Goal: Contribute content: Contribute content

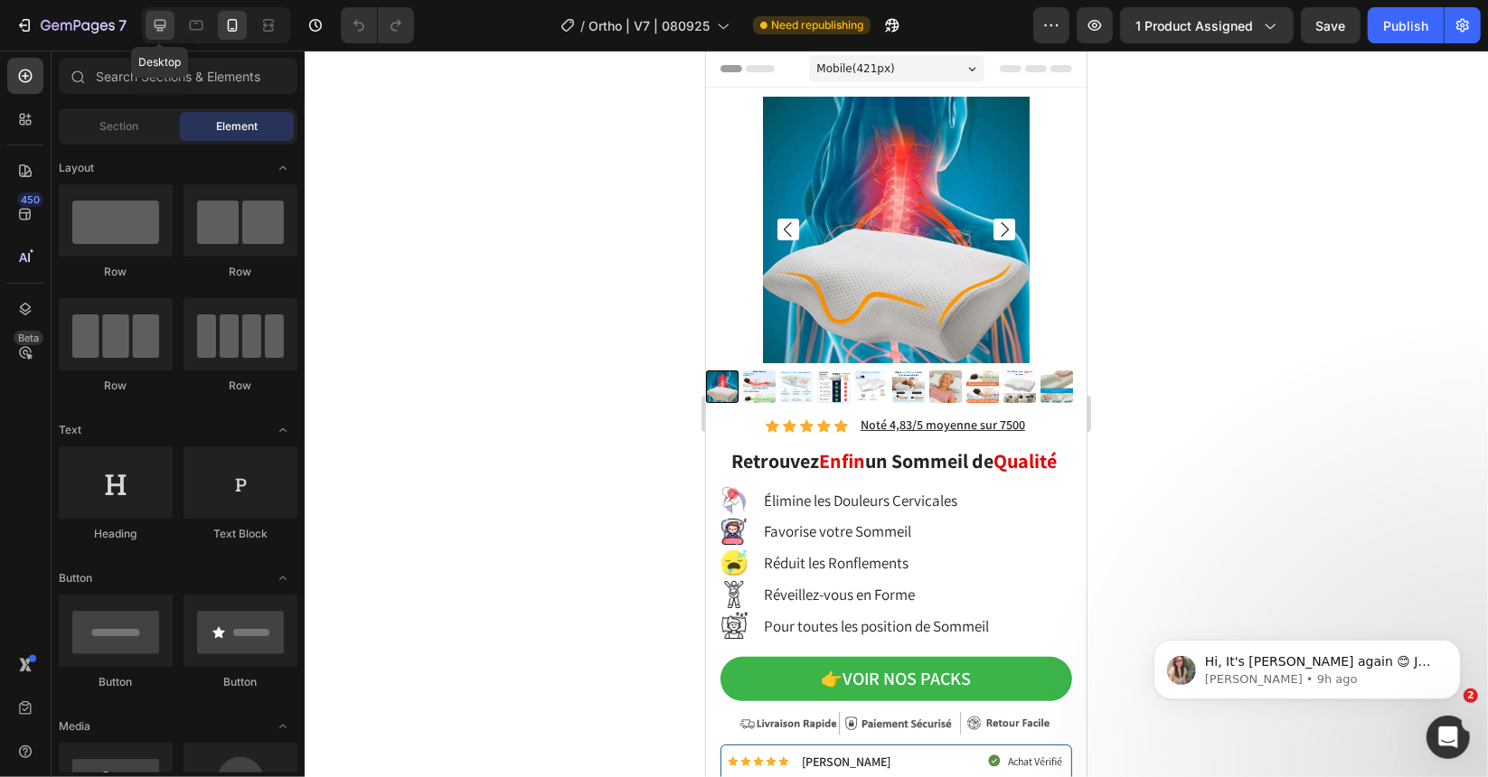
click at [151, 18] on icon at bounding box center [160, 25] width 18 height 18
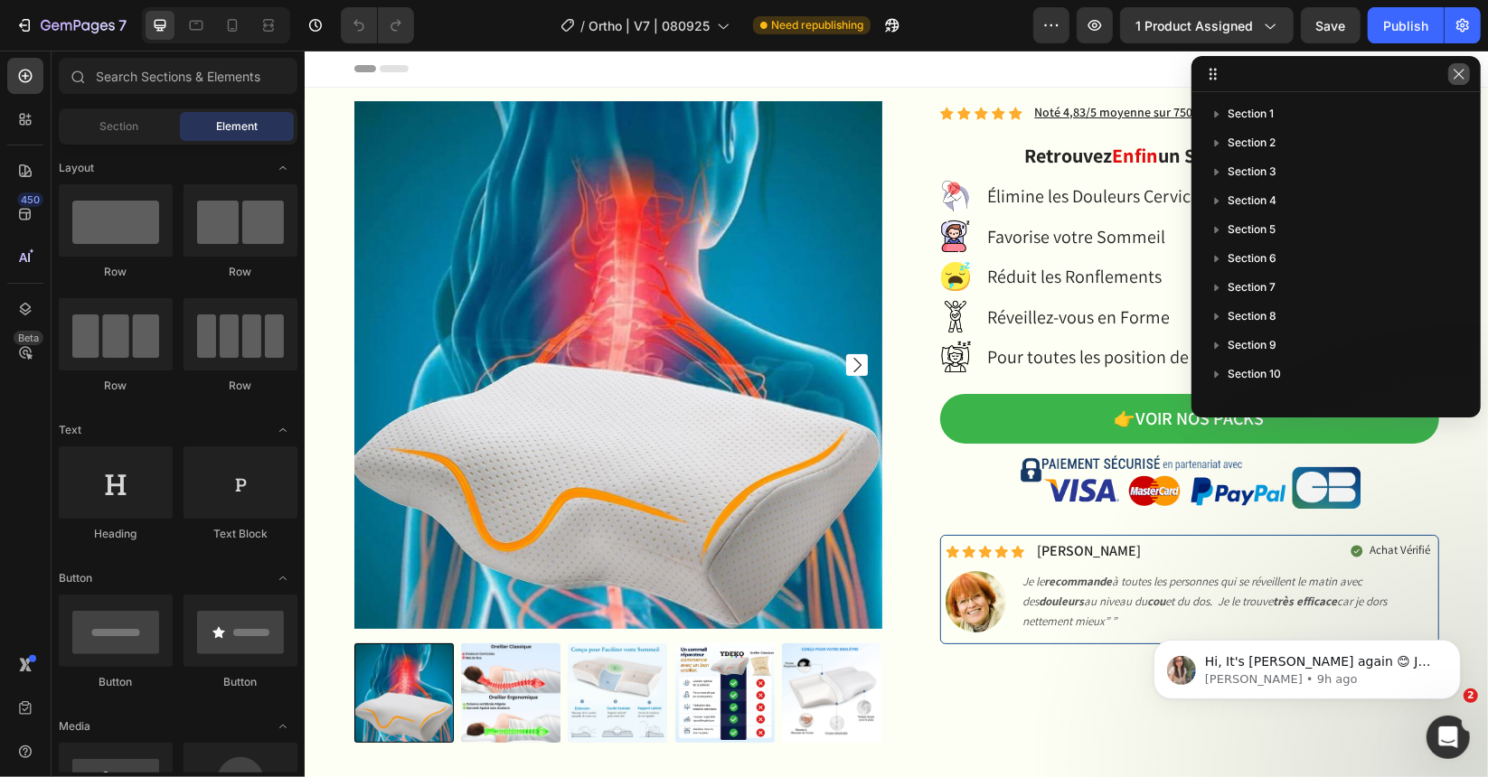
click at [1461, 79] on icon "button" at bounding box center [1459, 74] width 14 height 14
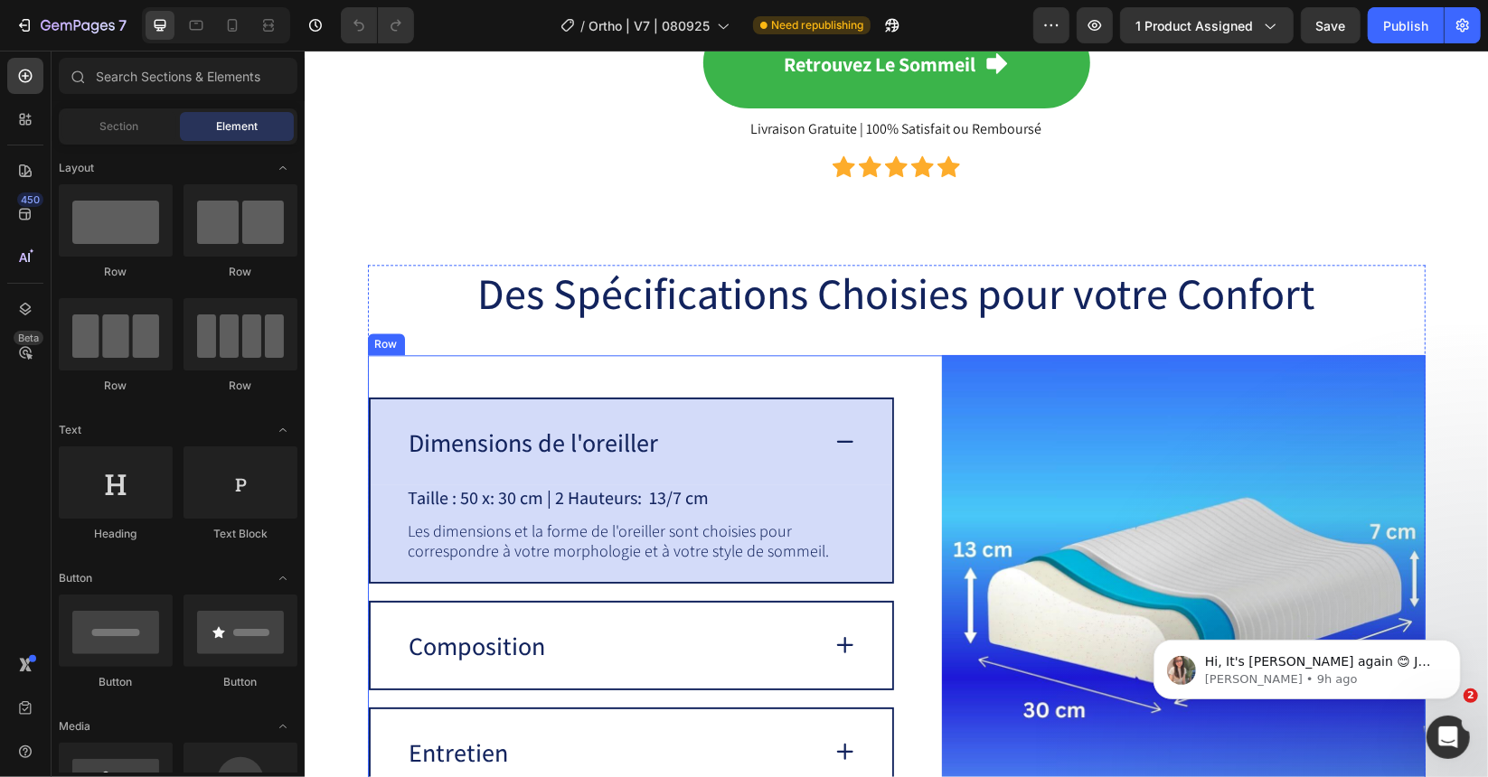
scroll to position [3288, 0]
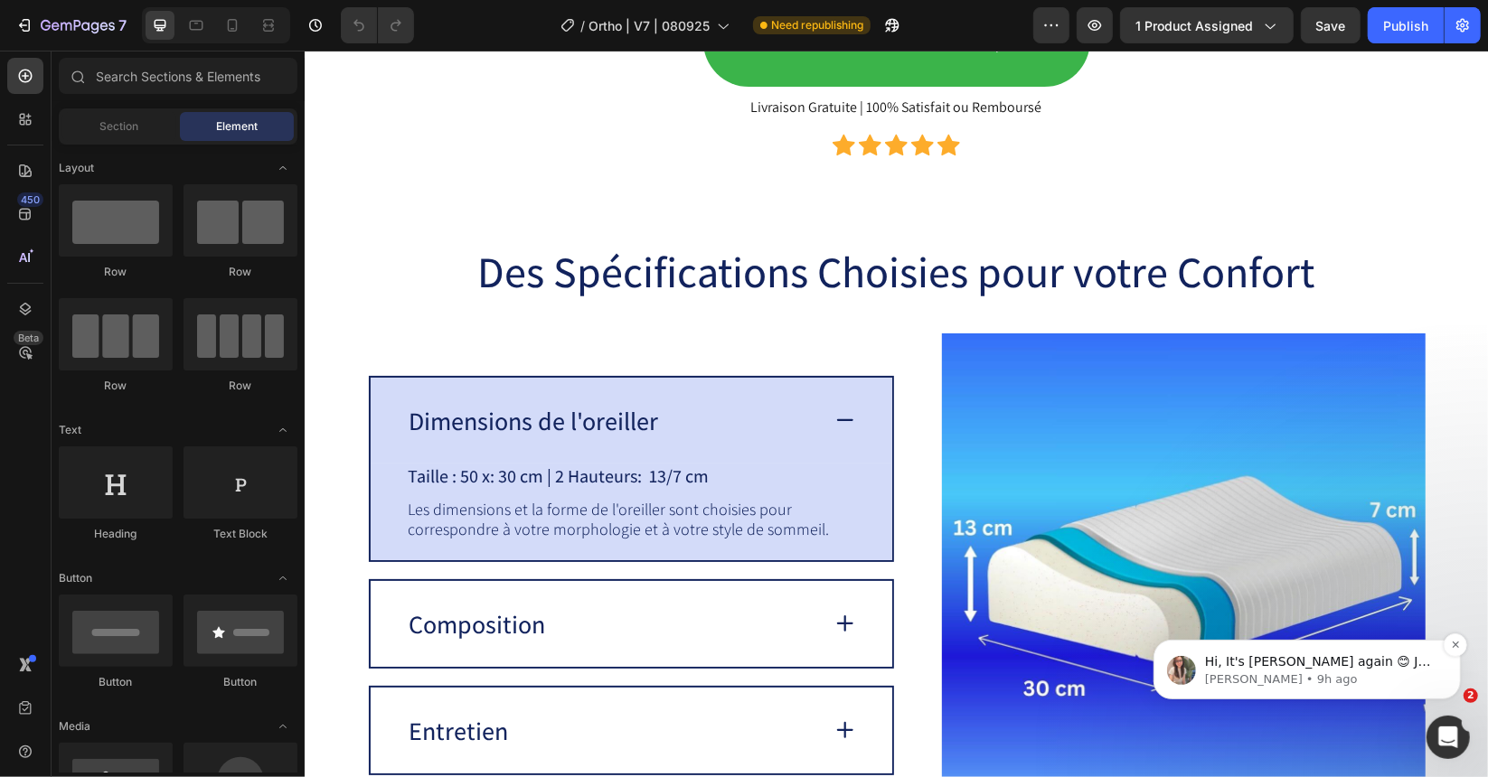
click at [1373, 670] on div "Hi, It's [PERSON_NAME] again 😊 Just want to follow up since I have not received…" at bounding box center [1320, 662] width 239 height 24
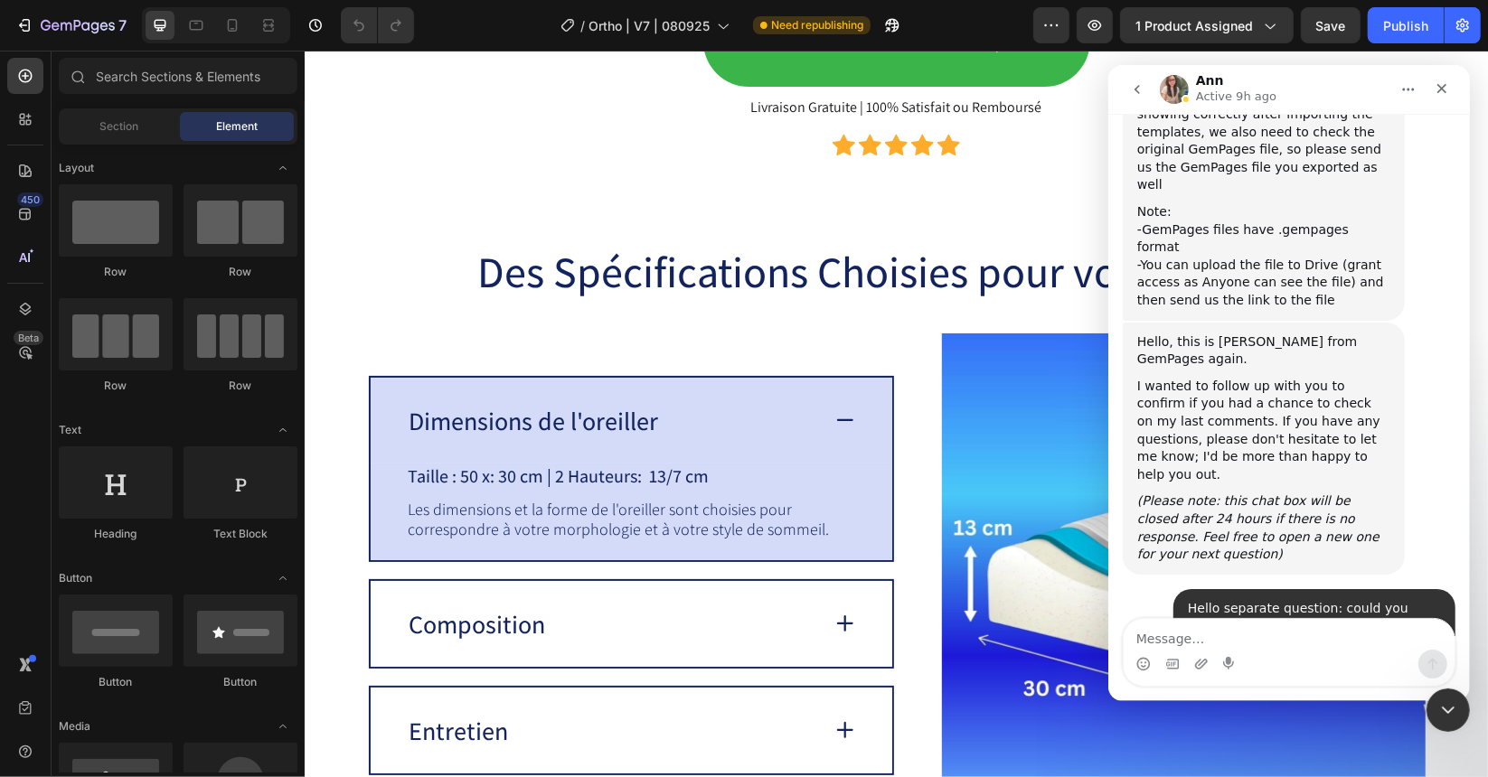
scroll to position [18321, 0]
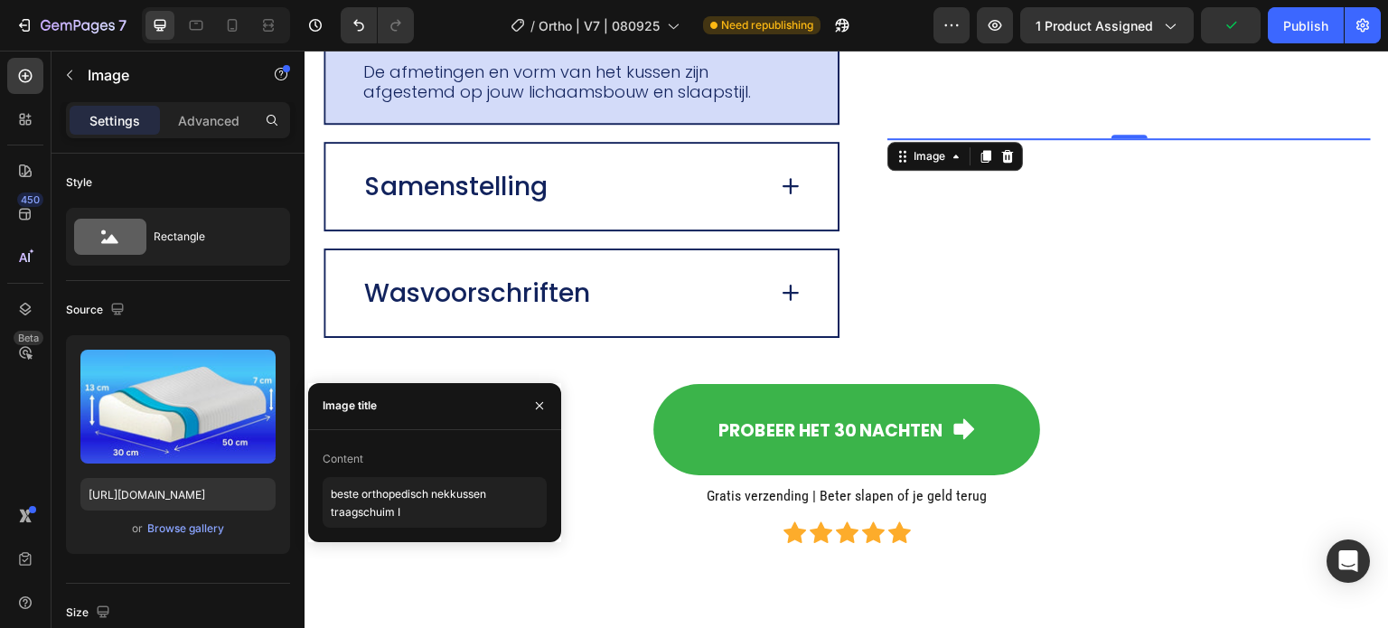
scroll to position [745, 0]
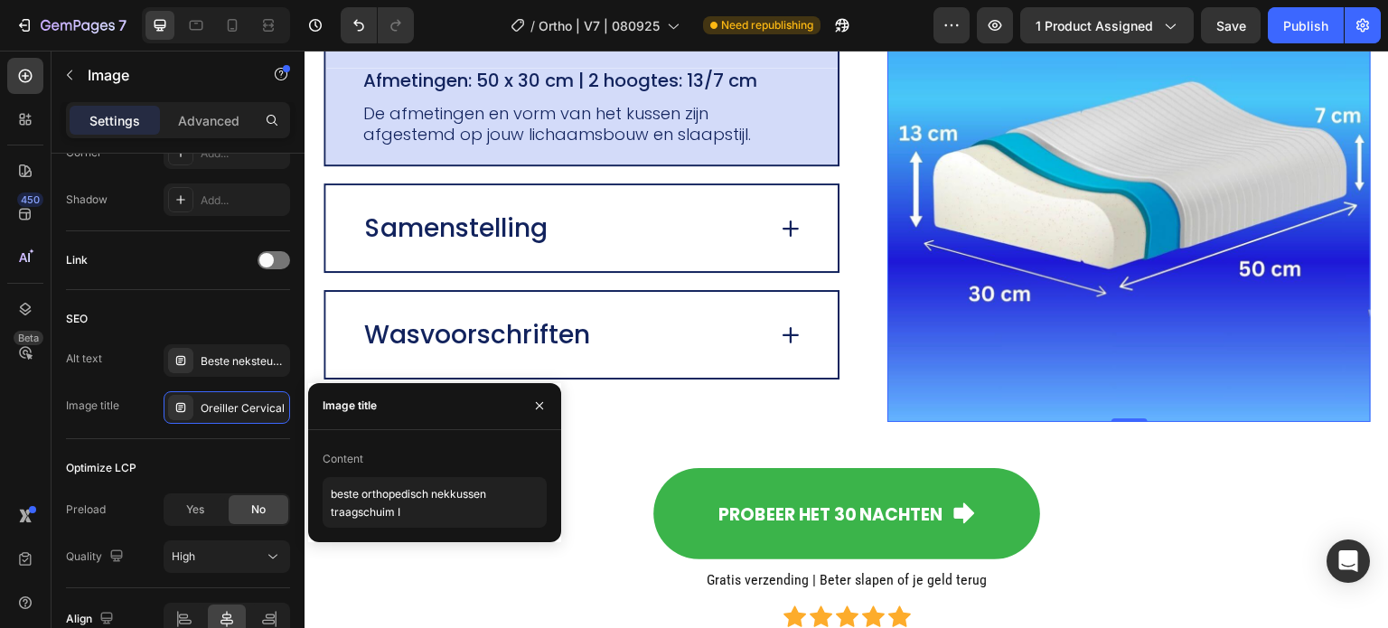
type textarea "beste orthopedisch nekkussen traagschuim I8"
click at [1035, 346] on img at bounding box center [1130, 181] width 484 height 484
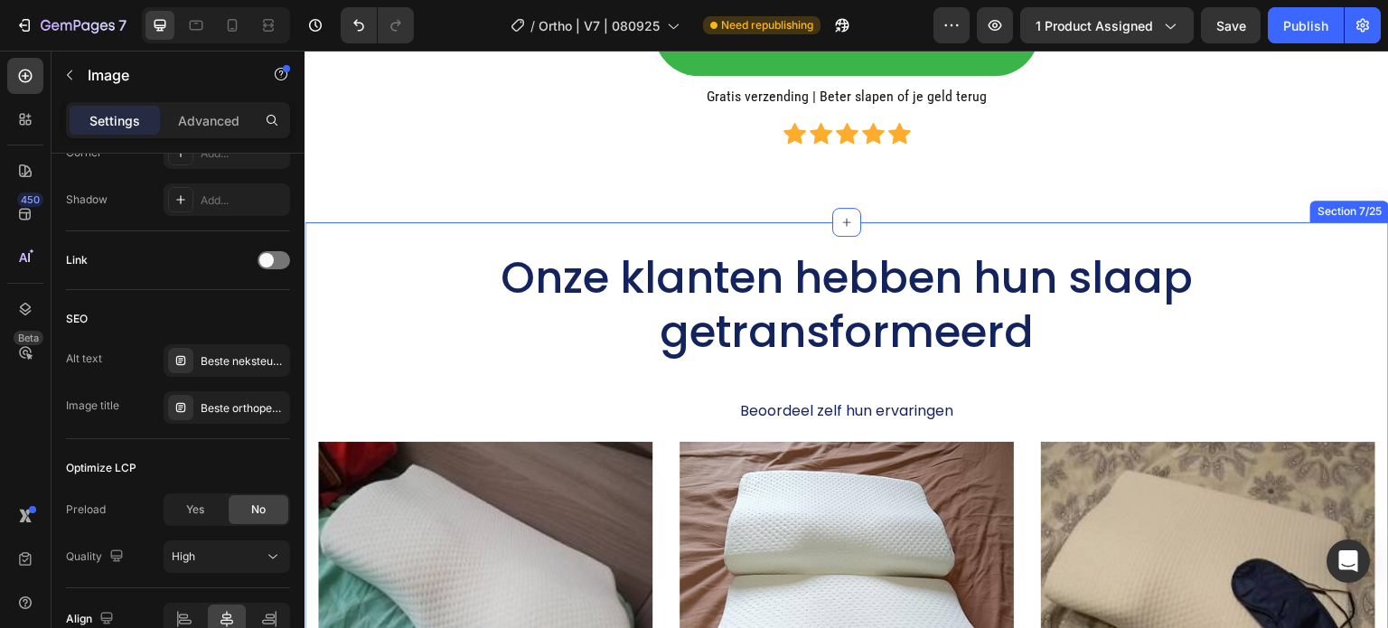
scroll to position [4429, 0]
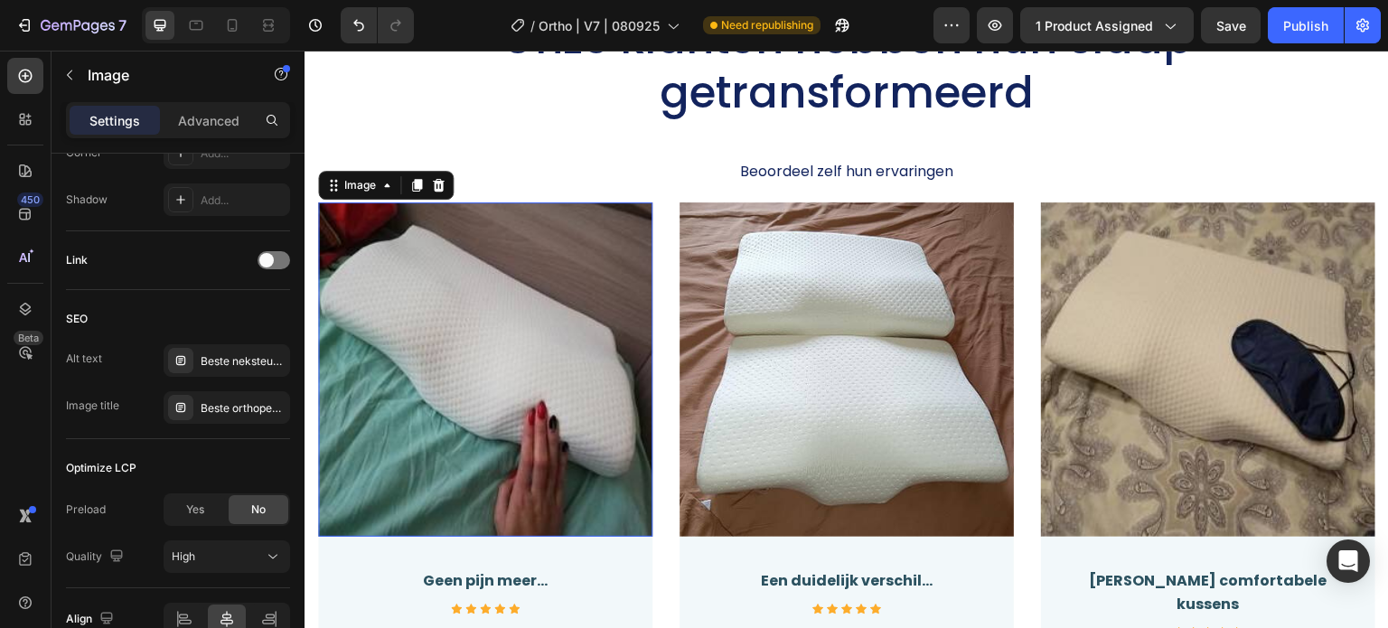
click at [525, 327] on img at bounding box center [485, 369] width 334 height 334
click at [242, 406] on div "Oreiller cervical" at bounding box center [243, 408] width 85 height 16
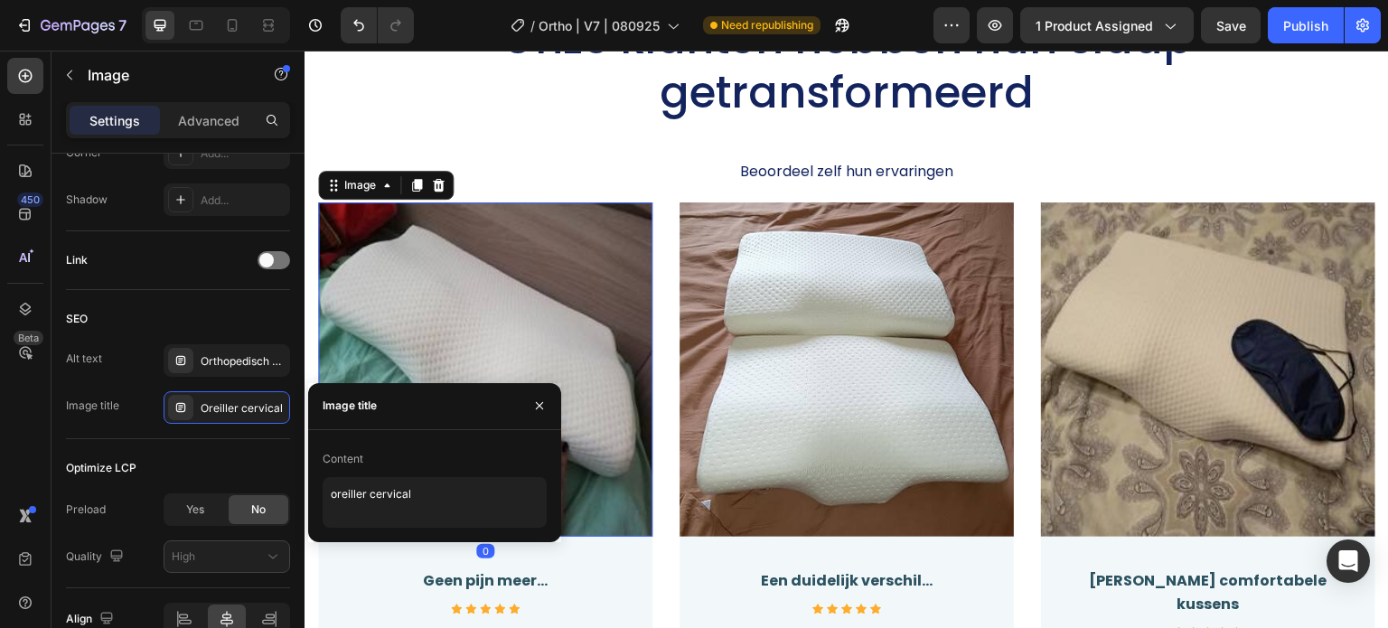
click at [374, 471] on div "Content" at bounding box center [435, 459] width 224 height 29
click at [369, 491] on textarea "oreiller cervical" at bounding box center [435, 502] width 224 height 51
paste textarea "beste orthopedisch nekkussen traagschuim I"
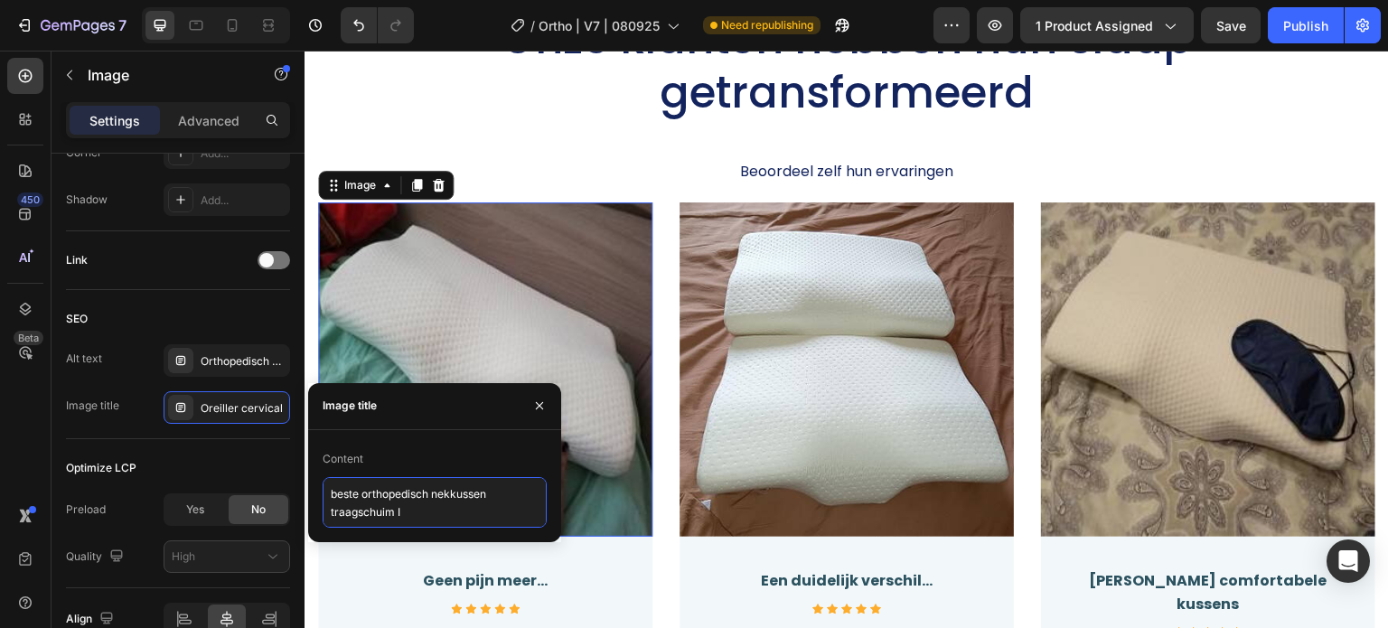
type textarea "beste orthopedisch nekkussen traagschuim I9"
click at [817, 364] on img at bounding box center [847, 369] width 334 height 334
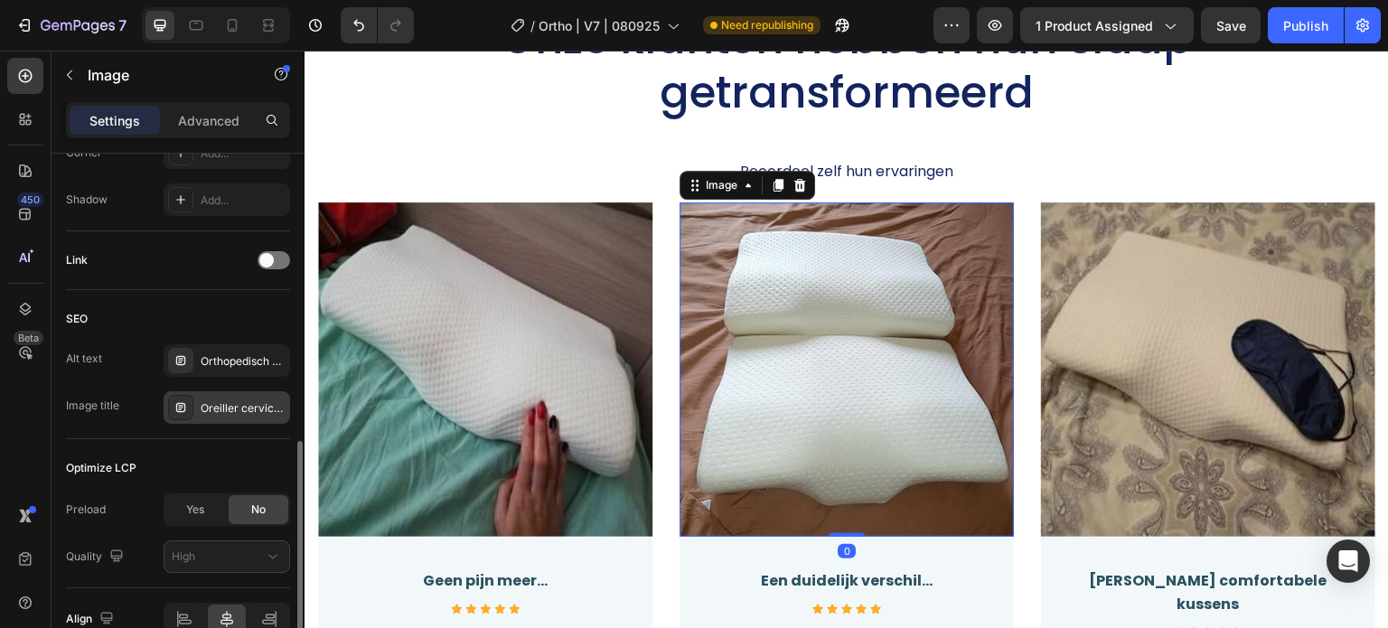
click at [263, 409] on div "Oreiller cervical, oreiller ergonomique cervical, coussin cervical mémoire forme" at bounding box center [243, 408] width 85 height 16
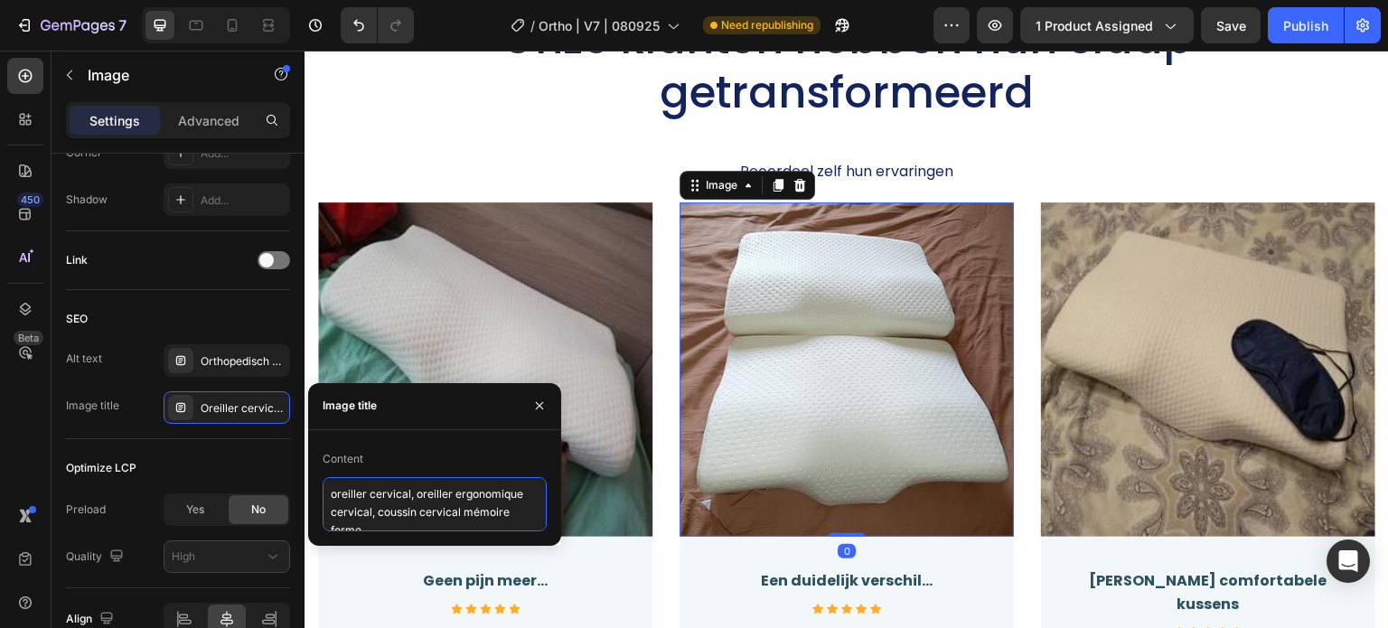
click at [416, 484] on textarea "oreiller cervical, oreiller ergonomique cervical, coussin cervical mémoire forme" at bounding box center [435, 504] width 224 height 54
click at [765, 335] on img at bounding box center [847, 369] width 334 height 334
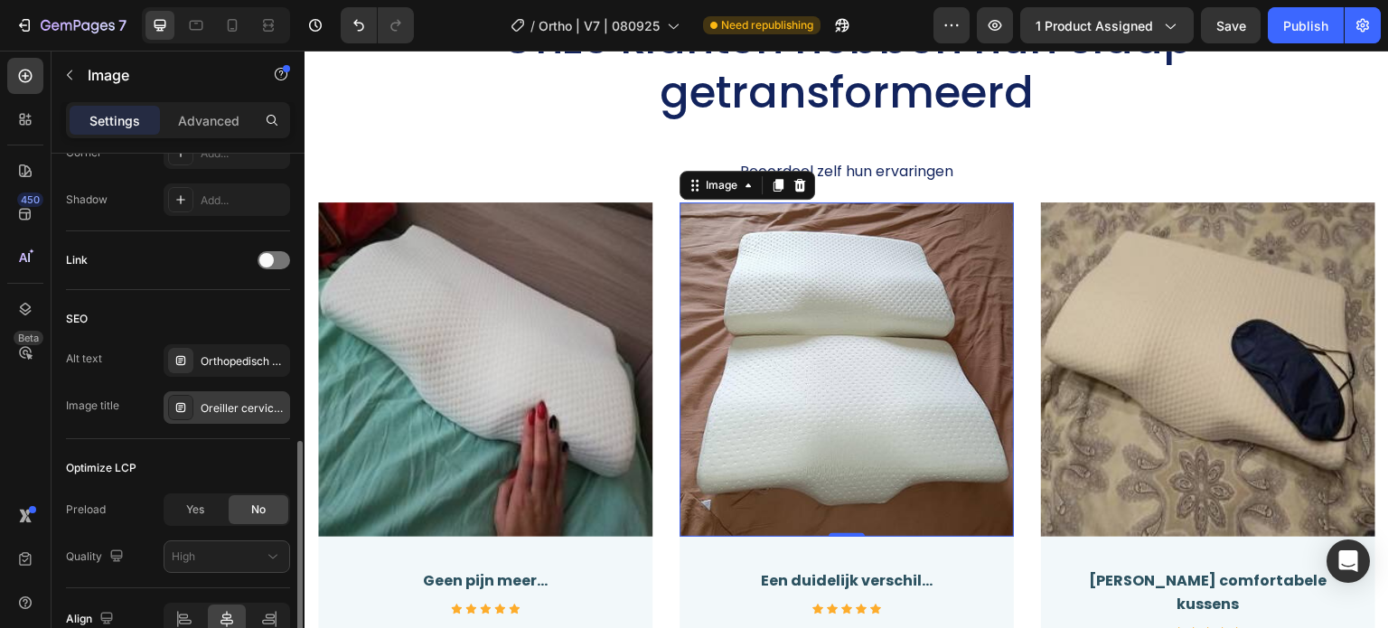
click at [231, 397] on div "Oreiller cervical, oreiller ergonomique cervical, coussin cervical mémoire forme" at bounding box center [227, 407] width 127 height 33
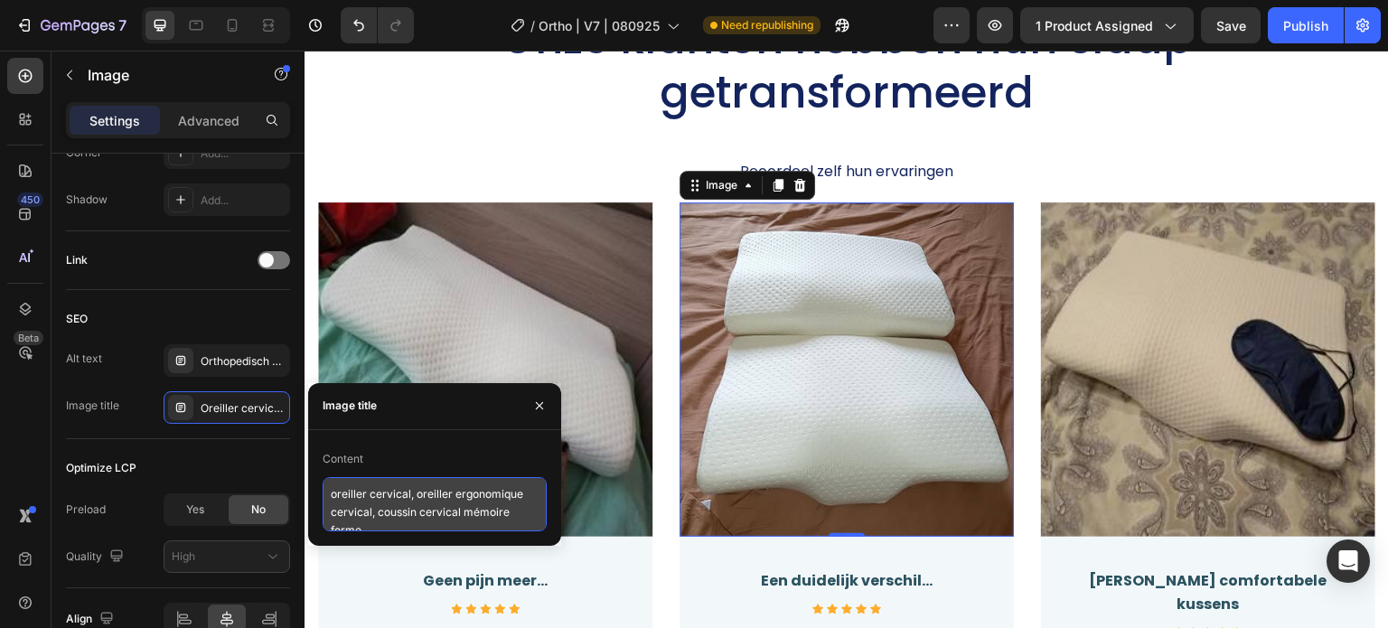
click at [405, 512] on textarea "oreiller cervical, oreiller ergonomique cervical, coussin cervical mémoire forme" at bounding box center [435, 504] width 224 height 54
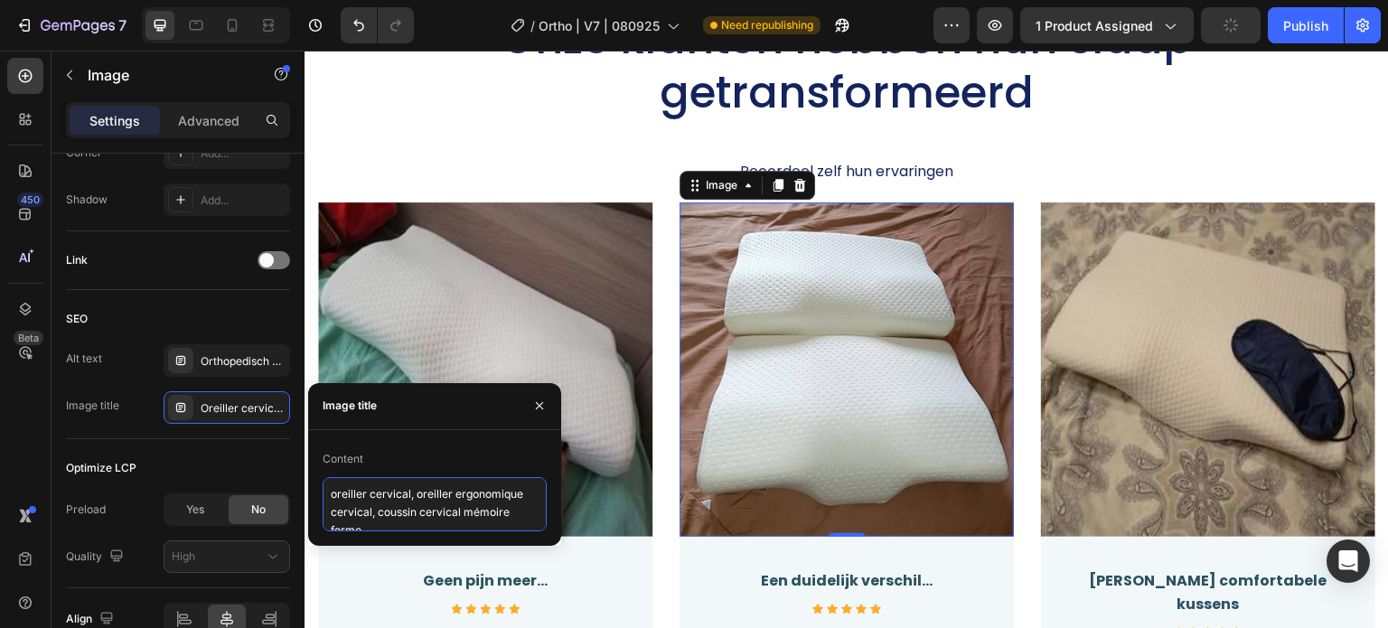
paste textarea "beste orthopedisch nekkussen traagschuim I"
type textarea "beste orthopedisch nekkussen traagschuim I10"
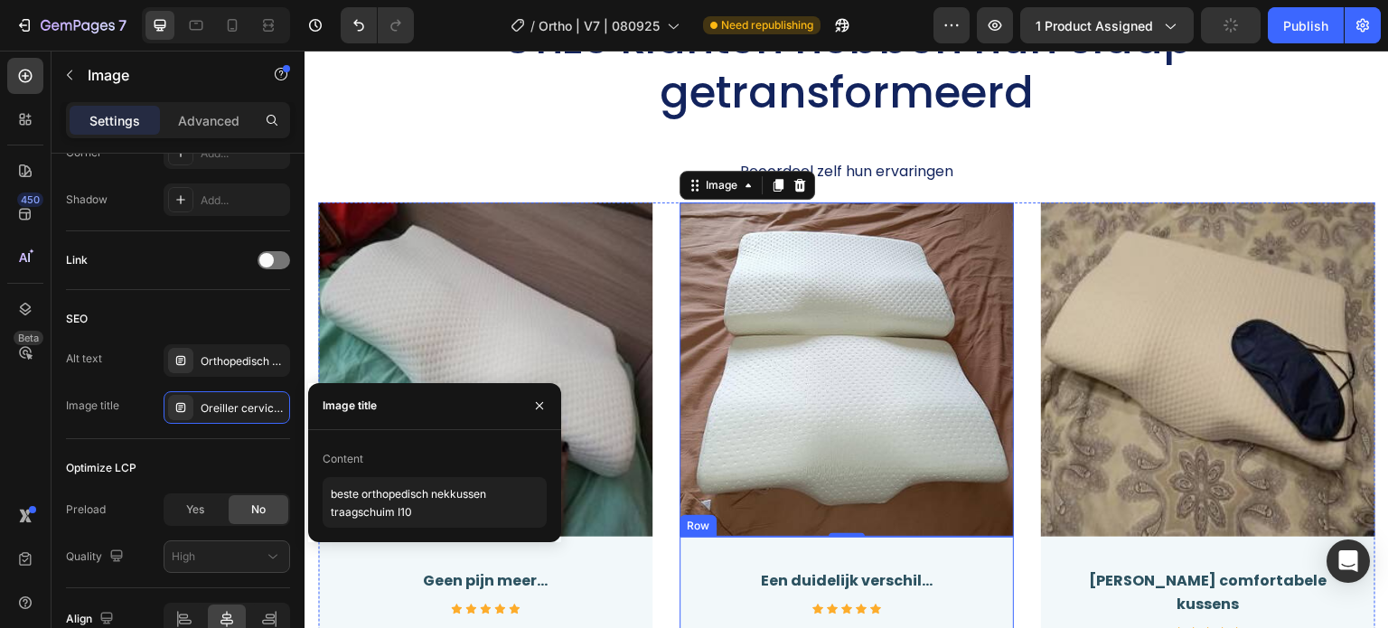
click at [925, 450] on img at bounding box center [847, 369] width 334 height 334
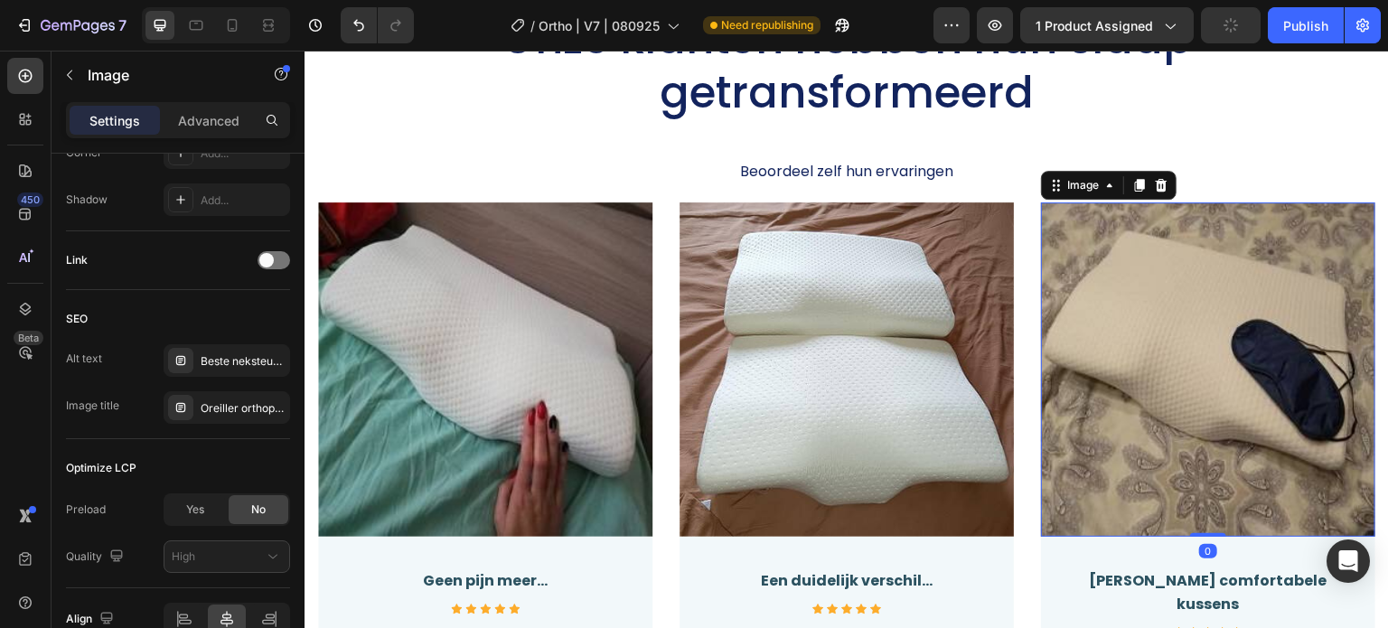
click at [1179, 378] on img at bounding box center [1208, 369] width 334 height 334
click at [242, 413] on div "Oreiller orthopédique cervical" at bounding box center [243, 408] width 85 height 16
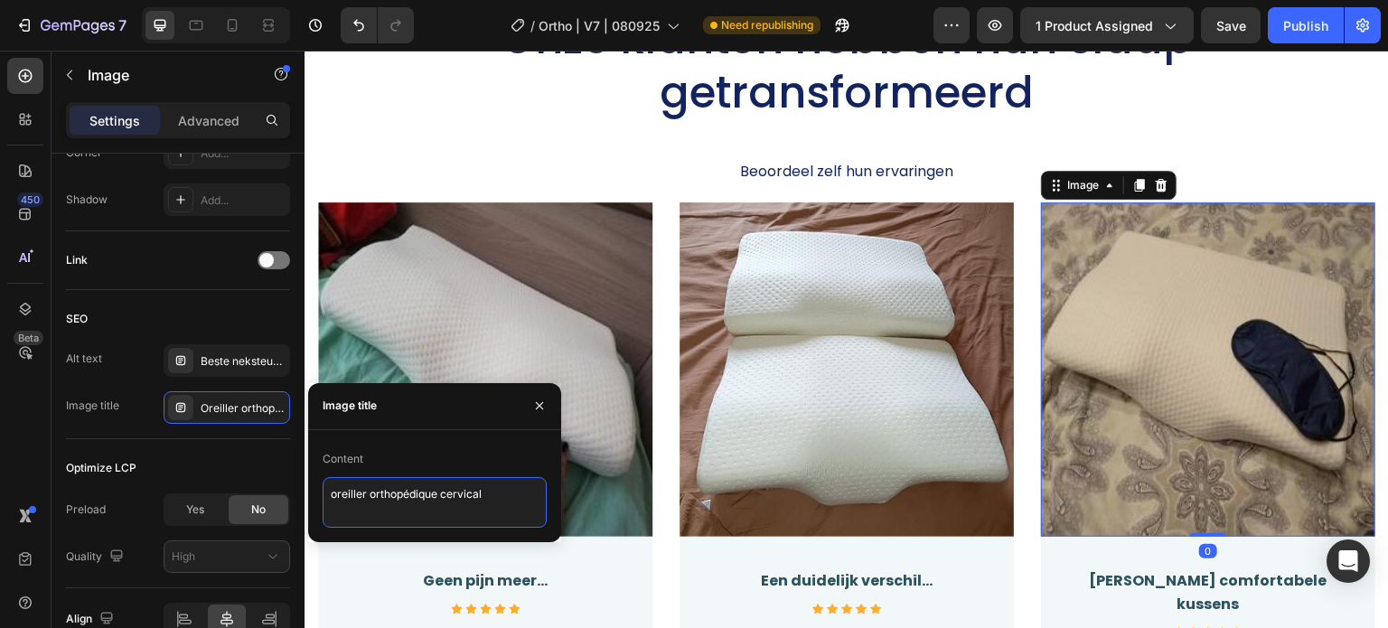
click at [375, 503] on textarea "oreiller orthopédique cervical" at bounding box center [435, 502] width 224 height 51
click at [376, 502] on textarea "oreiller orthopédique cervical" at bounding box center [435, 502] width 224 height 51
paste textarea "beste orthopedisch nekkussen traagschuim I"
type textarea "beste orthopedisch nekkussen traagschuim I11"
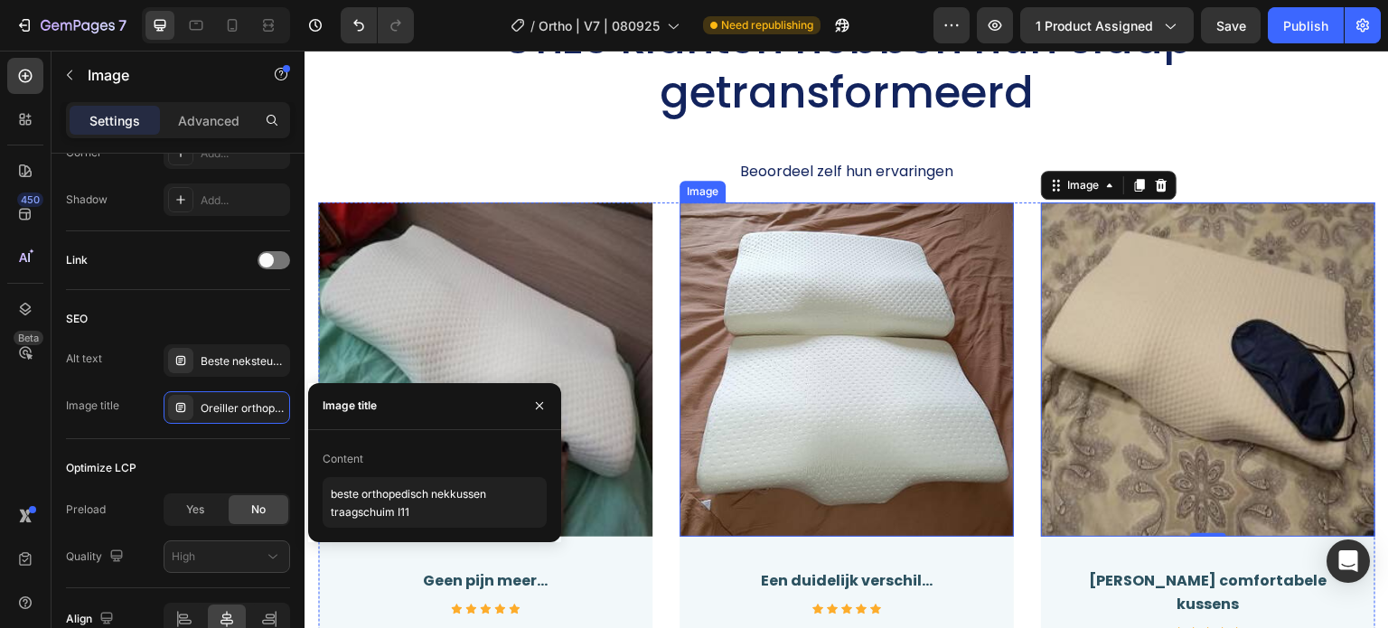
click at [820, 421] on img at bounding box center [847, 369] width 334 height 334
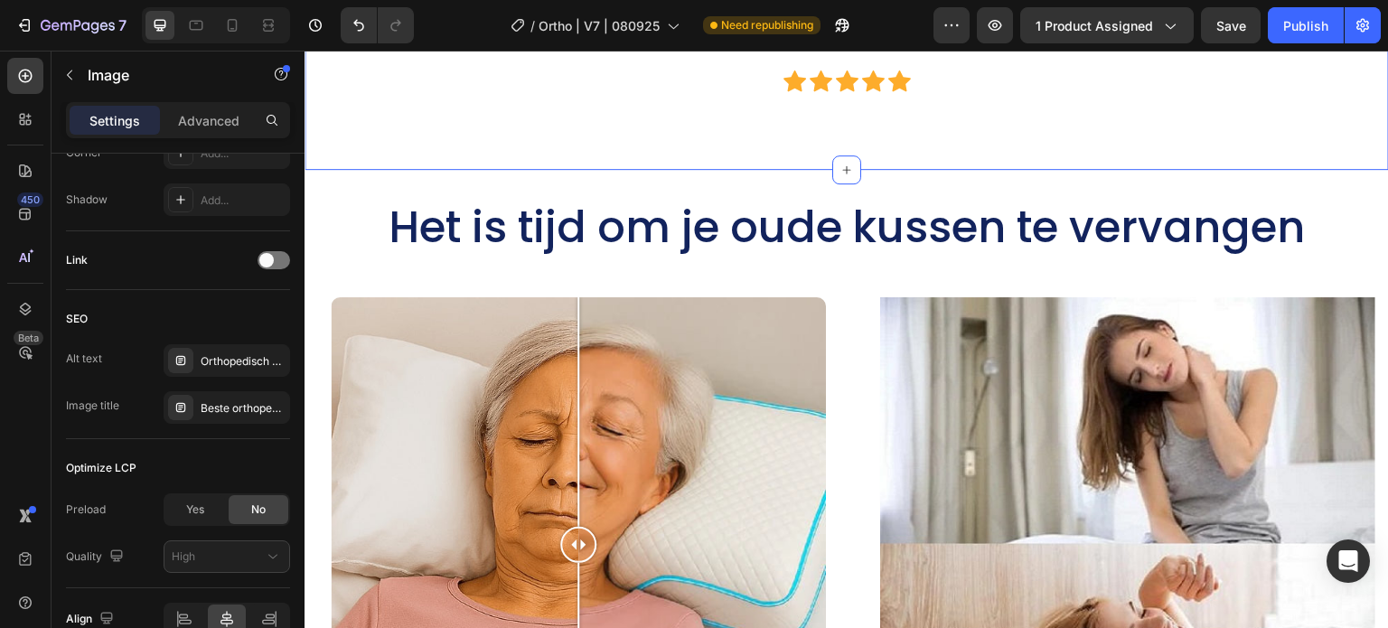
scroll to position [6237, 0]
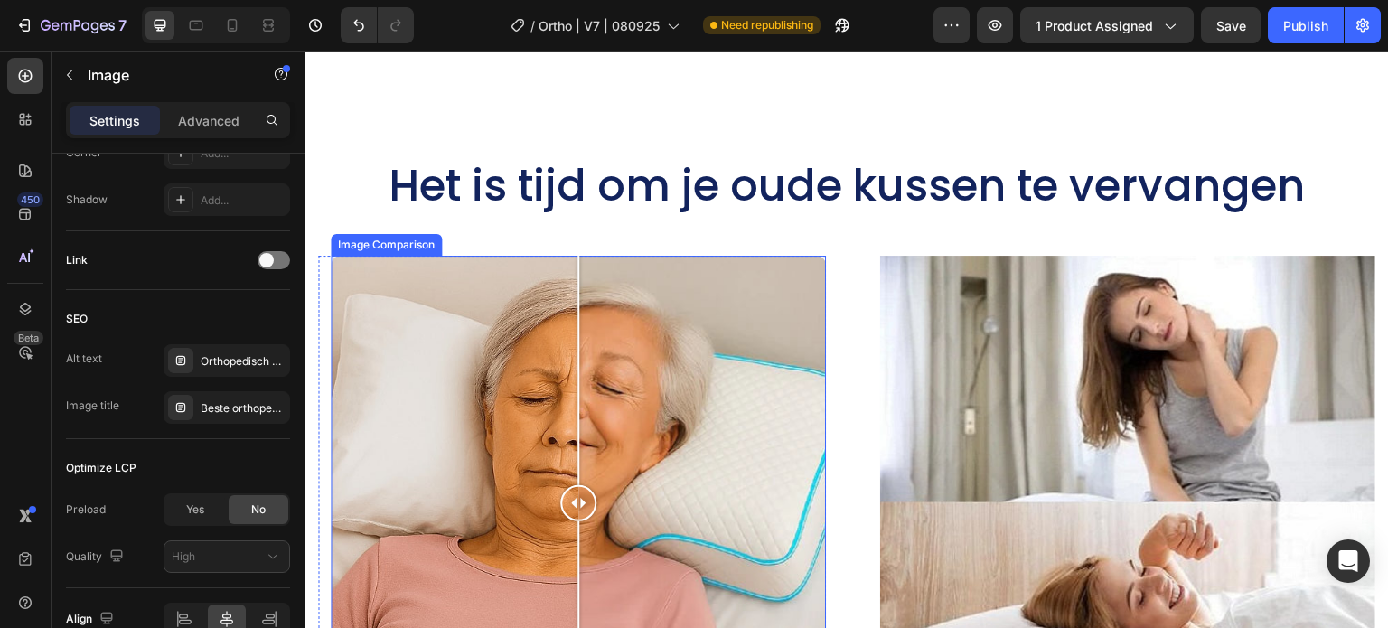
click at [469, 401] on div at bounding box center [578, 503] width 495 height 495
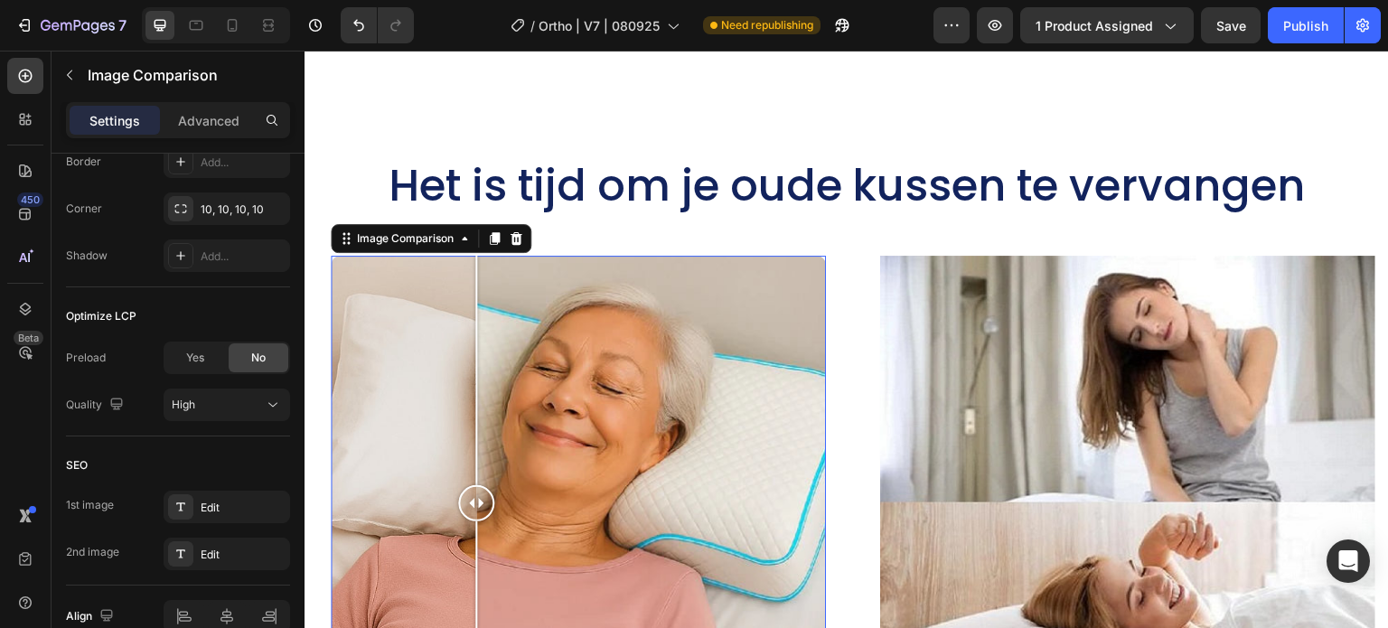
scroll to position [0, 0]
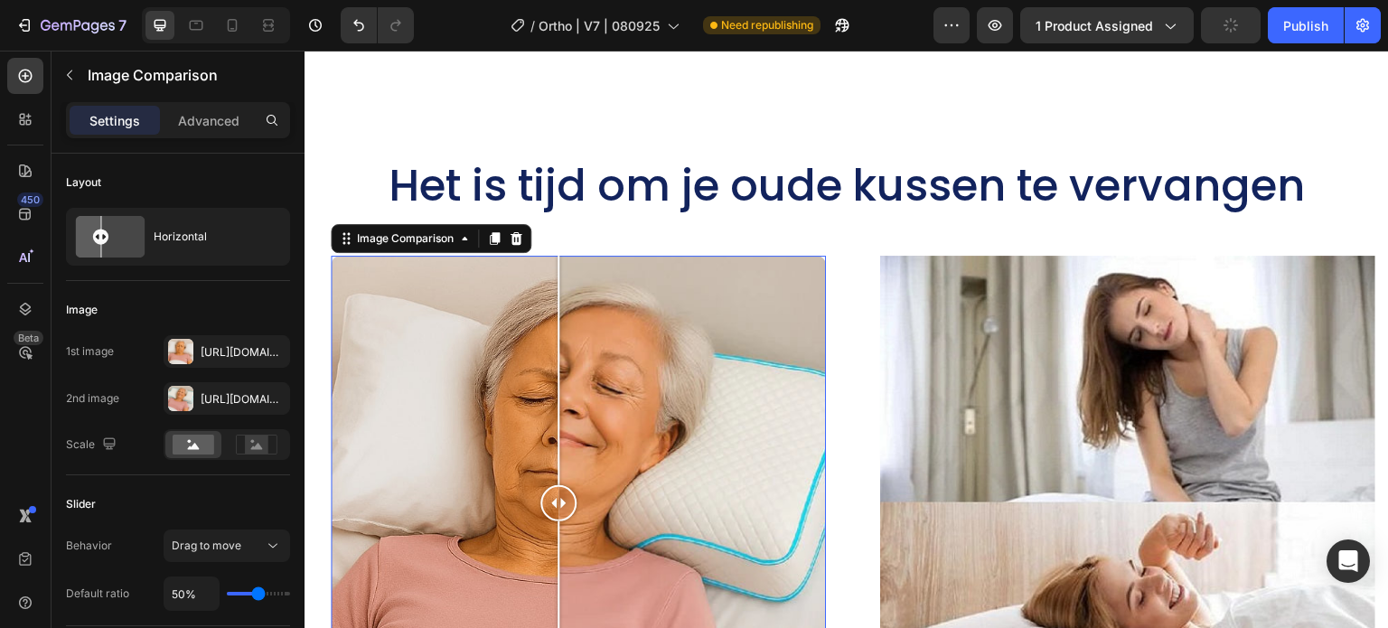
drag, startPoint x: 487, startPoint y: 426, endPoint x: 551, endPoint y: 437, distance: 65.2
click at [551, 437] on div at bounding box center [559, 503] width 36 height 495
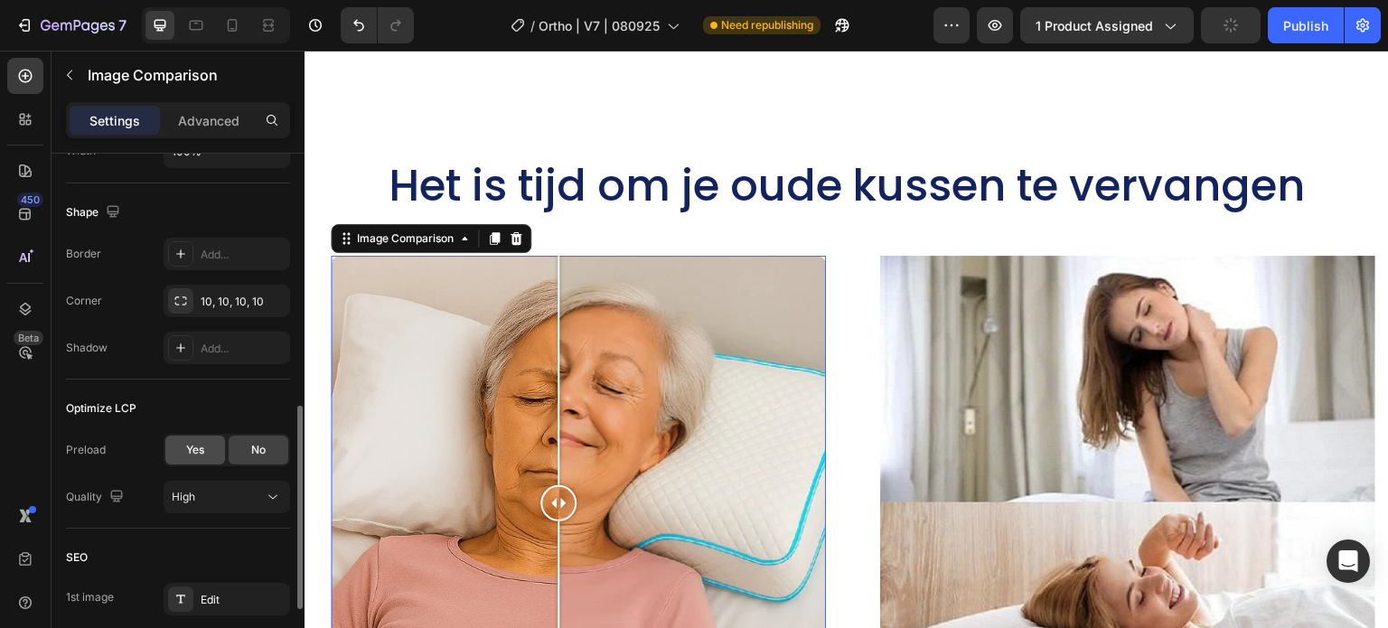
scroll to position [833, 0]
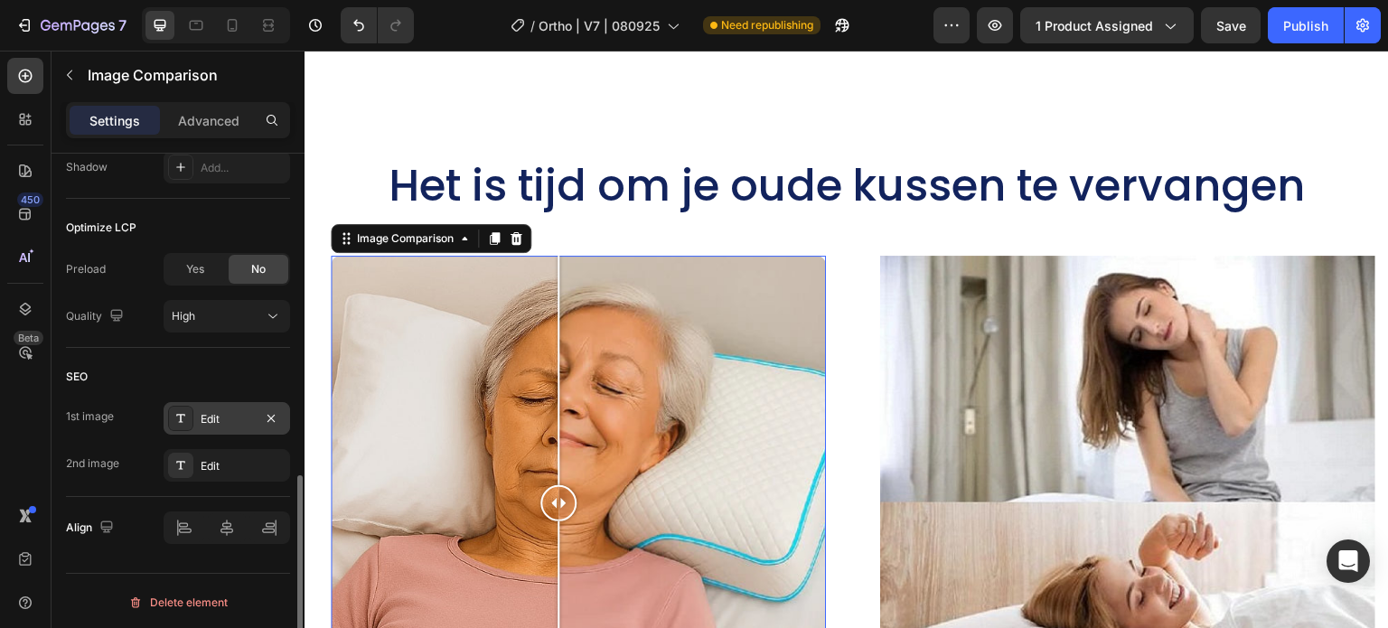
click at [206, 418] on div "Edit" at bounding box center [227, 419] width 52 height 16
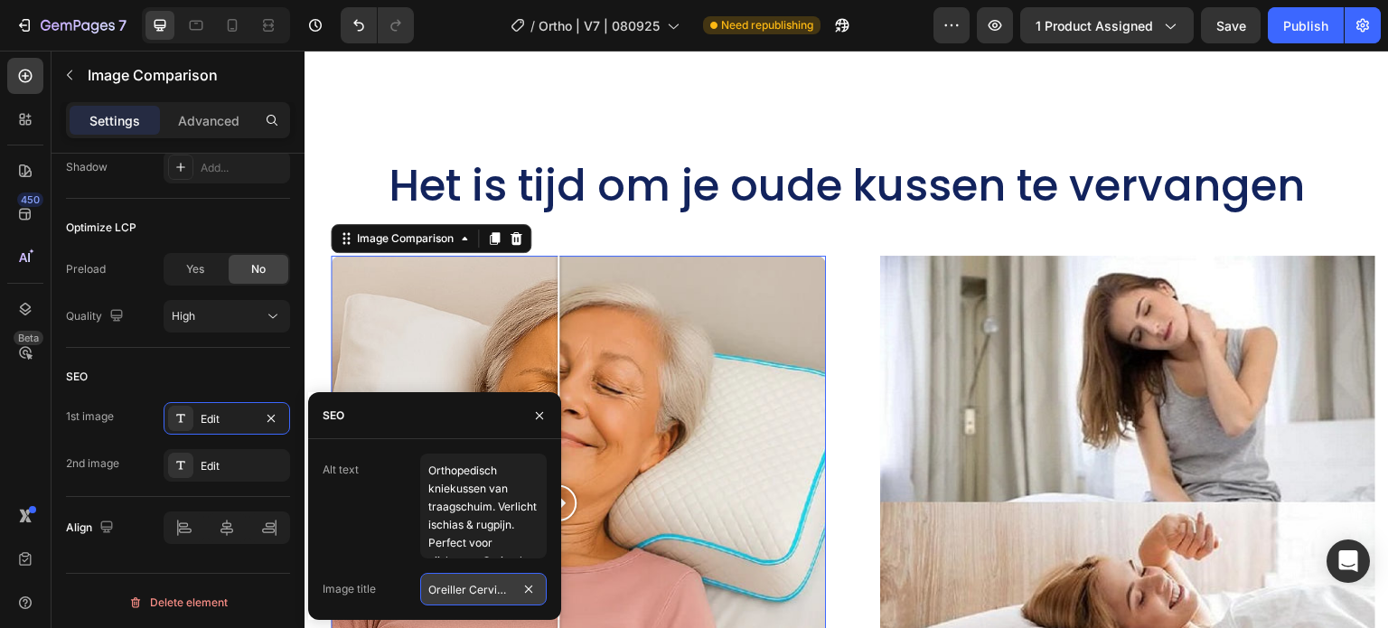
click at [467, 594] on input "Oreiller Cervical Ergonomique" at bounding box center [483, 589] width 127 height 33
paste input "beste orthopedisch nekkussen traagschuim I"
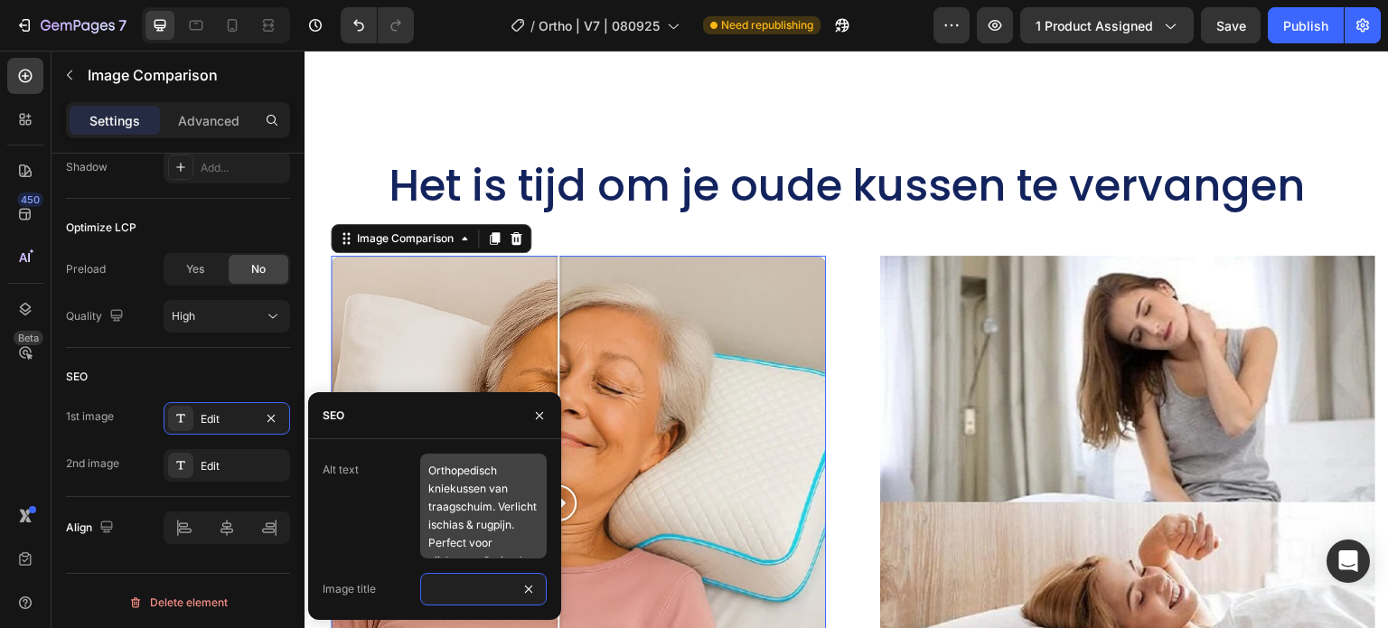
type input "beste orthopedisch nekkussen traagschuim I12"
click at [450, 494] on textarea "Orthopedisch kniekussen van traagschuim. Verlicht ischias & rugpijn. Perfect vo…" at bounding box center [483, 506] width 127 height 105
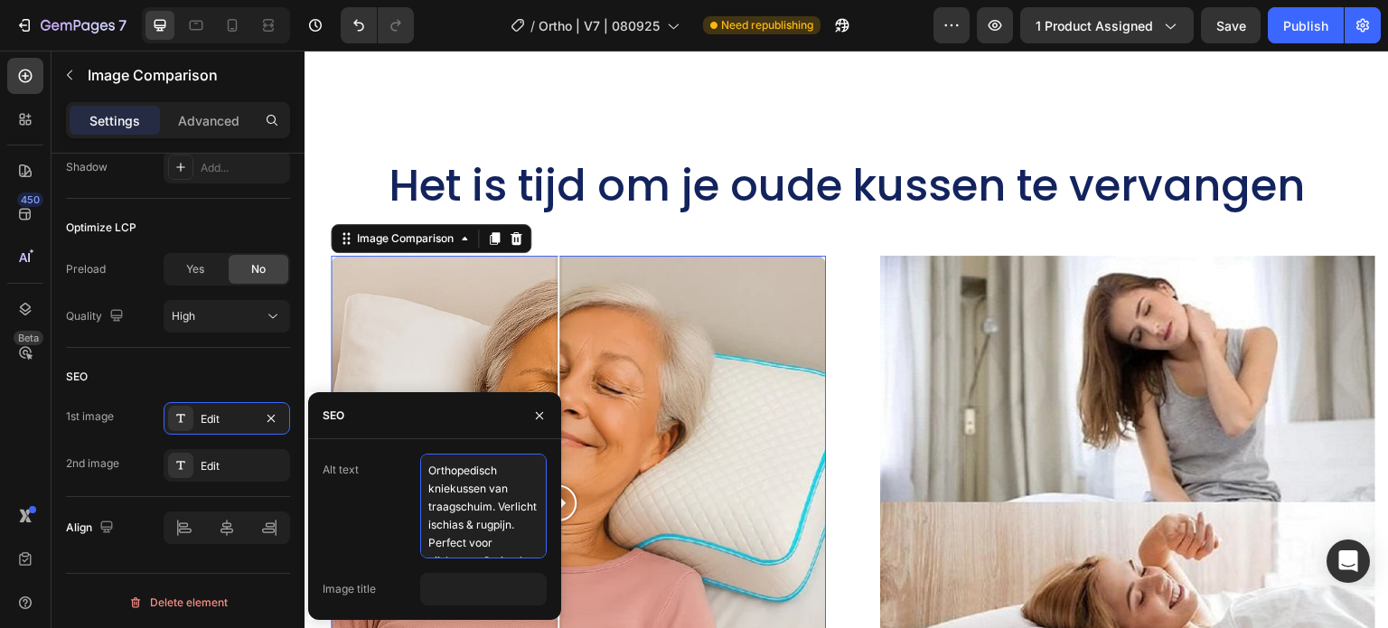
scroll to position [0, 0]
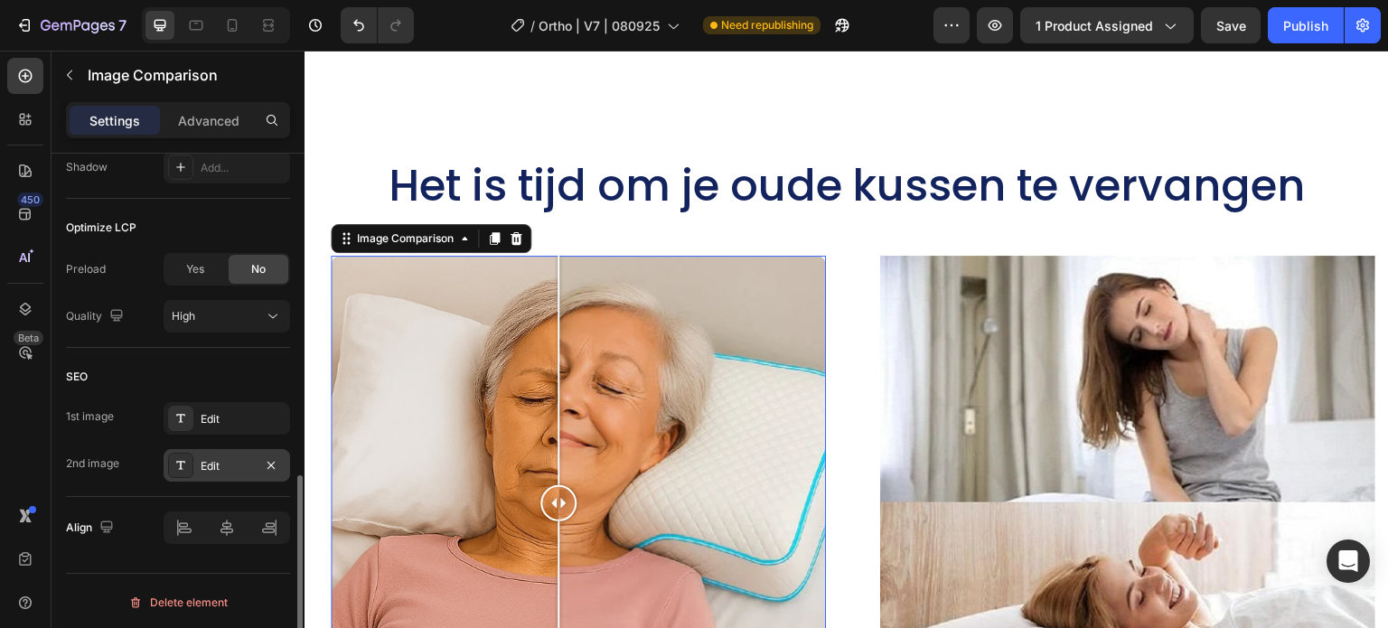
click at [223, 466] on div "Edit" at bounding box center [227, 466] width 52 height 16
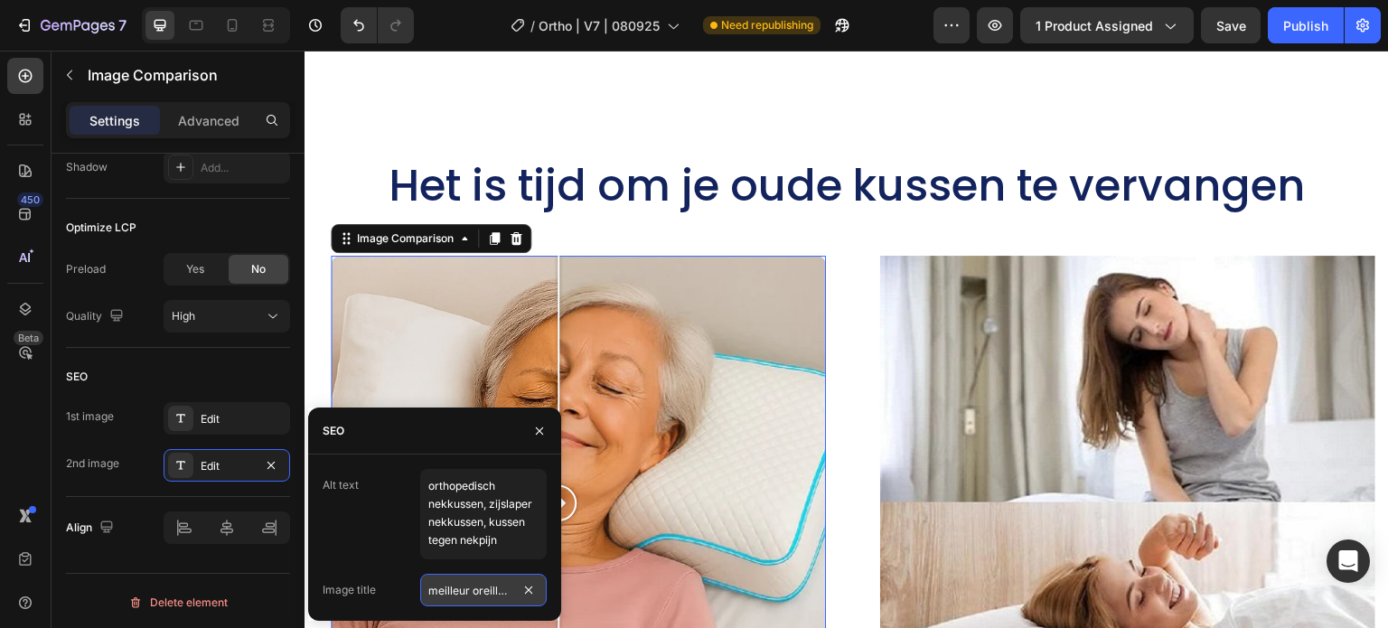
click at [456, 589] on input "meilleur oreiller cervical" at bounding box center [483, 590] width 127 height 33
paste input "beste orthopedisch nekkussen traagschuim I"
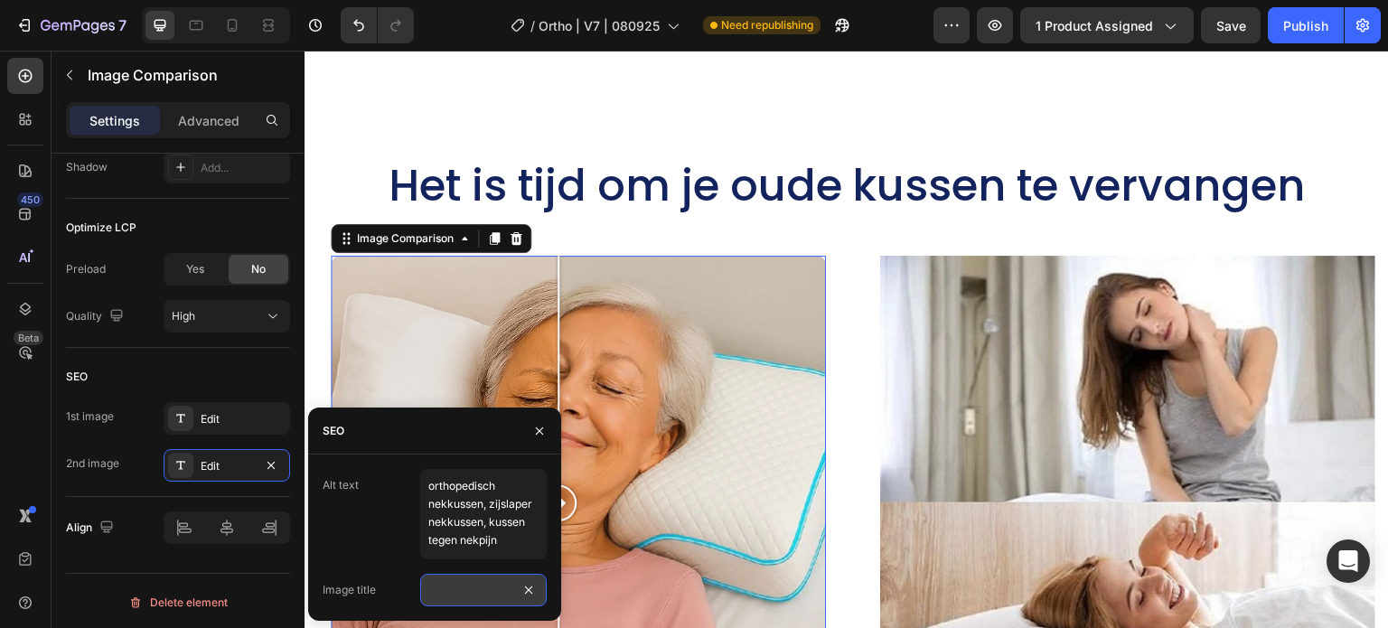
type input "beste orthopedisch nekkussen traagschuim I13"
click at [227, 418] on div "Edit" at bounding box center [227, 419] width 52 height 16
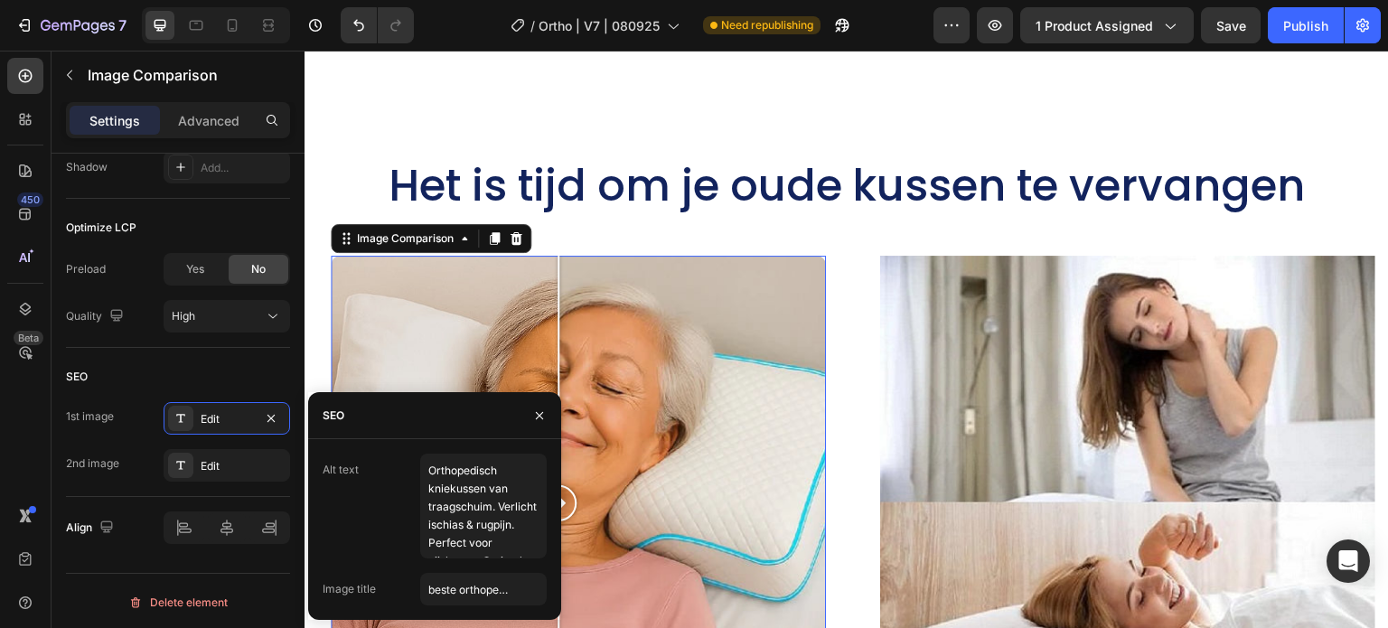
scroll to position [0, 0]
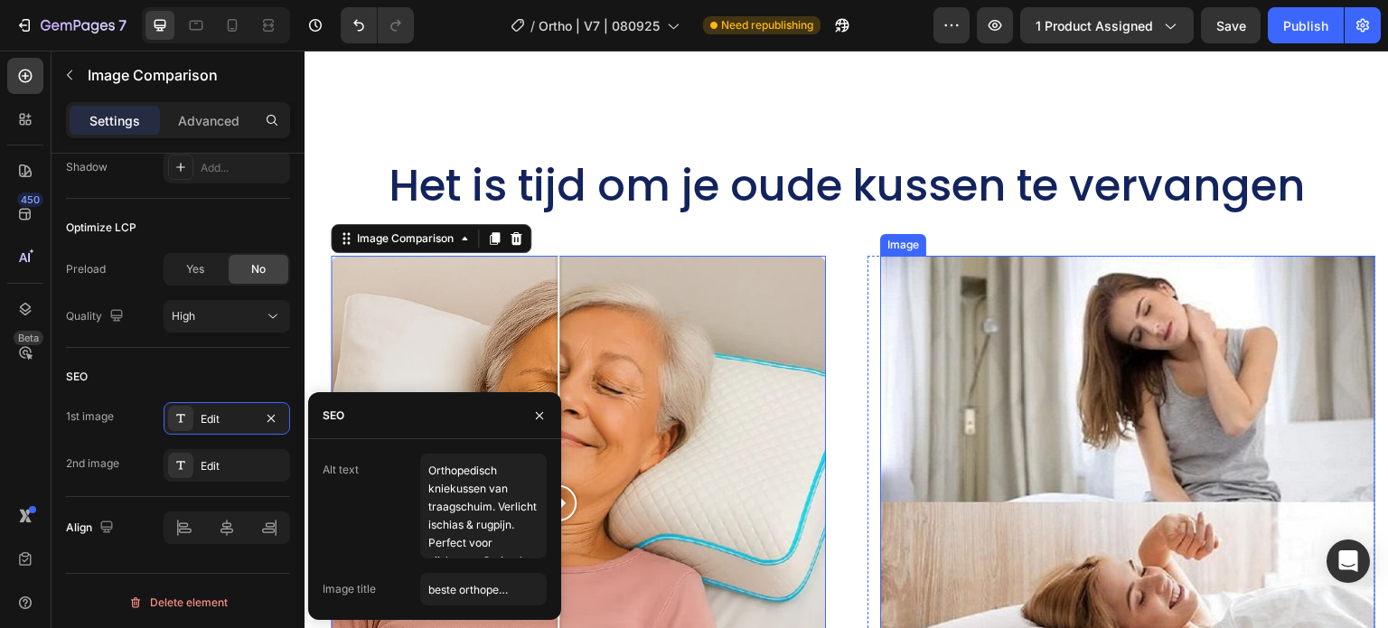
click at [1057, 399] on img at bounding box center [1127, 503] width 495 height 495
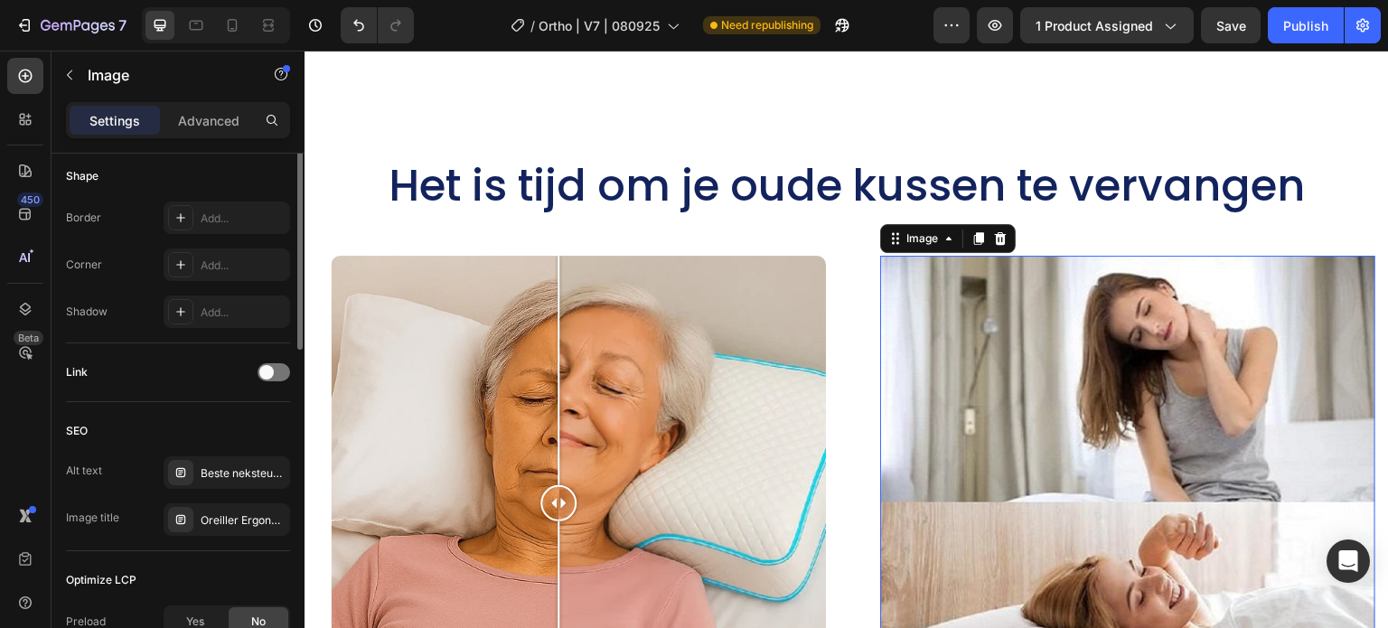
scroll to position [723, 0]
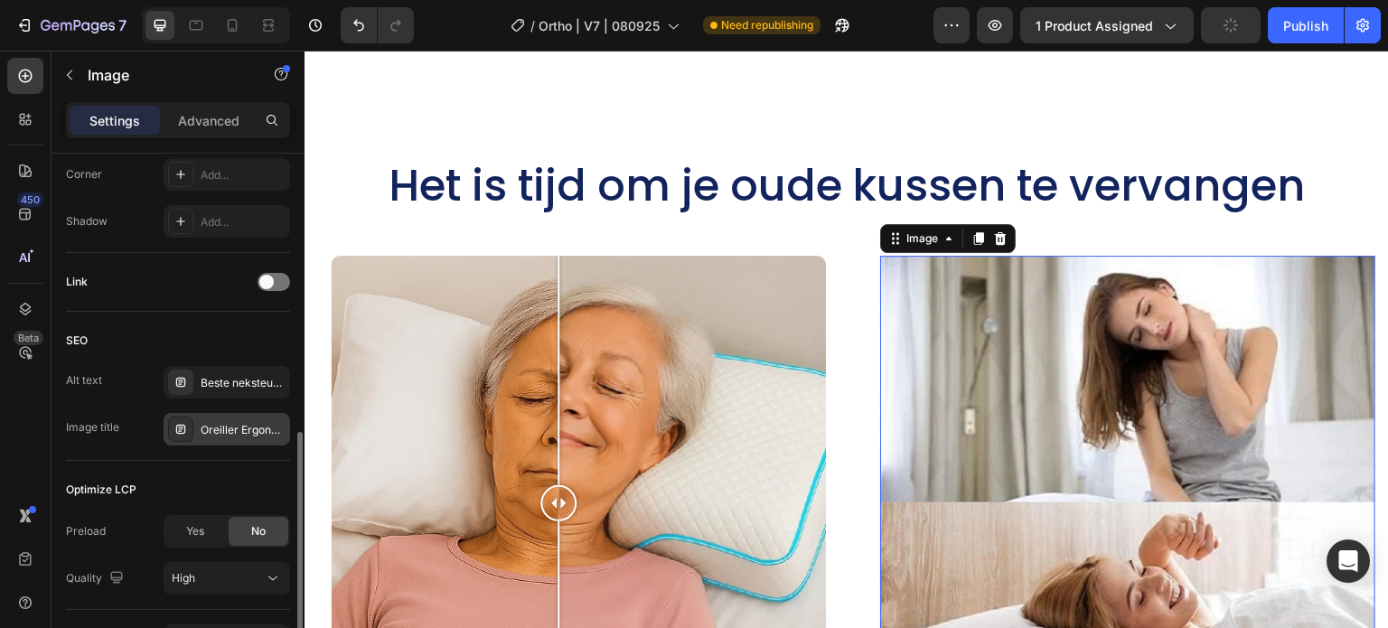
click at [216, 423] on div "Oreiller Ergonomique Cervical" at bounding box center [243, 430] width 85 height 16
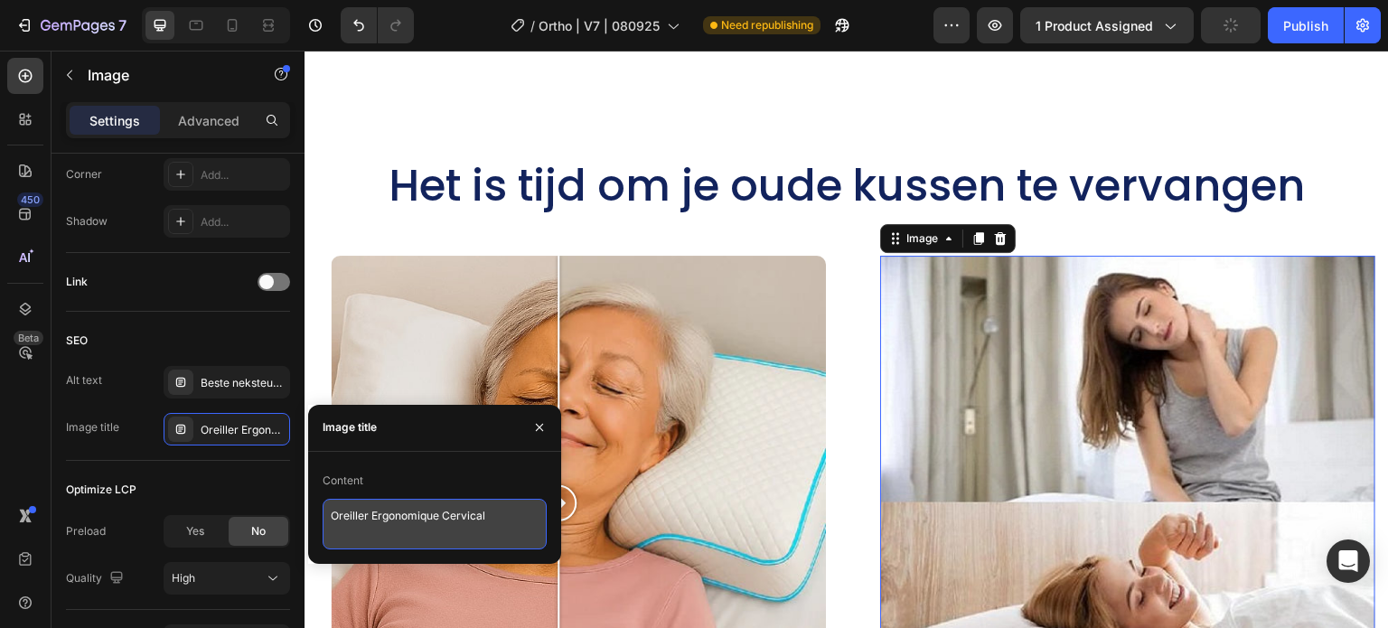
click at [371, 512] on textarea "Oreiller Ergonomique Cervical" at bounding box center [435, 524] width 224 height 51
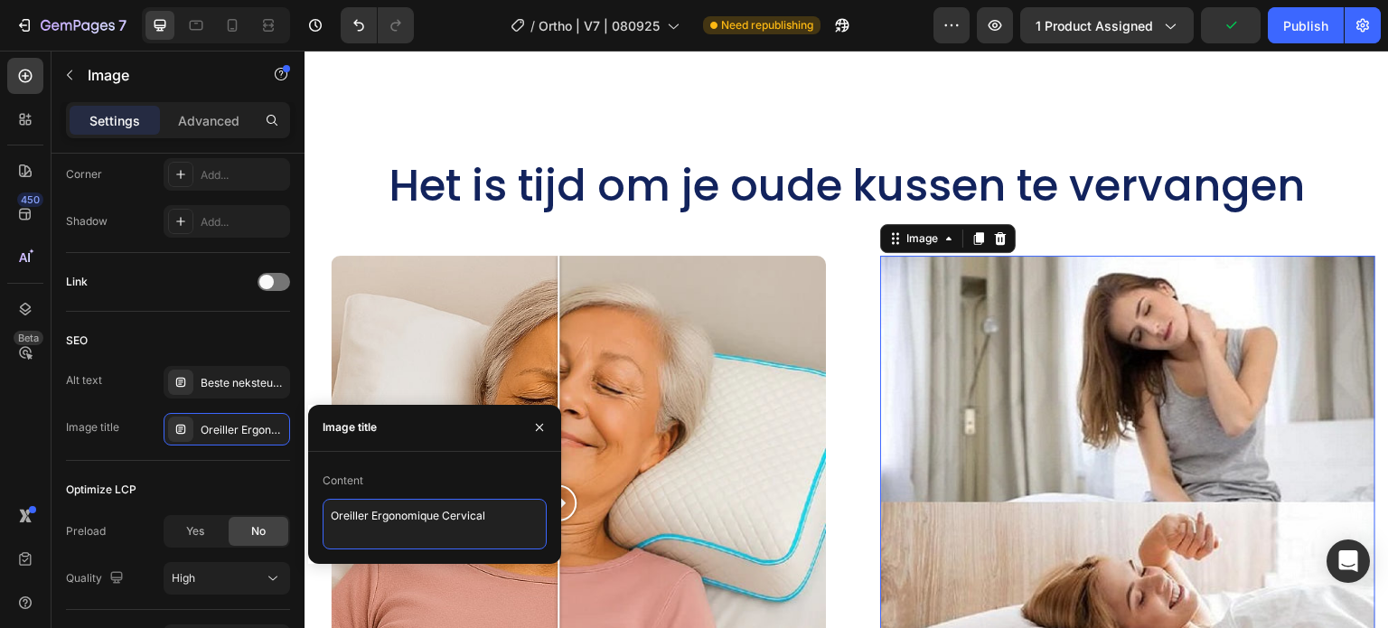
click at [371, 512] on textarea "Oreiller Ergonomique Cervical" at bounding box center [435, 524] width 224 height 51
paste textarea "beste orthopedisch nekkussen traagschuim I"
type textarea "beste orthopedisch nekkussen traagschuim I14"
click at [1116, 408] on img at bounding box center [1127, 503] width 495 height 495
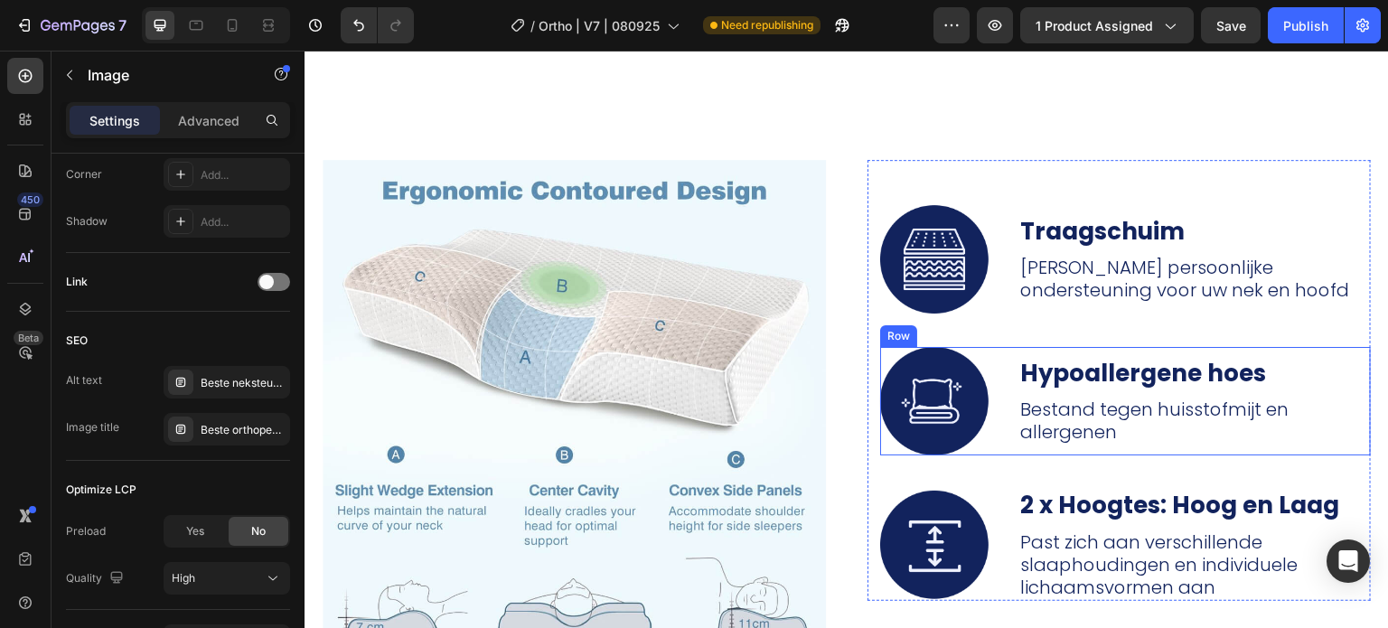
scroll to position [7050, 0]
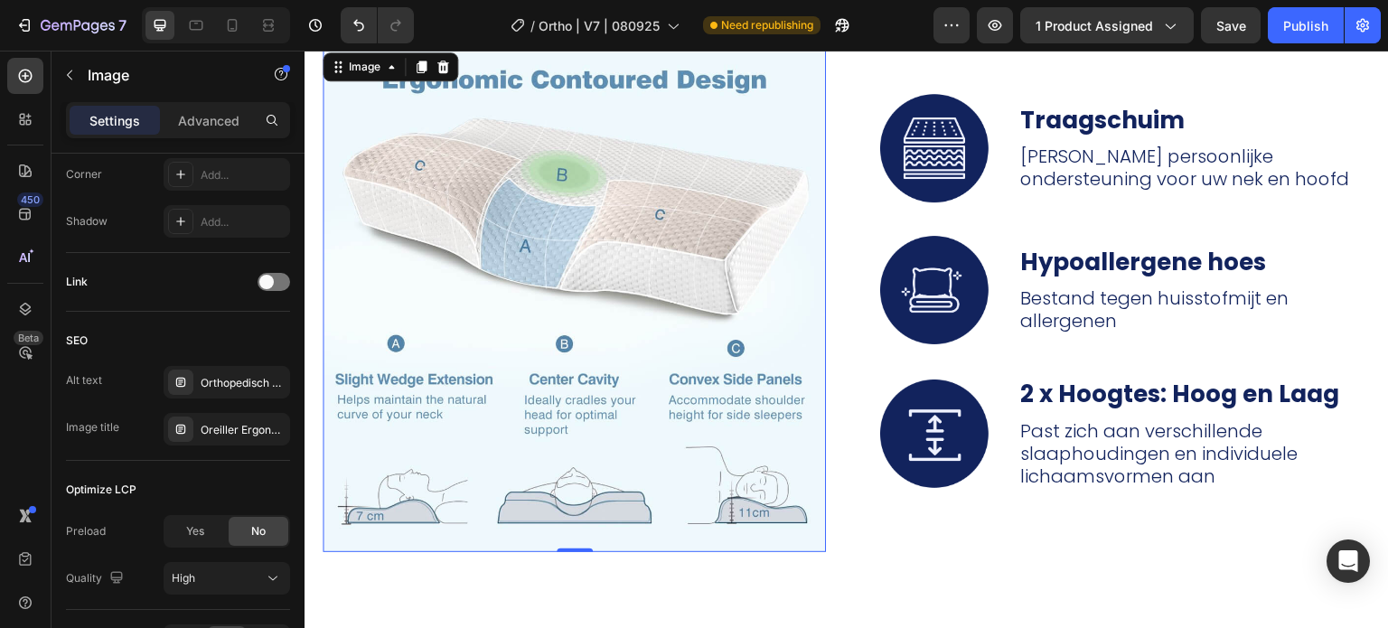
click at [648, 300] on img at bounding box center [574, 300] width 503 height 503
click at [244, 433] on div "Oreiller Ergonomique Cervical" at bounding box center [243, 430] width 85 height 16
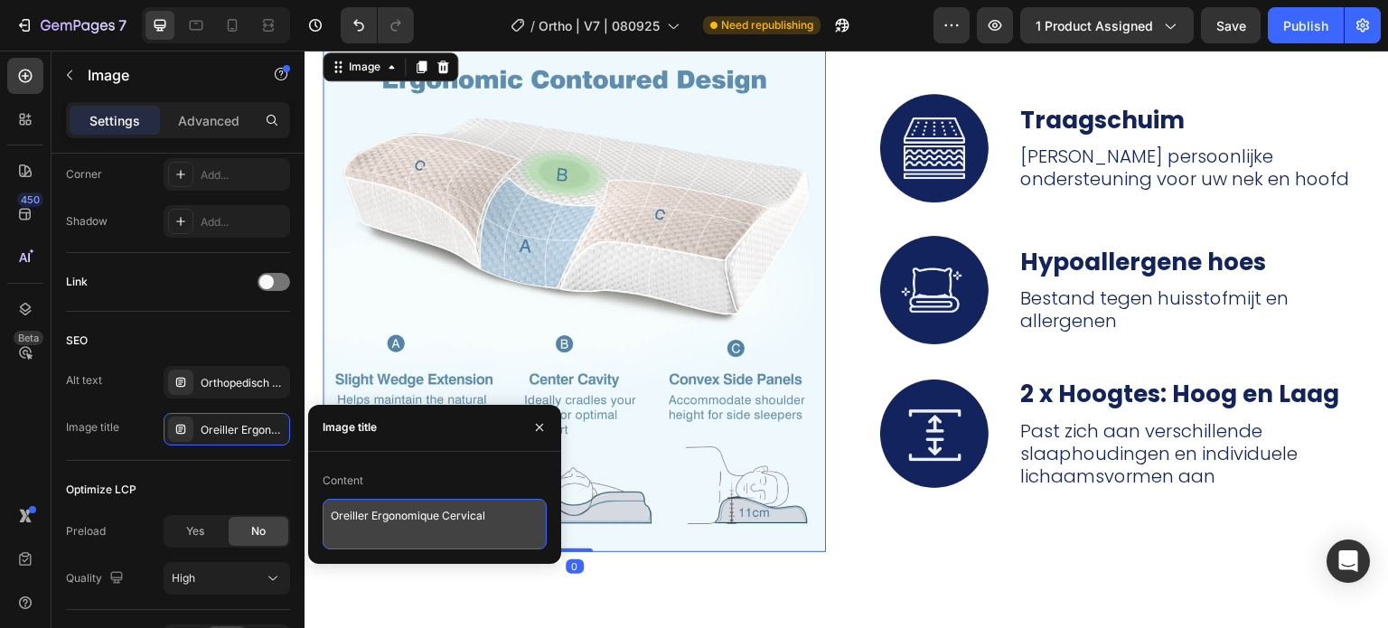
click at [399, 516] on textarea "Oreiller Ergonomique Cervical" at bounding box center [435, 524] width 224 height 51
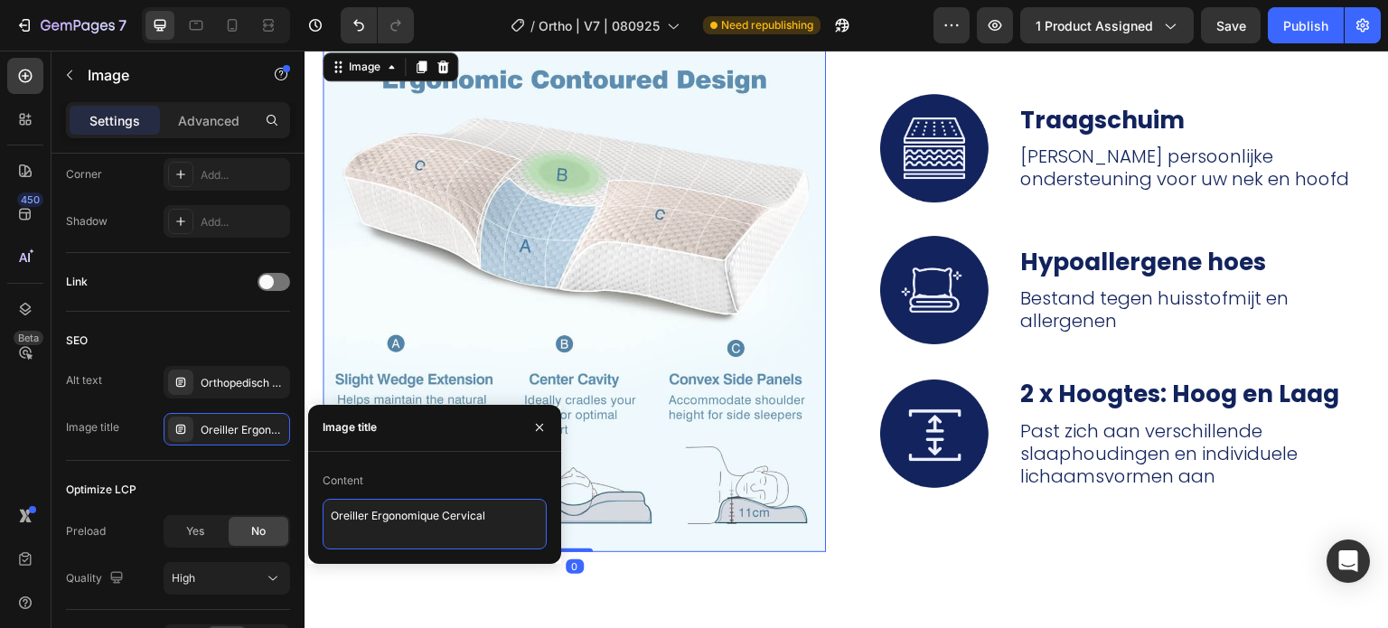
click at [399, 516] on textarea "Oreiller Ergonomique Cervical" at bounding box center [435, 524] width 224 height 51
paste textarea "beste orthopedisch nekkussen traagschuim I"
type textarea "beste orthopedisch nekkussen traagschuim I15"
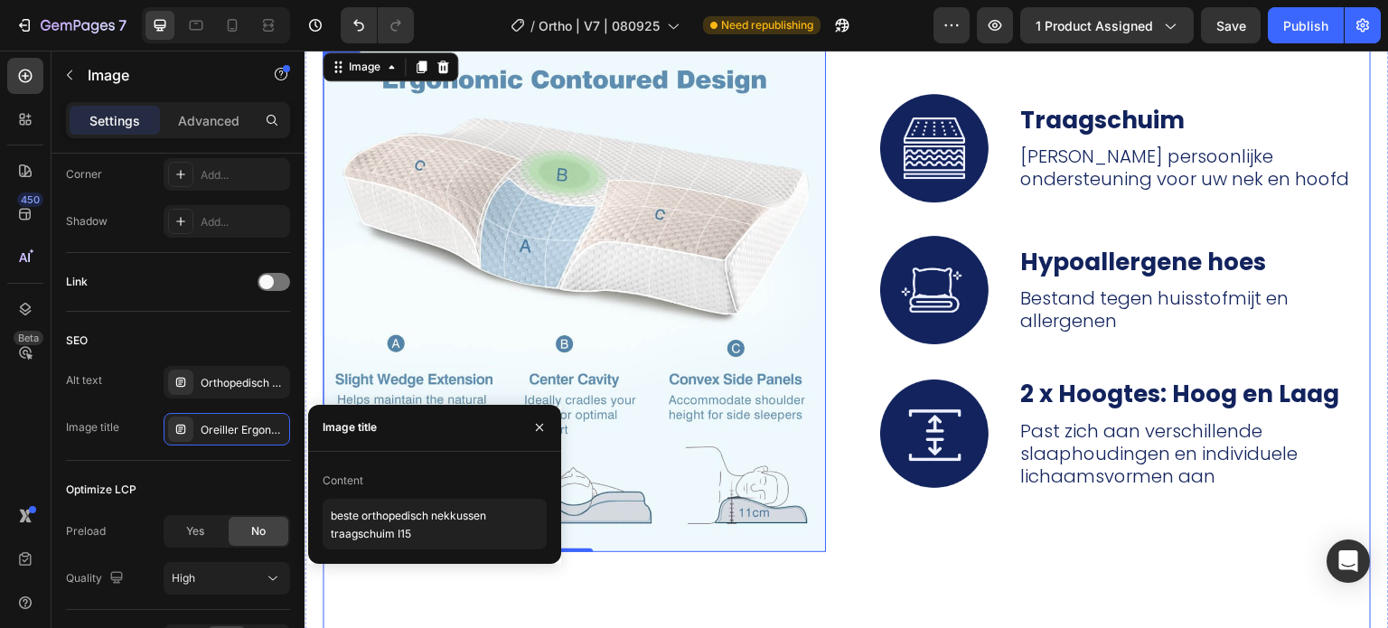
click at [941, 589] on div "Image Image 0 Image Traagschuim Text Block Biedt persoonlijke ondersteuning voo…" at bounding box center [847, 462] width 1049 height 827
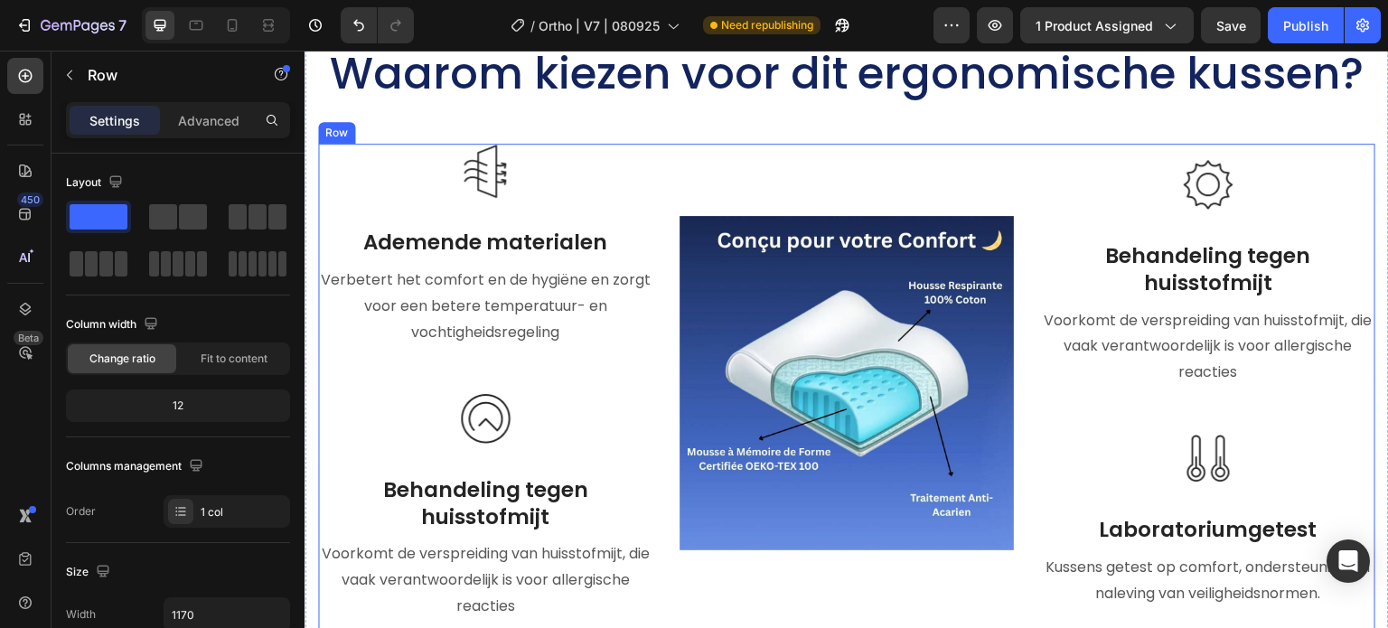
scroll to position [7954, 0]
click at [760, 368] on img at bounding box center [847, 382] width 334 height 334
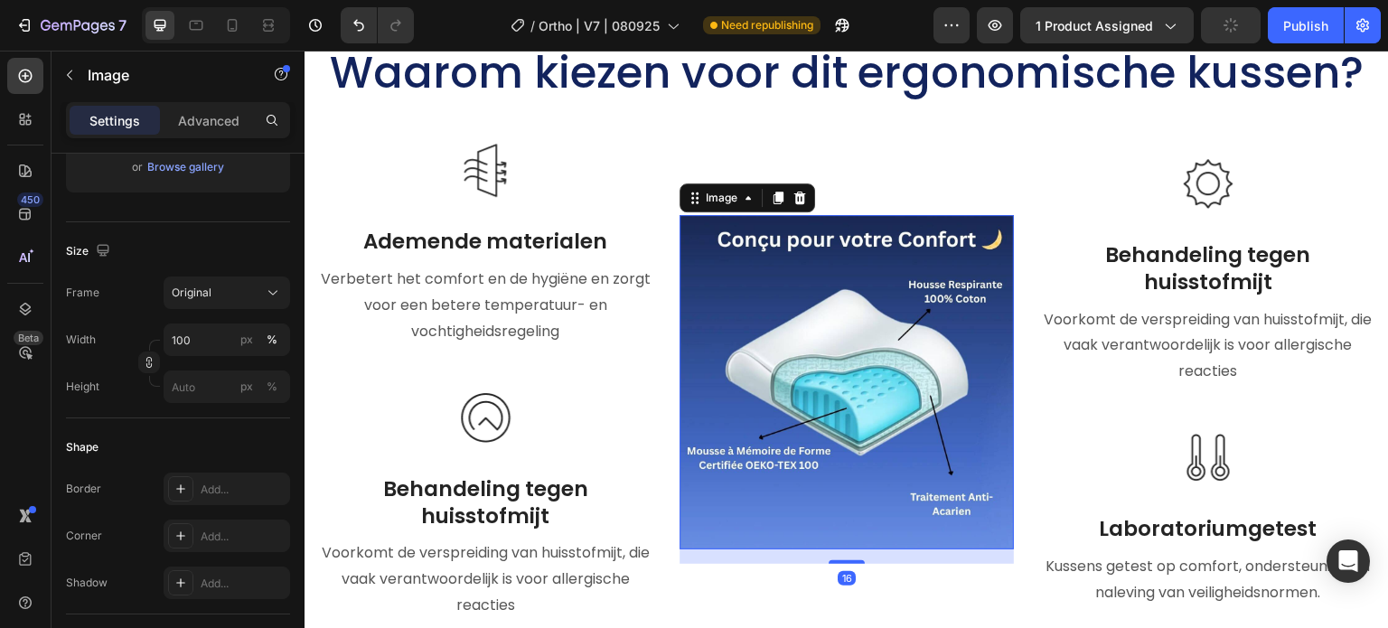
scroll to position [813, 0]
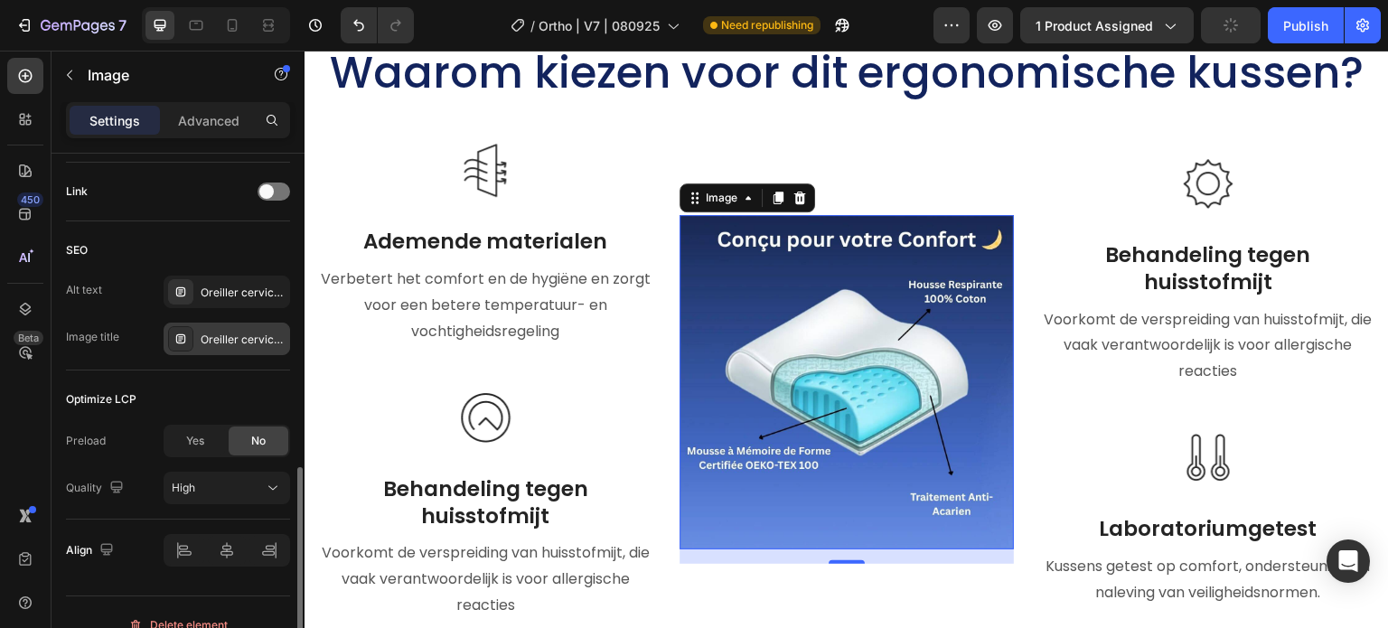
click at [220, 341] on div "Oreiller cervical, oreiller ergonomique cervical" at bounding box center [243, 340] width 85 height 16
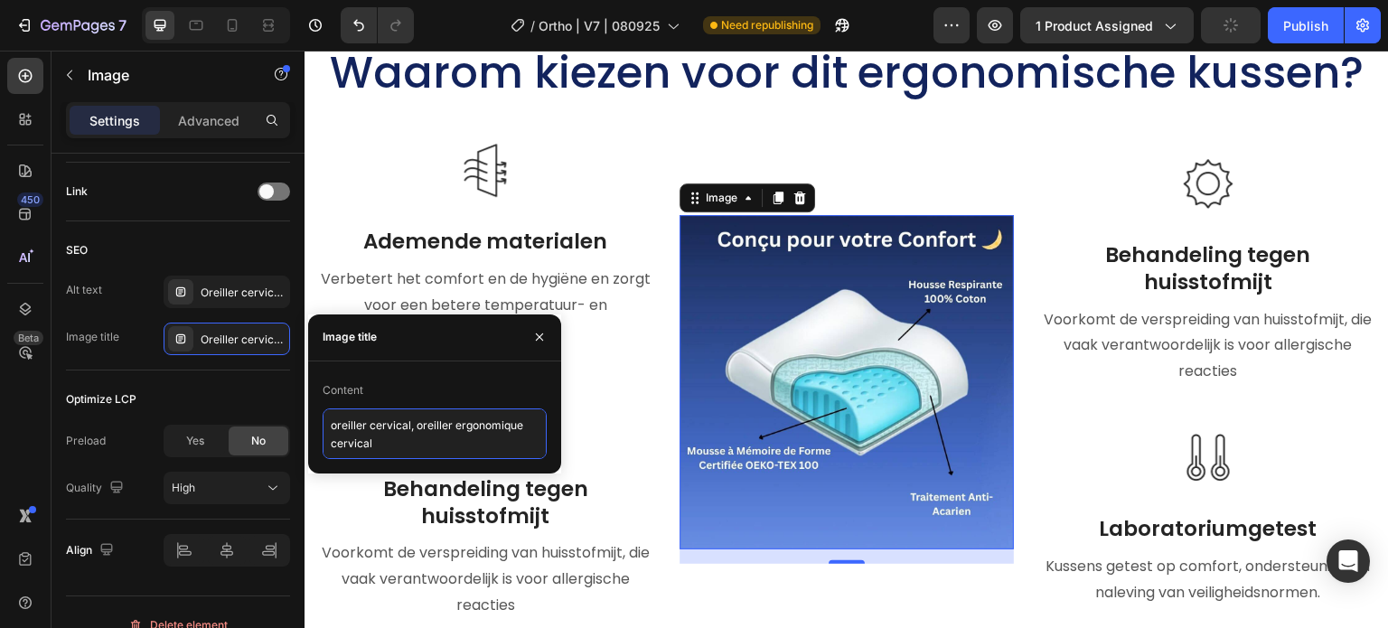
click at [369, 433] on textarea "oreiller cervical, oreiller ergonomique cervical" at bounding box center [435, 434] width 224 height 51
paste textarea "beste orthopedisch nekkussen traagschuim I"
type textarea "beste orthopedisch nekkussen traagschuim I16"
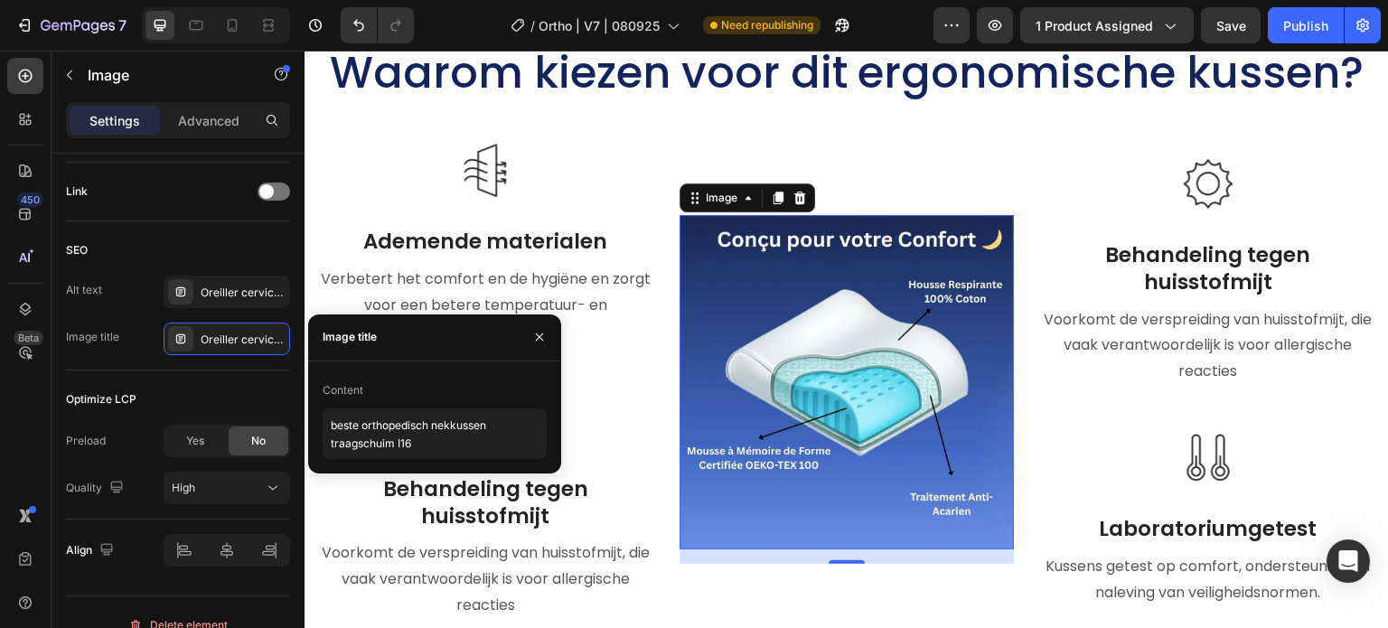
click at [828, 393] on img at bounding box center [847, 382] width 334 height 334
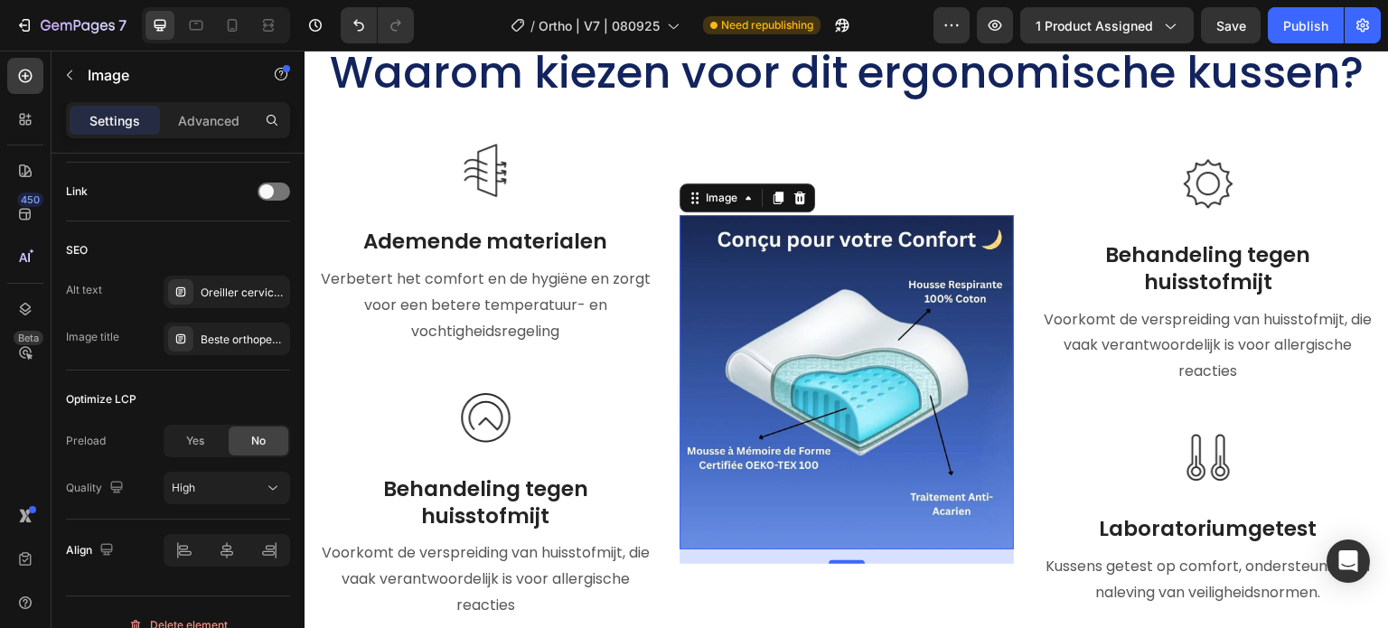
click at [842, 383] on img at bounding box center [847, 382] width 334 height 334
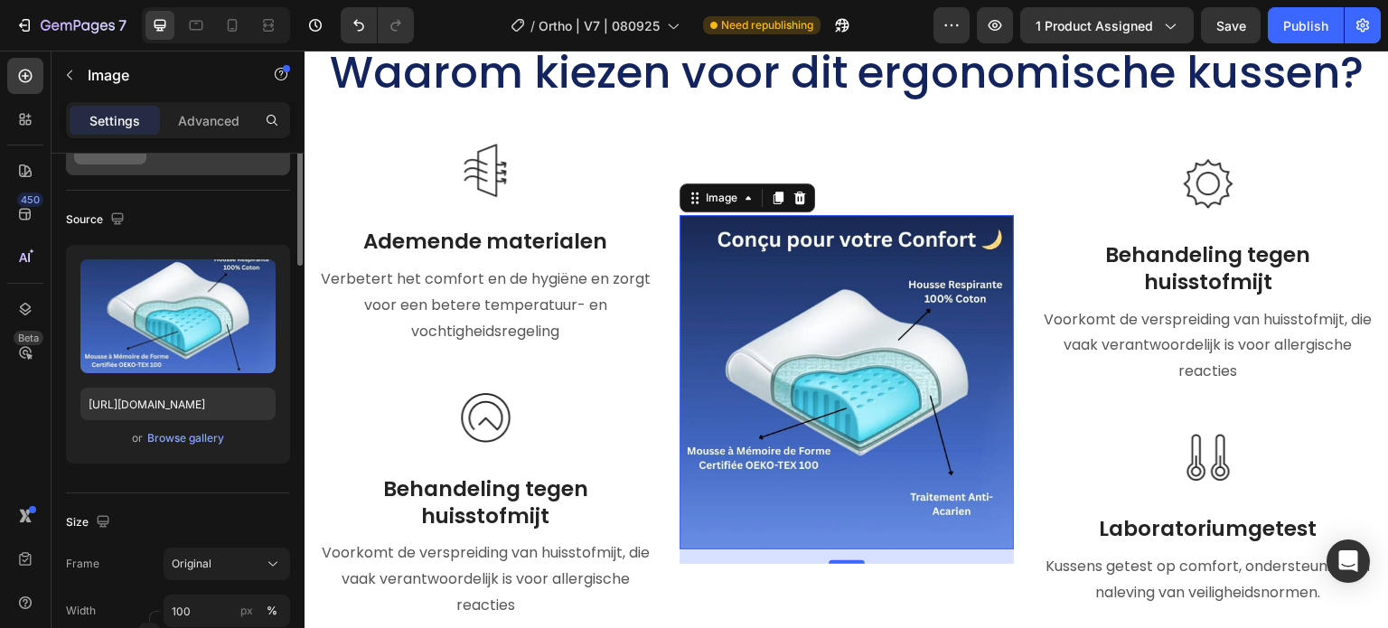
scroll to position [0, 0]
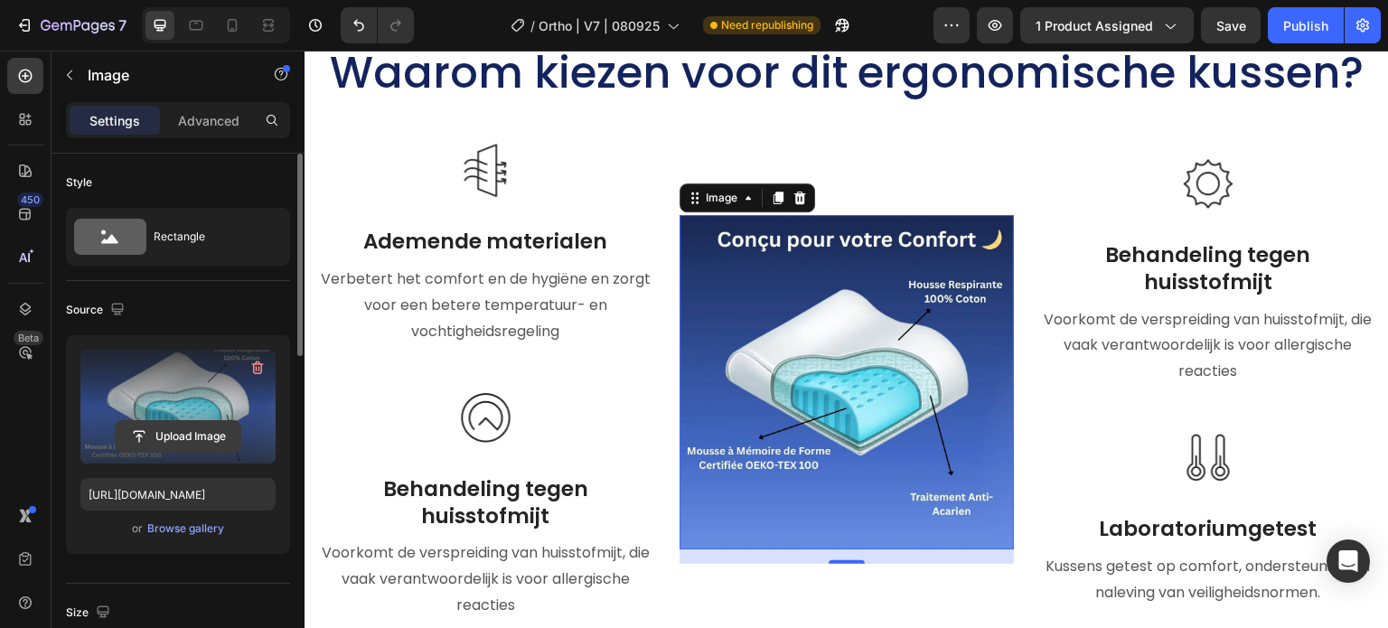
click at [193, 433] on input "file" at bounding box center [178, 436] width 125 height 31
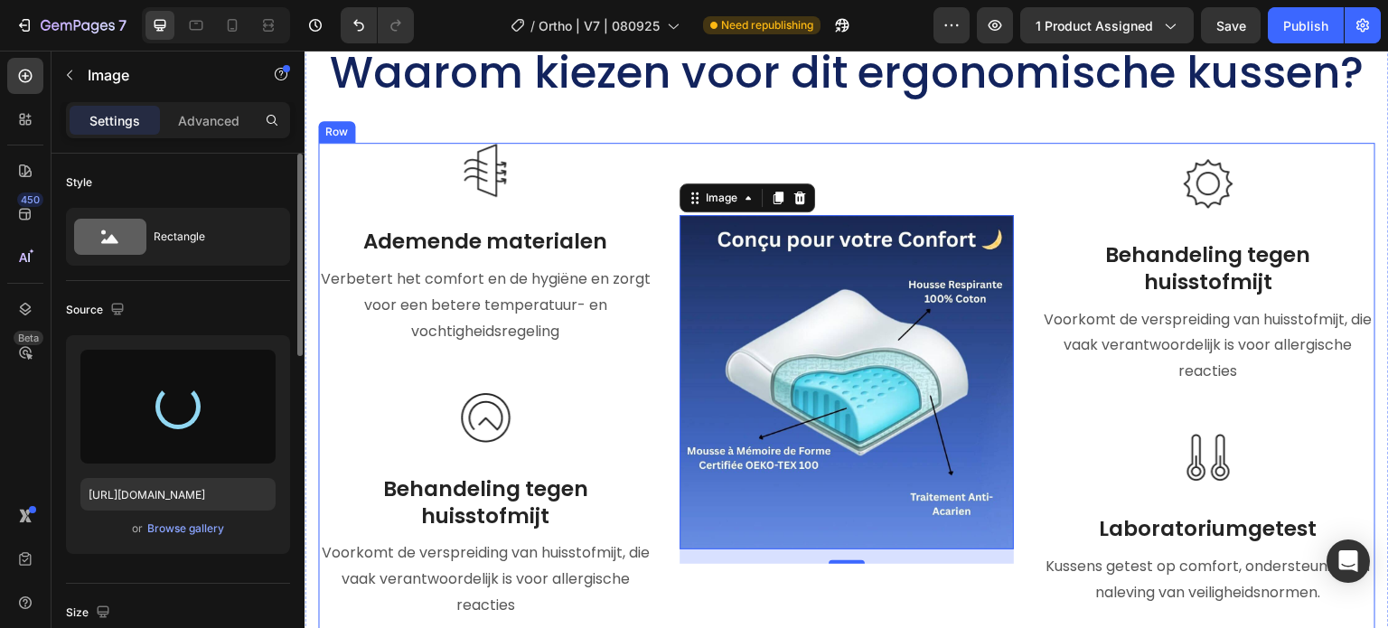
type input "https://cdn.shopify.com/s/files/1/0708/5493/4699/files/gempages_581568476611609…"
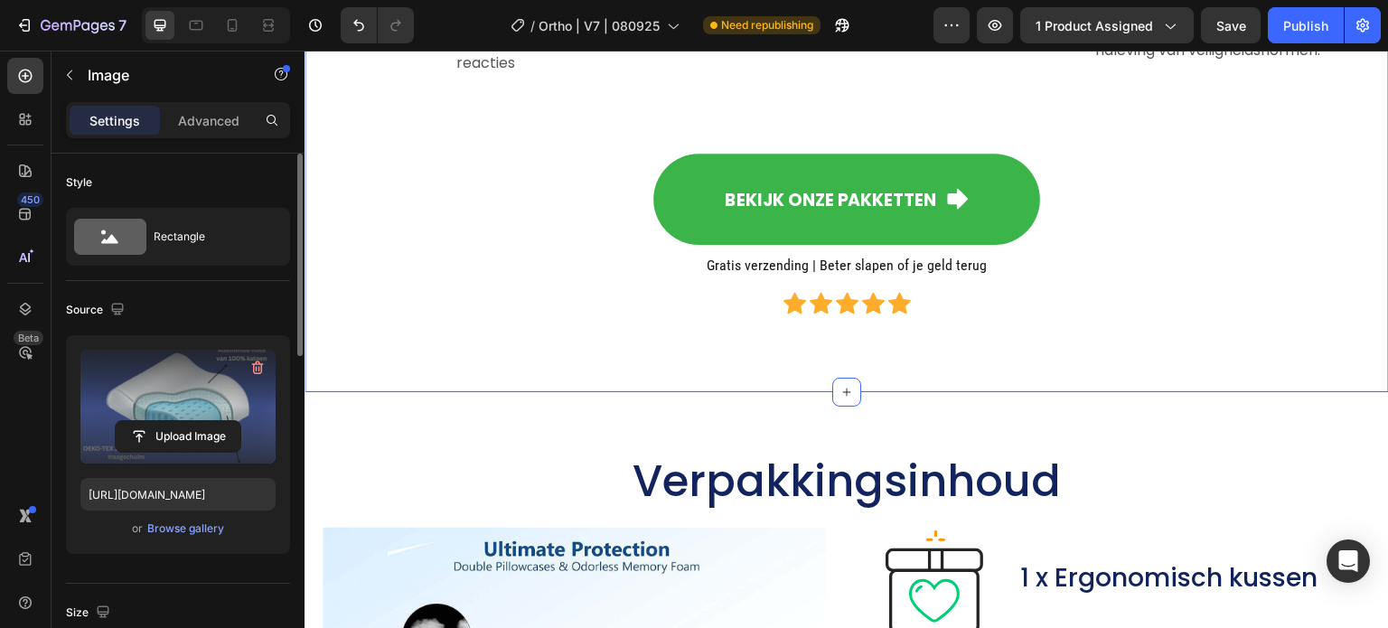
scroll to position [8858, 0]
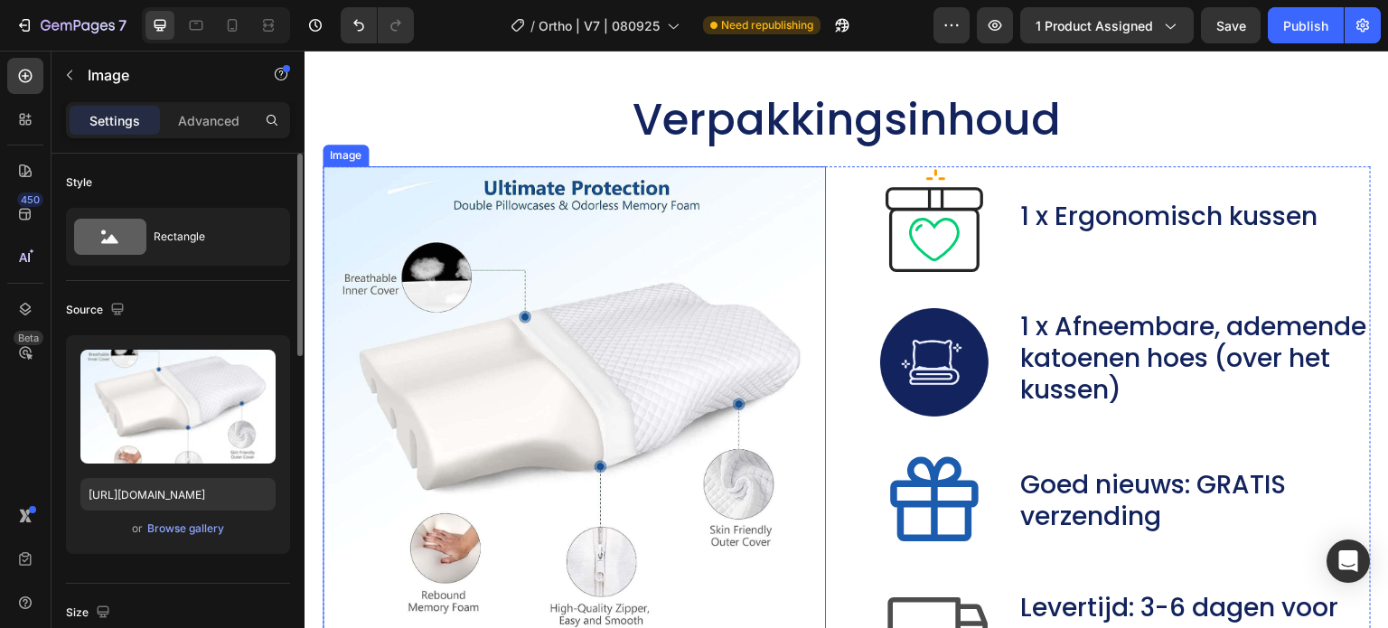
click at [418, 358] on img at bounding box center [574, 412] width 503 height 493
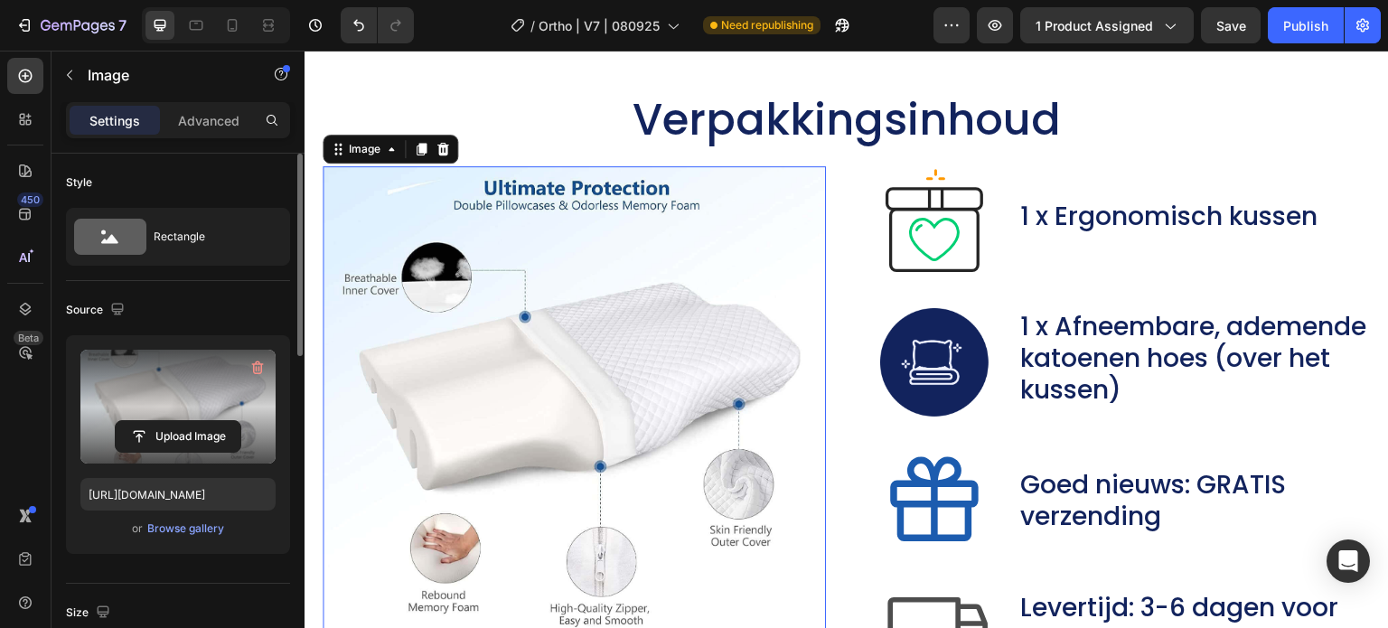
scroll to position [271, 0]
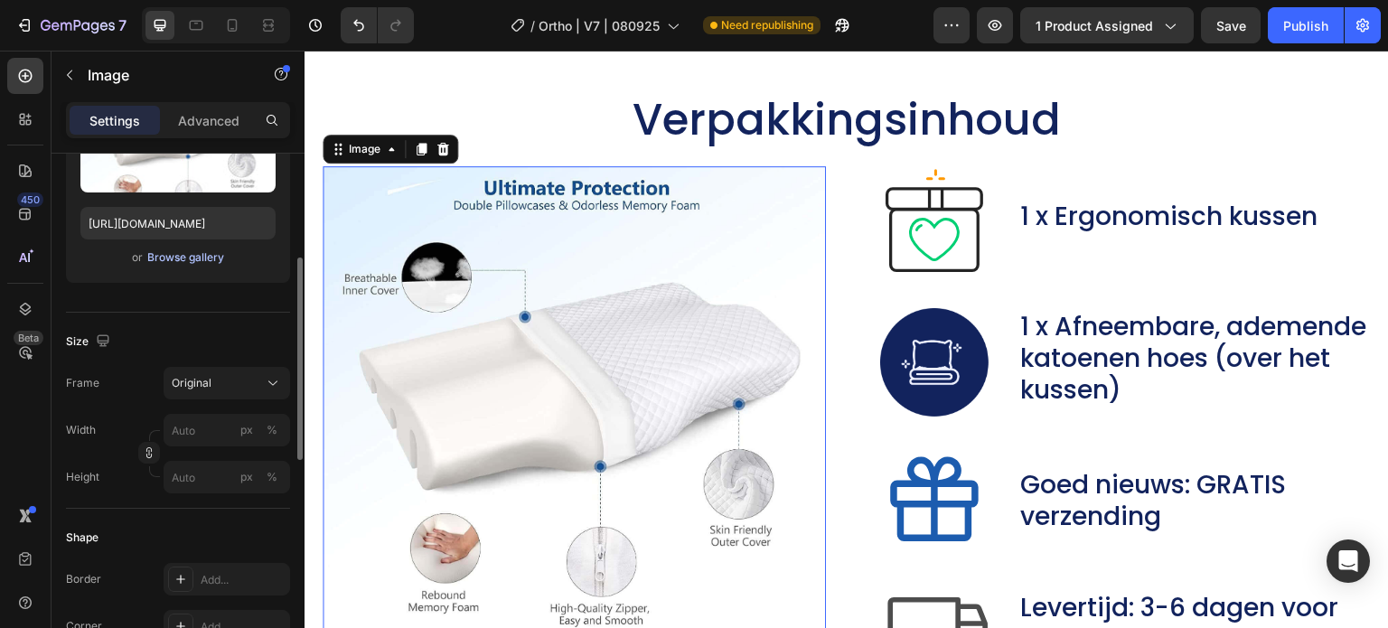
click at [181, 259] on div "Browse gallery" at bounding box center [185, 257] width 77 height 16
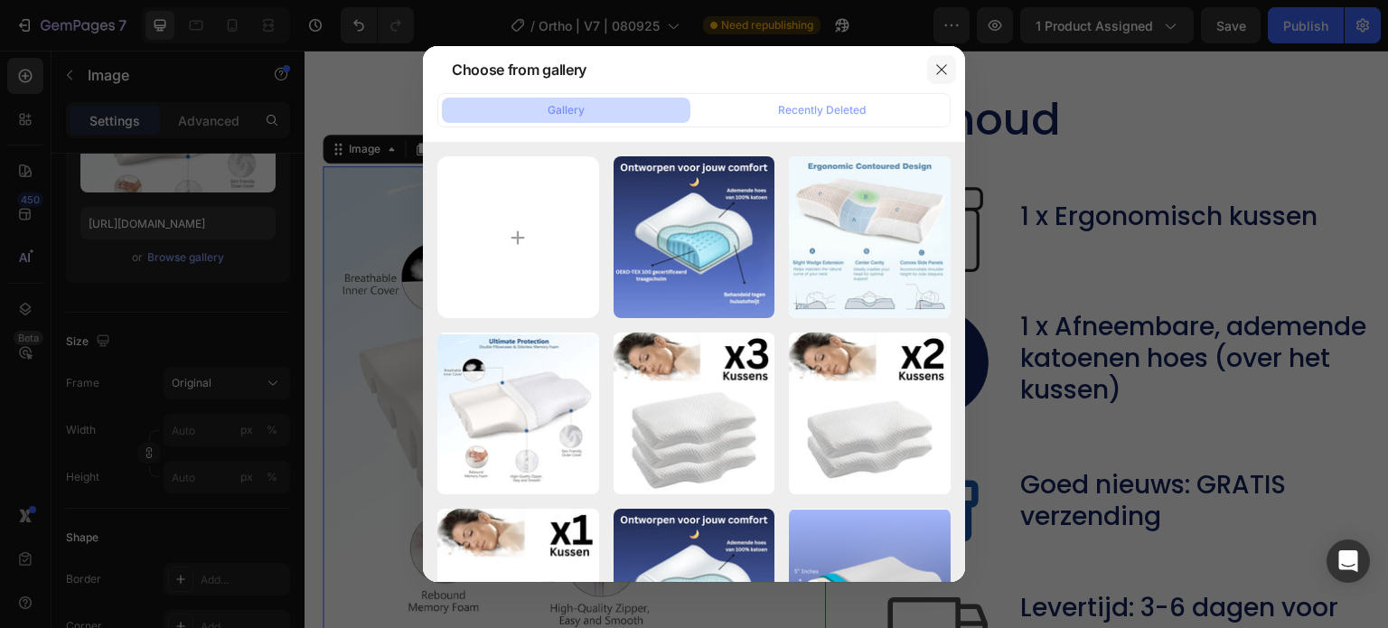
click at [944, 65] on icon "button" at bounding box center [942, 69] width 14 height 14
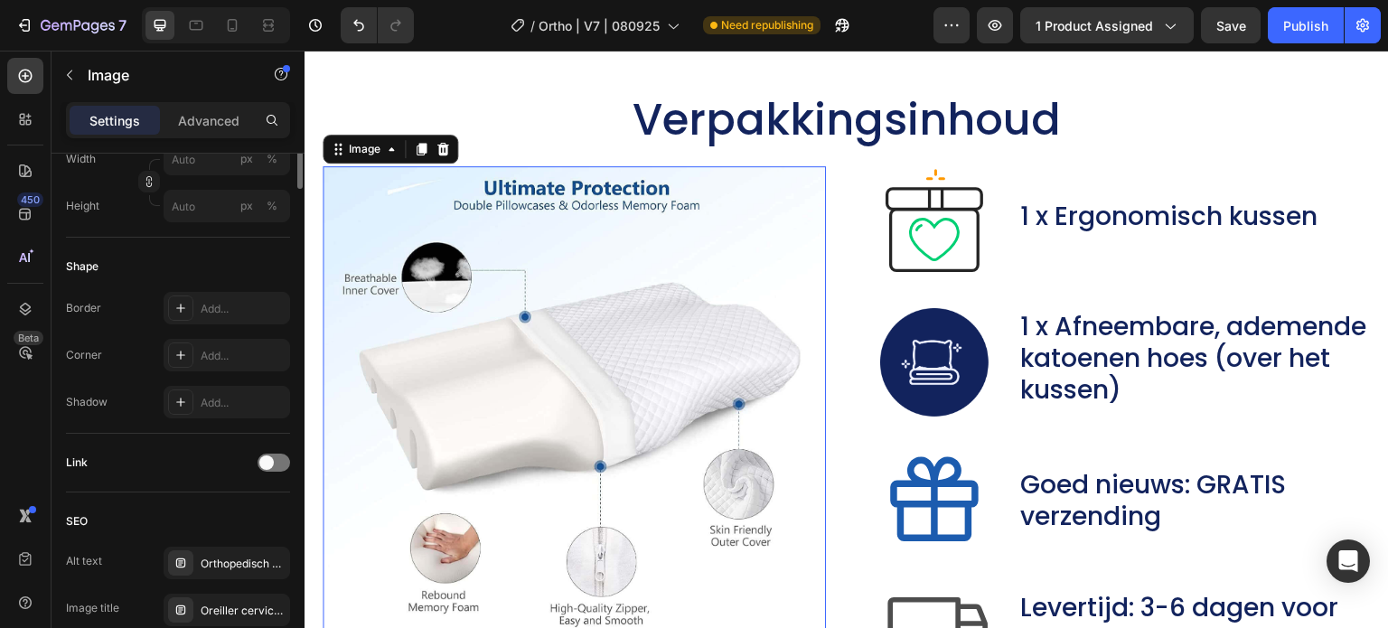
scroll to position [633, 0]
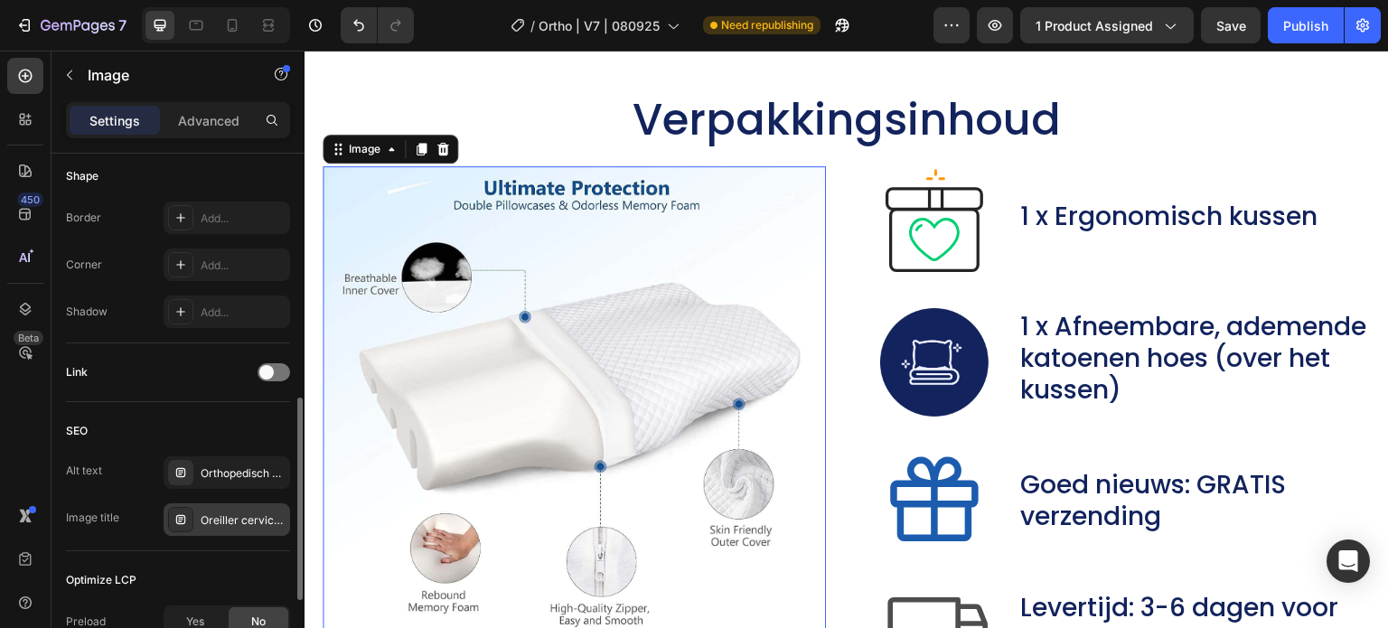
click at [228, 522] on div "Oreiller cervical I81" at bounding box center [243, 521] width 85 height 16
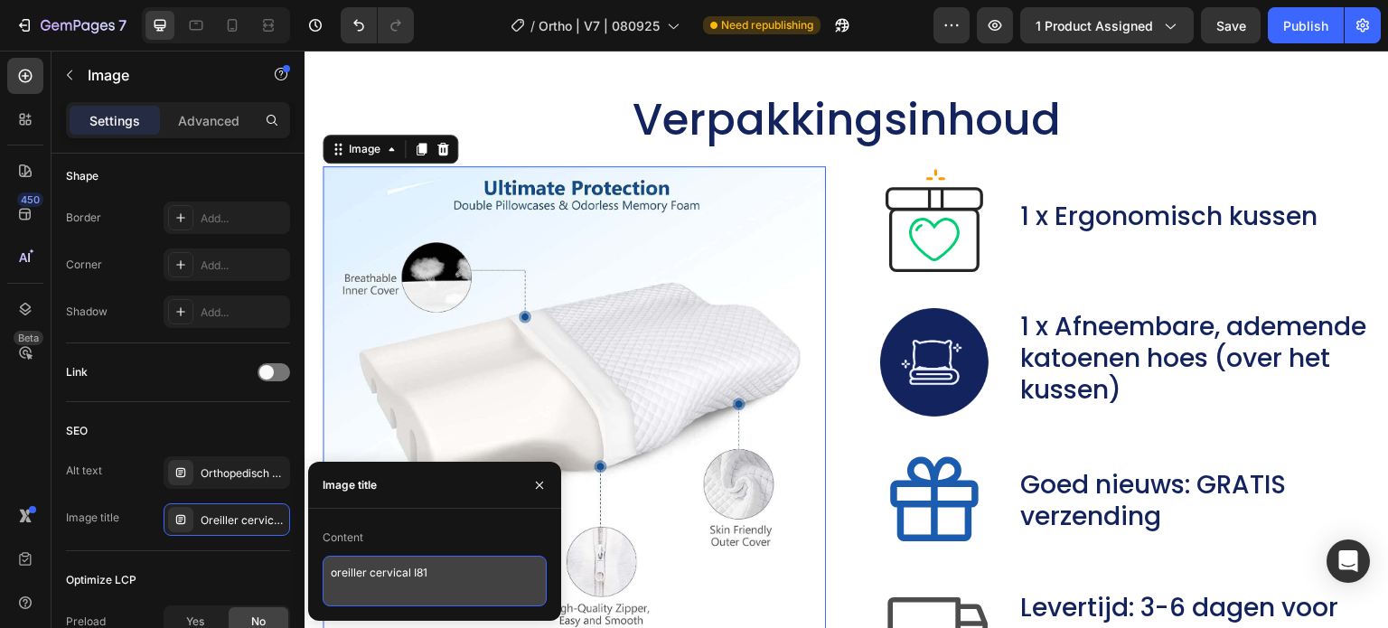
click at [371, 560] on textarea "oreiller cervical I81" at bounding box center [435, 581] width 224 height 51
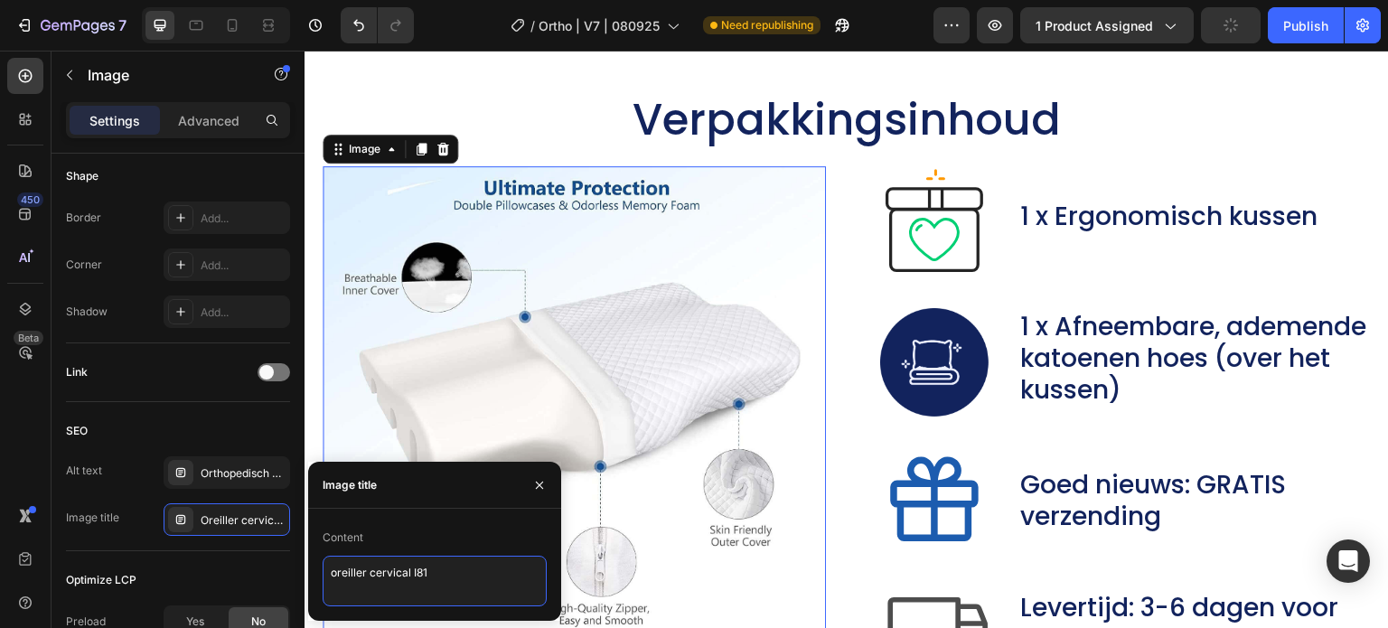
click at [371, 560] on textarea "oreiller cervical I81" at bounding box center [435, 581] width 224 height 51
paste textarea "beste orthopedisch nekkussen traagschuim I"
type textarea "beste orthopedisch nekkussen traagschuim I17"
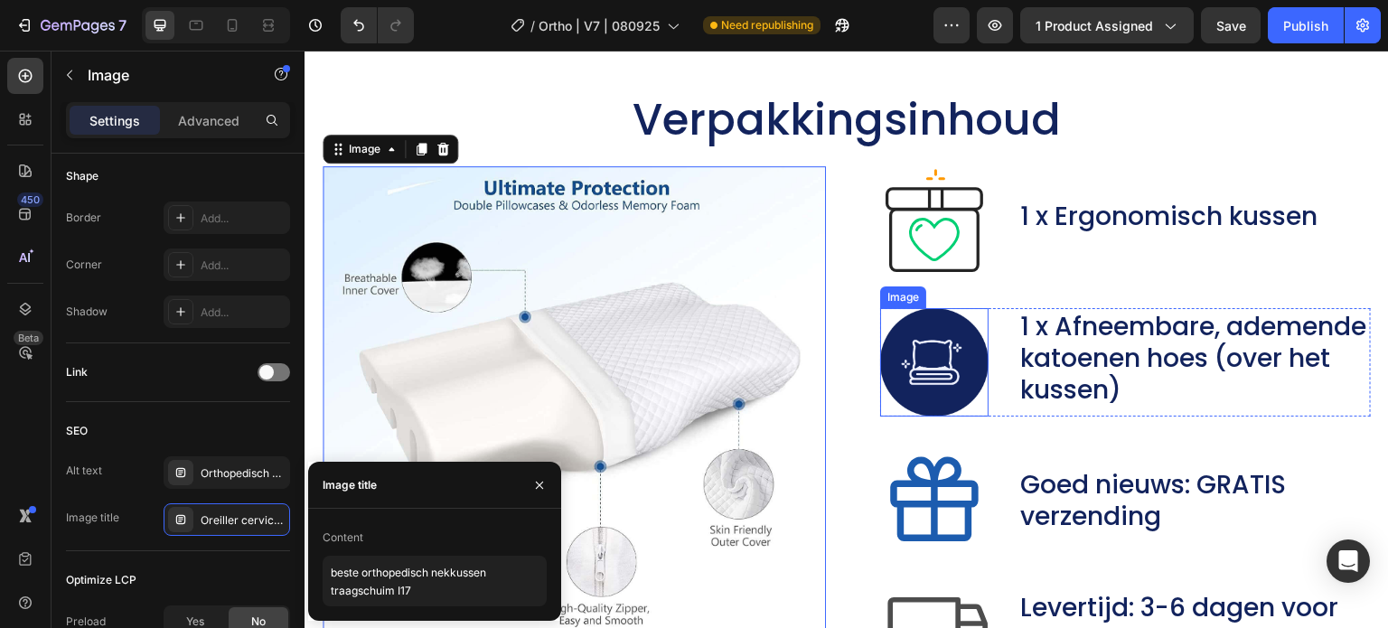
click at [964, 393] on img at bounding box center [934, 362] width 108 height 108
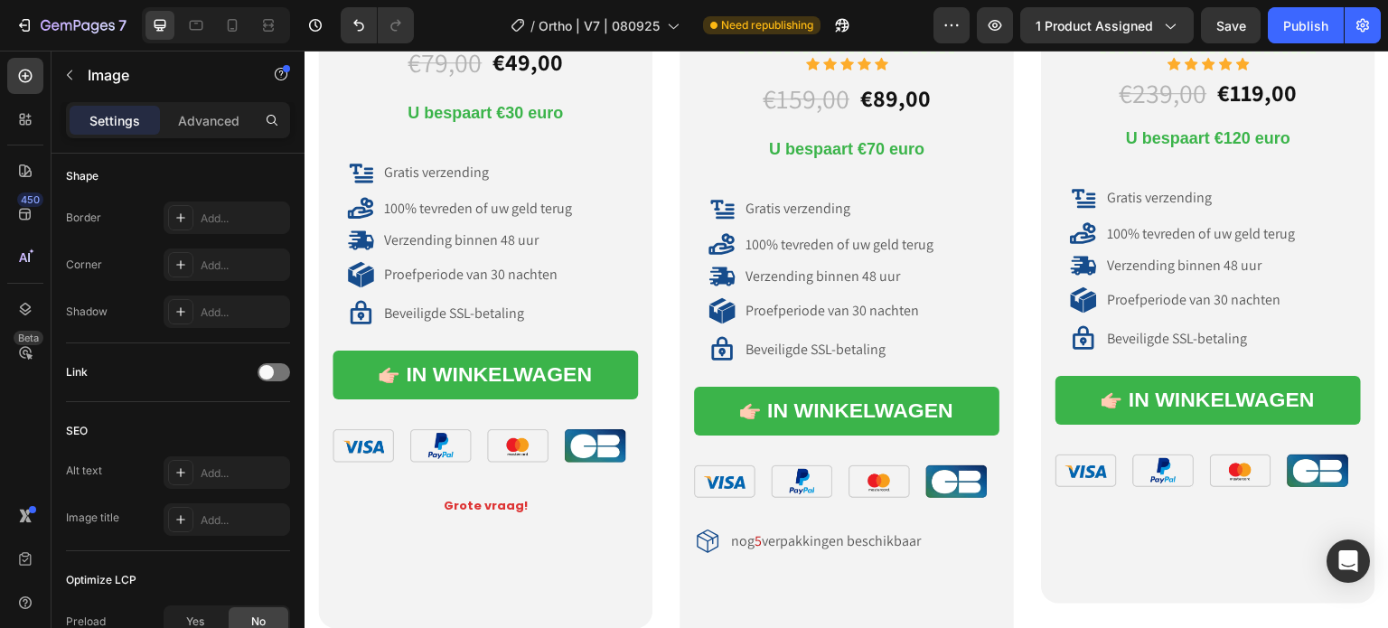
scroll to position [10124, 0]
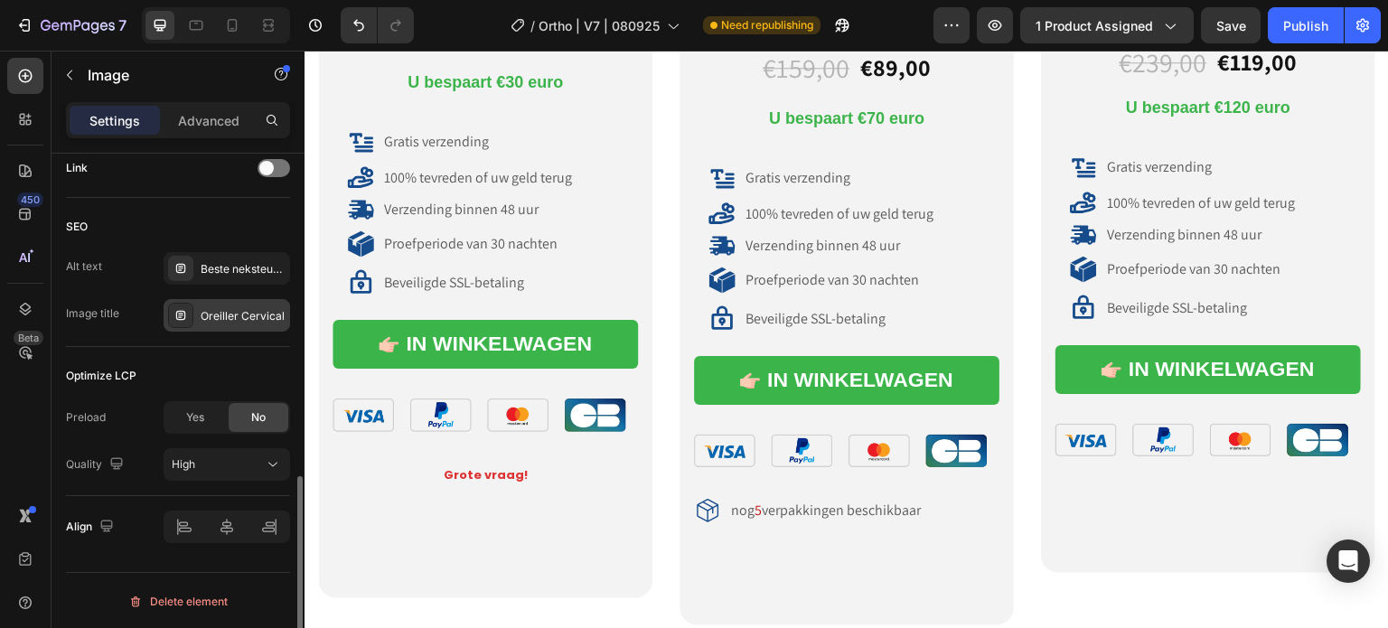
click at [221, 328] on div "Oreiller Cervical" at bounding box center [227, 315] width 127 height 33
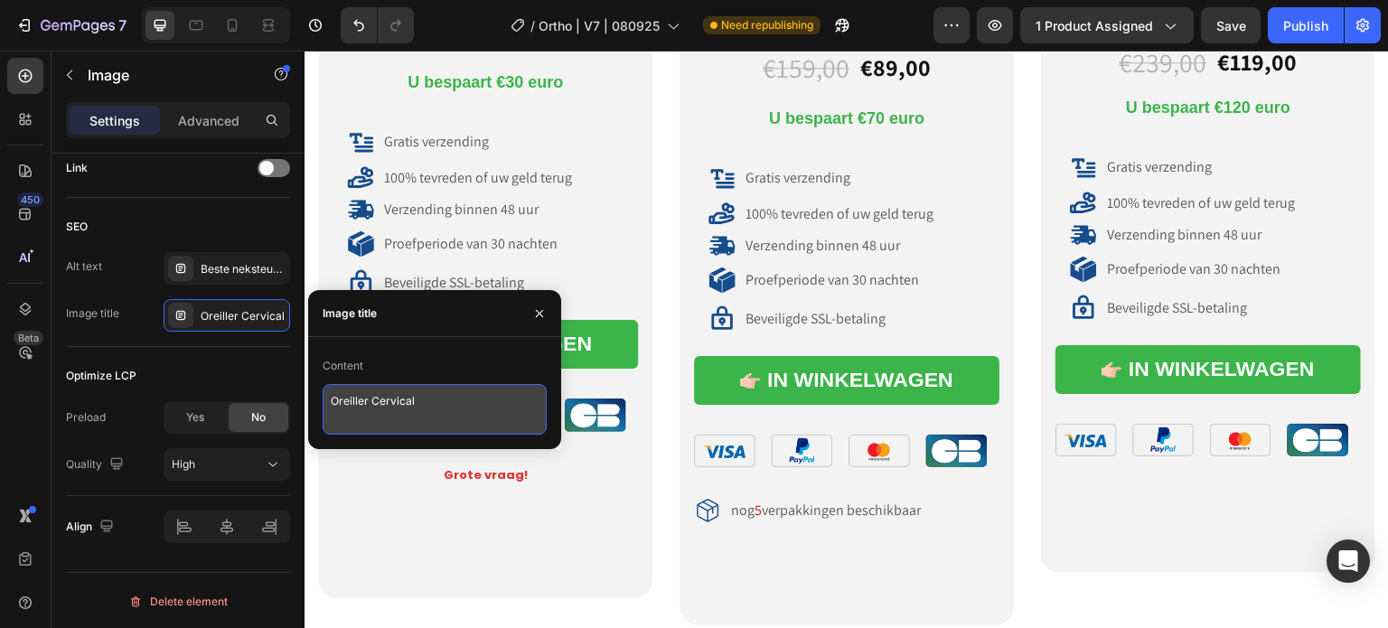
click at [372, 409] on textarea "Oreiller Cervical" at bounding box center [435, 409] width 224 height 51
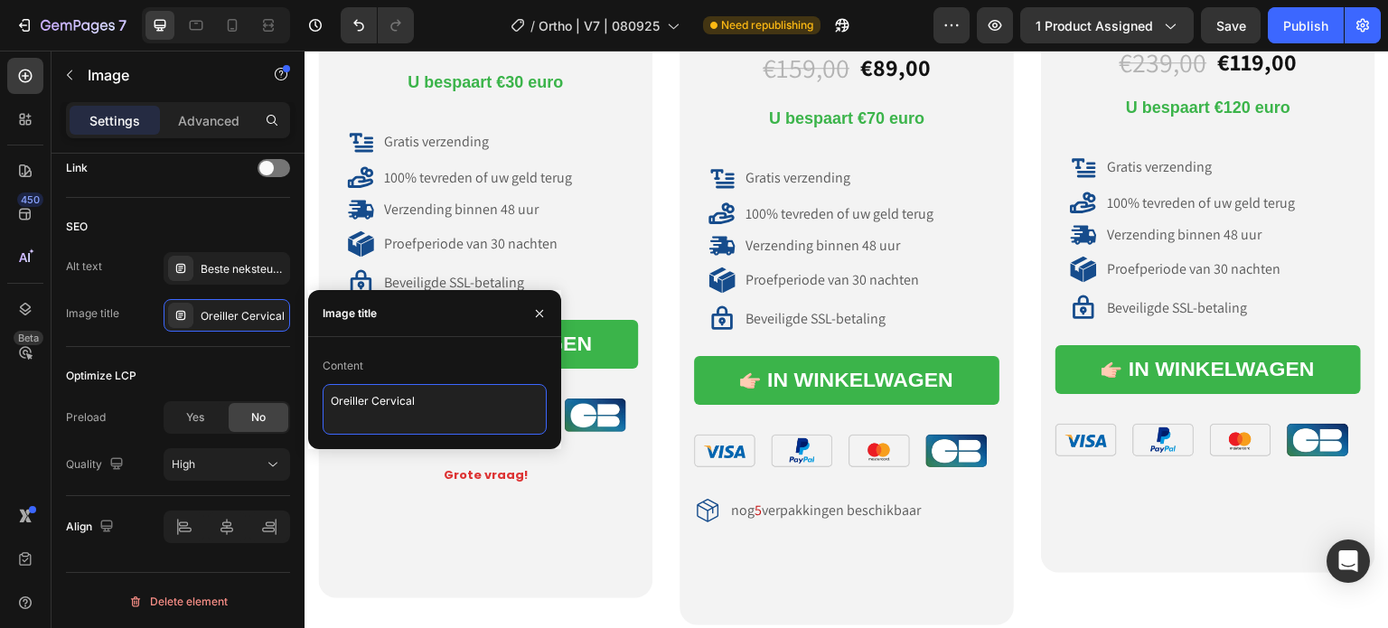
click at [372, 409] on textarea "Oreiller Cervical" at bounding box center [435, 409] width 224 height 51
paste textarea "beste orthopedisch nekkussen traagschuim I"
type textarea "beste orthopedisch nekkussen traagschuim V1"
drag, startPoint x: 428, startPoint y: 418, endPoint x: 240, endPoint y: 358, distance: 198.4
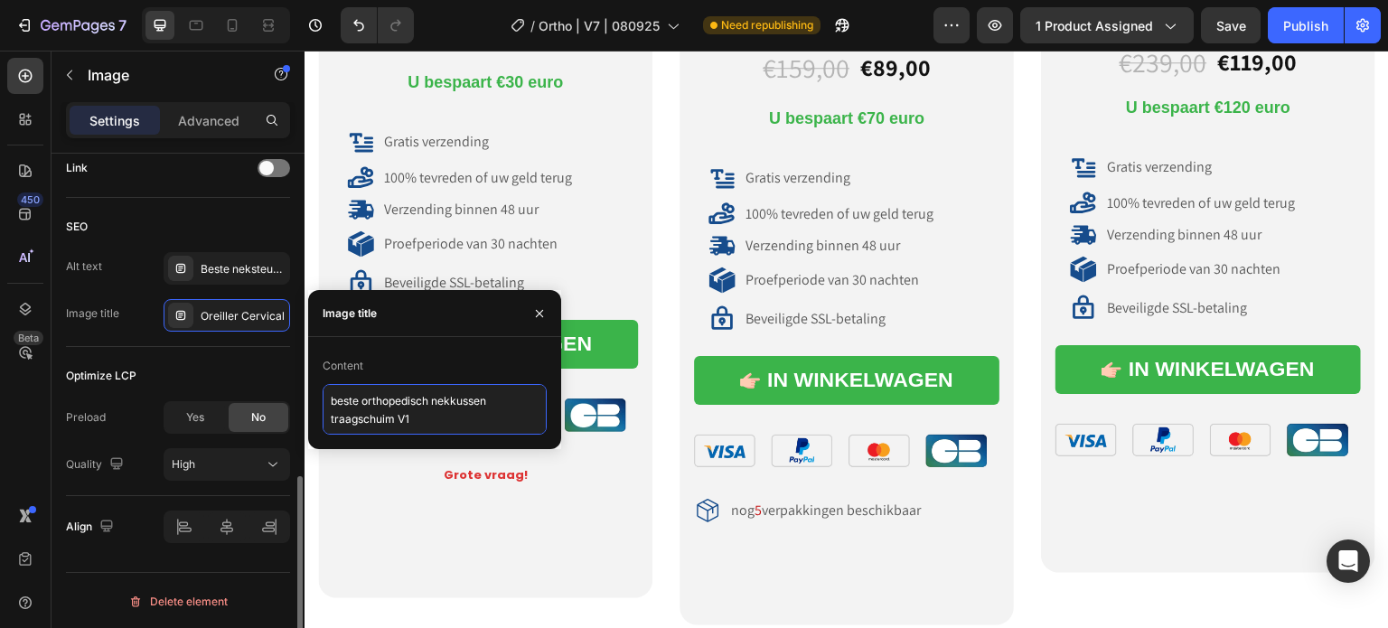
click at [240, 358] on div "450 Beta Sections(18) Elements(84) Section Element Hero Section Product Detail …" at bounding box center [152, 340] width 305 height 578
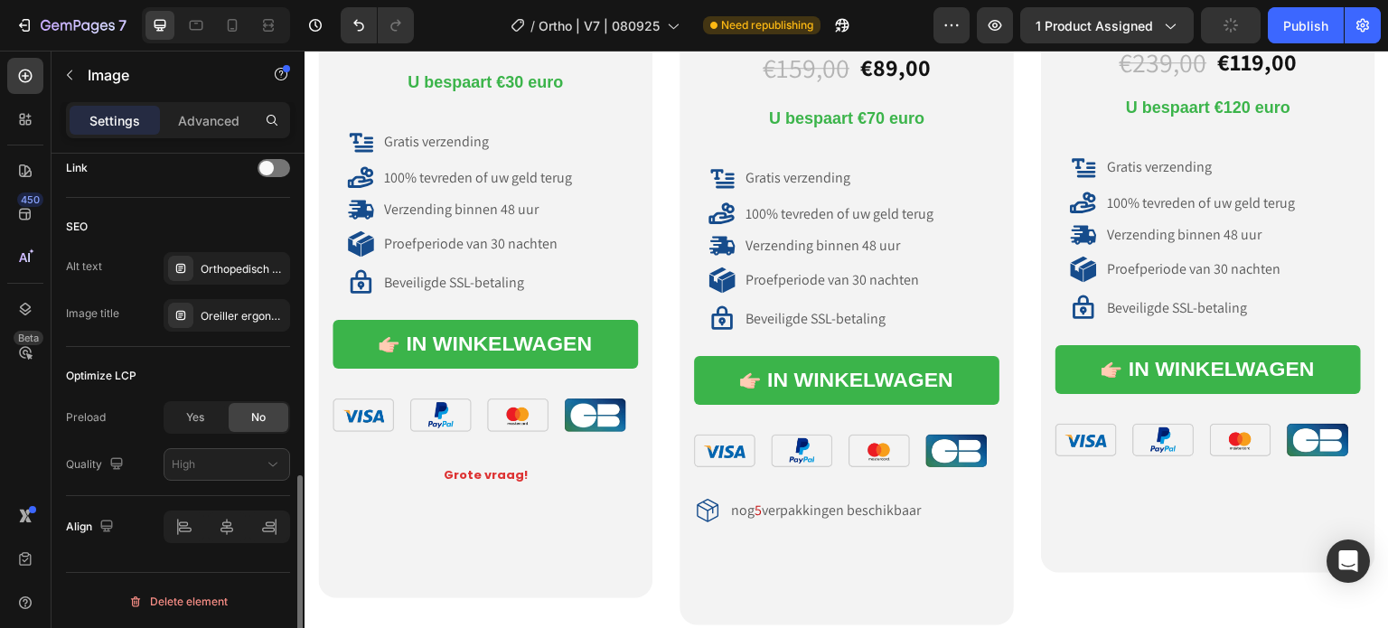
scroll to position [836, 0]
click at [209, 314] on div "Oreiller ergonomique cervical" at bounding box center [243, 317] width 85 height 16
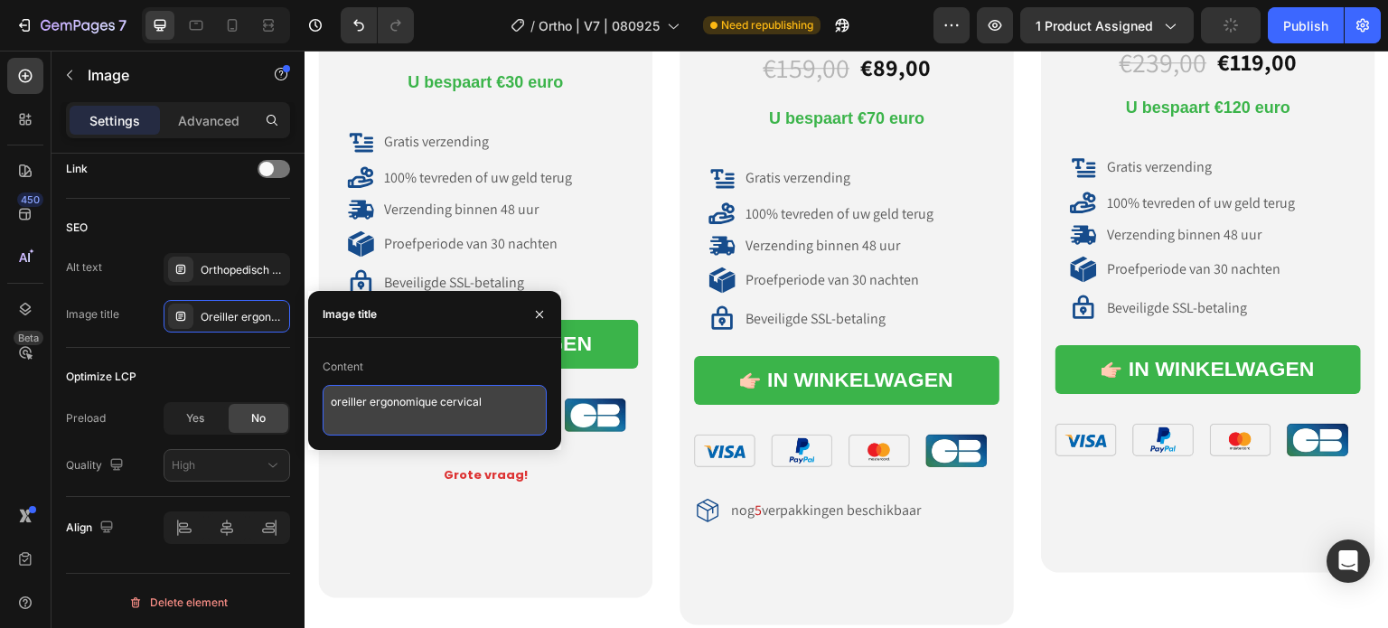
click at [378, 396] on textarea "oreiller ergonomique cervical" at bounding box center [435, 410] width 224 height 51
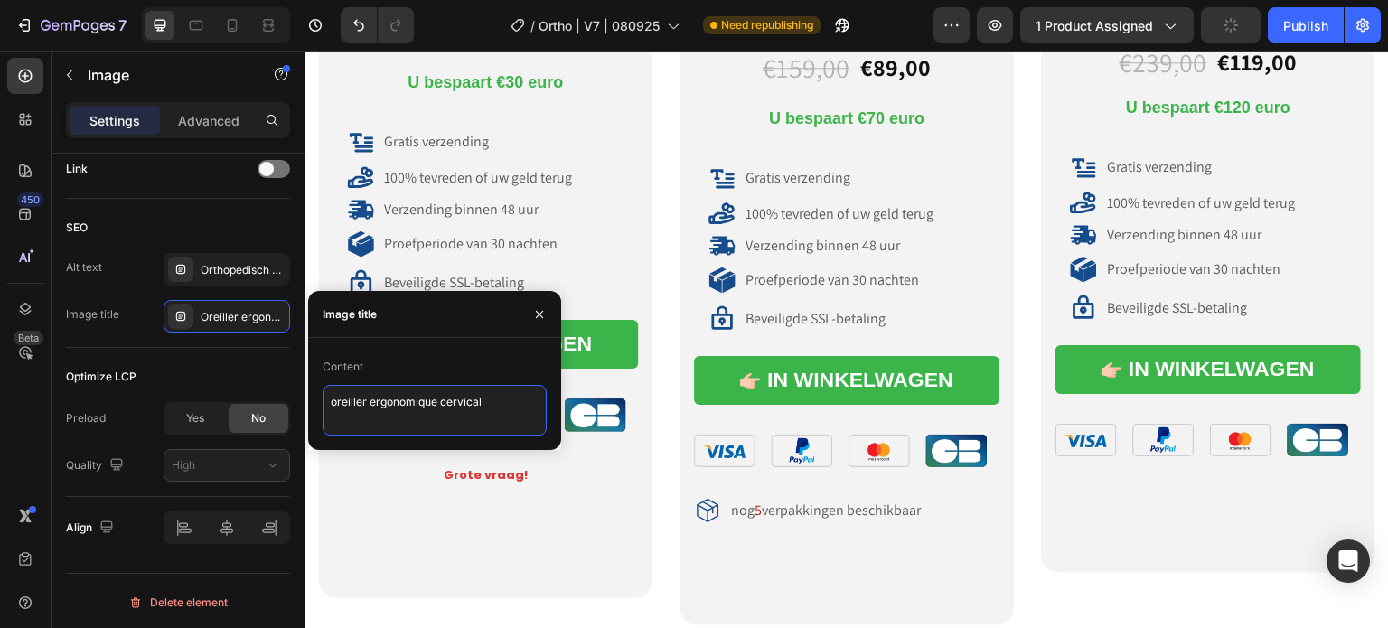
click at [379, 396] on textarea "oreiller ergonomique cervical" at bounding box center [435, 410] width 224 height 51
paste textarea "beste orthopedisch nekkussen traagschuim V1"
type textarea "beste orthopedisch nekkussen traagschuim V2"
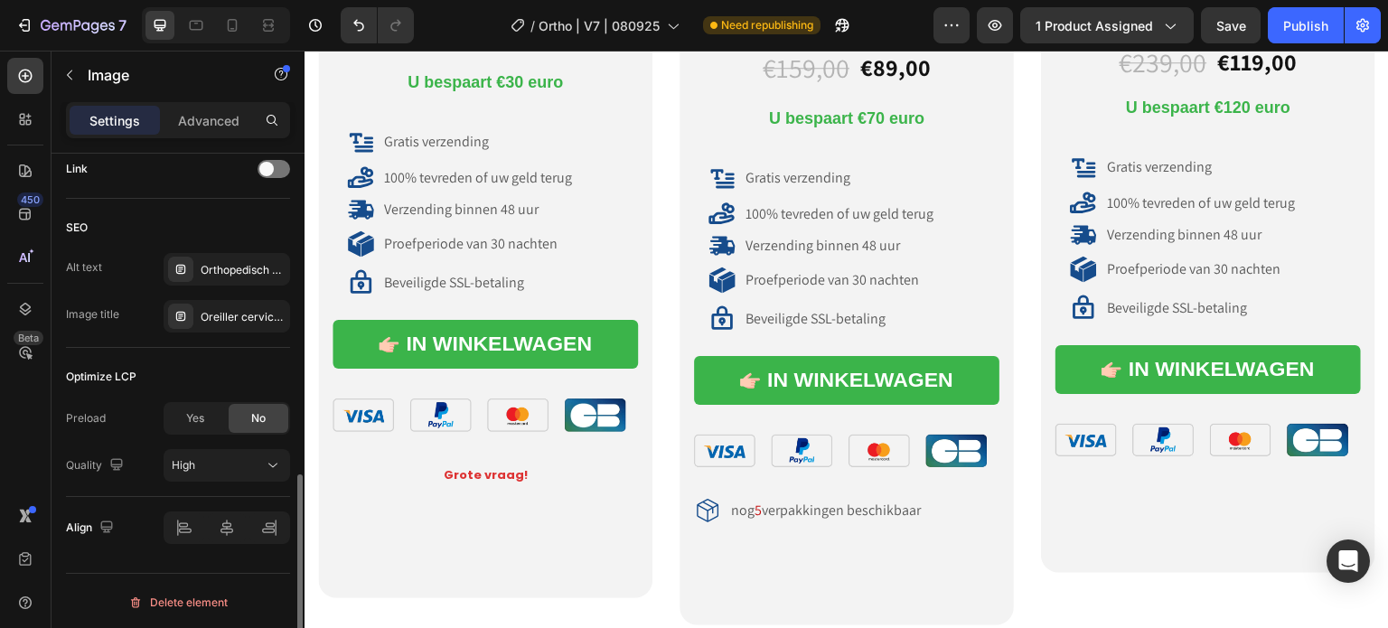
scroll to position [835, 0]
click at [249, 303] on div "Oreiller cervical I8" at bounding box center [227, 317] width 127 height 33
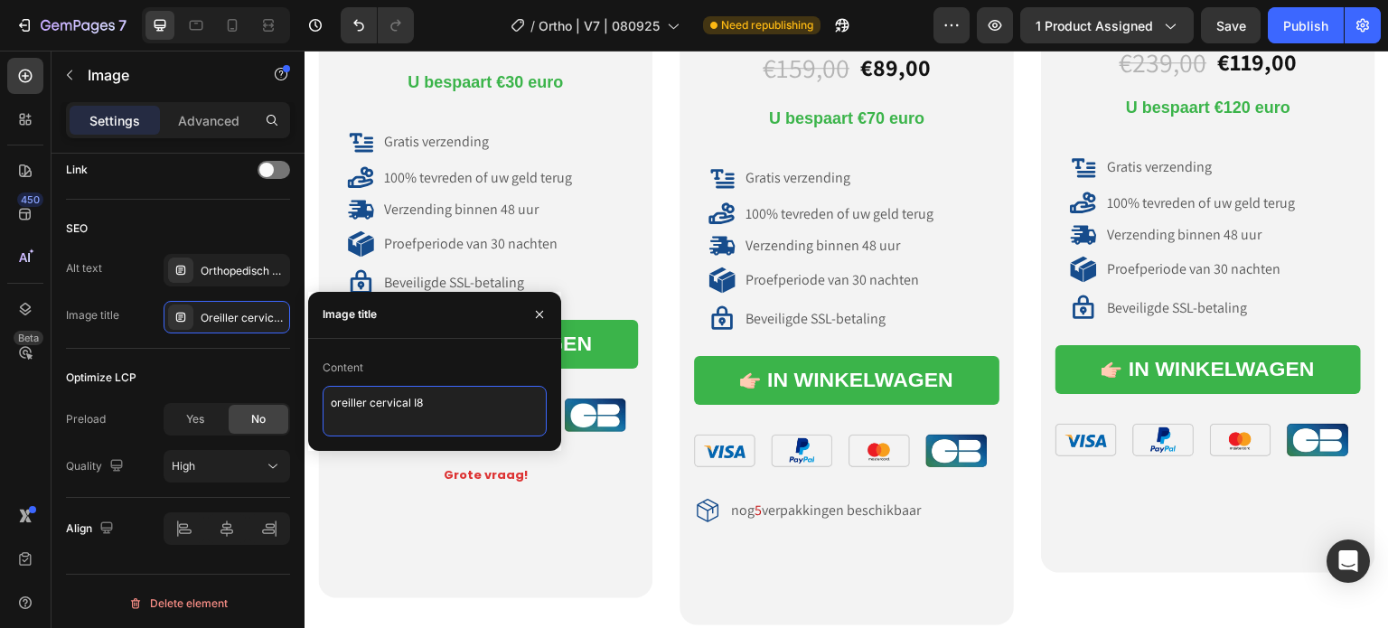
click at [375, 390] on textarea "oreiller cervical I8" at bounding box center [435, 411] width 224 height 51
click at [376, 390] on textarea "oreiller cervical I8" at bounding box center [435, 411] width 224 height 51
click at [377, 394] on textarea "oreiller cervical I8" at bounding box center [435, 411] width 224 height 51
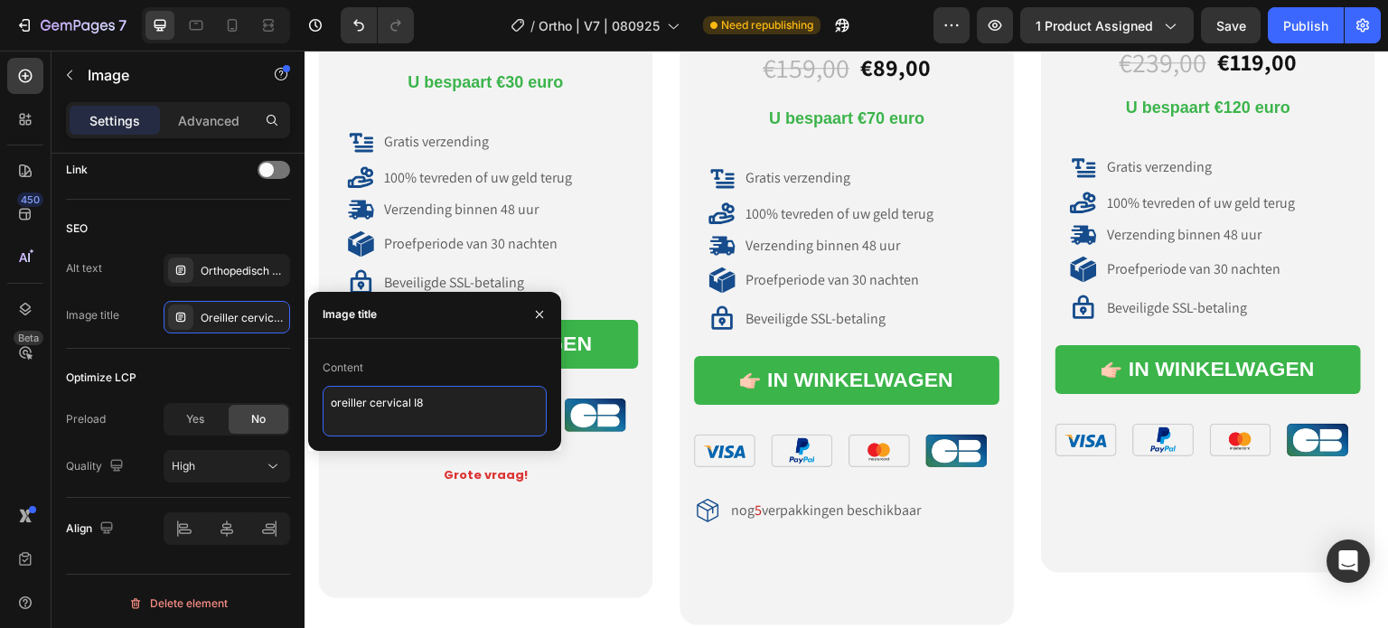
paste textarea "beste orthopedisch nekkussen traagschuim V1"
type textarea "beste orthopedisch nekkussen traagschuim V3"
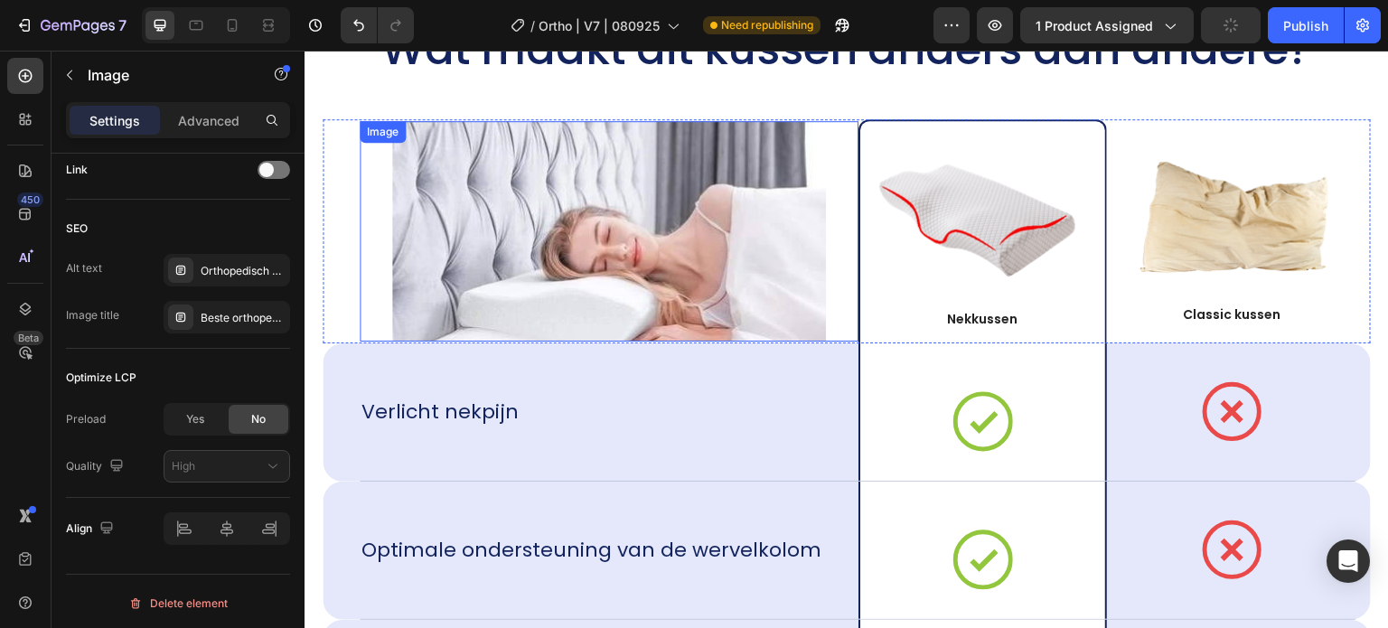
scroll to position [12654, 0]
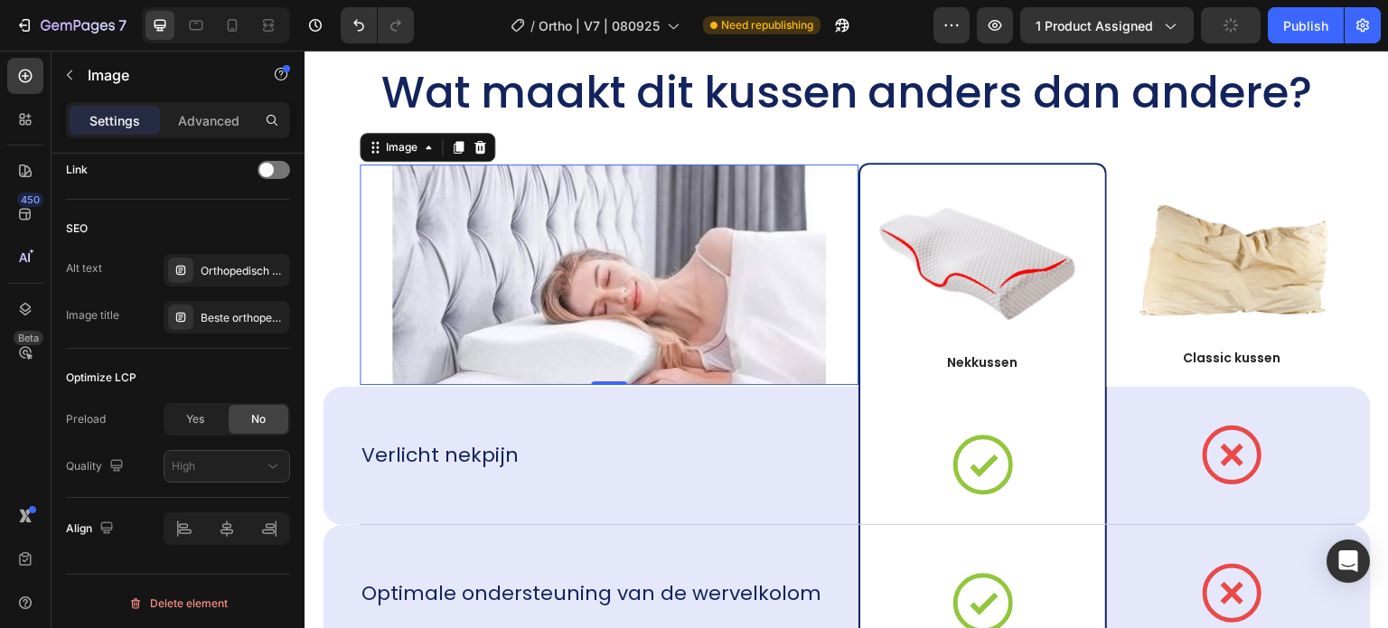
click at [612, 227] on img at bounding box center [609, 275] width 434 height 221
click at [231, 310] on div "Oreiller cervical ergonomique" at bounding box center [243, 318] width 85 height 16
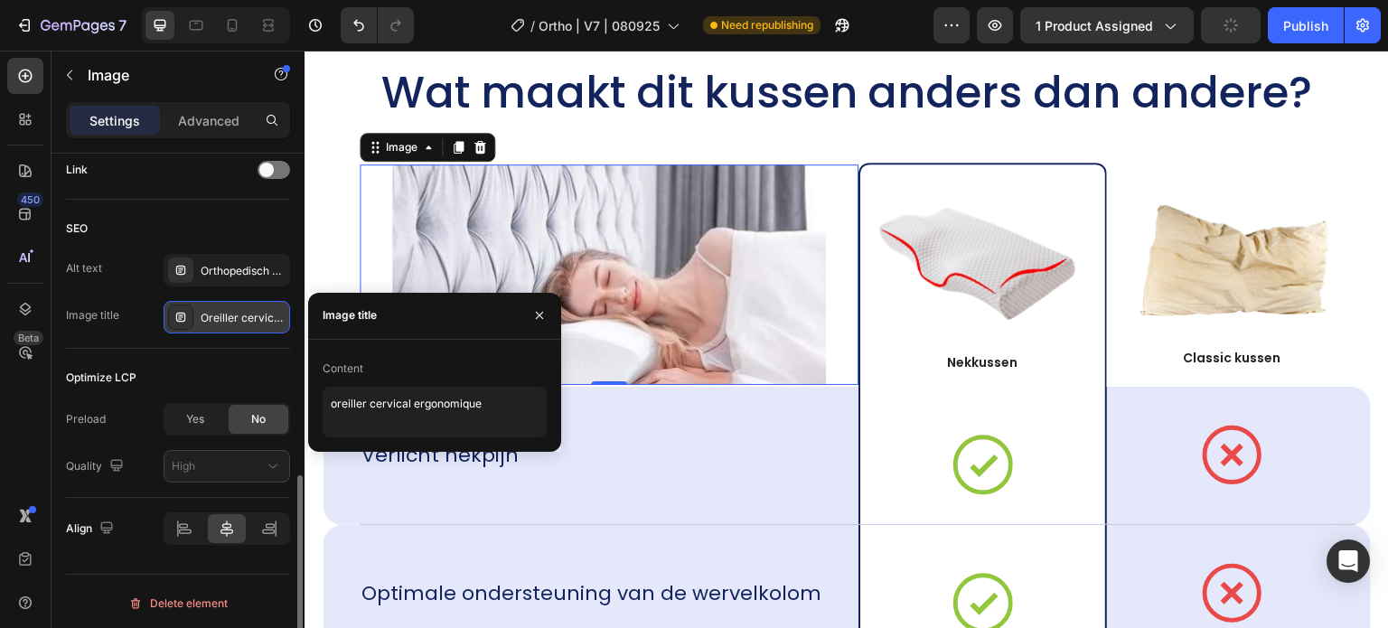
click at [231, 310] on div "Oreiller cervical ergonomique" at bounding box center [243, 318] width 85 height 16
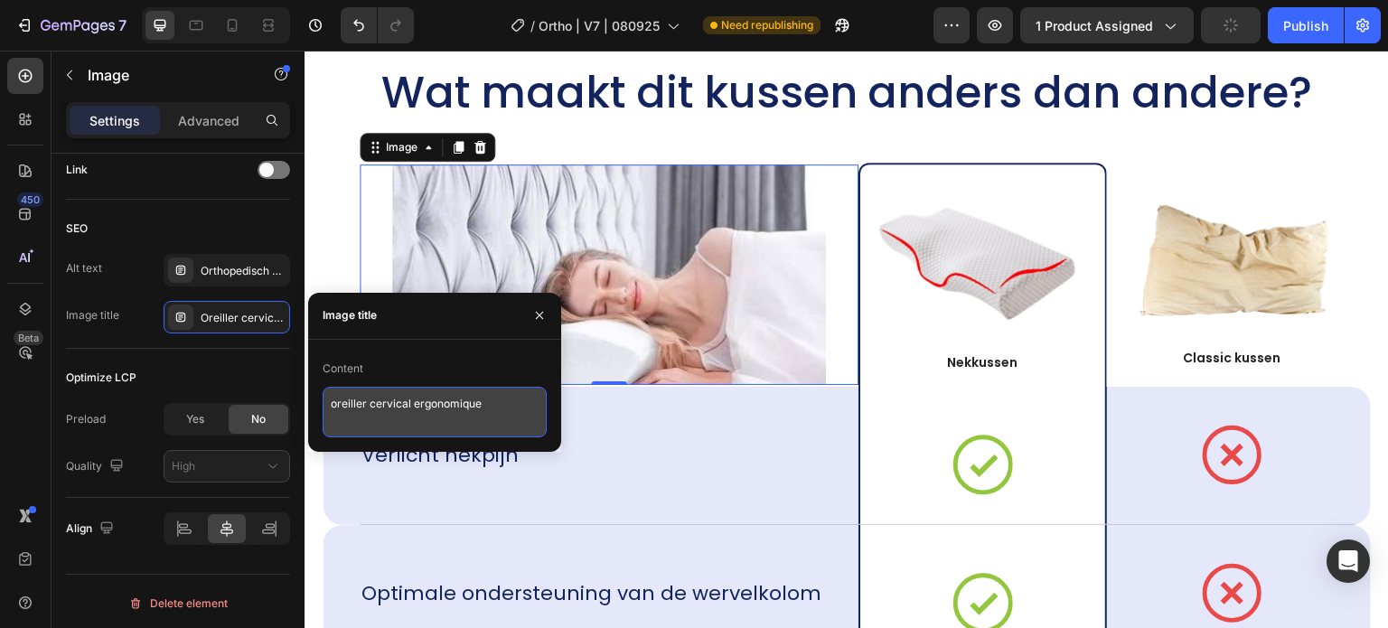
click at [383, 419] on textarea "oreiller cervical ergonomique" at bounding box center [435, 412] width 224 height 51
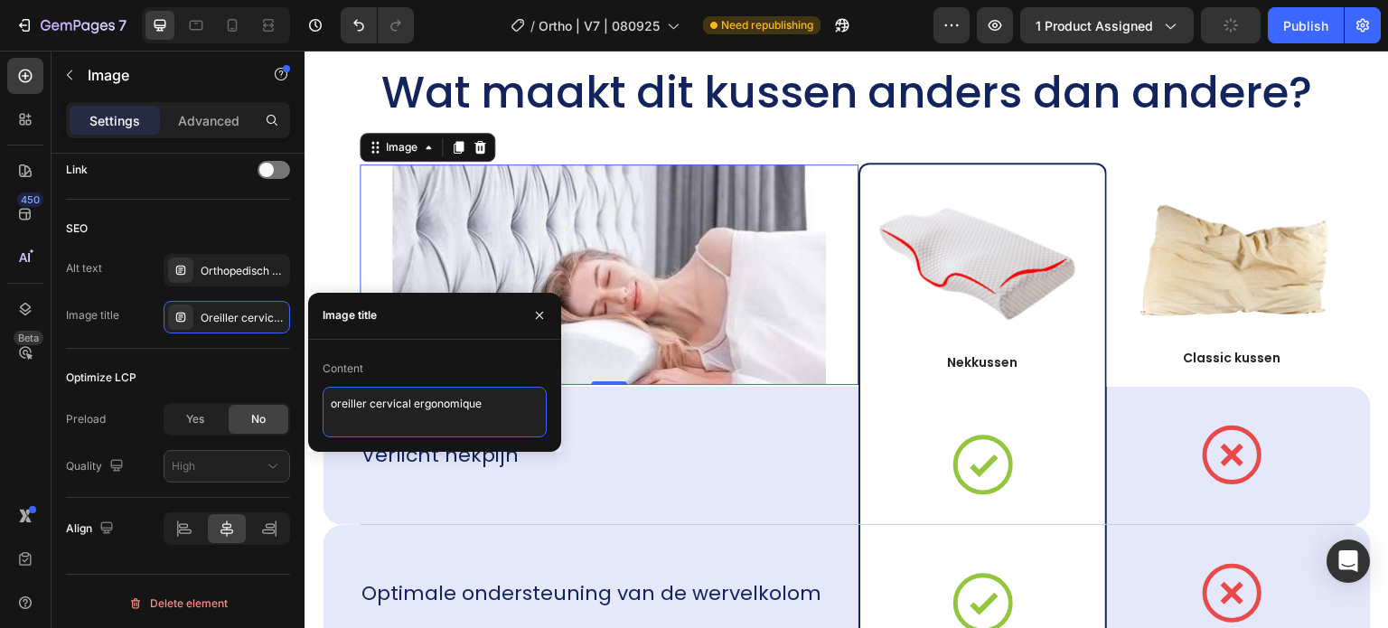
click at [383, 419] on textarea "oreiller cervical ergonomique" at bounding box center [435, 412] width 224 height 51
click at [383, 418] on textarea "oreiller cervical ergonomique" at bounding box center [435, 412] width 224 height 51
paste textarea "beste orthopedisch nekkussen traagschuim V1"
type textarea "beste orthopedisch nekkussen traagschuim V18"
drag, startPoint x: 432, startPoint y: 422, endPoint x: 277, endPoint y: 356, distance: 168.9
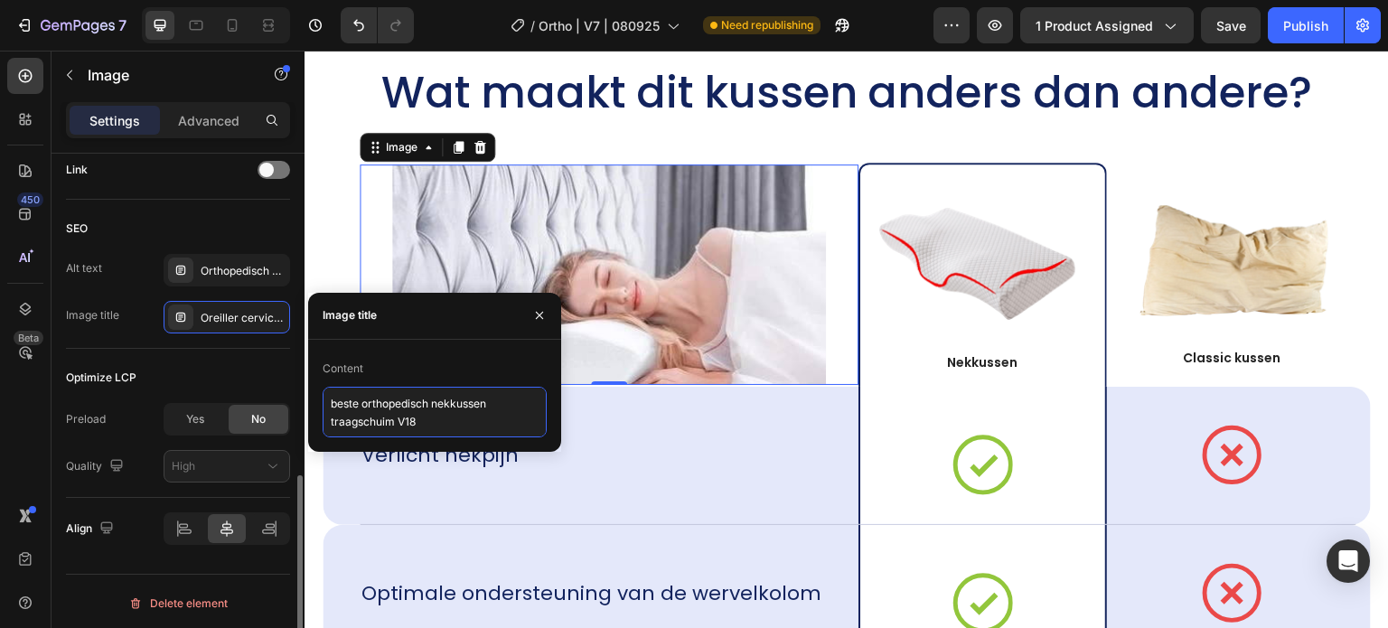
click at [277, 356] on div "450 Beta Sections(18) Elements(84) Section Element Hero Section Product Detail …" at bounding box center [152, 340] width 305 height 578
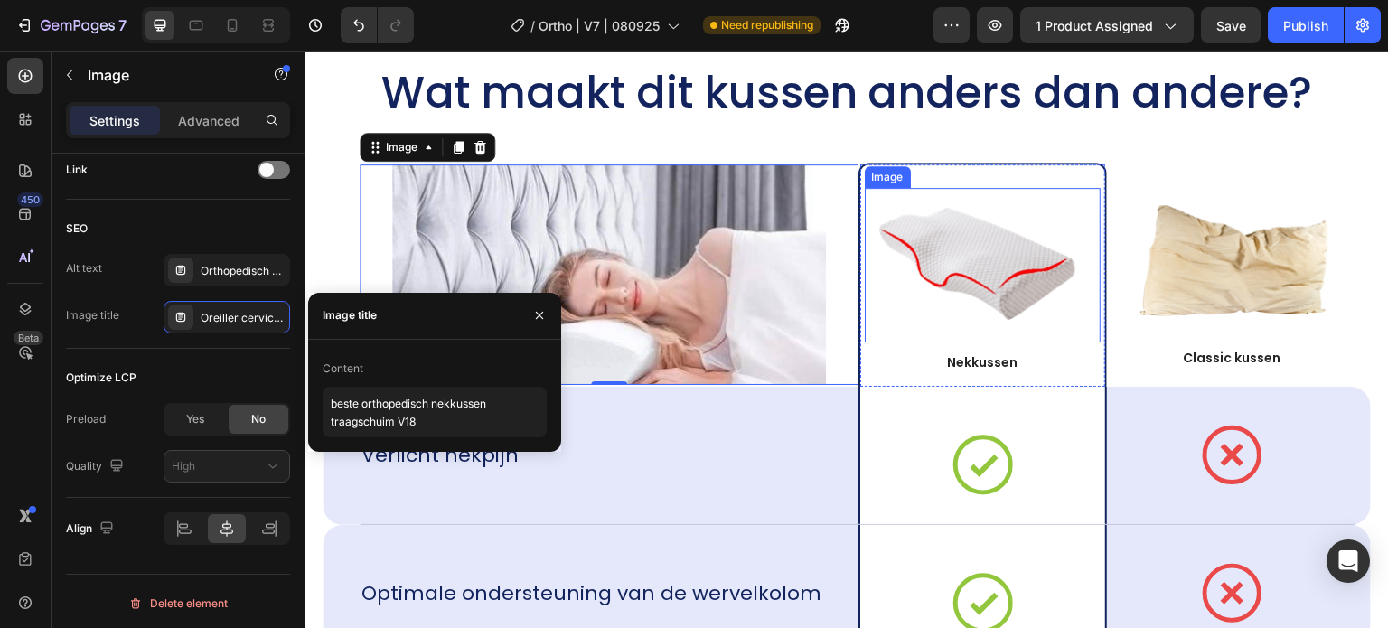
click at [1004, 304] on img at bounding box center [982, 265] width 221 height 118
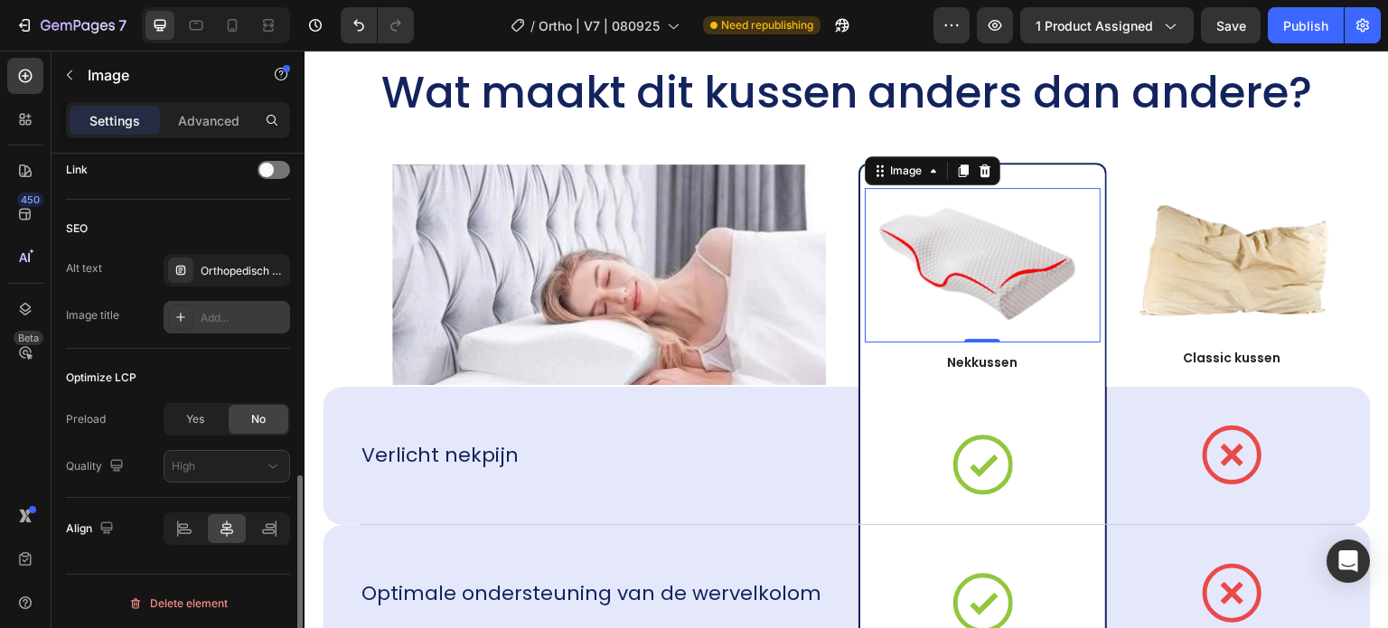
click at [212, 306] on div "Add..." at bounding box center [227, 317] width 127 height 33
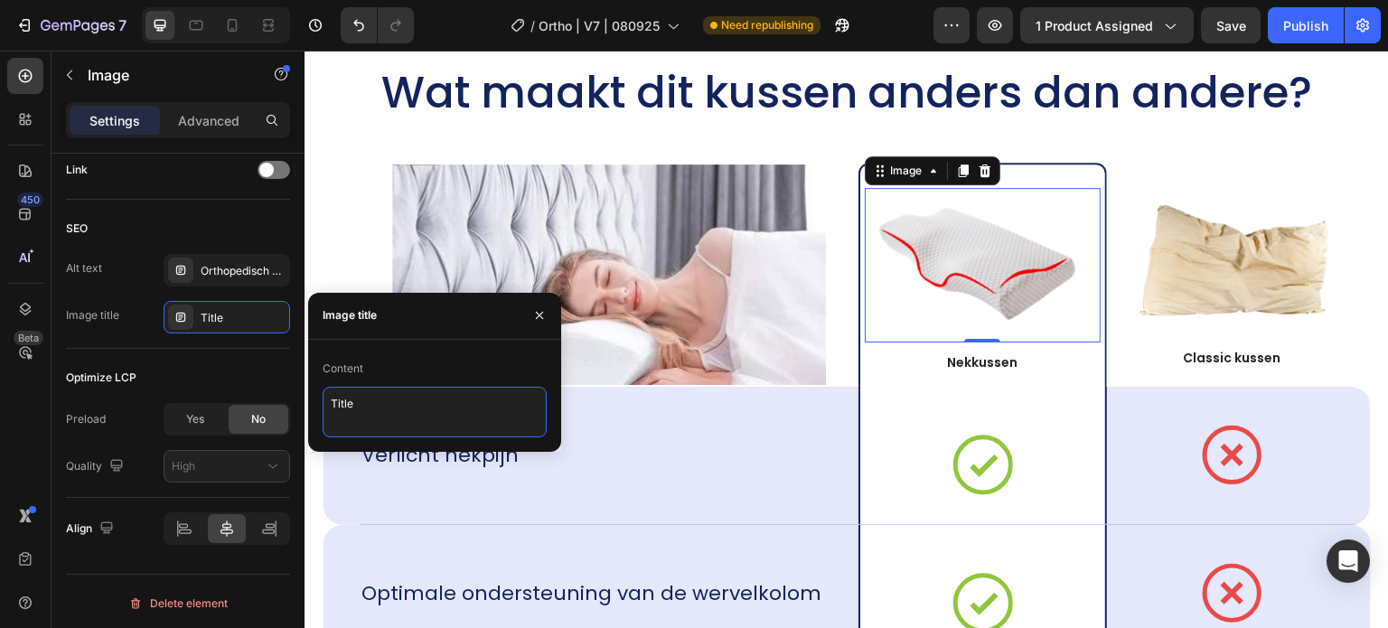
click at [372, 405] on textarea "Title" at bounding box center [435, 412] width 224 height 51
paste textarea "beste orthopedisch nekkussen traagschuim V18"
type textarea "beste orthopedisch nekkussen traagschuim V19"
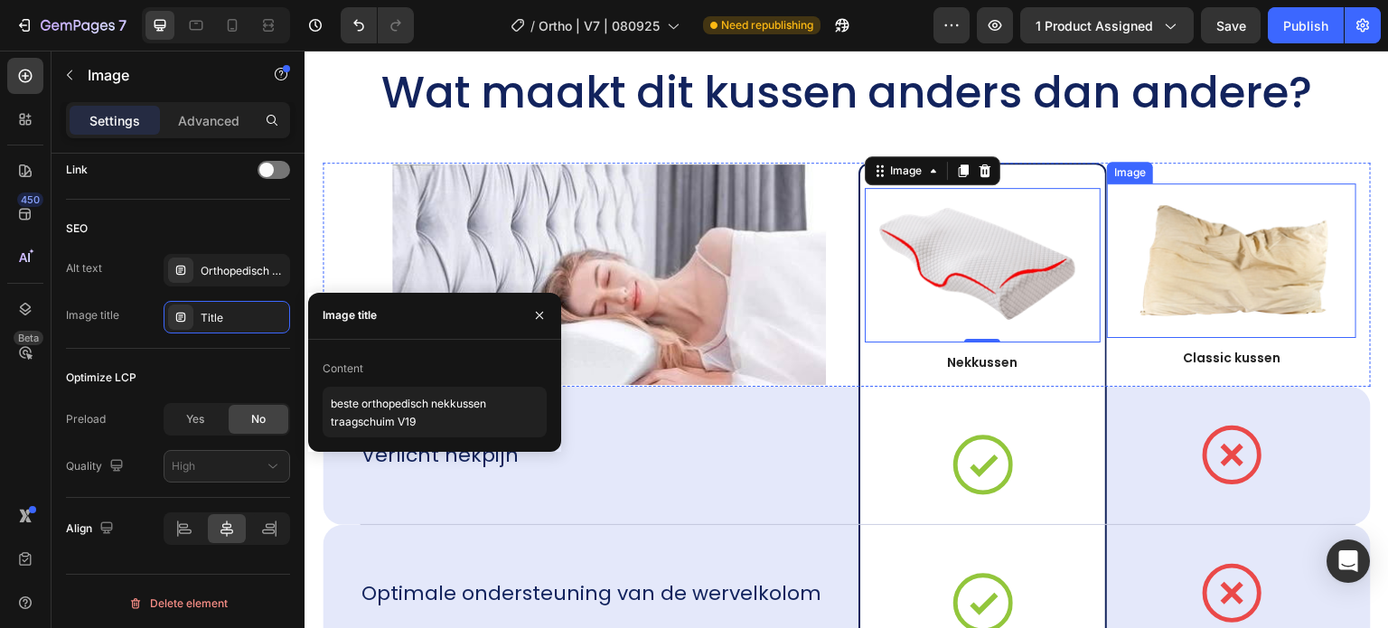
click at [1192, 263] on img at bounding box center [1232, 261] width 221 height 118
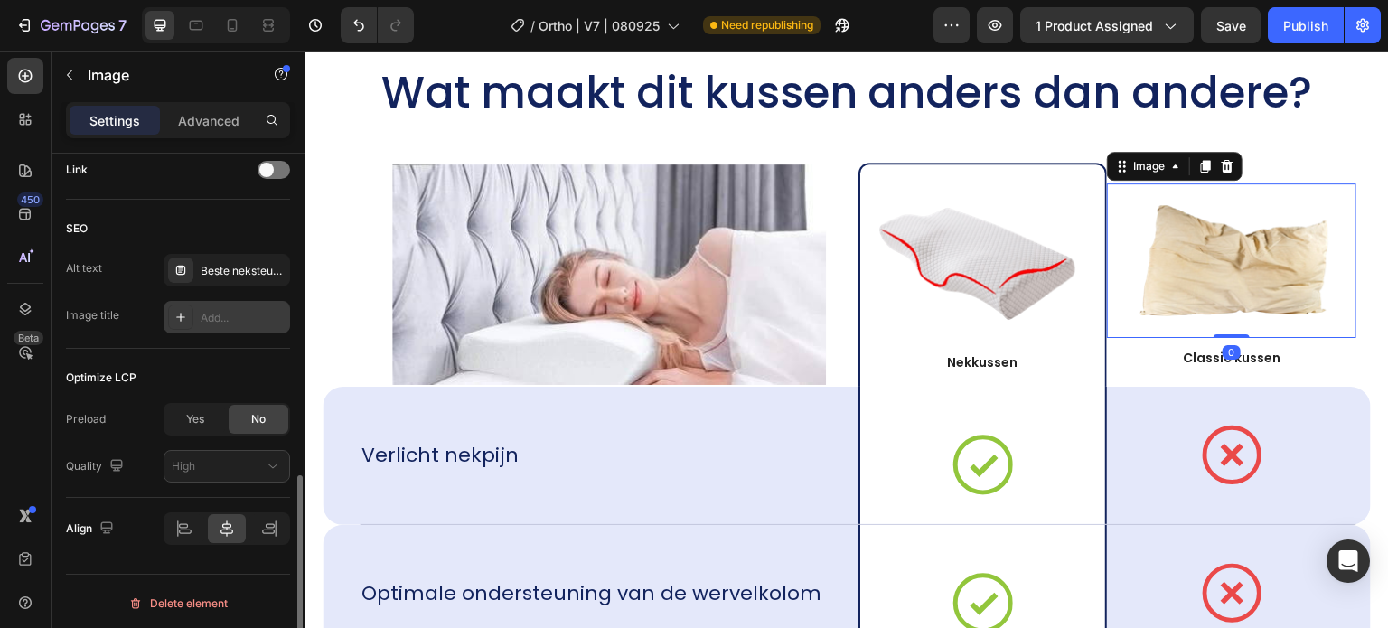
click at [228, 325] on div "Add..." at bounding box center [227, 317] width 127 height 33
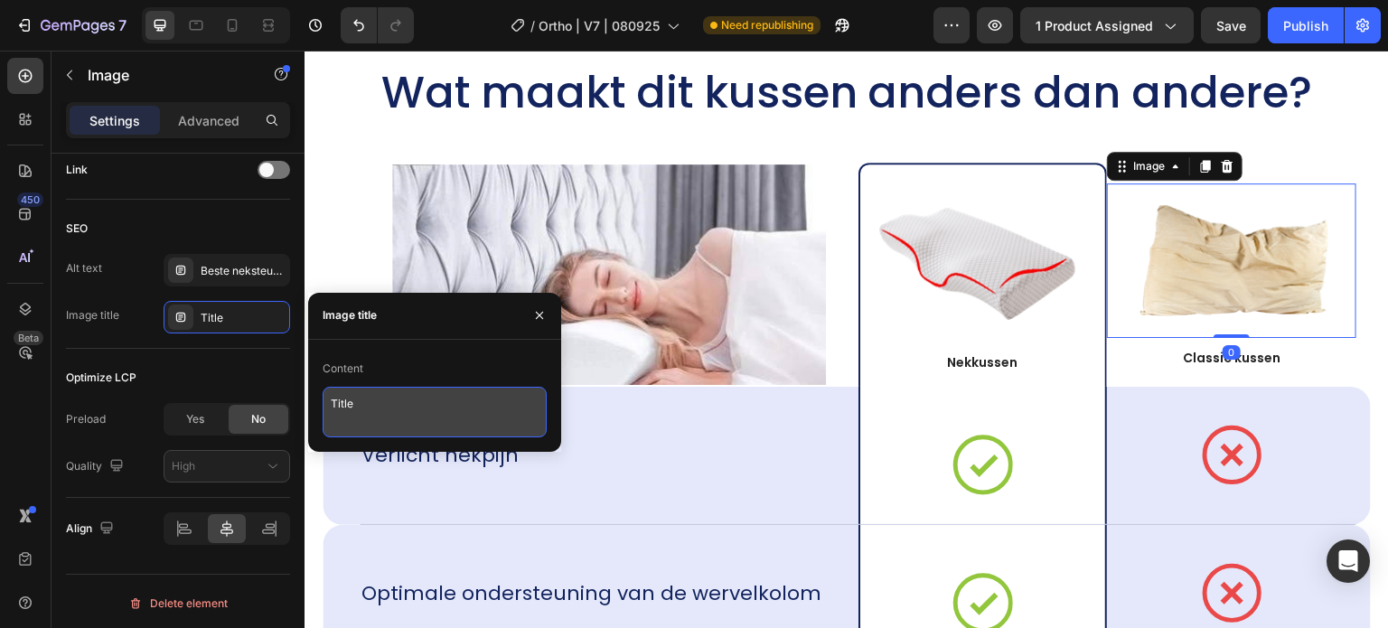
click at [367, 404] on textarea "Title" at bounding box center [435, 412] width 224 height 51
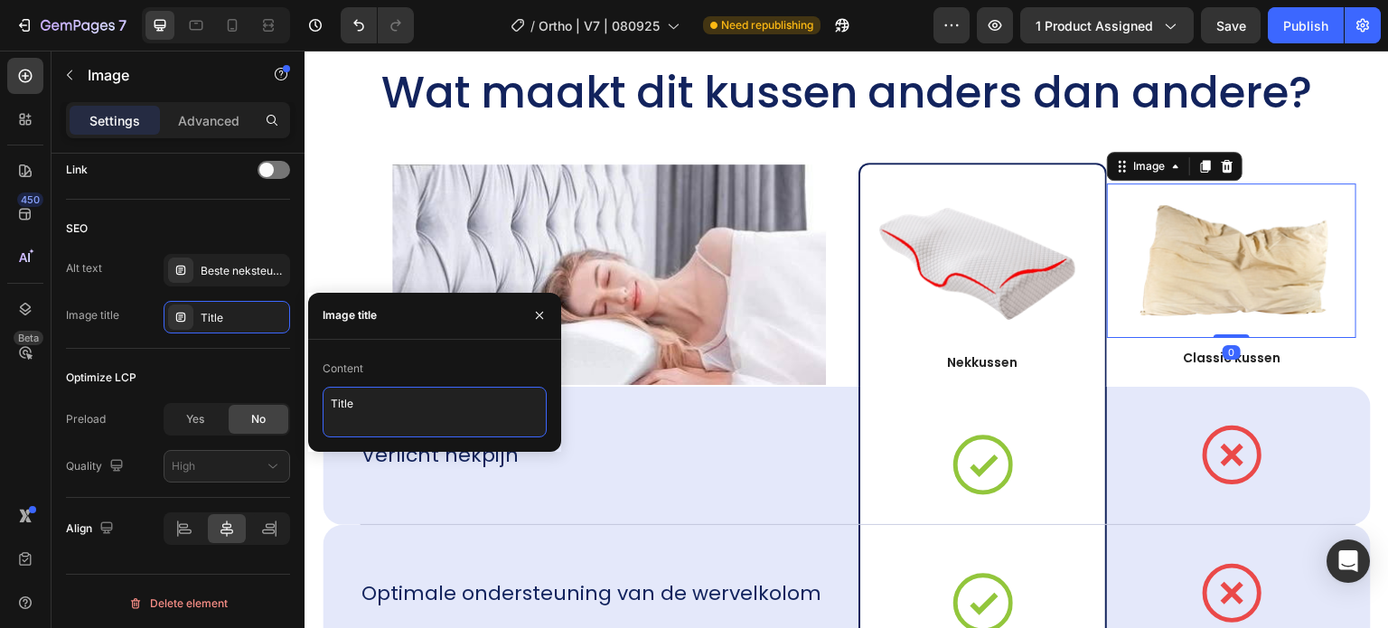
click at [367, 404] on textarea "Title" at bounding box center [435, 412] width 224 height 51
paste textarea "beste orthopedisch nekkussen traagschuim V18"
type textarea "beste orthopedisch nekkussen traagschuim V20"
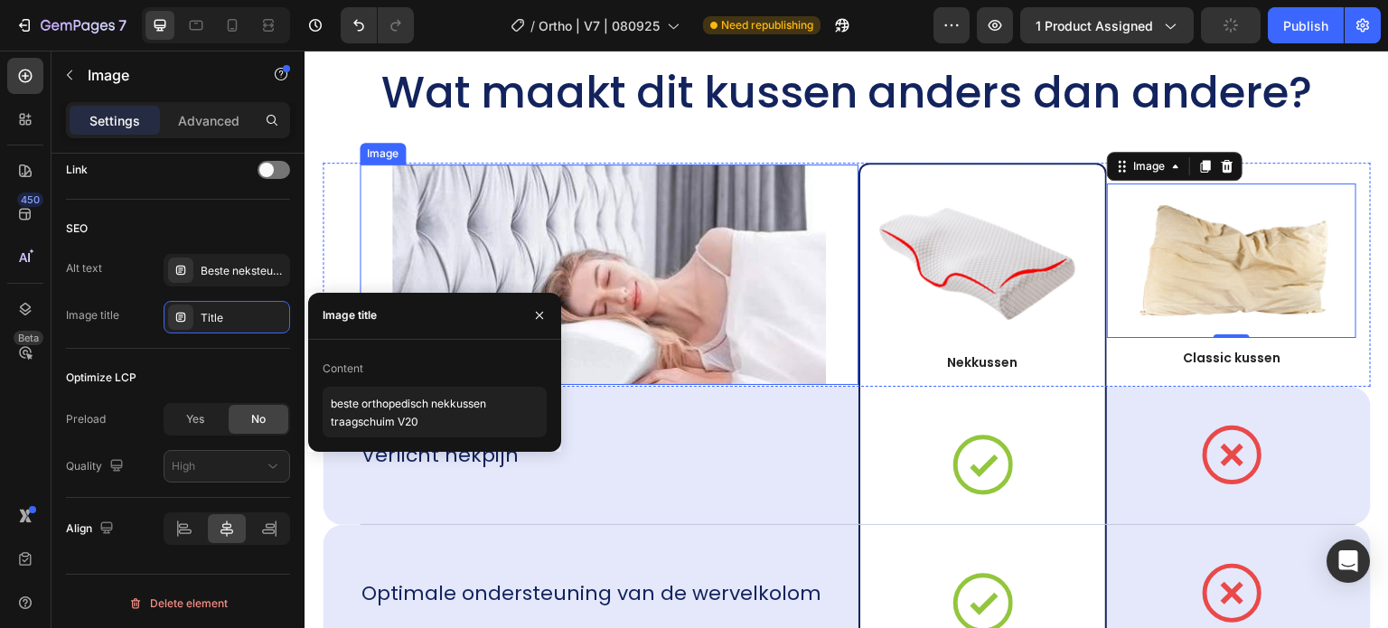
click at [957, 264] on img at bounding box center [982, 265] width 221 height 118
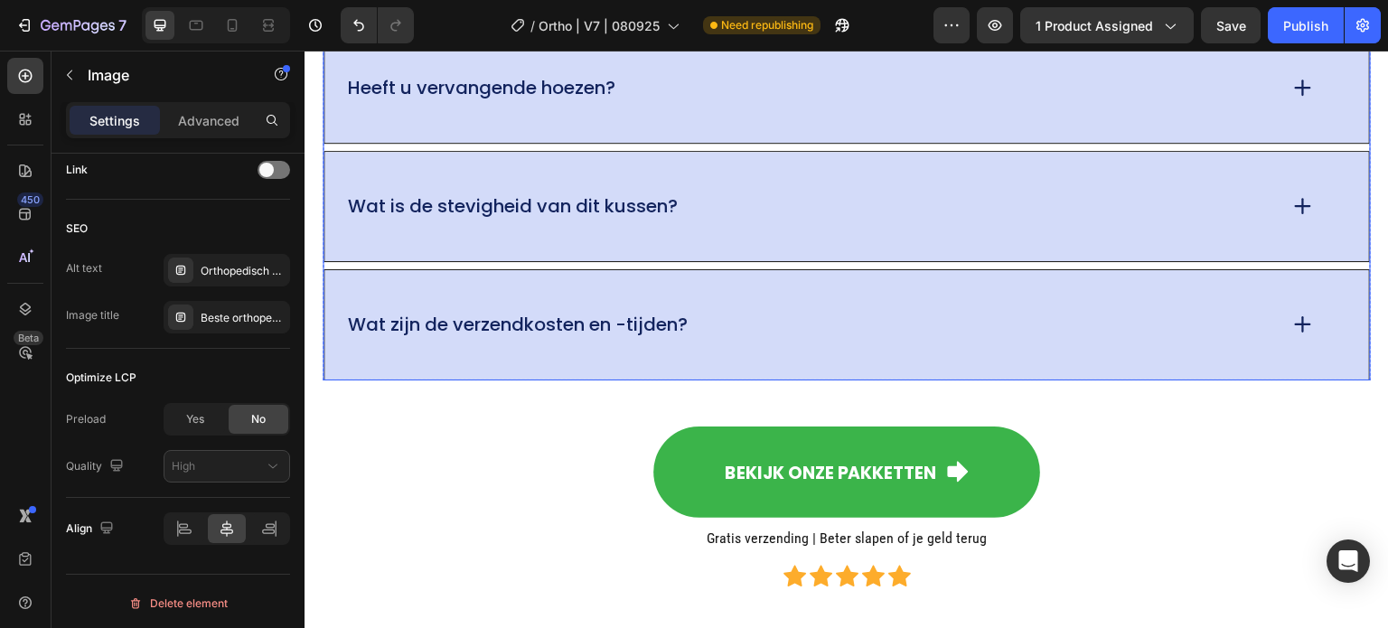
scroll to position [15637, 0]
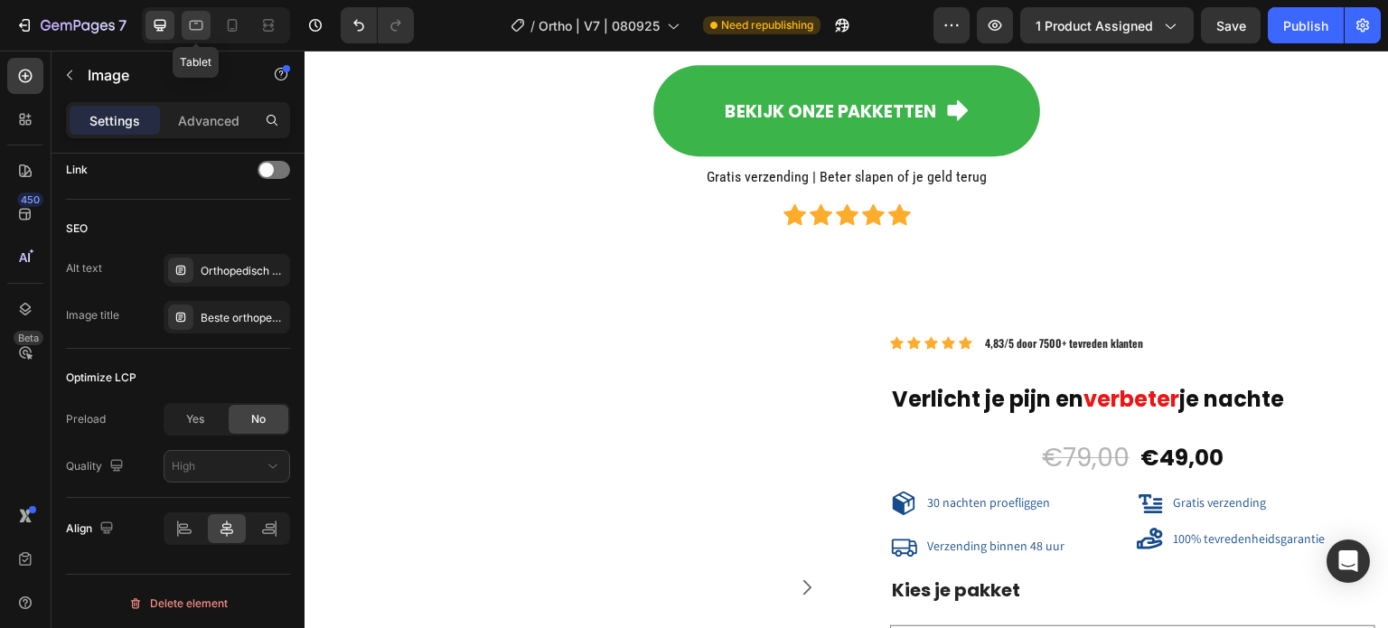
click at [194, 29] on icon at bounding box center [197, 26] width 14 height 10
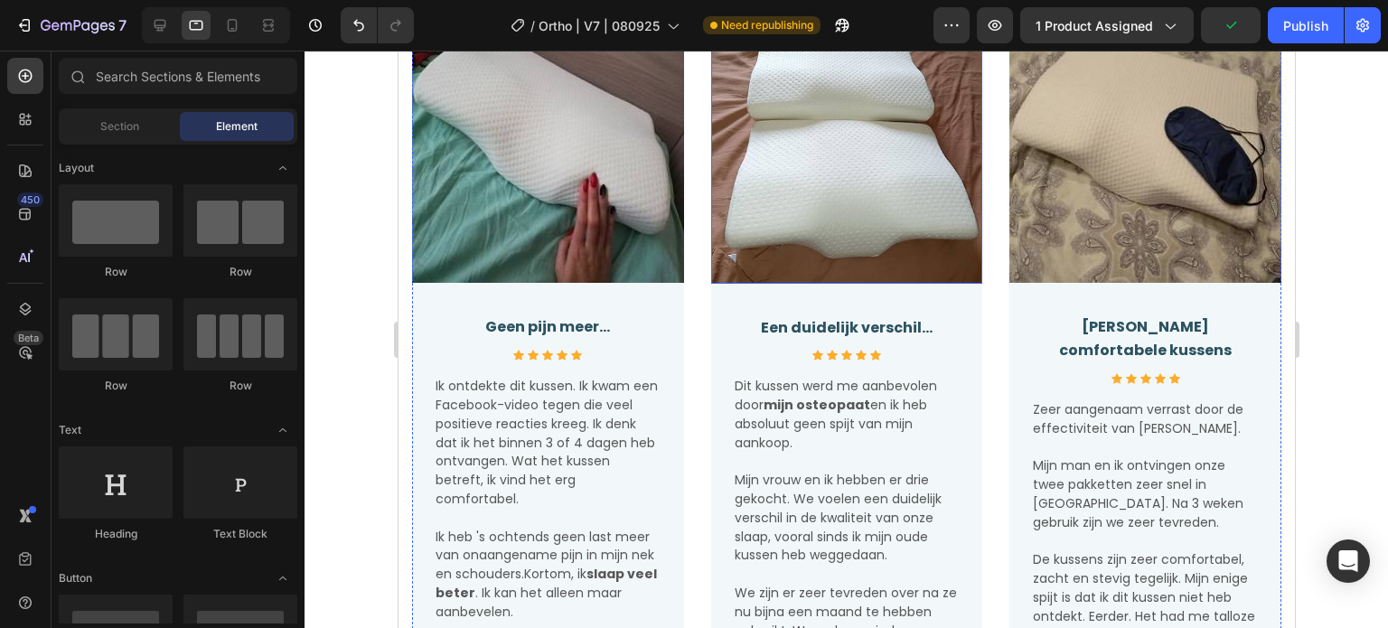
scroll to position [4067, 0]
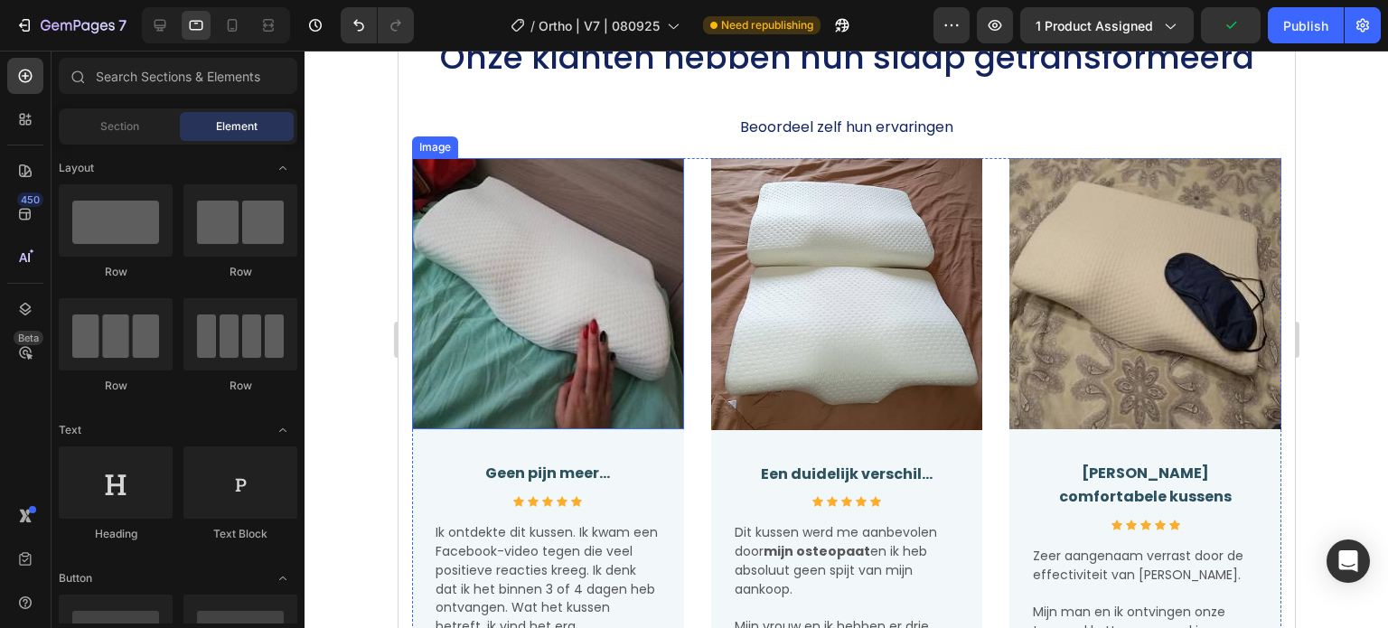
click at [654, 245] on img at bounding box center [547, 294] width 272 height 272
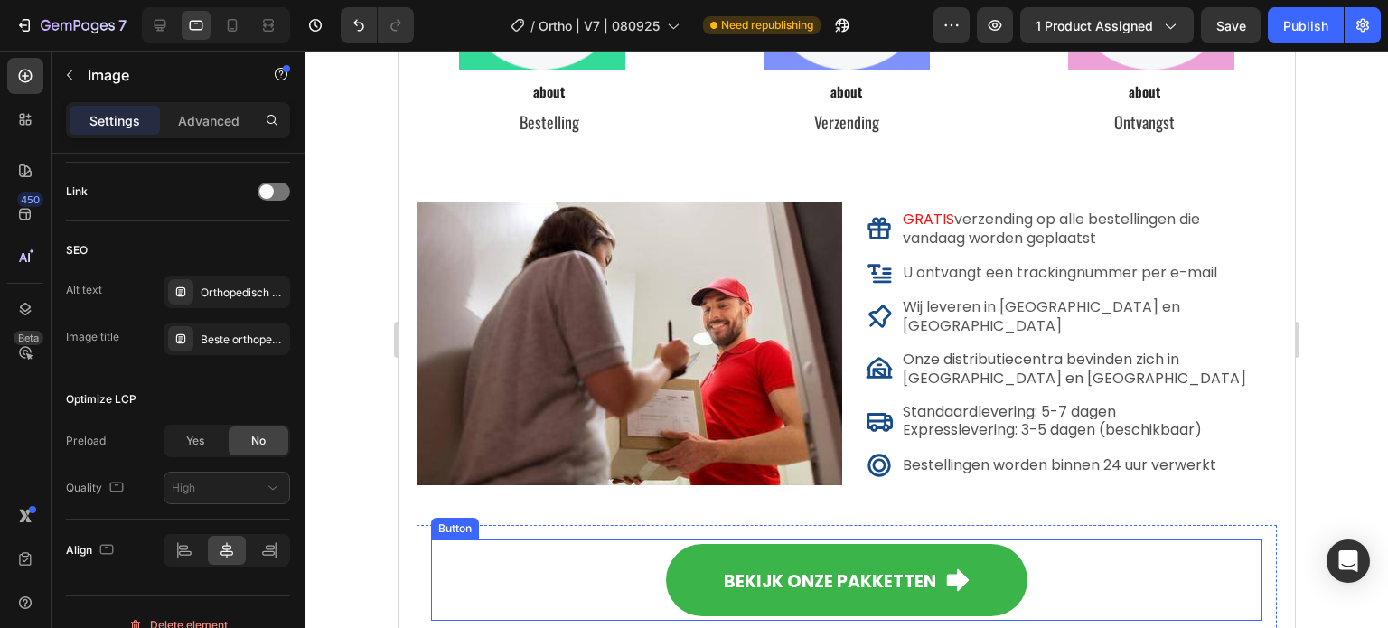
scroll to position [10847, 0]
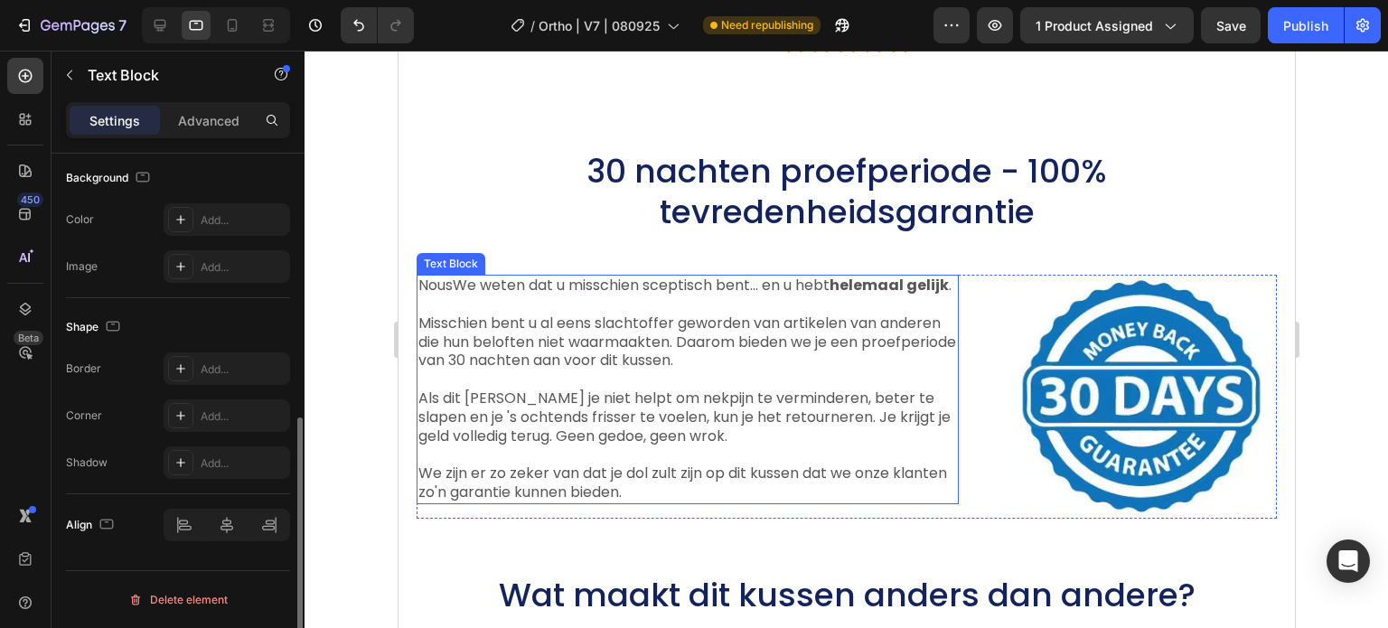
click at [578, 404] on span "Als dit kussen je niet helpt om nekpijn te verminderen, beter te slapen en je '…" at bounding box center [684, 417] width 532 height 59
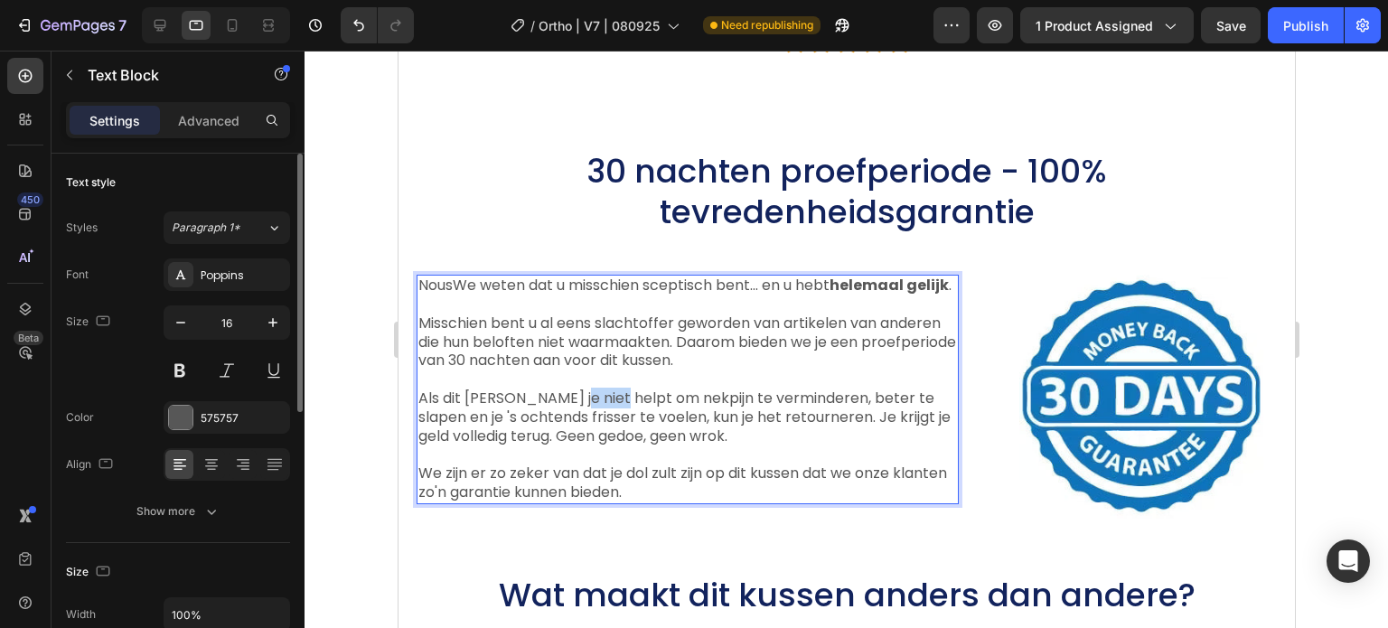
click at [578, 404] on span "Als dit kussen je niet helpt om nekpijn te verminderen, beter te slapen en je '…" at bounding box center [684, 417] width 532 height 59
click at [652, 407] on span "Als dit kussen je niet helpt om nekpijn te verminderen, beter te slapen en je '…" at bounding box center [684, 417] width 532 height 59
click at [729, 423] on span "Als dit kussen je niet helpt om nekpijn te verminderen, beter te slapen en je '…" at bounding box center [684, 417] width 532 height 59
click at [641, 417] on span "Als dit kussen je niet helpt om nekpijn te verminderen, beter te slapen en je '…" at bounding box center [684, 417] width 532 height 59
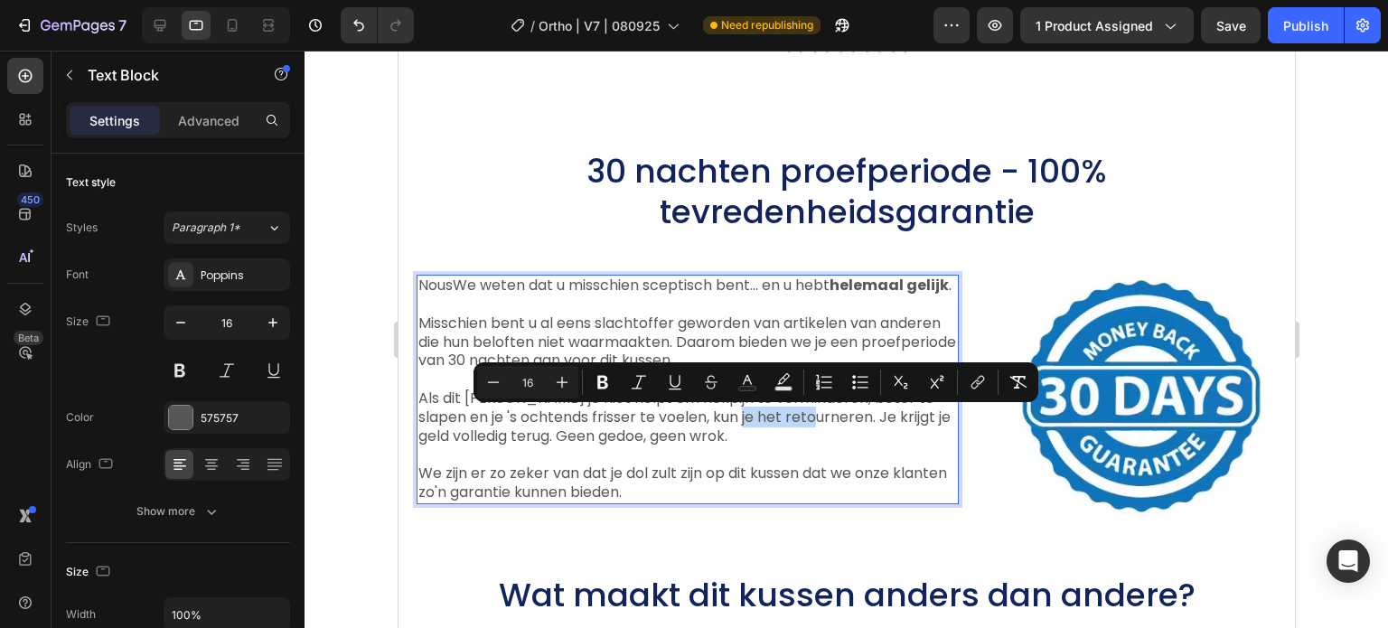
drag, startPoint x: 714, startPoint y: 422, endPoint x: 798, endPoint y: 425, distance: 84.1
click at [798, 425] on span "Als dit kussen je niet helpt om nekpijn te verminderen, beter te slapen en je '…" at bounding box center [684, 417] width 532 height 59
click at [594, 377] on icon "Editor contextual toolbar" at bounding box center [603, 382] width 18 height 18
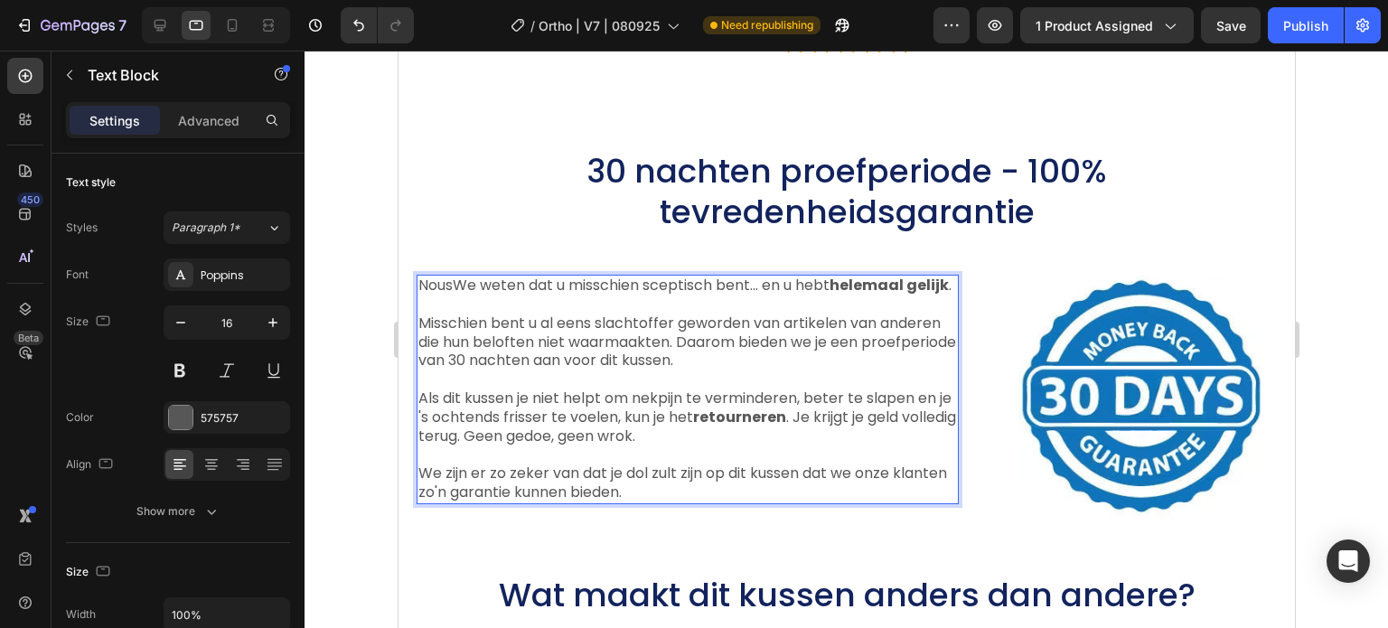
click at [624, 425] on span "Als dit kussen je niet helpt om nekpijn te verminderen, beter te slapen en je '…" at bounding box center [687, 417] width 538 height 59
click at [605, 437] on span "Als dit kussen je niet helpt om nekpijn te verminderen, beter te slapen en je '…" at bounding box center [687, 417] width 538 height 59
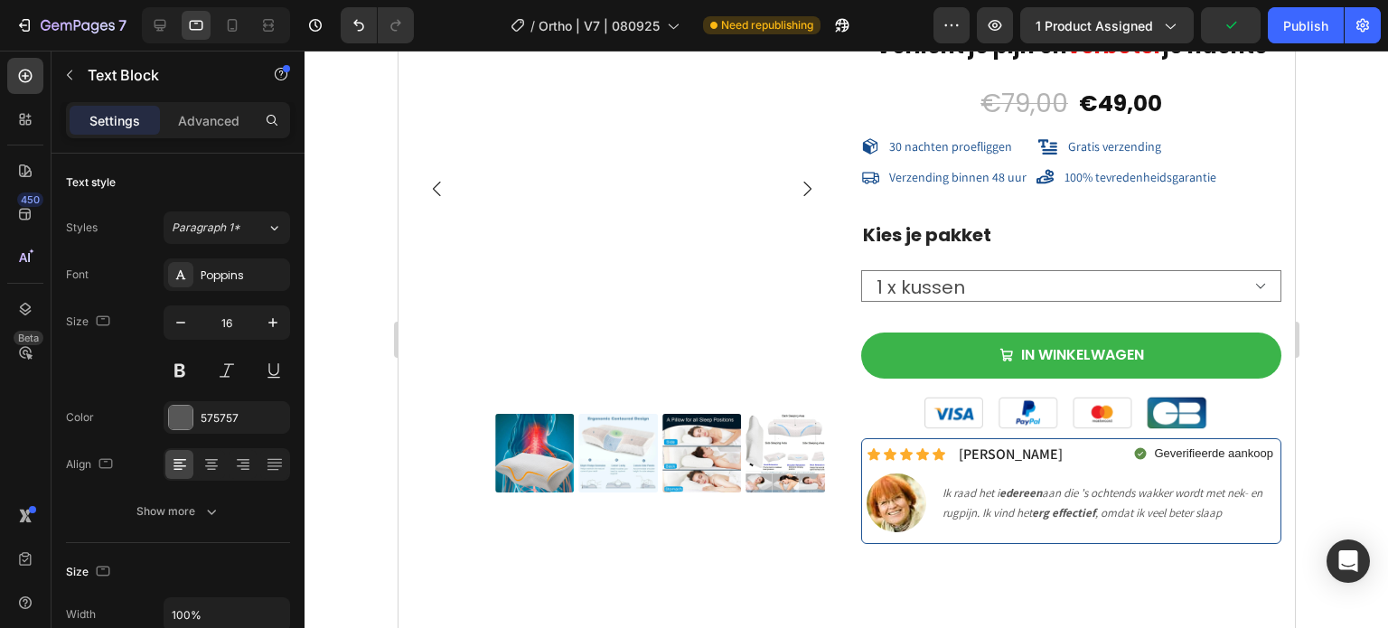
scroll to position [14281, 0]
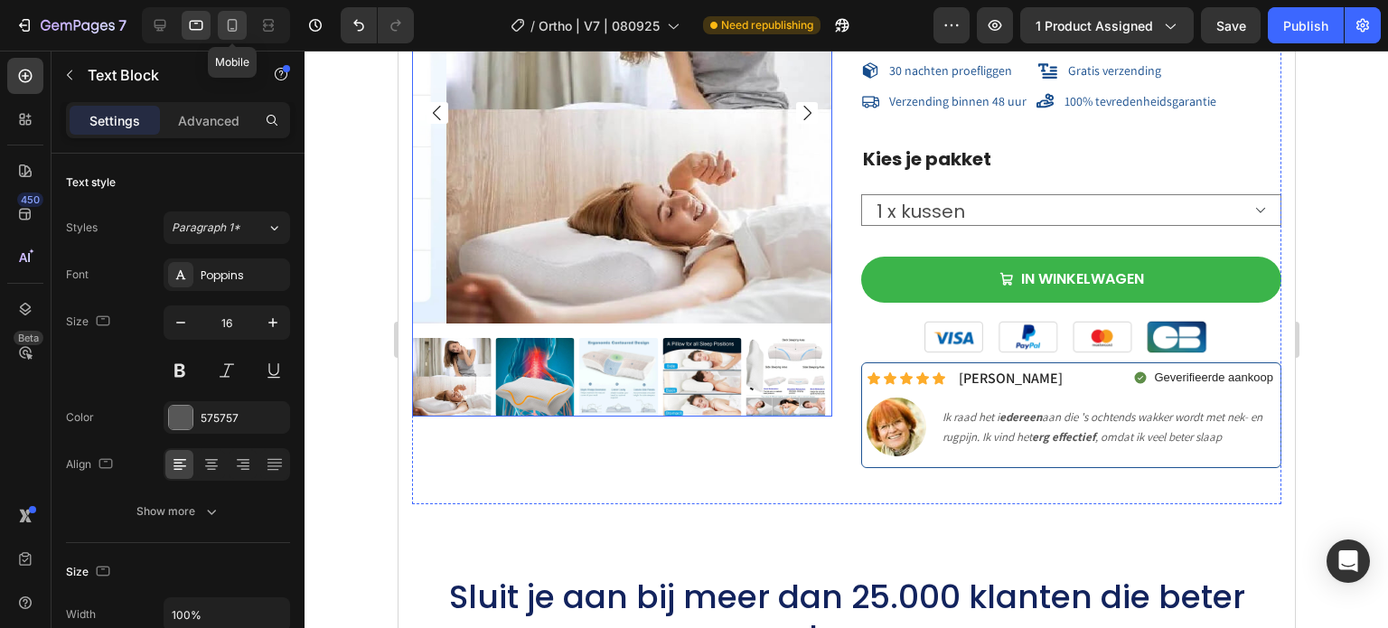
click at [231, 18] on icon at bounding box center [232, 25] width 18 height 18
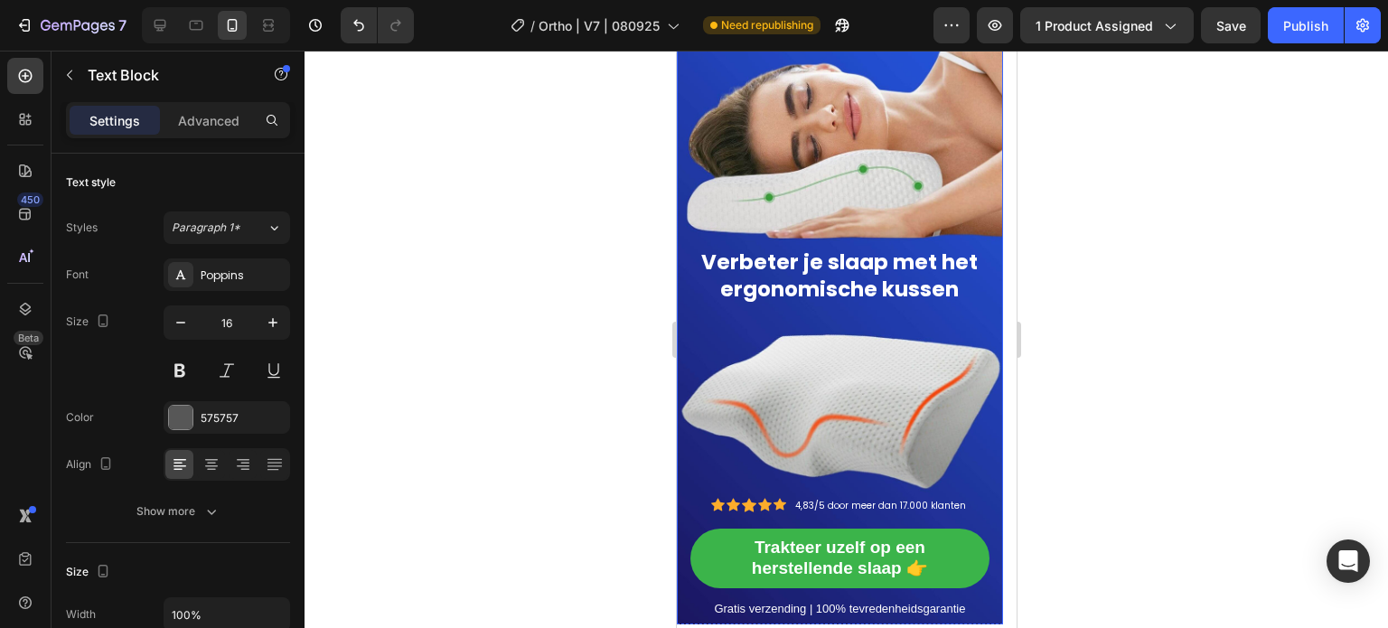
scroll to position [14525, 0]
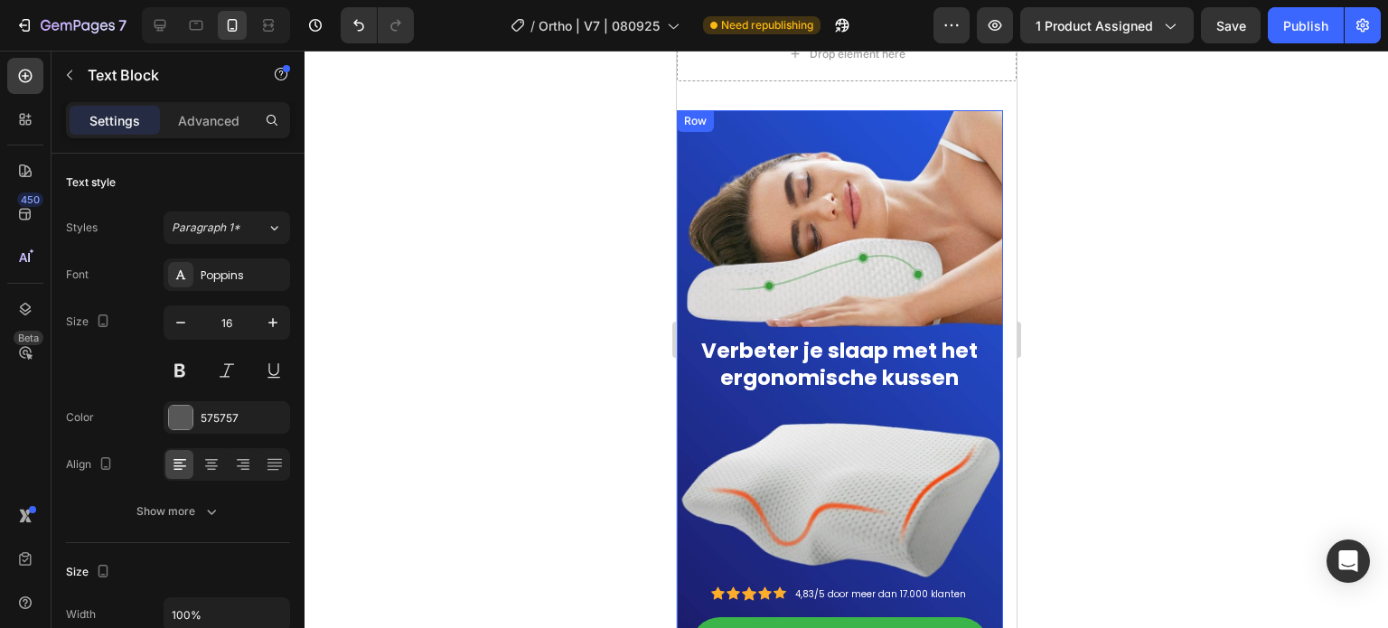
click at [699, 146] on div "Verbeter je slaap met het ergonomische kussen Heading Icon Icon Icon Icon Icon …" at bounding box center [839, 428] width 299 height 619
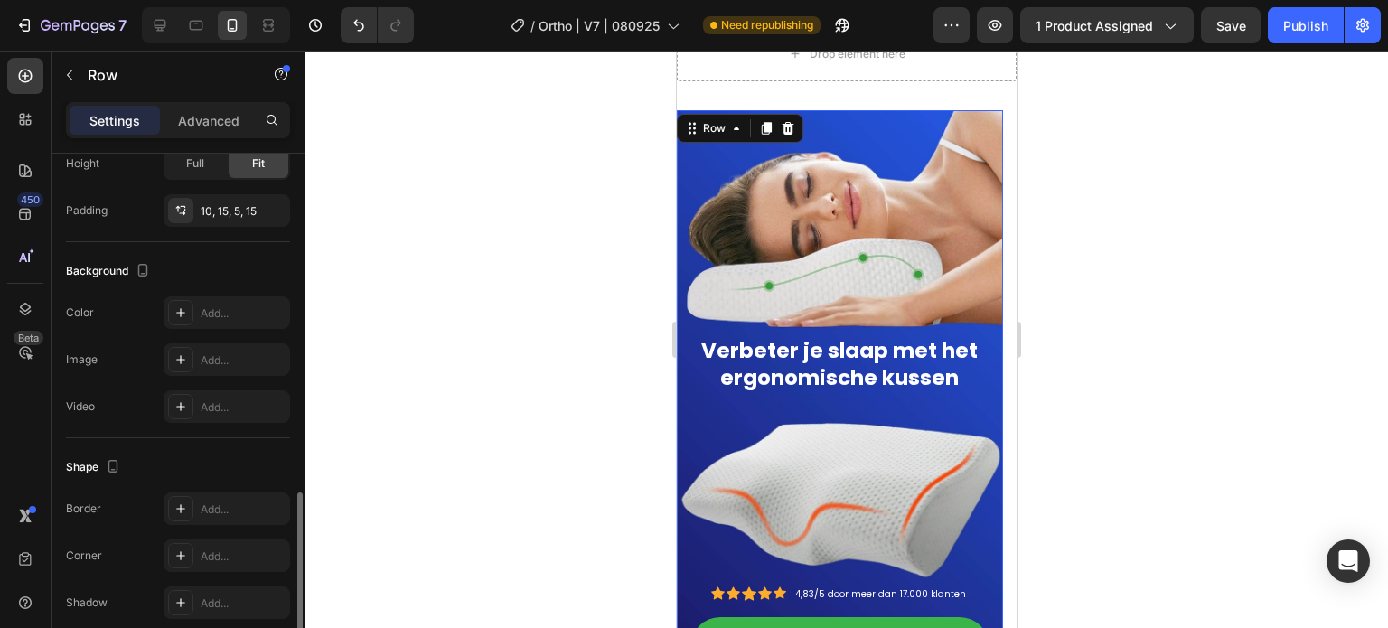
scroll to position [528, 0]
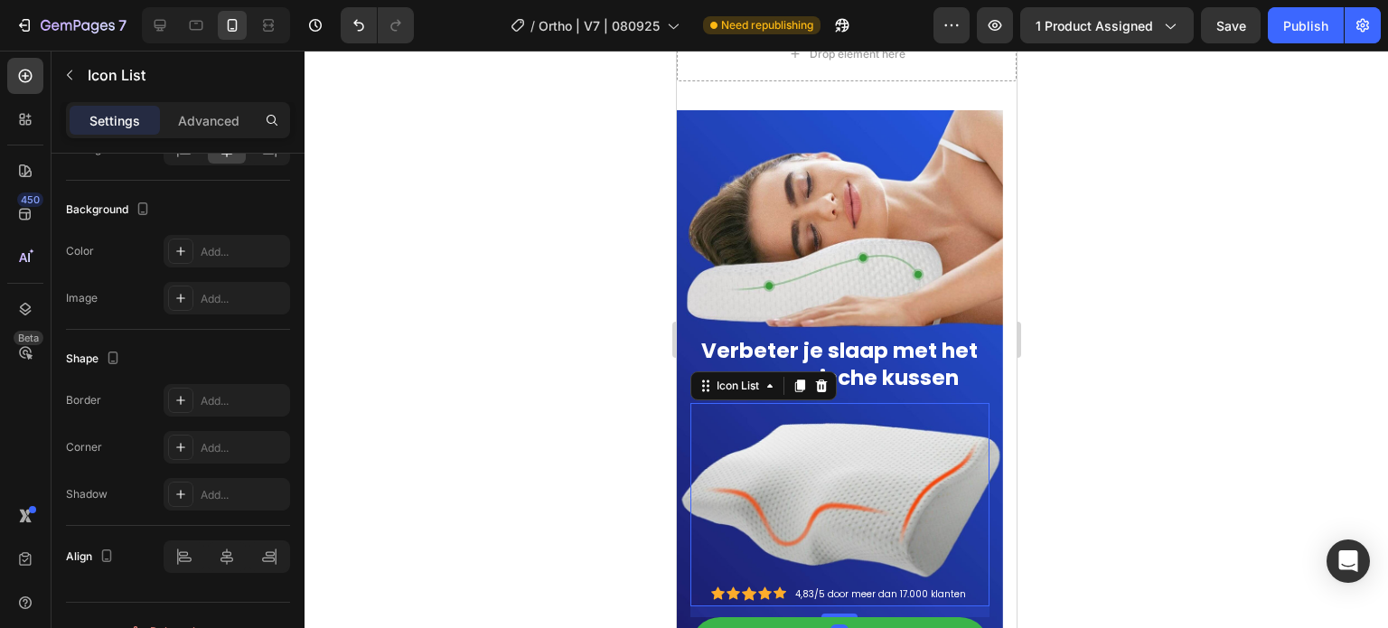
click at [695, 418] on div "Icon Icon Icon Icon Icon Icon List Hoz 4,83/5 door meer dan 17.000 klanten Text…" at bounding box center [839, 504] width 299 height 203
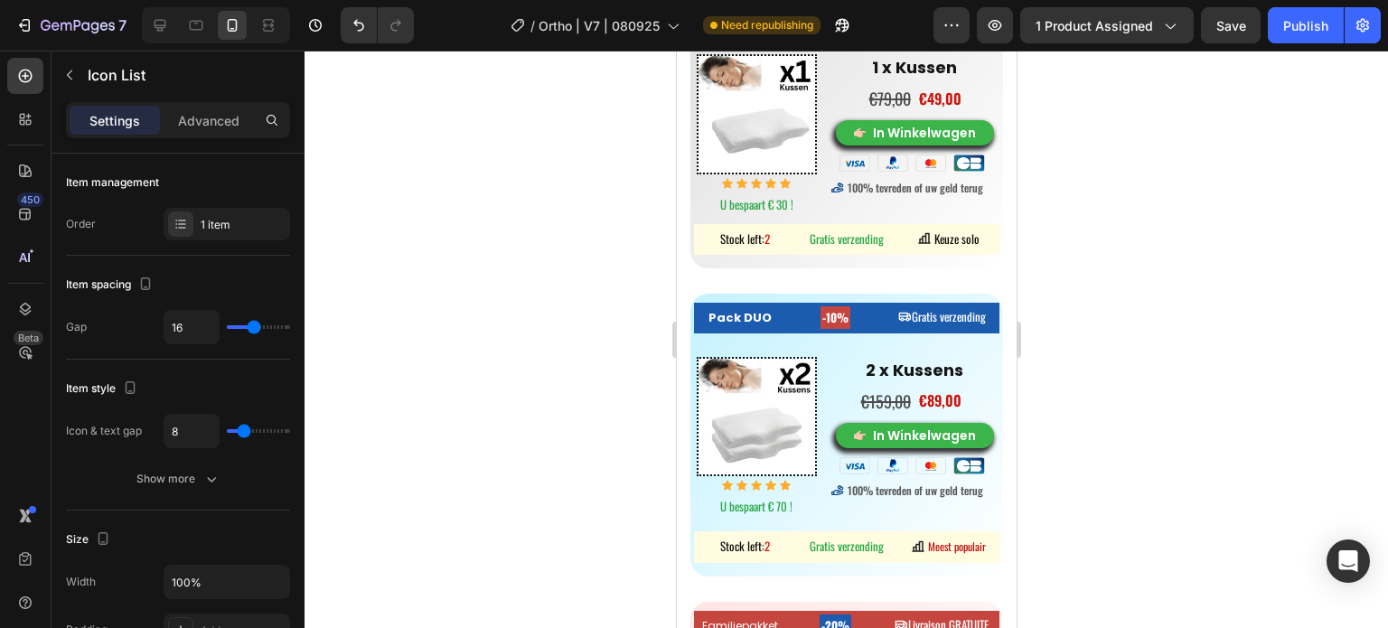
scroll to position [7624, 0]
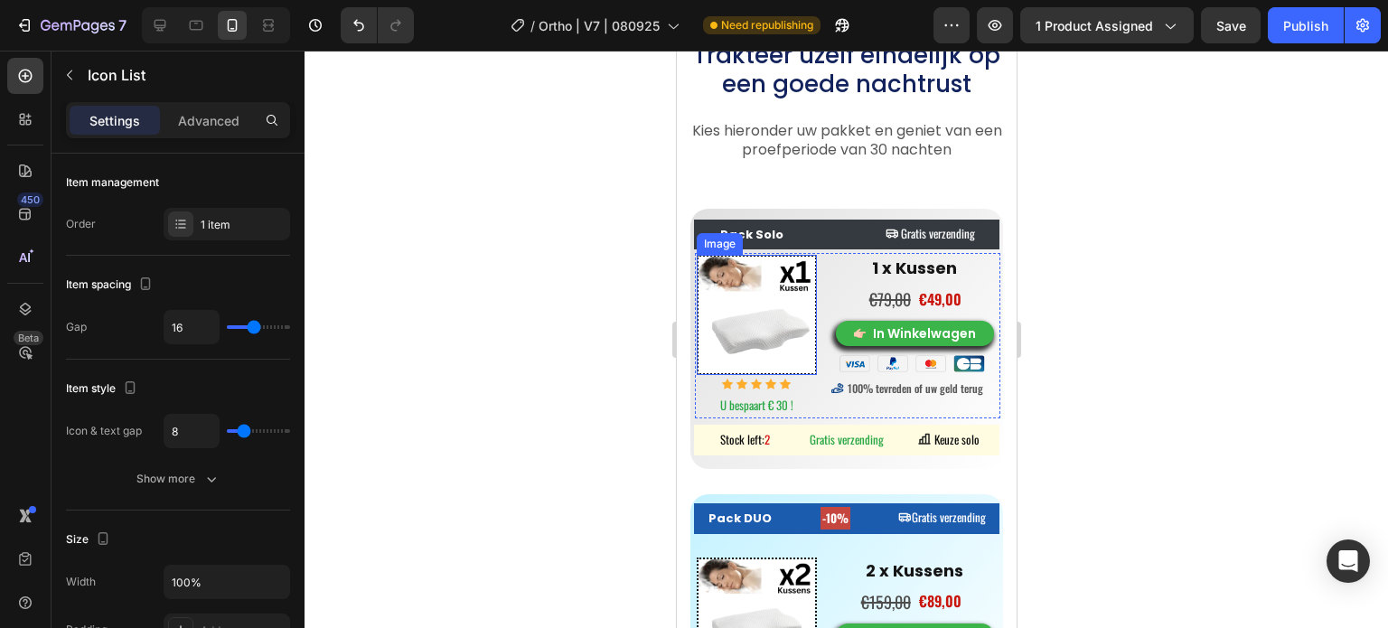
click at [776, 322] on img at bounding box center [756, 315] width 120 height 120
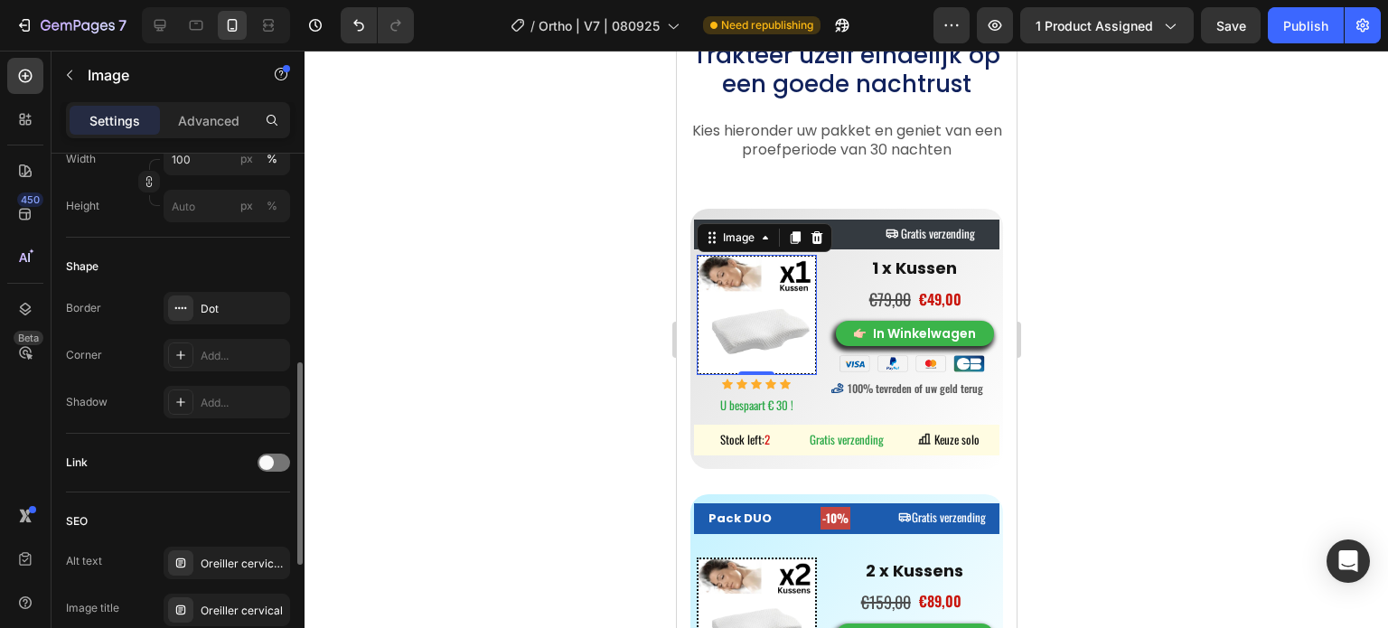
scroll to position [633, 0]
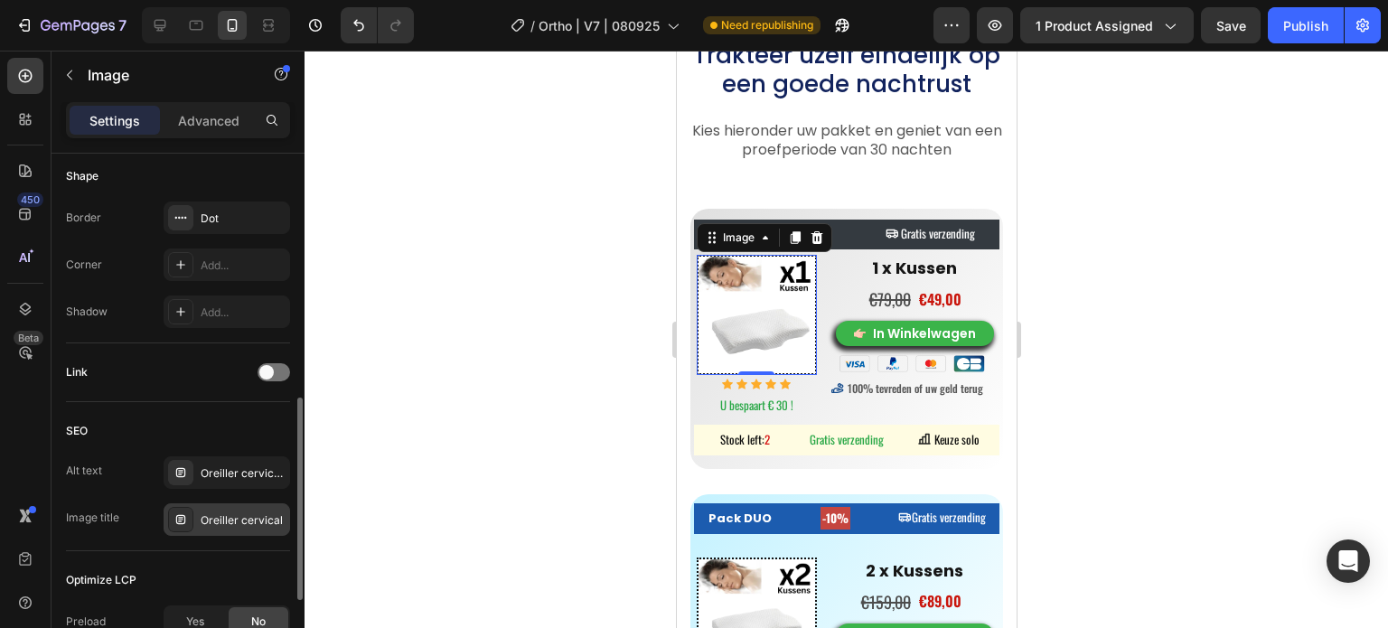
click at [228, 521] on div "Oreiller cervical" at bounding box center [243, 521] width 85 height 16
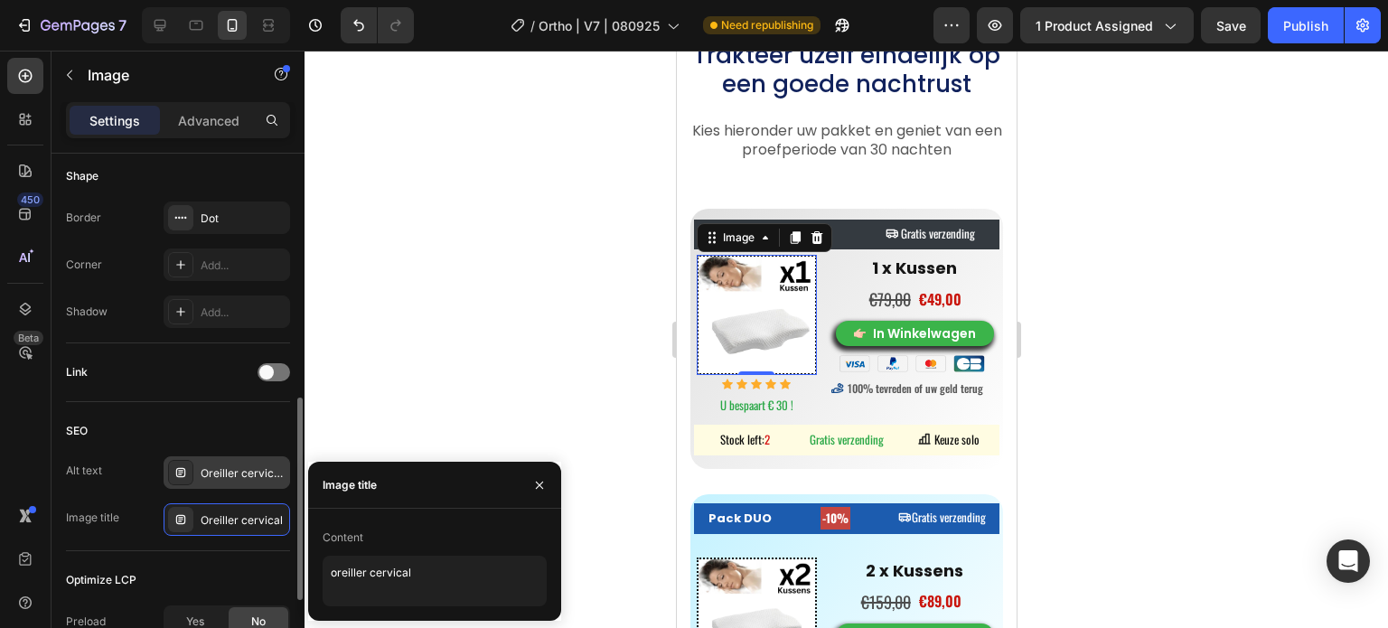
click at [240, 472] on div "Oreiller cervical, oreiller ergonomique cervical, coussin cervical mémoire forme" at bounding box center [243, 474] width 85 height 16
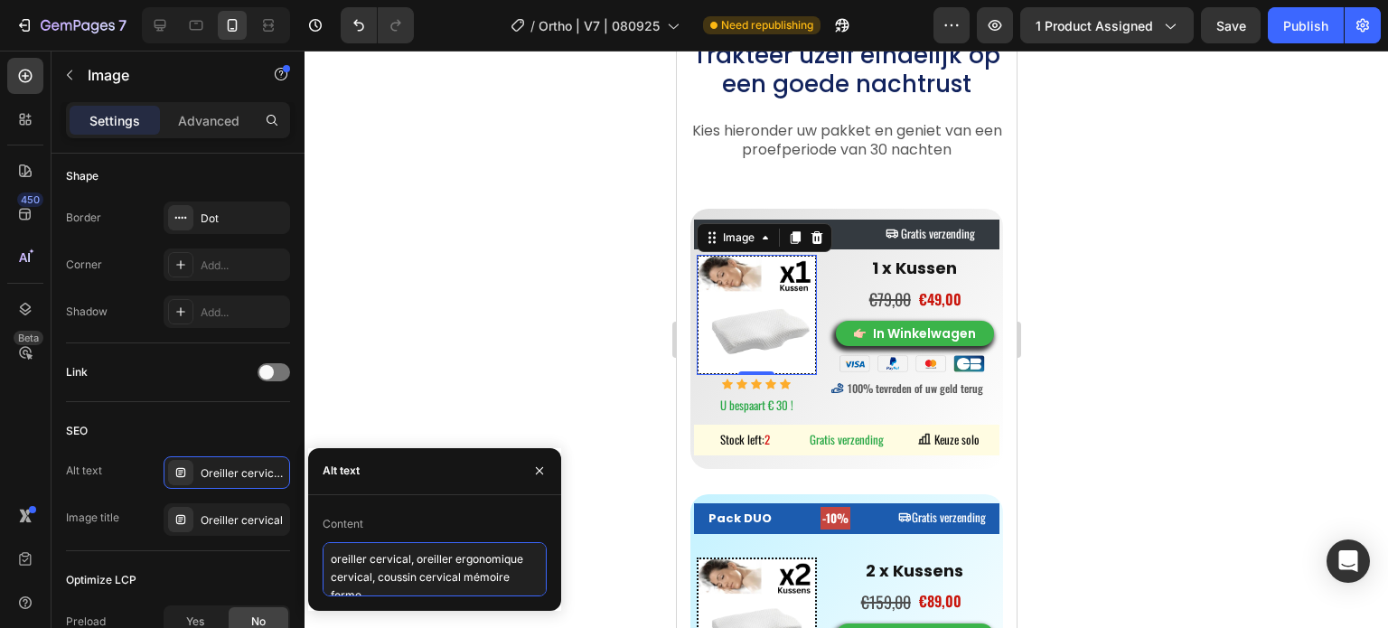
click at [391, 567] on textarea "oreiller cervical, oreiller ergonomique cervical, coussin cervical mémoire forme" at bounding box center [435, 569] width 224 height 54
paste textarea "thopedisch nekkussen, zijslaper nekkussen, kussen tegen nekpijn"
type textarea "orthopedisch nekkussen, zijslaper nekkussen, kussen tegen nekpijn"
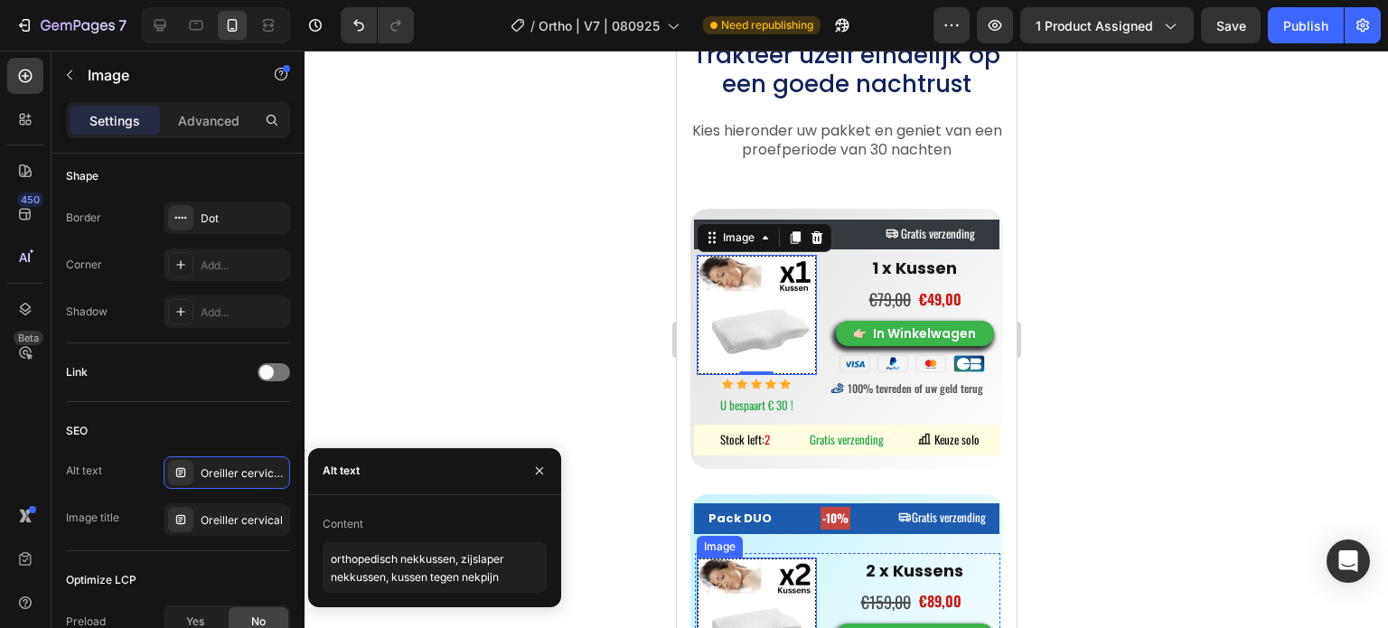
click at [752, 577] on img at bounding box center [756, 618] width 120 height 120
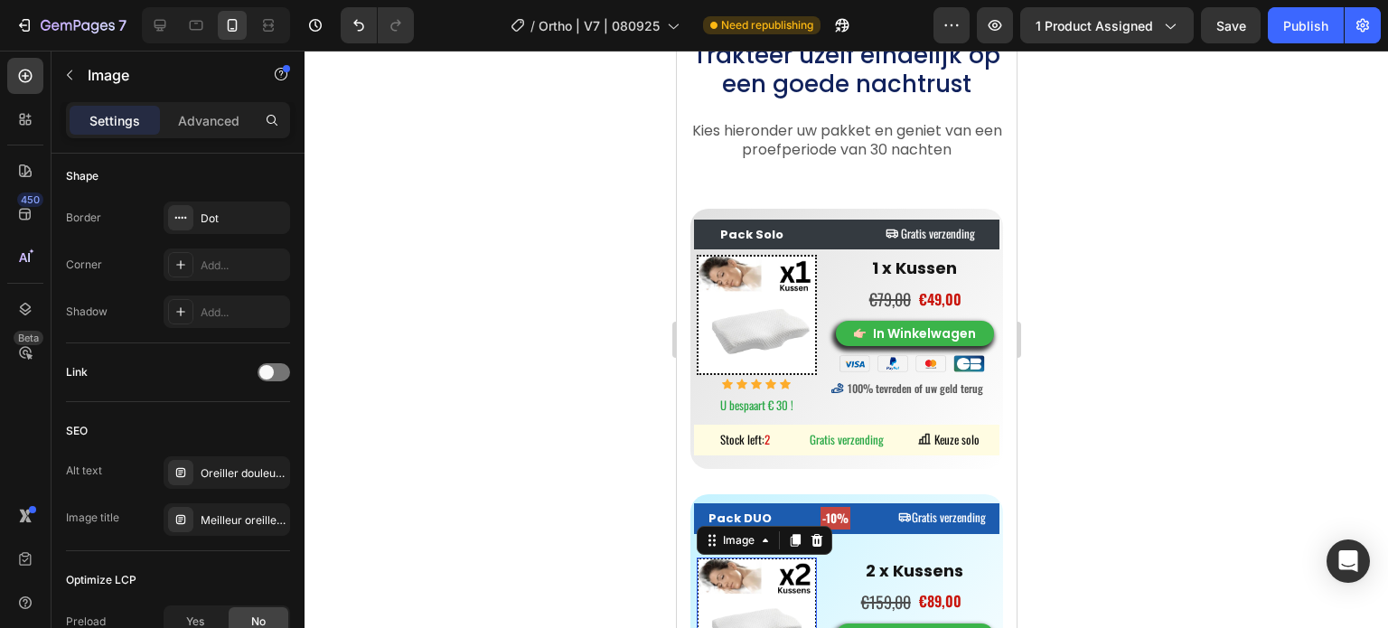
click at [575, 475] on div at bounding box center [847, 340] width 1084 height 578
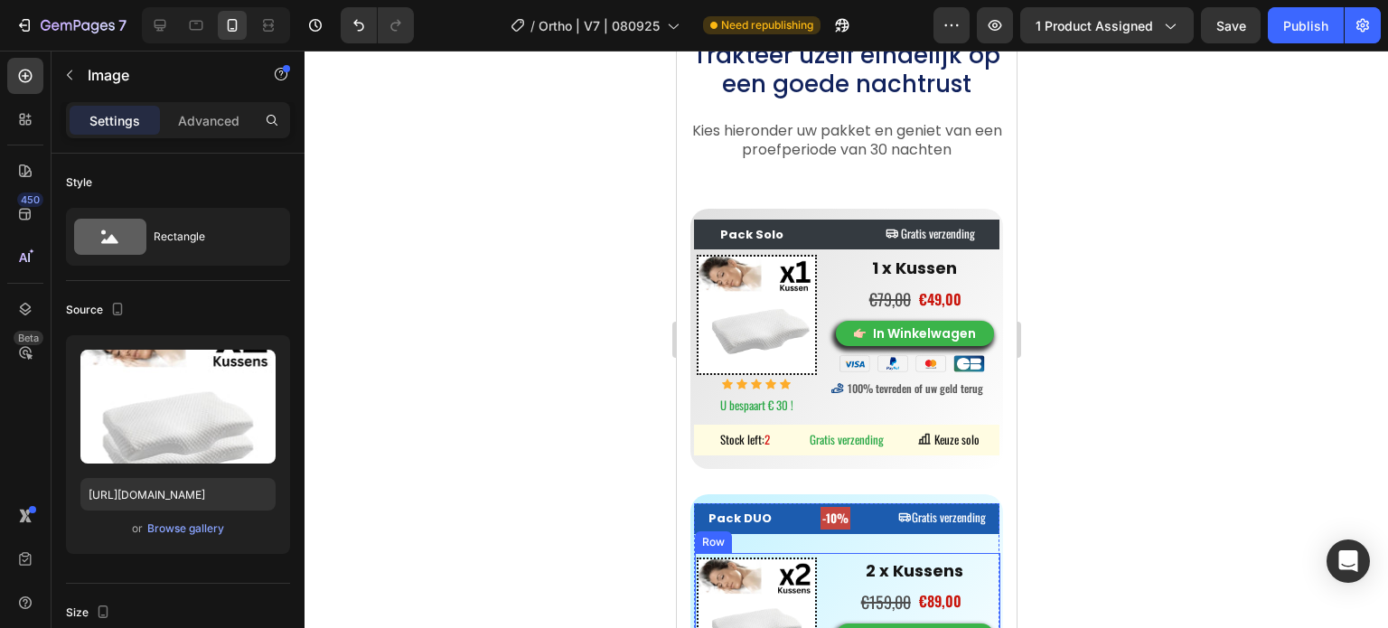
click at [782, 603] on img at bounding box center [756, 618] width 120 height 120
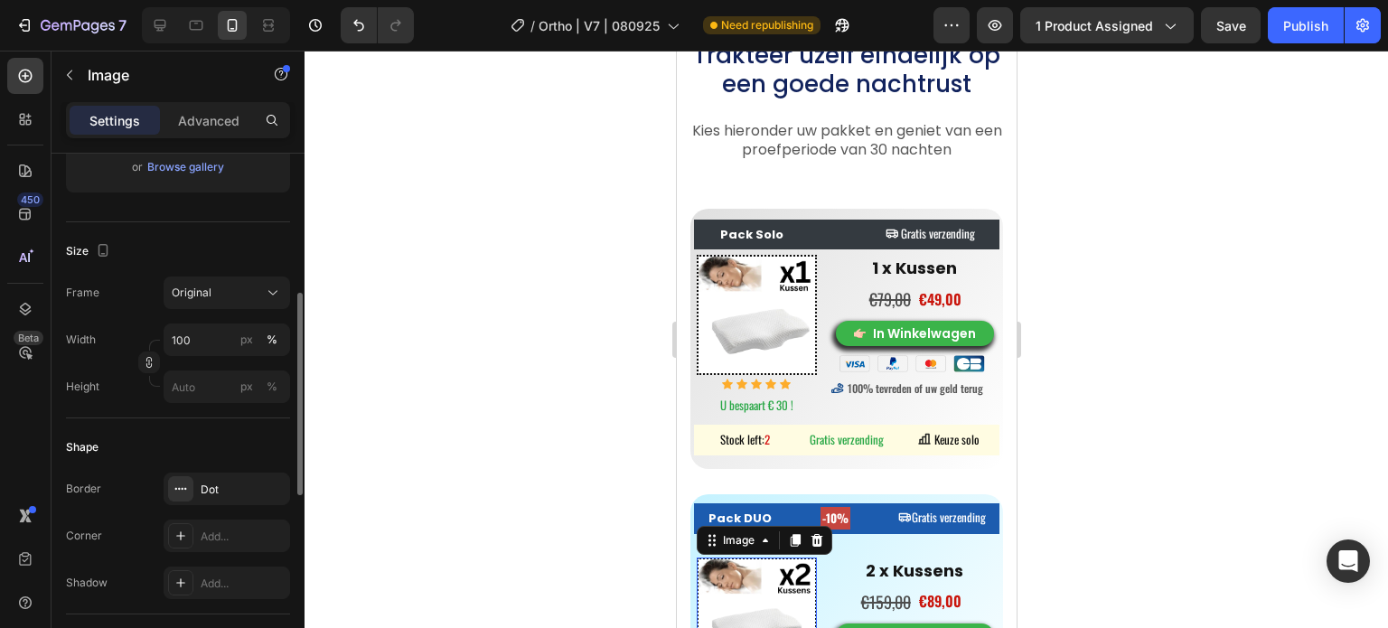
scroll to position [723, 0]
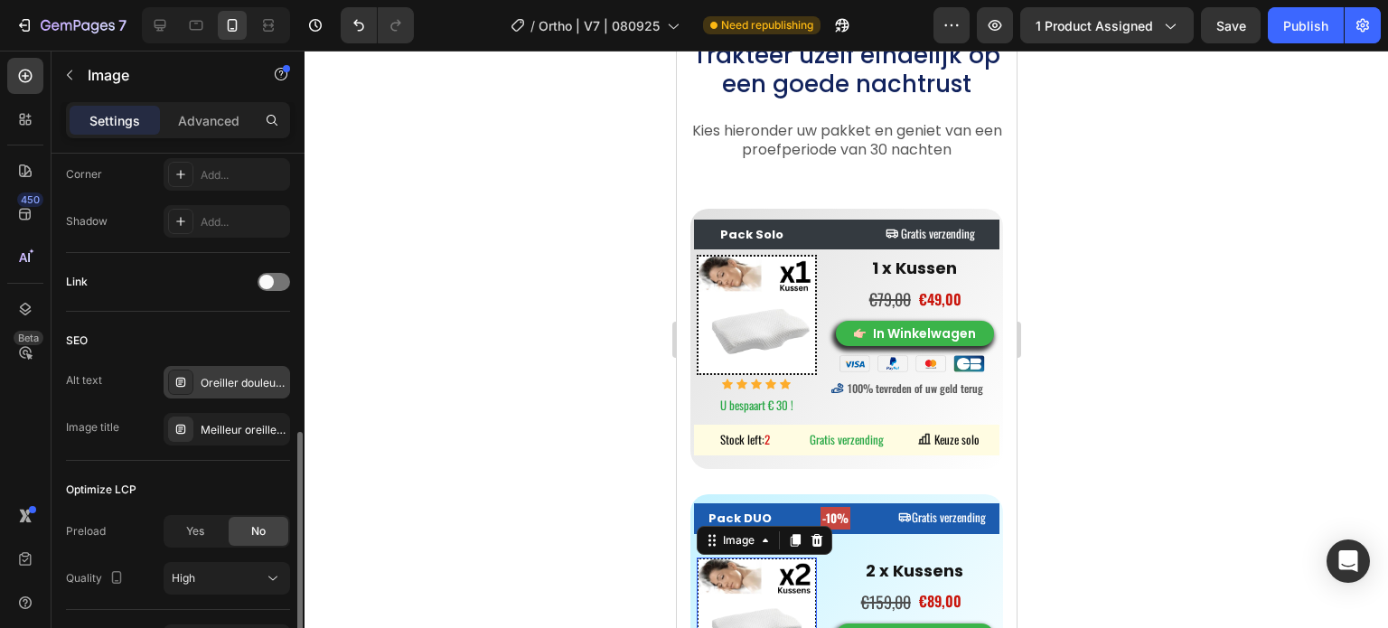
click at [210, 382] on div "Oreiller douleur nuque, meilleur oreiller cervical, réveil douleur cervicale" at bounding box center [243, 383] width 85 height 16
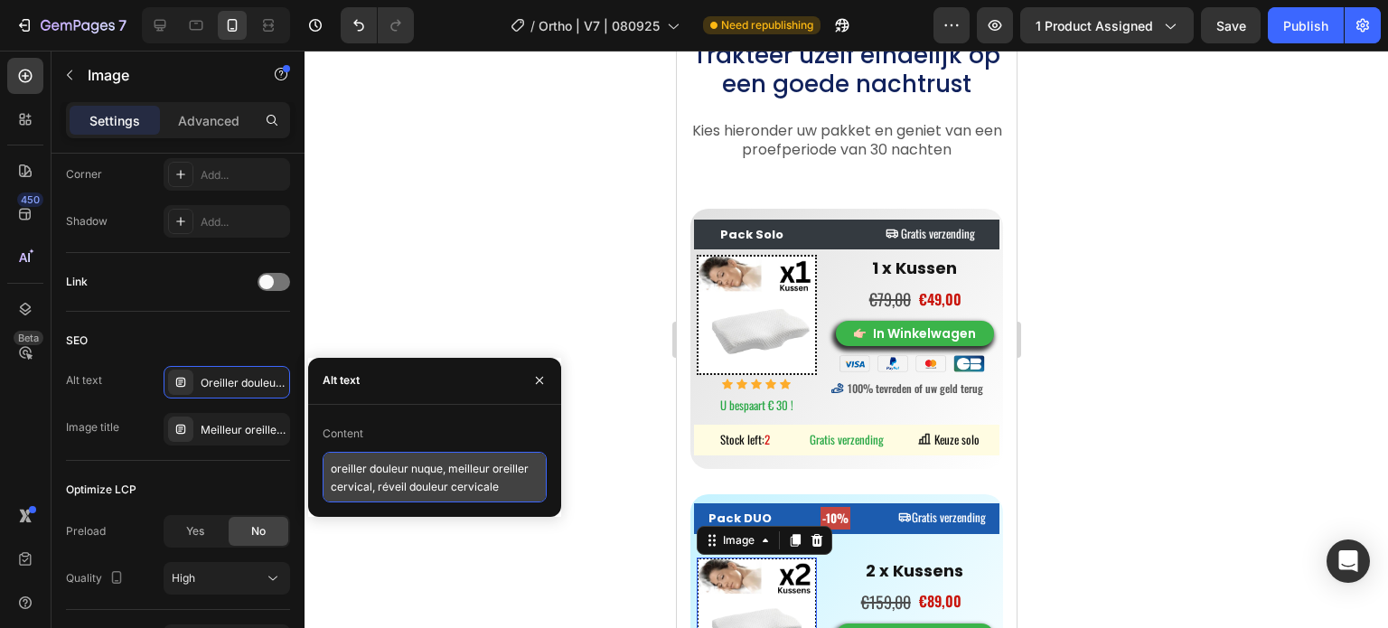
click at [463, 489] on textarea "oreiller douleur nuque, meilleur oreiller cervical, réveil douleur cervicale" at bounding box center [435, 477] width 224 height 51
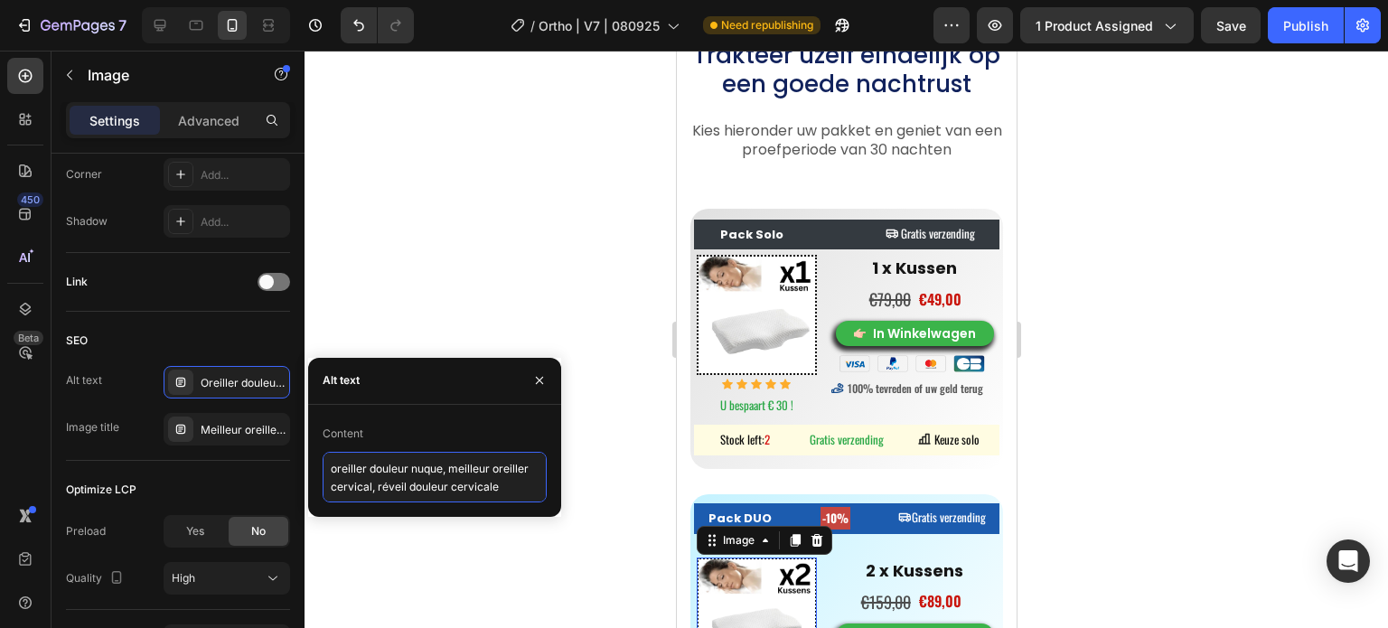
click at [463, 489] on textarea "oreiller douleur nuque, meilleur oreiller cervical, réveil douleur cervicale" at bounding box center [435, 477] width 224 height 51
paste textarea "beste neksteunkussen, traagschuim nekkussen, orthopedisch nekkussen"
type textarea "beste neksteunkussen, traagschuim nekkussen, orthopedisch nekkussen"
click at [506, 290] on div at bounding box center [847, 340] width 1084 height 578
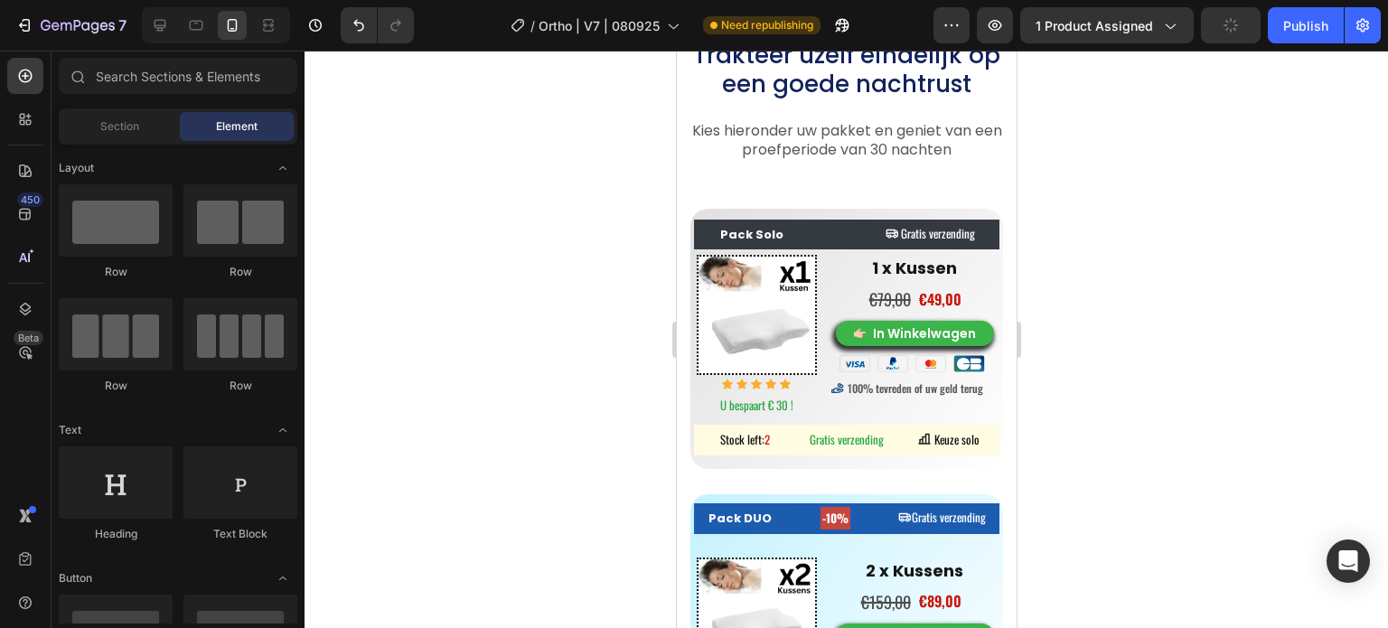
click at [503, 381] on div at bounding box center [847, 340] width 1084 height 578
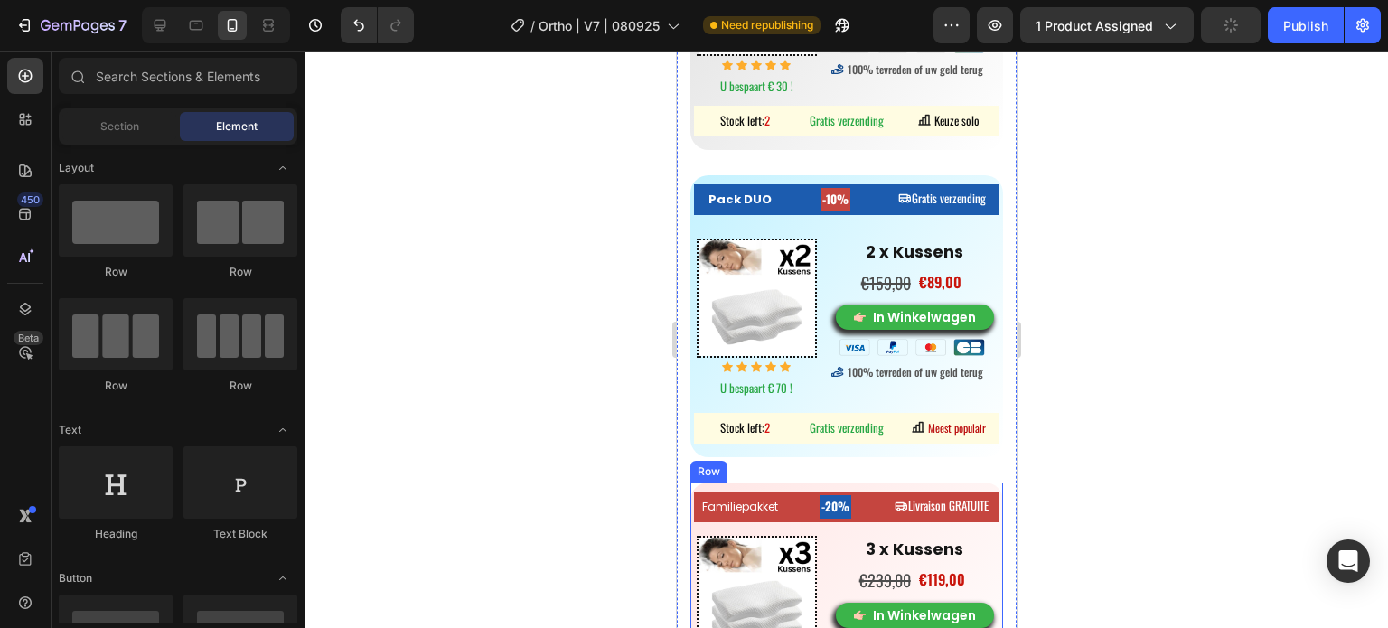
scroll to position [7986, 0]
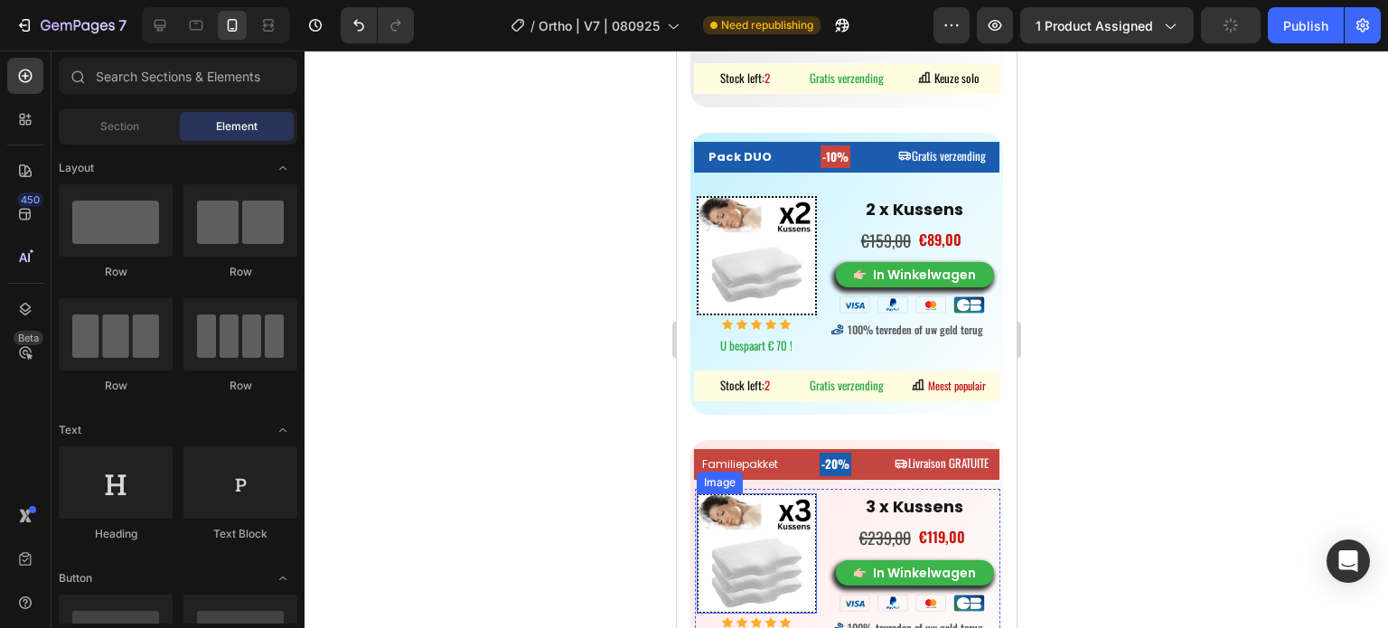
click at [771, 549] on img at bounding box center [756, 554] width 120 height 120
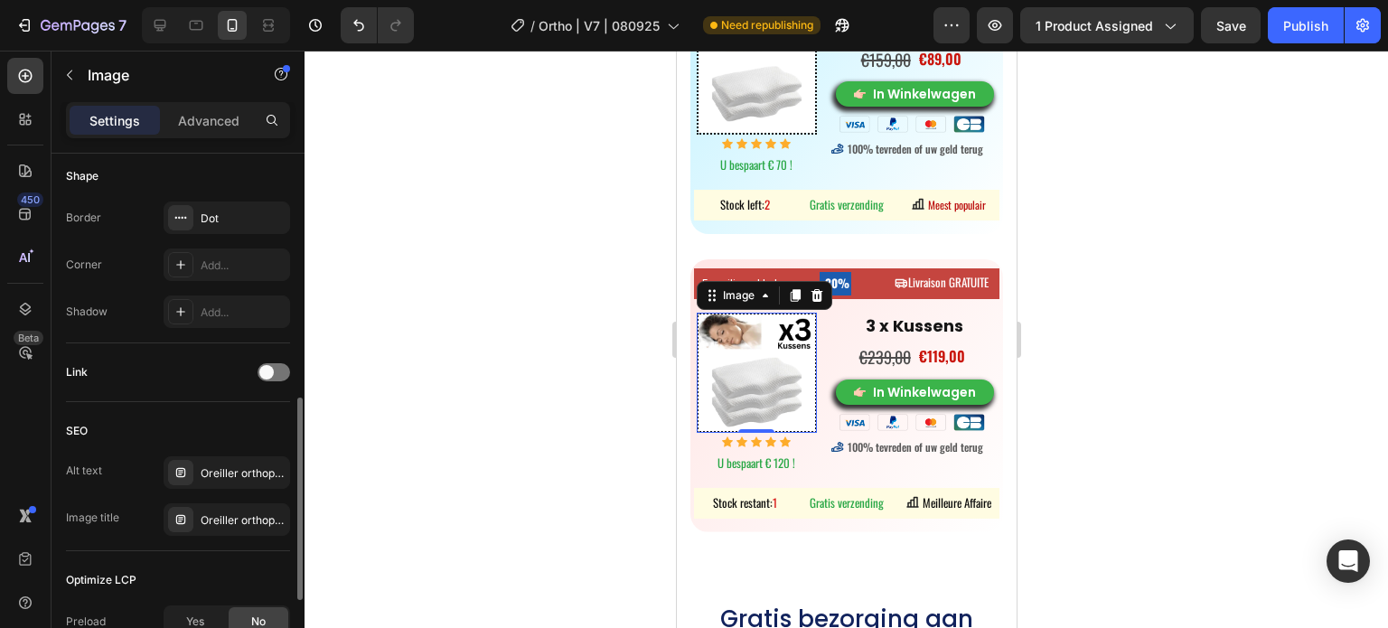
scroll to position [723, 0]
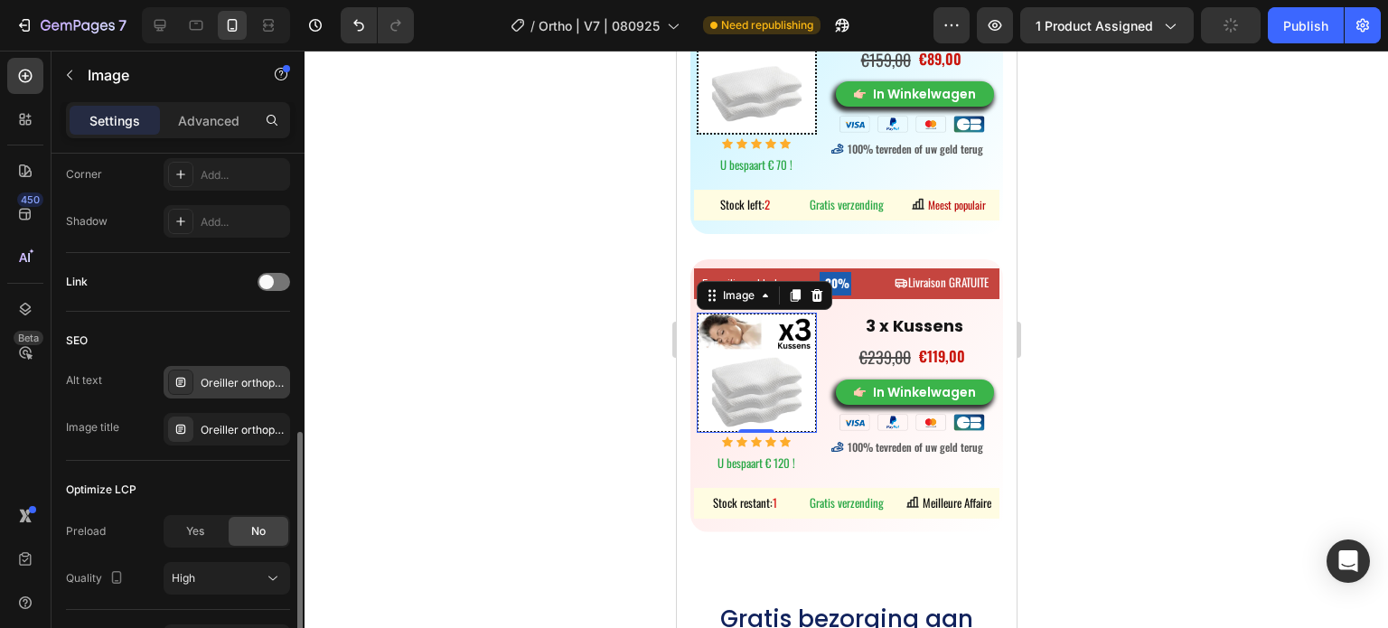
click at [228, 393] on div "Oreiller orthopédique cervical, meilleur oreiller cervical, Oreiller mousse mém…" at bounding box center [227, 382] width 127 height 33
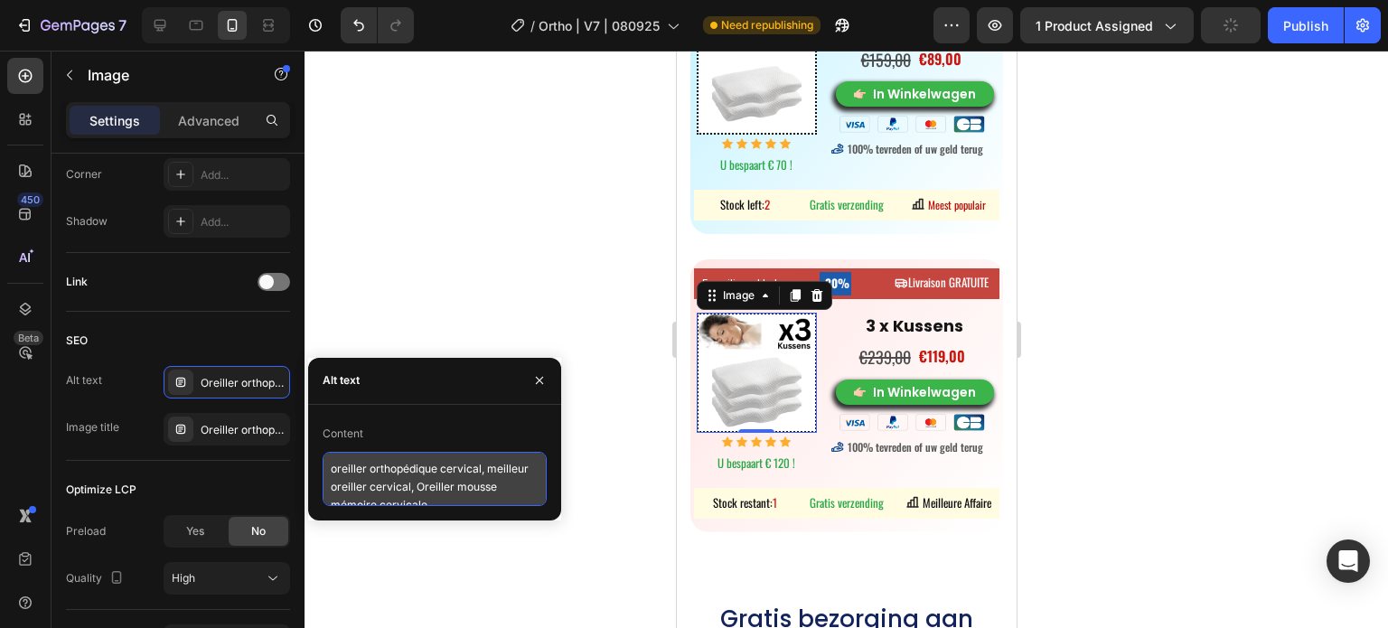
click at [400, 494] on textarea "oreiller orthopédique cervical, meilleur oreiller cervical, Oreiller mousse mém…" at bounding box center [435, 479] width 224 height 54
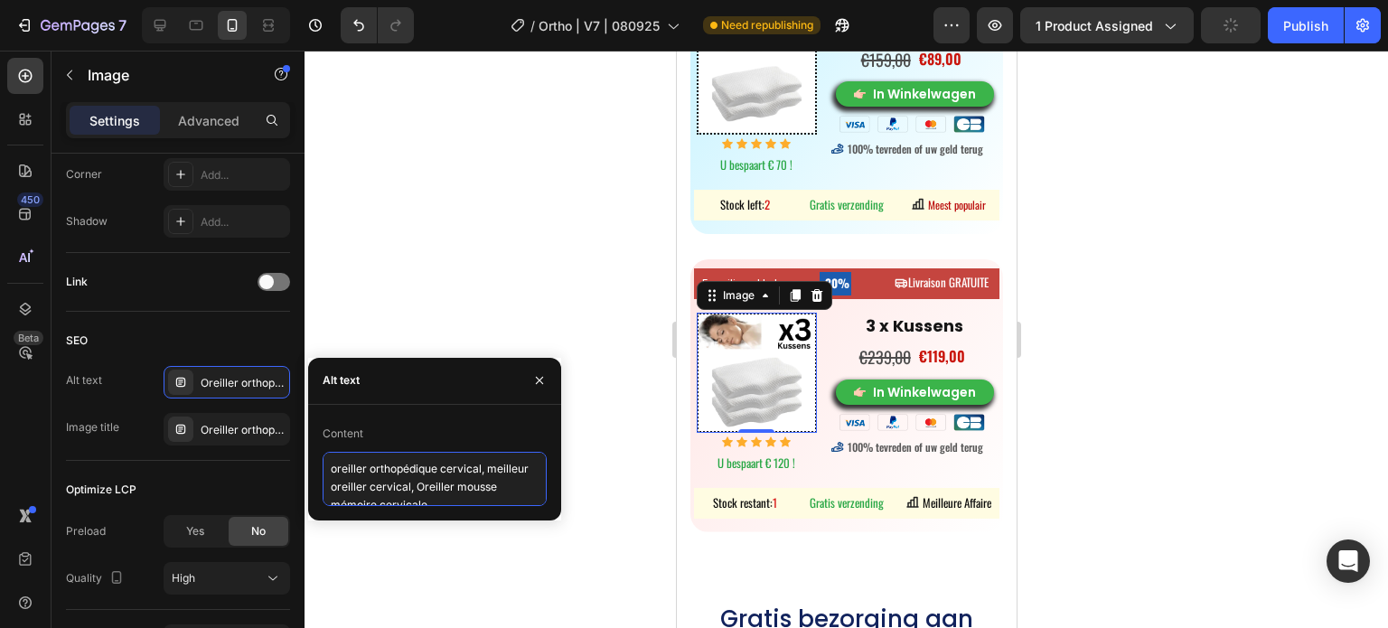
click at [400, 494] on textarea "oreiller orthopédique cervical, meilleur oreiller cervical, Oreiller mousse mém…" at bounding box center [435, 479] width 224 height 54
paste textarea "kussen tegen nekpijn, orthopedisch nekkussen, beste neksteunkussen"
type textarea "kussen tegen nekpijn, orthopedisch nekkussen, beste neksteunkussen"
click at [483, 270] on div at bounding box center [847, 340] width 1084 height 578
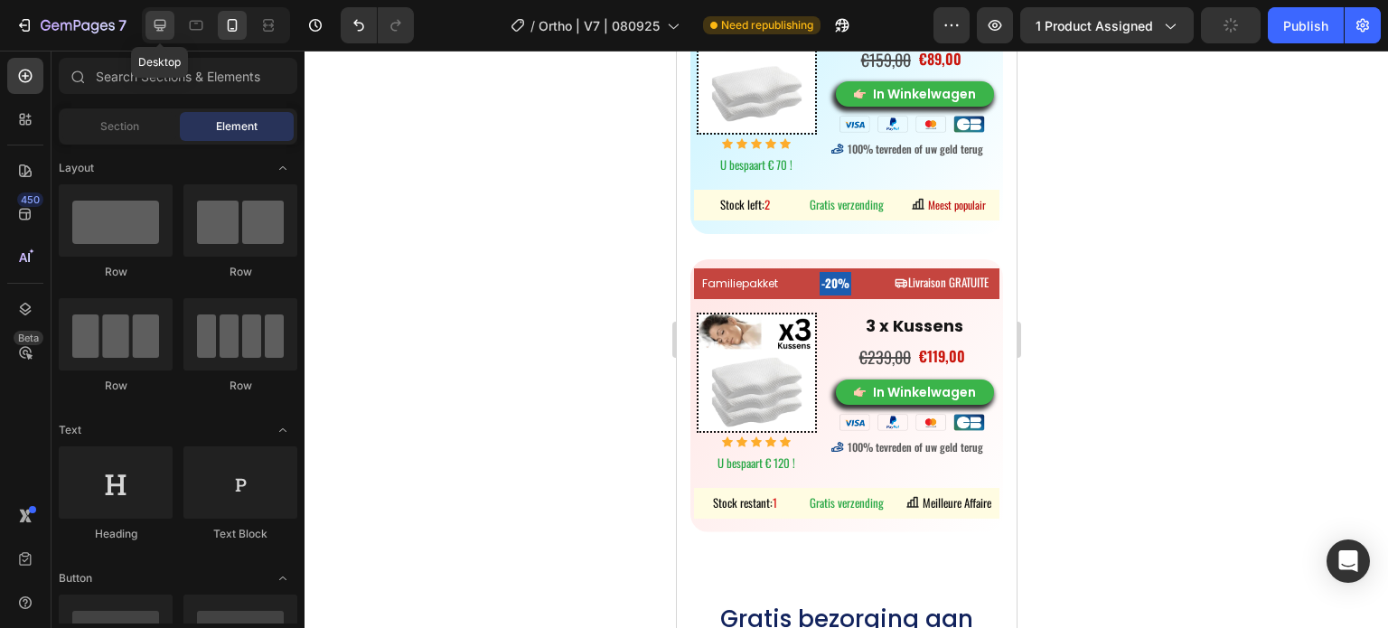
click at [155, 18] on icon at bounding box center [160, 25] width 18 height 18
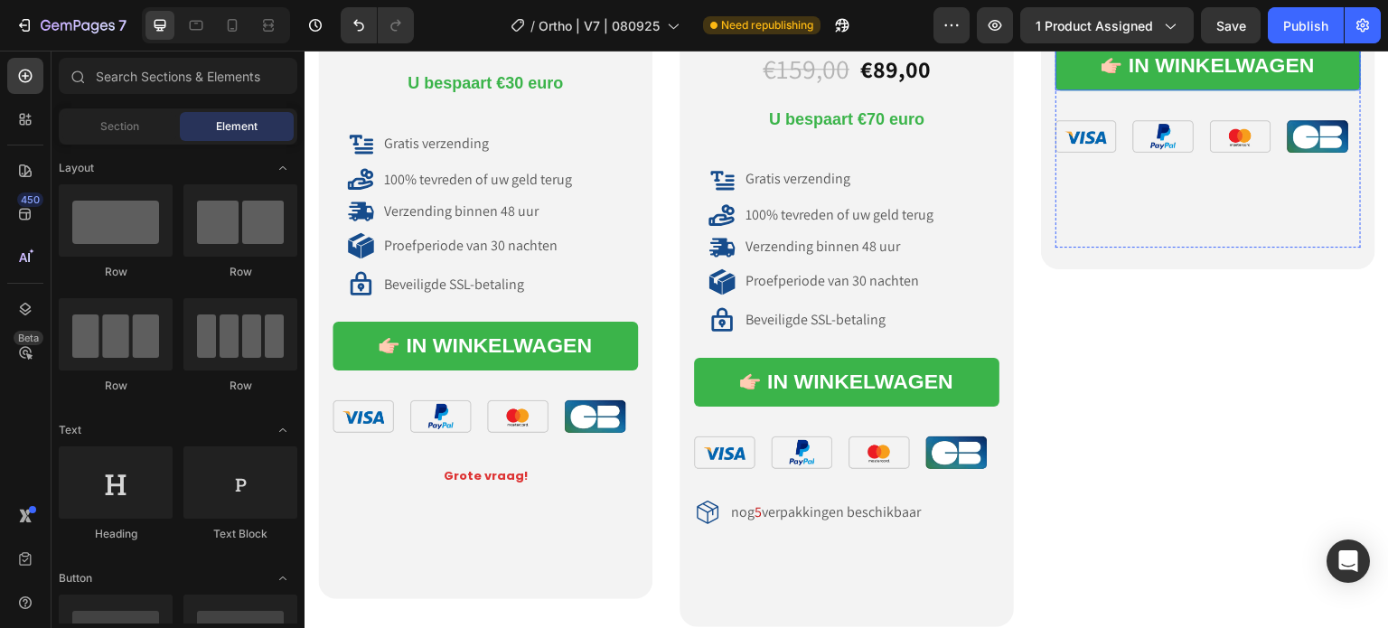
scroll to position [9167, 0]
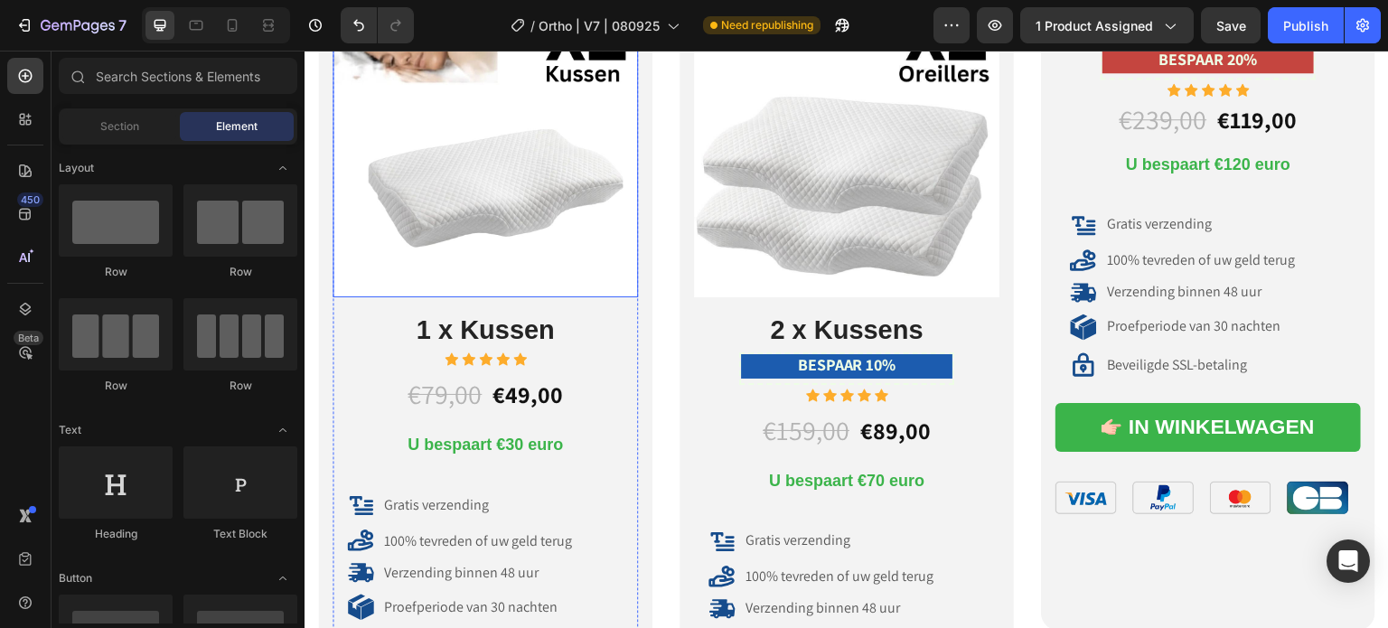
click at [547, 186] on img at bounding box center [486, 145] width 306 height 306
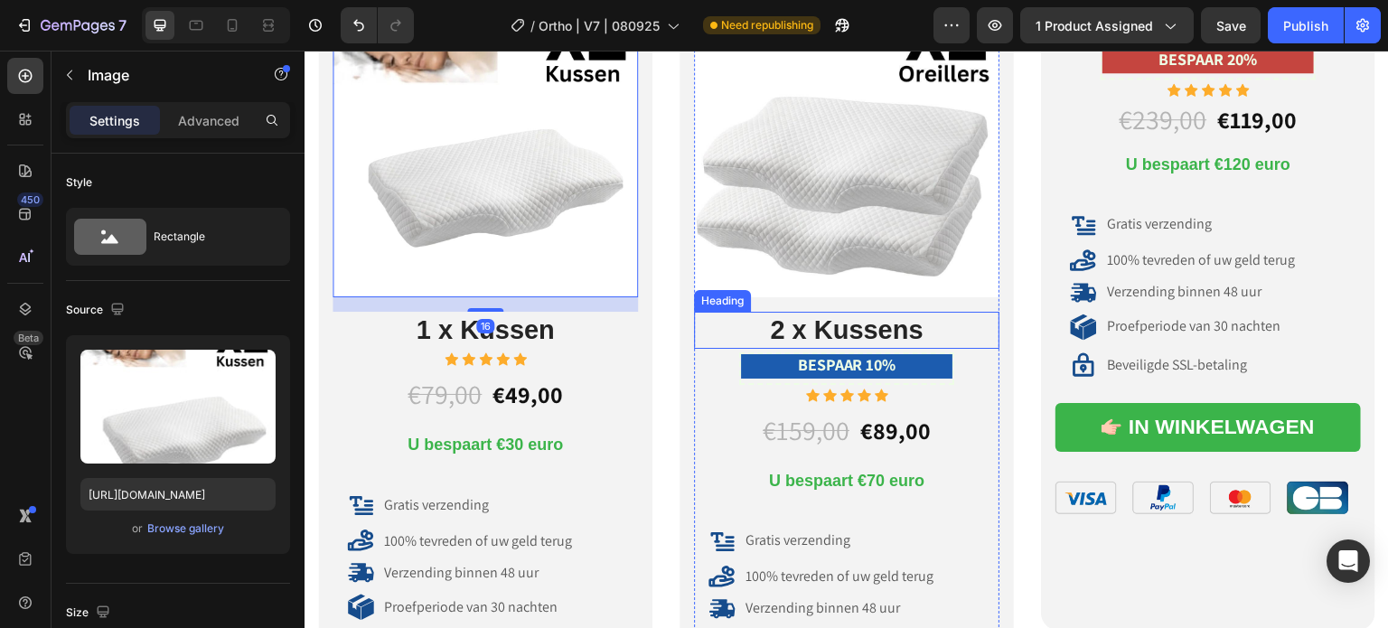
scroll to position [8986, 0]
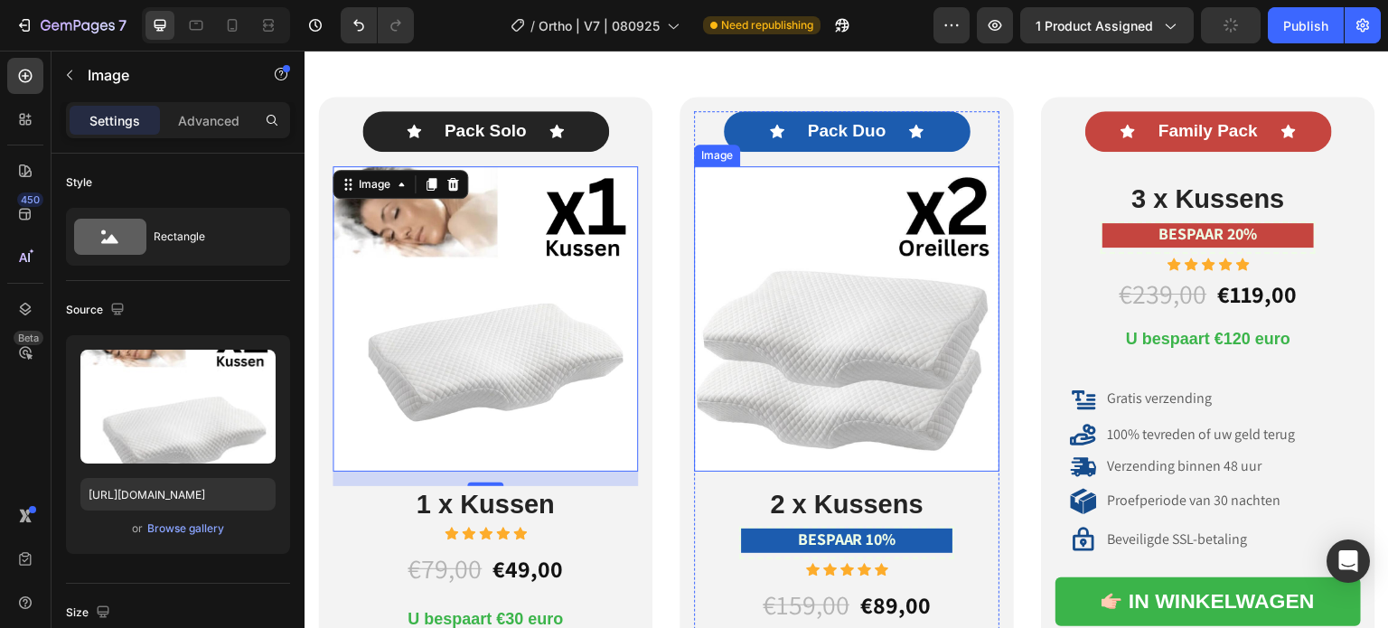
click at [860, 305] on img at bounding box center [847, 319] width 306 height 306
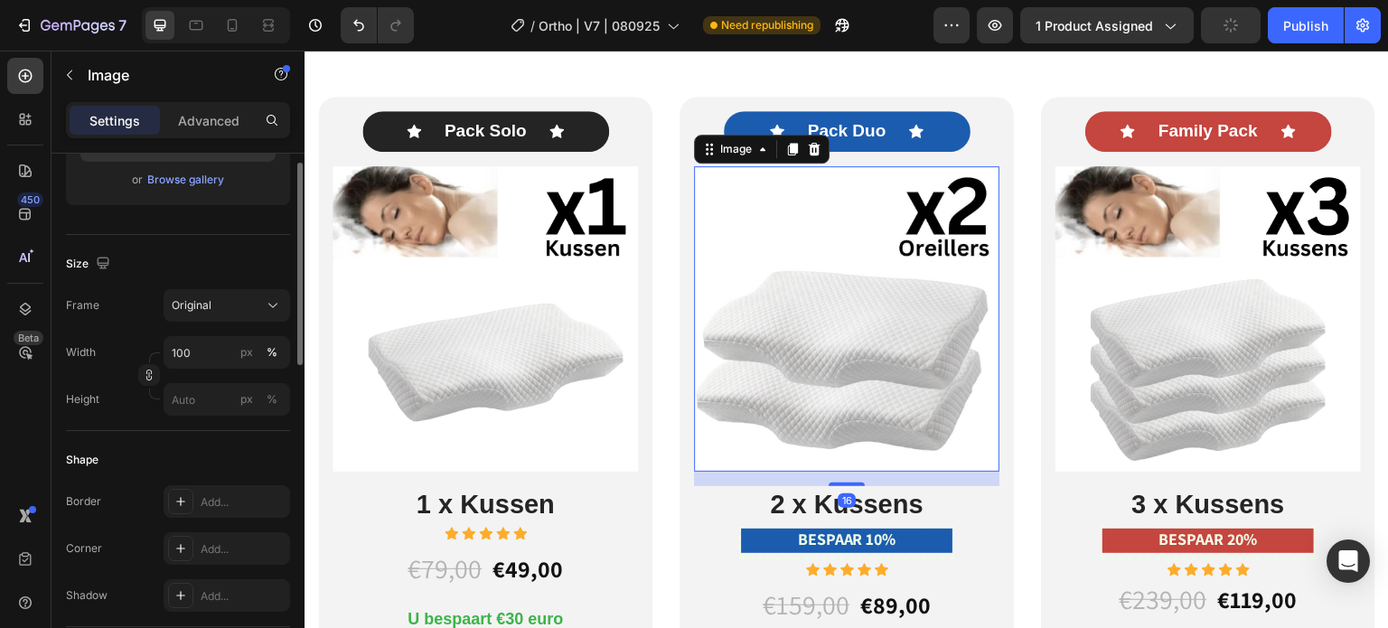
scroll to position [259, 0]
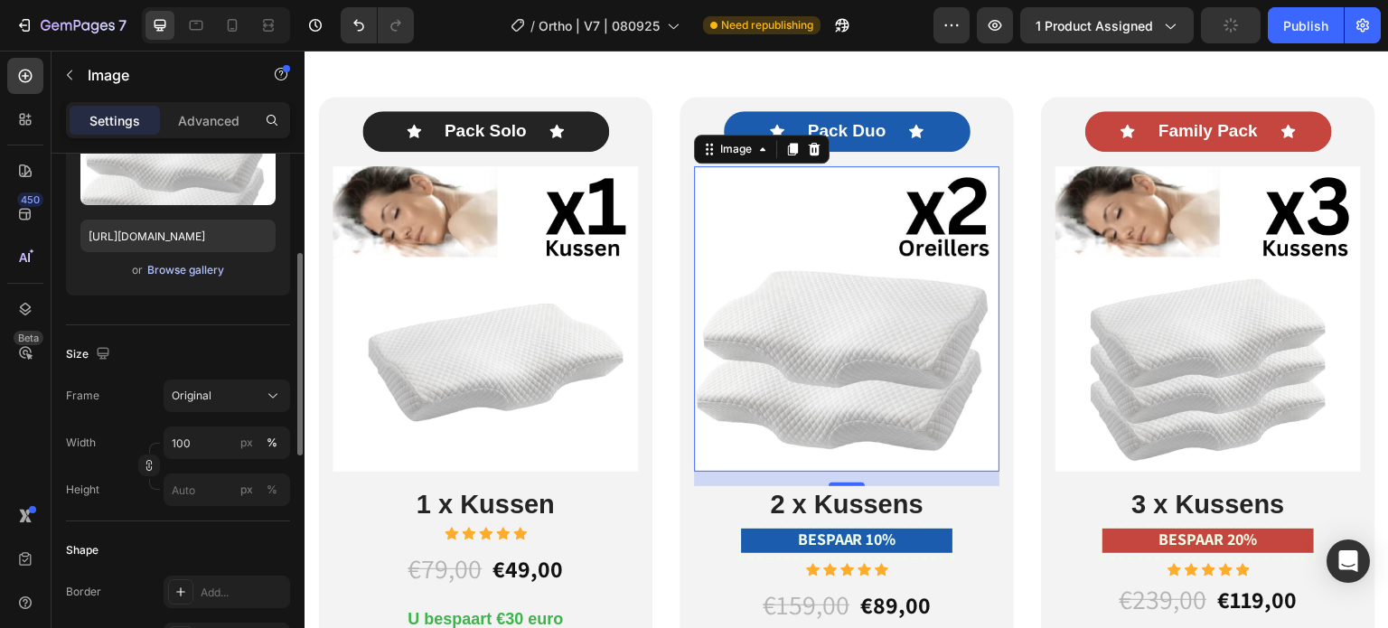
click at [213, 264] on div "Browse gallery" at bounding box center [185, 270] width 77 height 16
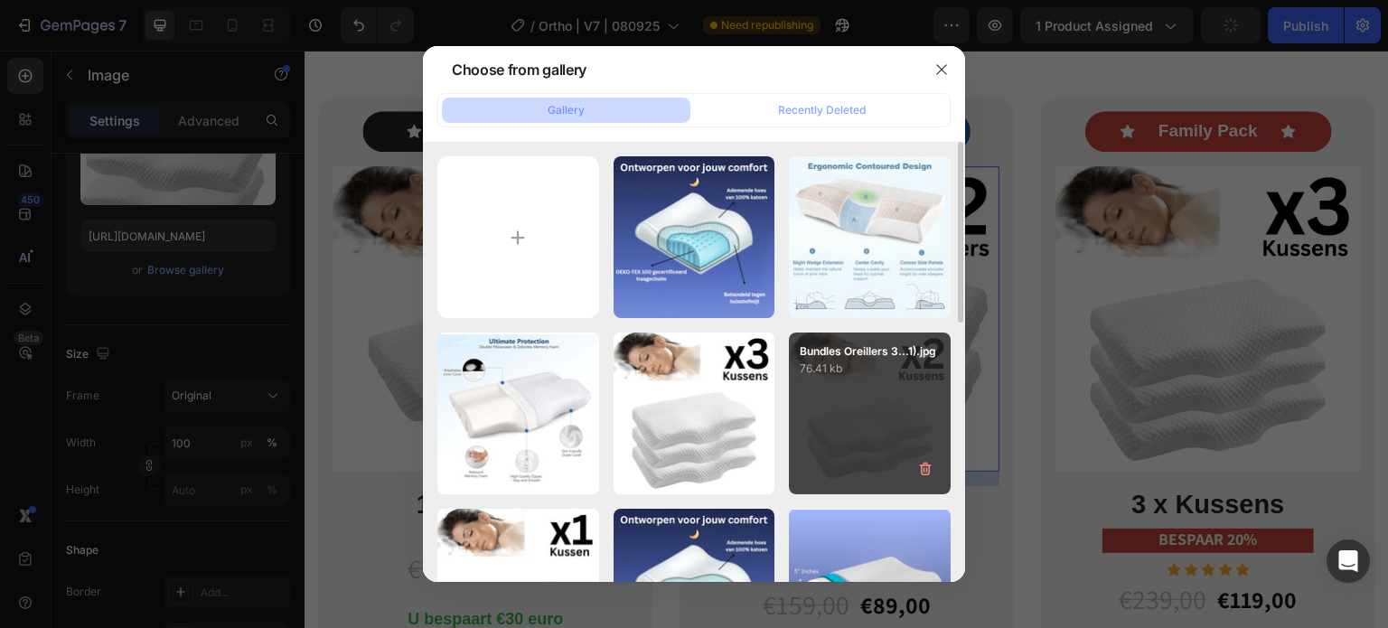
click at [842, 420] on div "Bundles Oreillers 3...1).jpg 76.41 kb" at bounding box center [870, 414] width 162 height 162
type input "https://cdn.shopify.com/s/files/1/0708/5493/4699/files/gempages_581568476611609…"
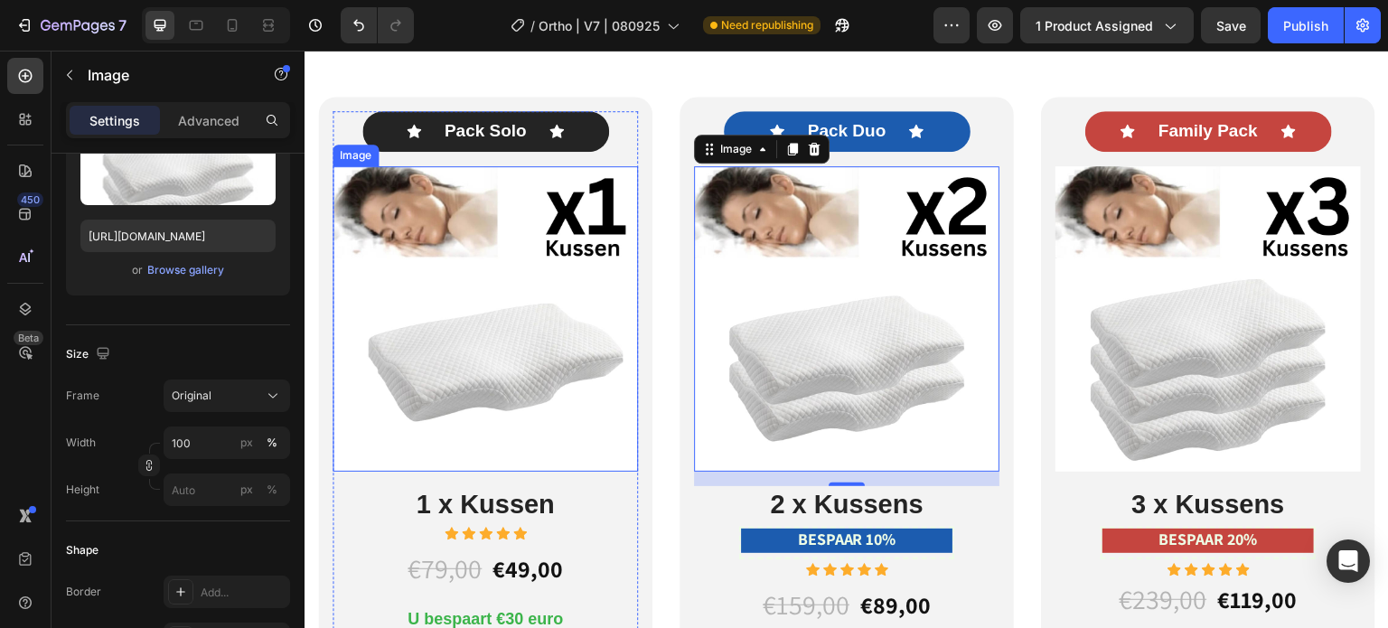
click at [520, 316] on img at bounding box center [486, 319] width 306 height 306
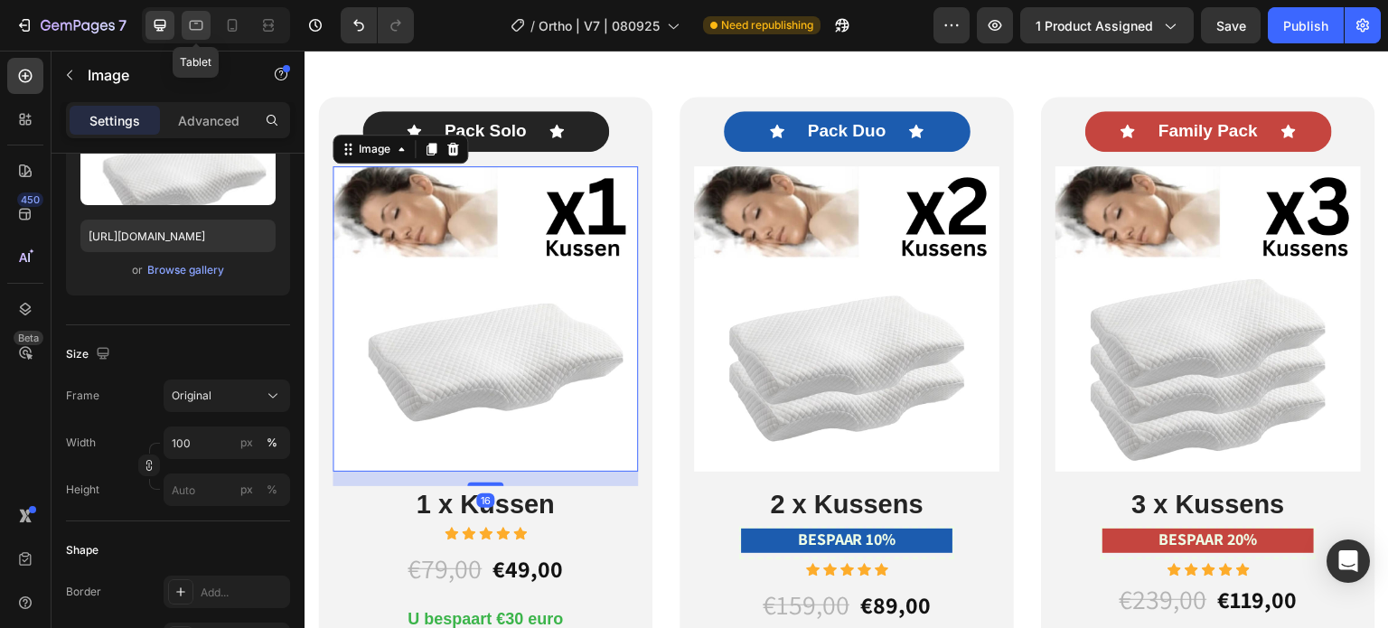
click at [199, 29] on icon at bounding box center [197, 26] width 14 height 10
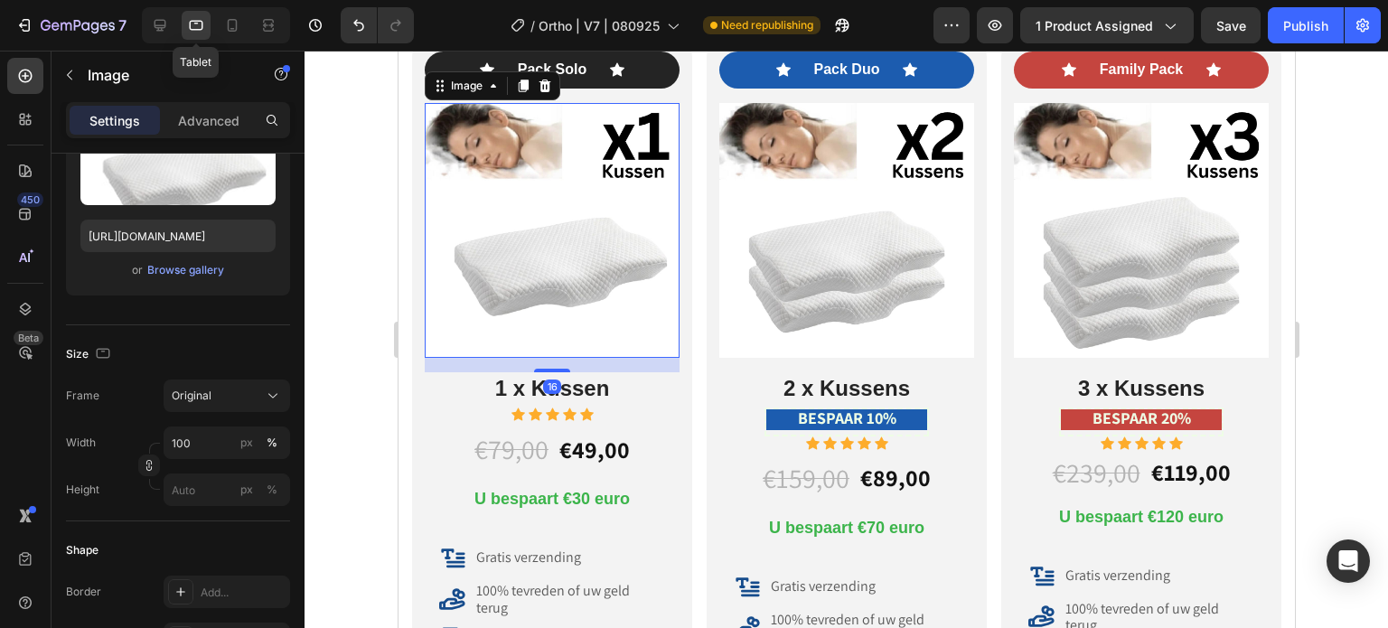
scroll to position [8911, 0]
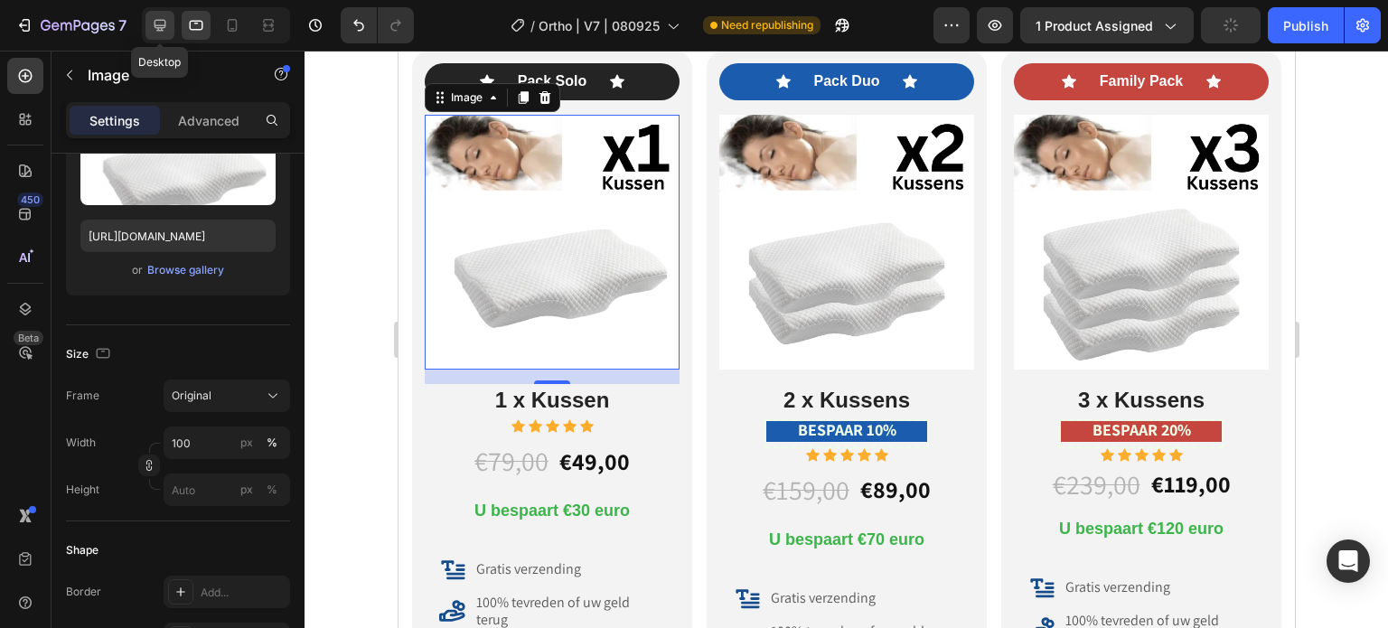
click at [163, 28] on icon at bounding box center [160, 25] width 18 height 18
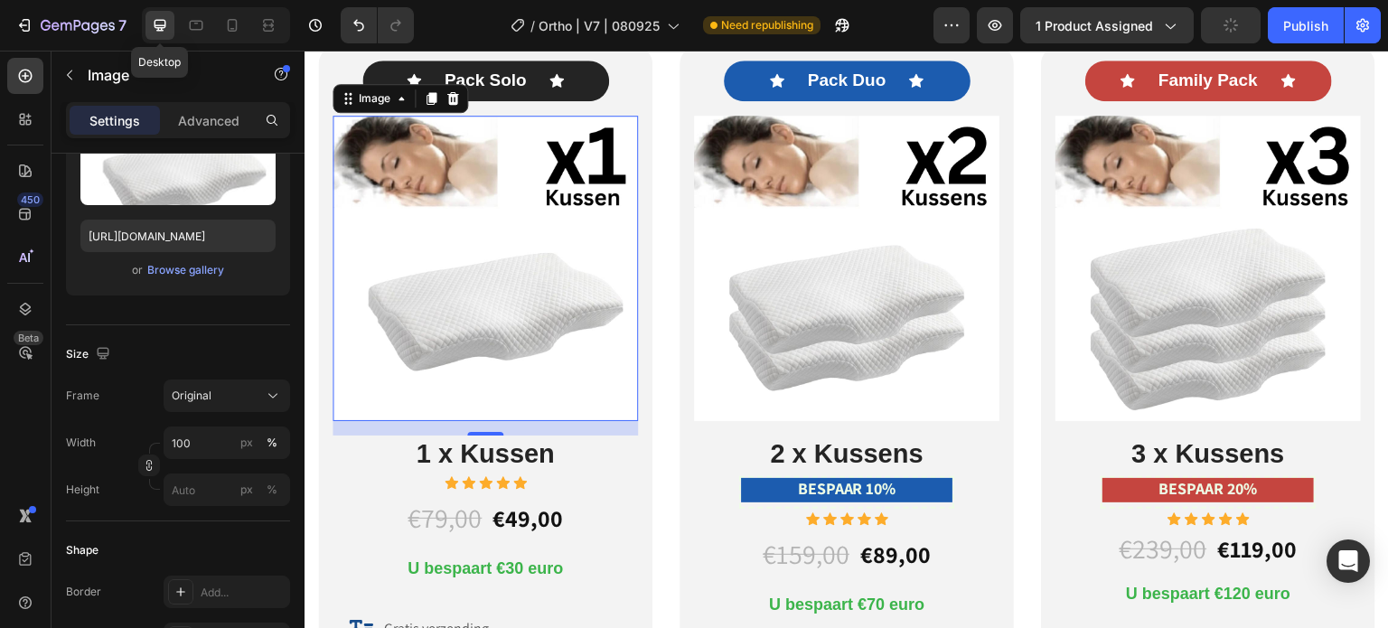
scroll to position [9038, 0]
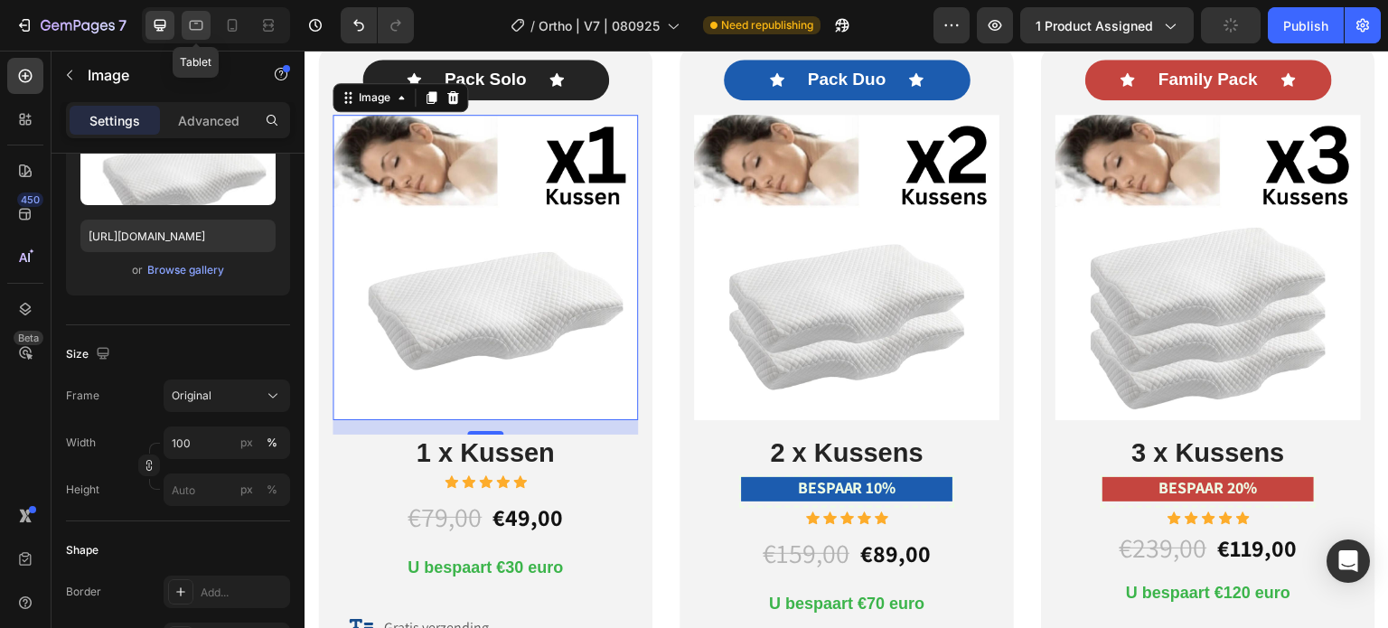
click at [198, 21] on icon at bounding box center [197, 26] width 14 height 10
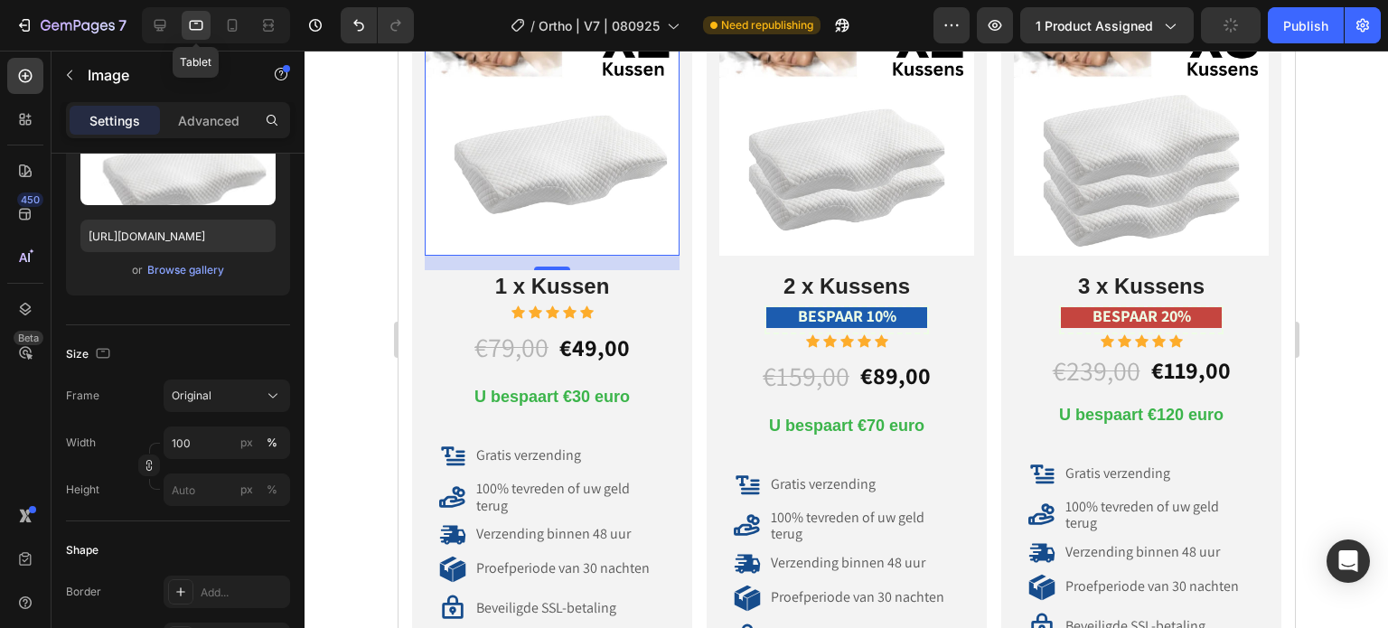
scroll to position [8924, 0]
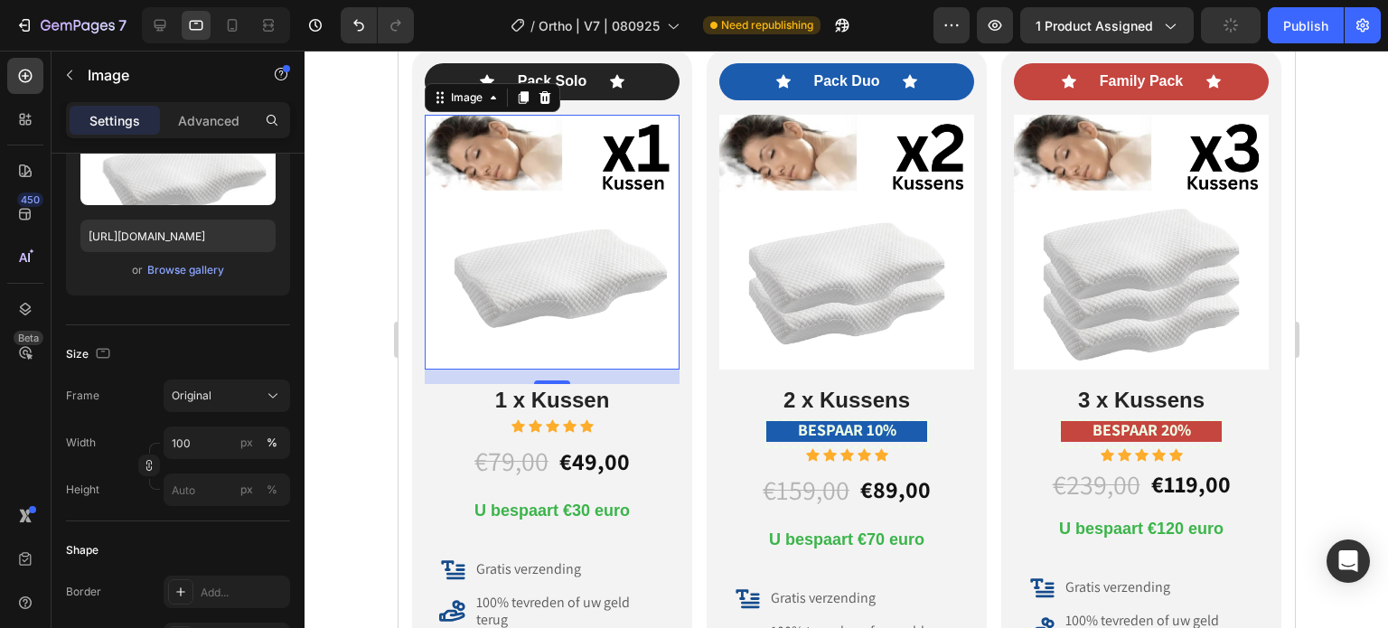
click at [603, 303] on img at bounding box center [551, 242] width 255 height 255
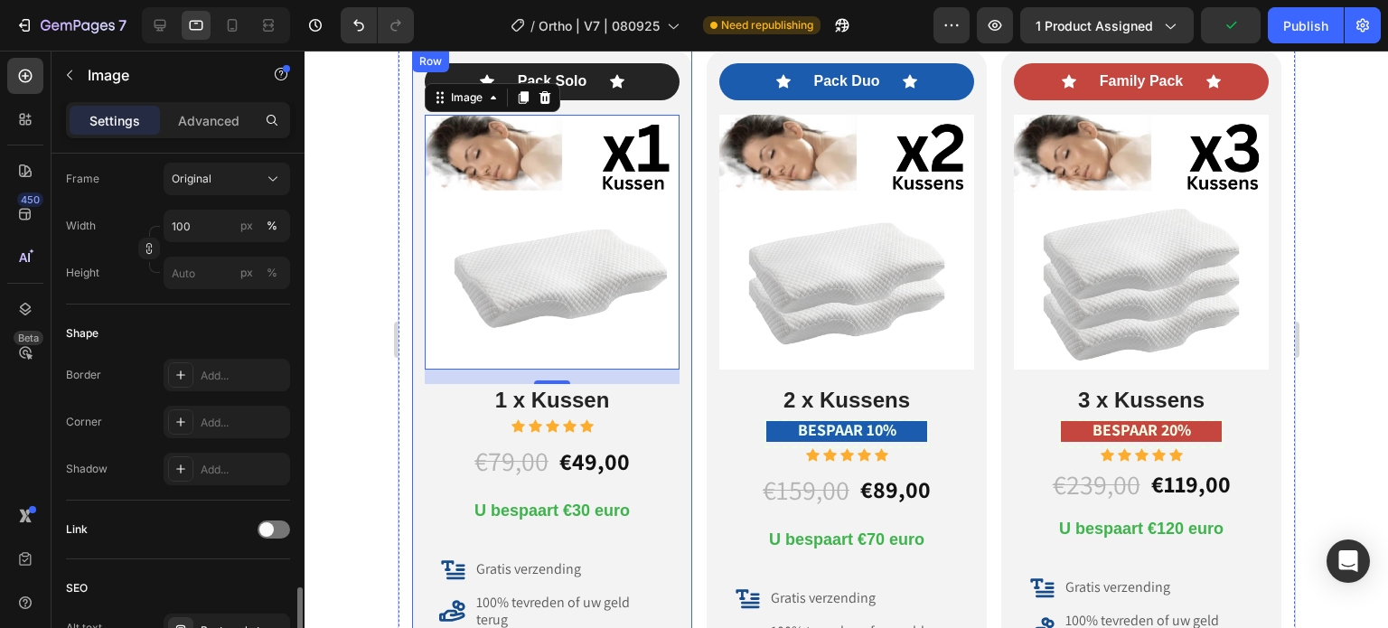
scroll to position [747, 0]
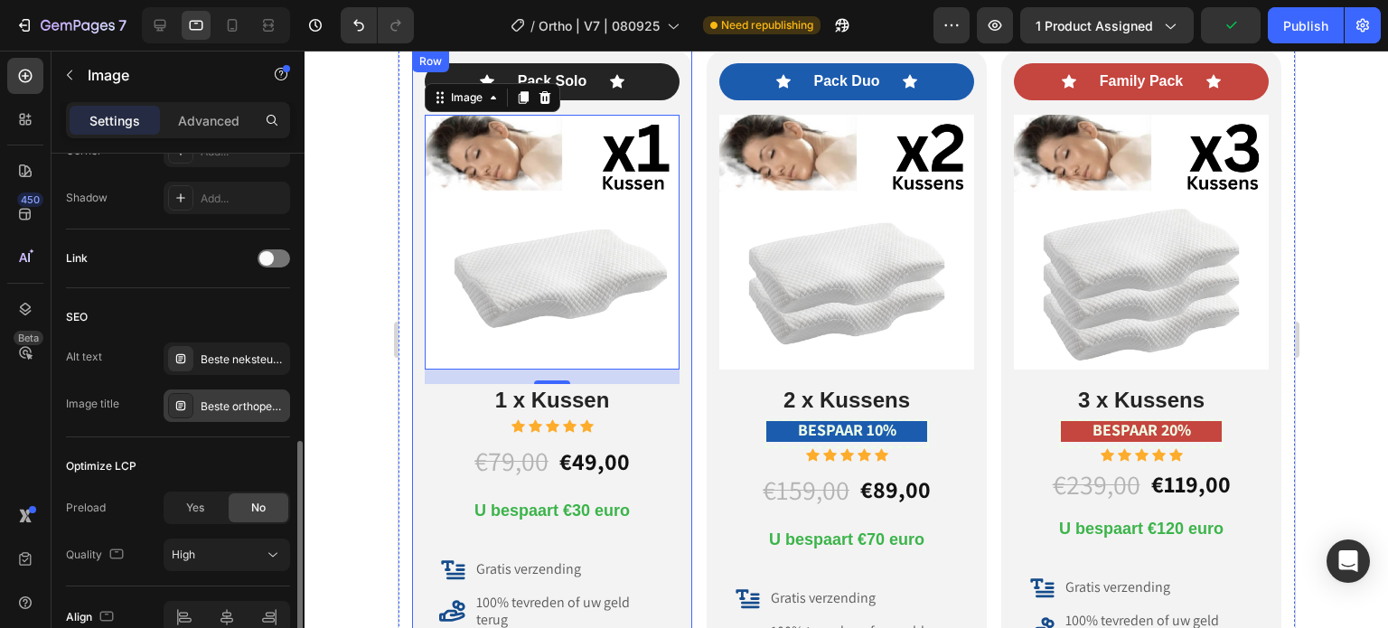
click at [219, 395] on div "Beste orthopedisch nekkussen traagschuim V1" at bounding box center [227, 406] width 127 height 33
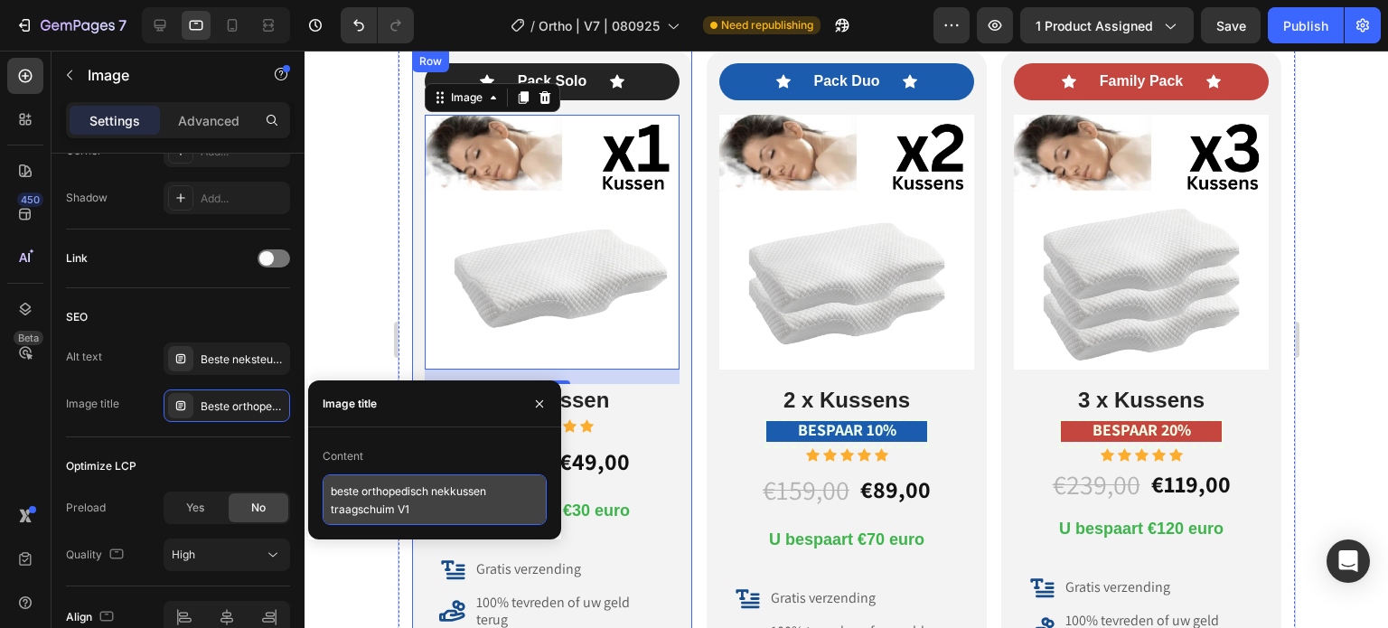
click at [357, 498] on textarea "beste orthopedisch nekkussen traagschuim V1" at bounding box center [435, 500] width 224 height 51
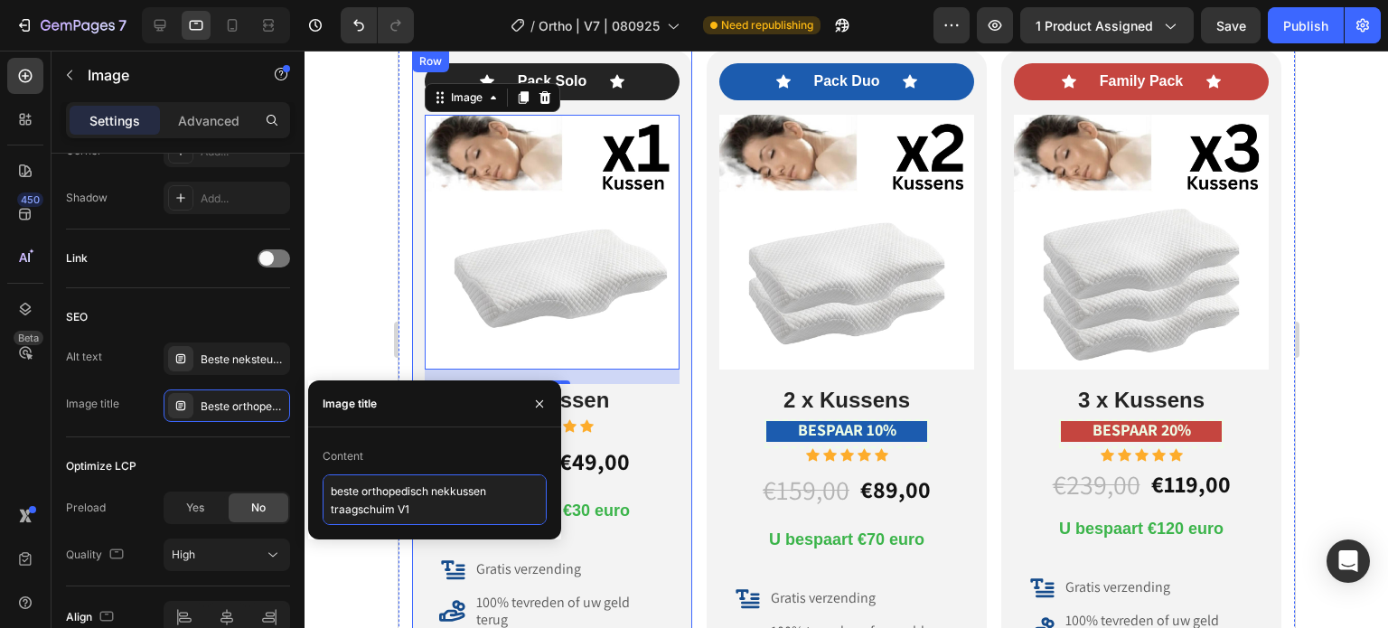
click at [357, 498] on textarea "beste orthopedisch nekkussen traagschuim V1" at bounding box center [435, 500] width 224 height 51
click at [228, 35] on div at bounding box center [232, 25] width 29 height 29
type input "https://ucarecdn.com/39a98f2a-762f-47eb-8b2b-bc5f4cc39abc/-/format/auto/-/previ…"
type input "70"
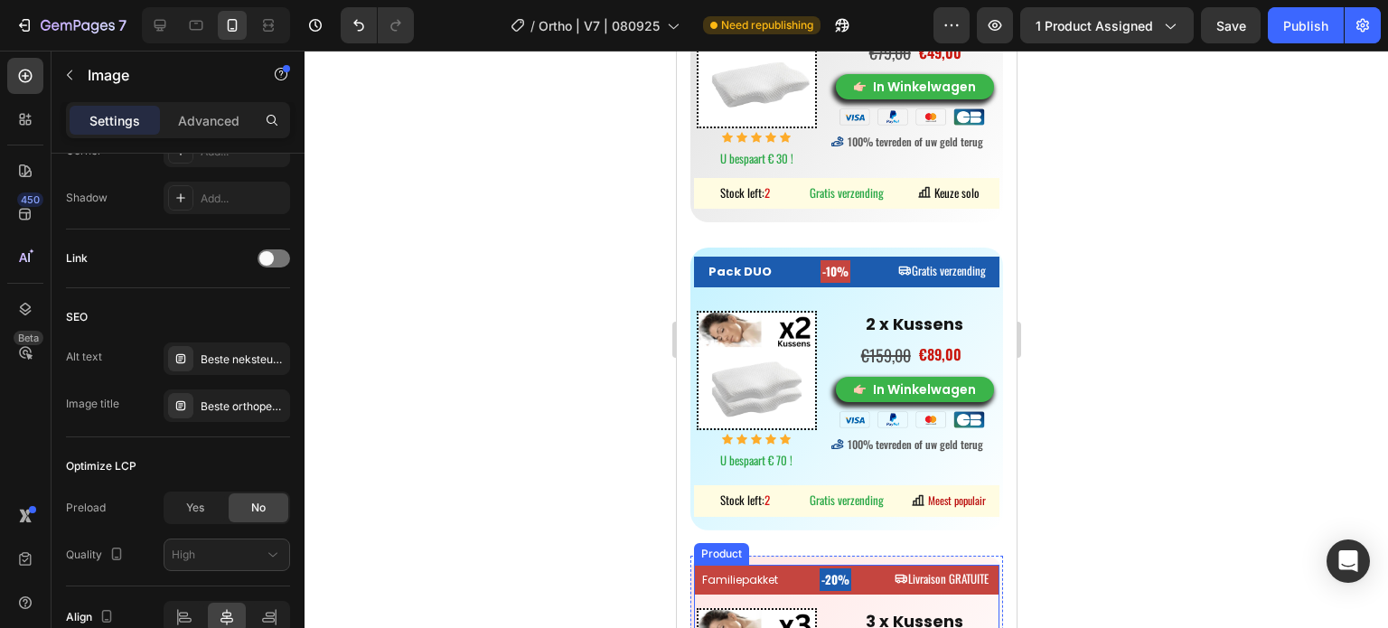
scroll to position [7652, 0]
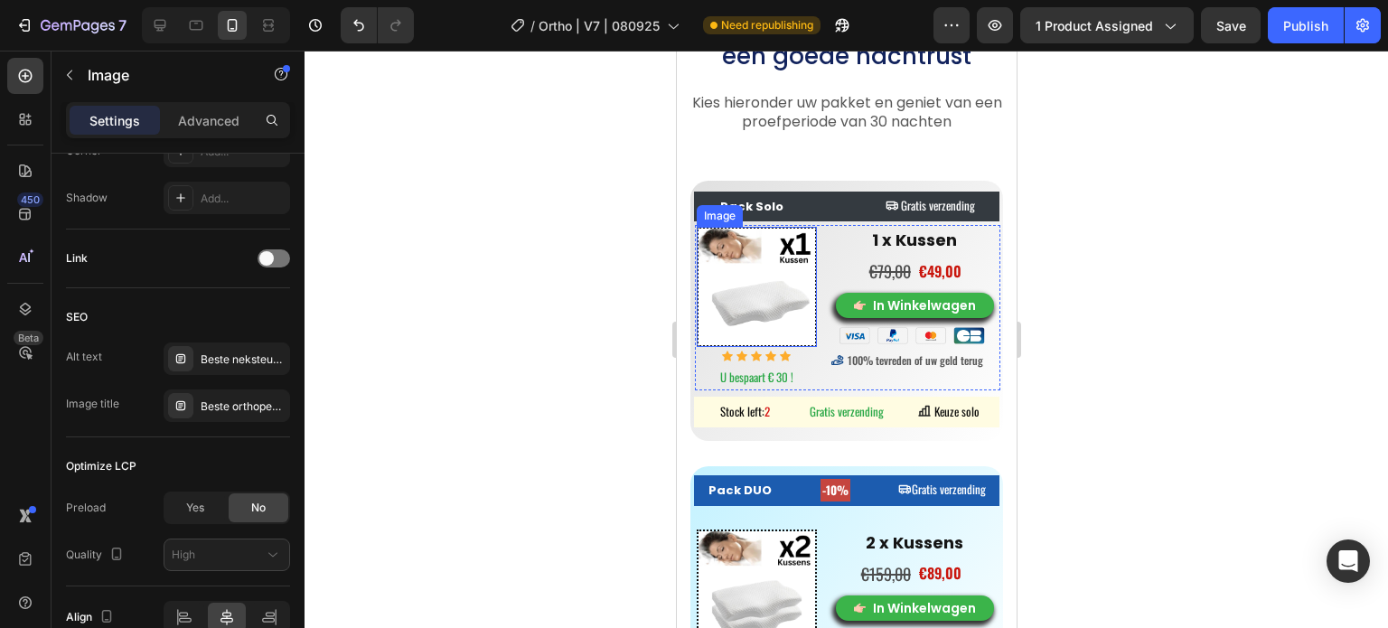
click at [763, 296] on img at bounding box center [756, 287] width 120 height 120
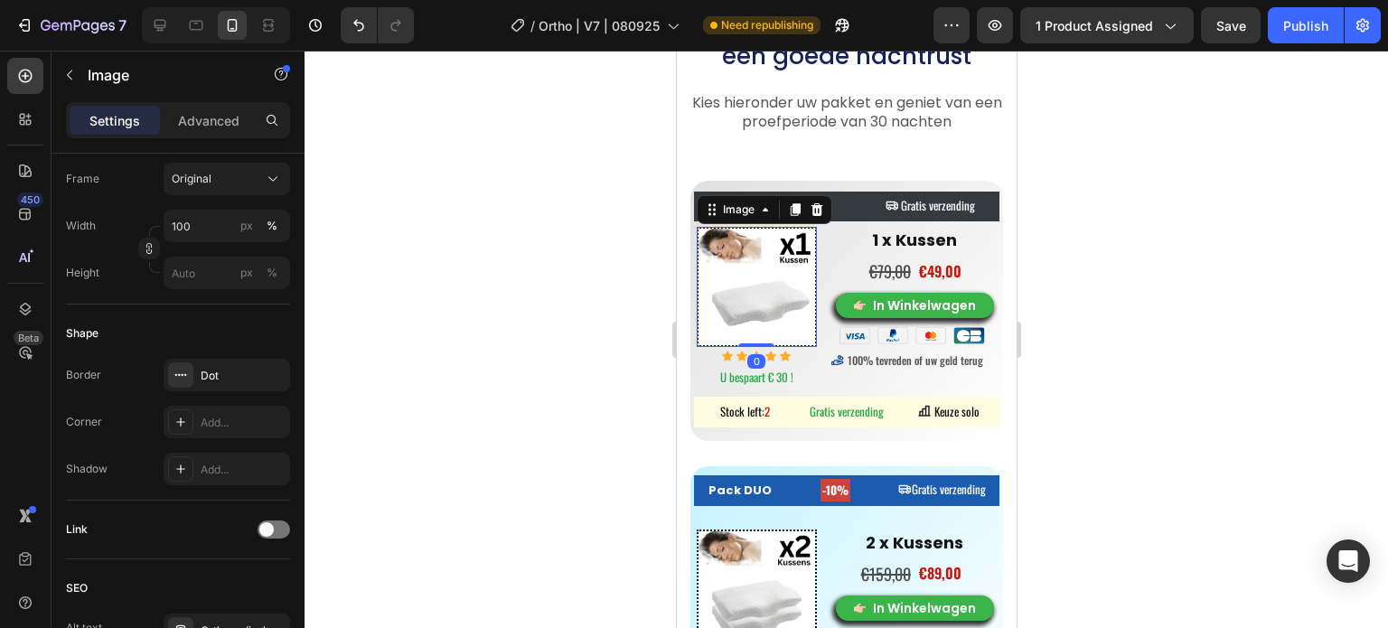
scroll to position [837, 0]
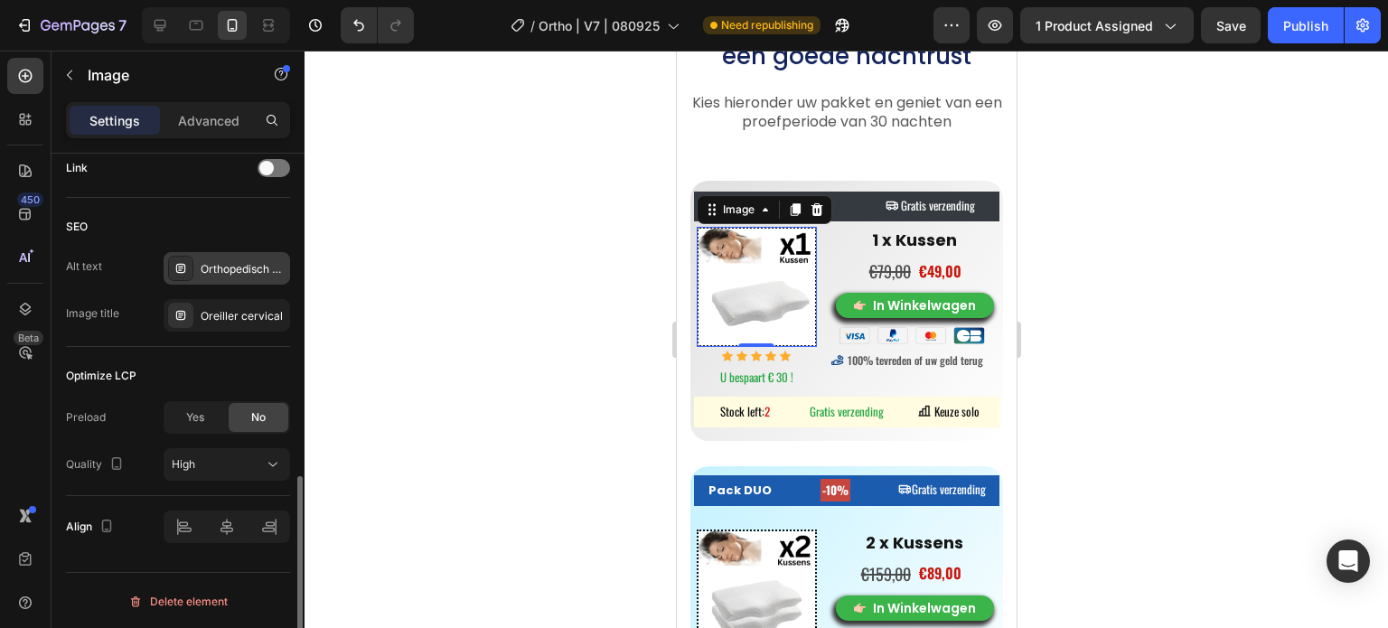
click at [225, 281] on div "Orthopedisch nekkussen, zijslaper nekkussen, kussen tegen nekpijn" at bounding box center [227, 268] width 127 height 33
click at [221, 312] on div "Oreiller cervical" at bounding box center [243, 316] width 85 height 16
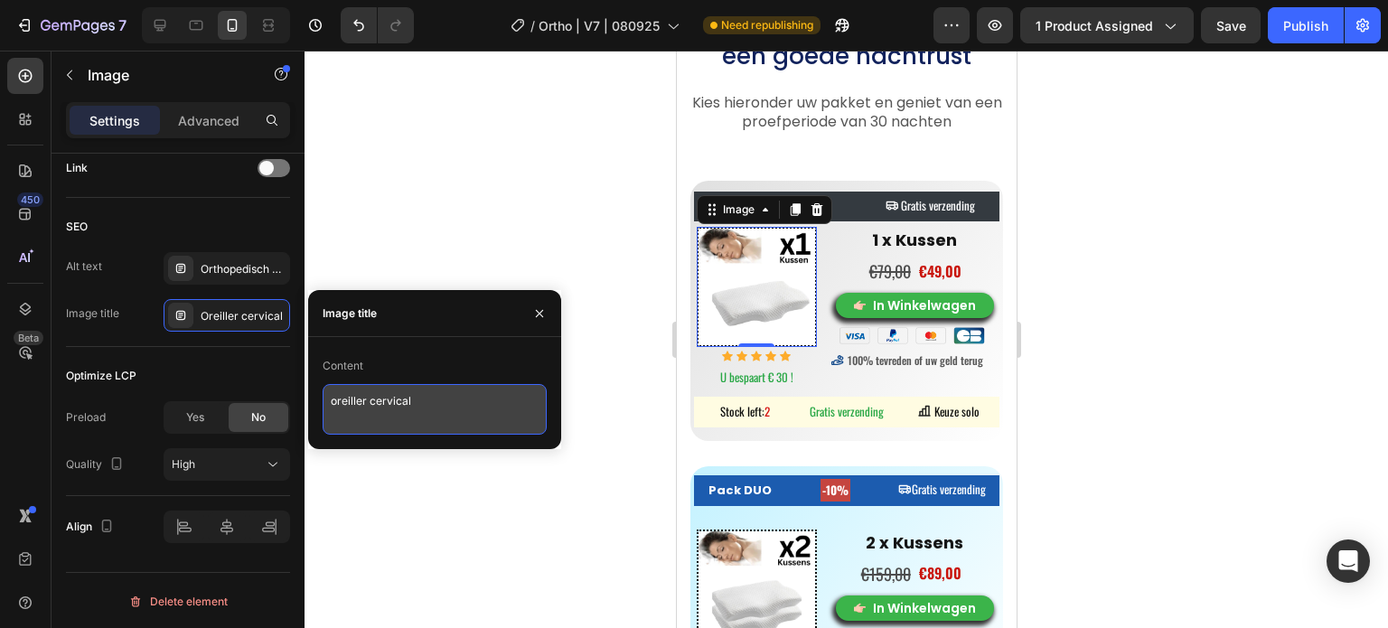
click at [348, 397] on textarea "oreiller cervical" at bounding box center [435, 409] width 224 height 51
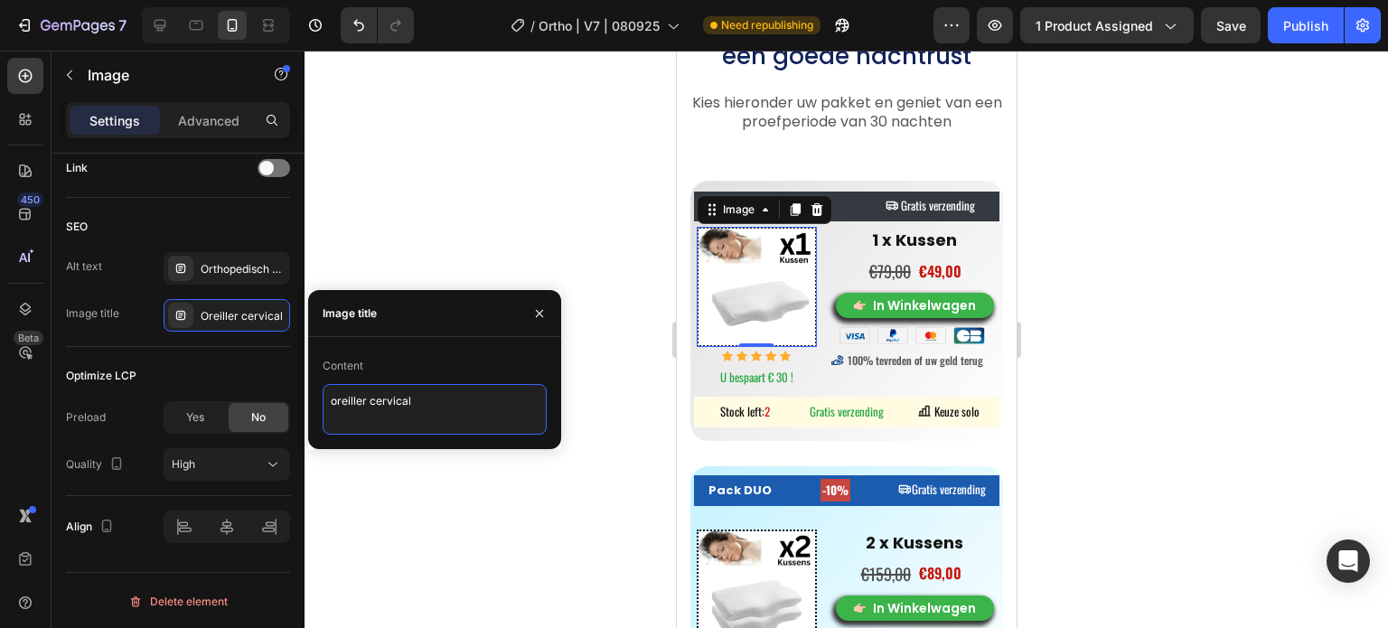
click at [348, 397] on textarea "oreiller cervical" at bounding box center [435, 409] width 224 height 51
paste textarea "beste orthopedisch nekkussen traagschuim V1"
type textarea "beste orthopedisch nekkussen traagschuim V1"
click at [899, 250] on div "Compare Price" at bounding box center [876, 249] width 85 height 16
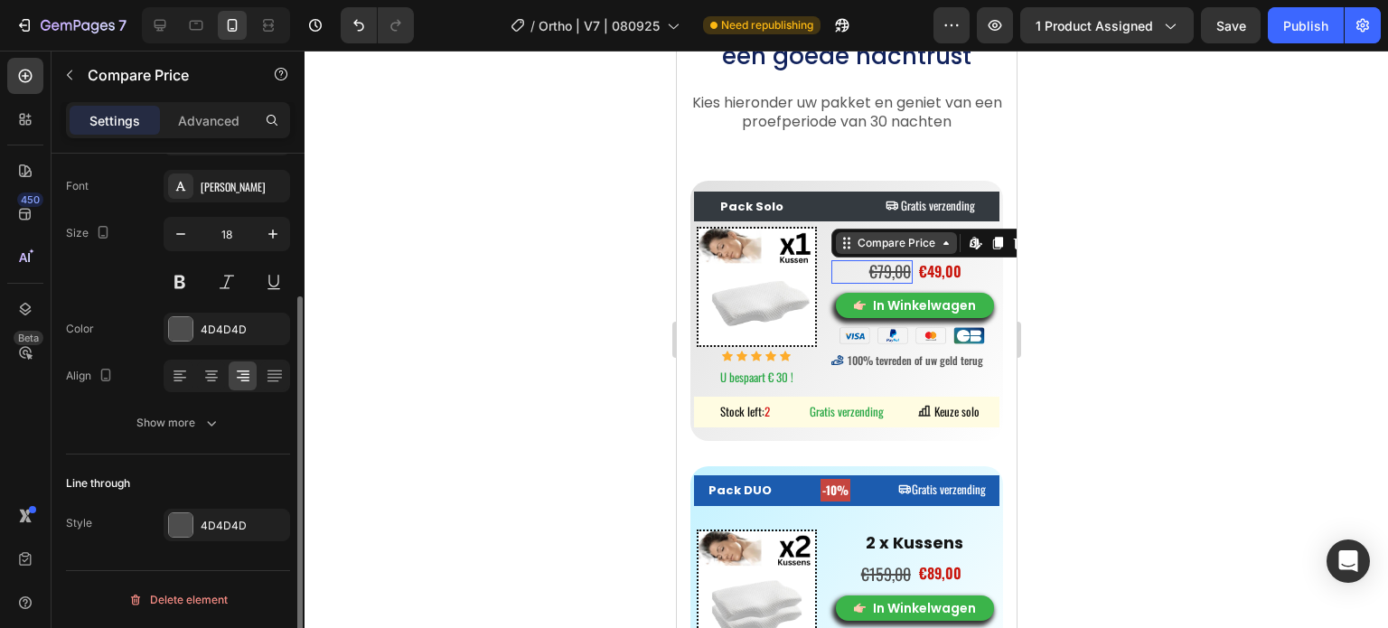
scroll to position [0, 0]
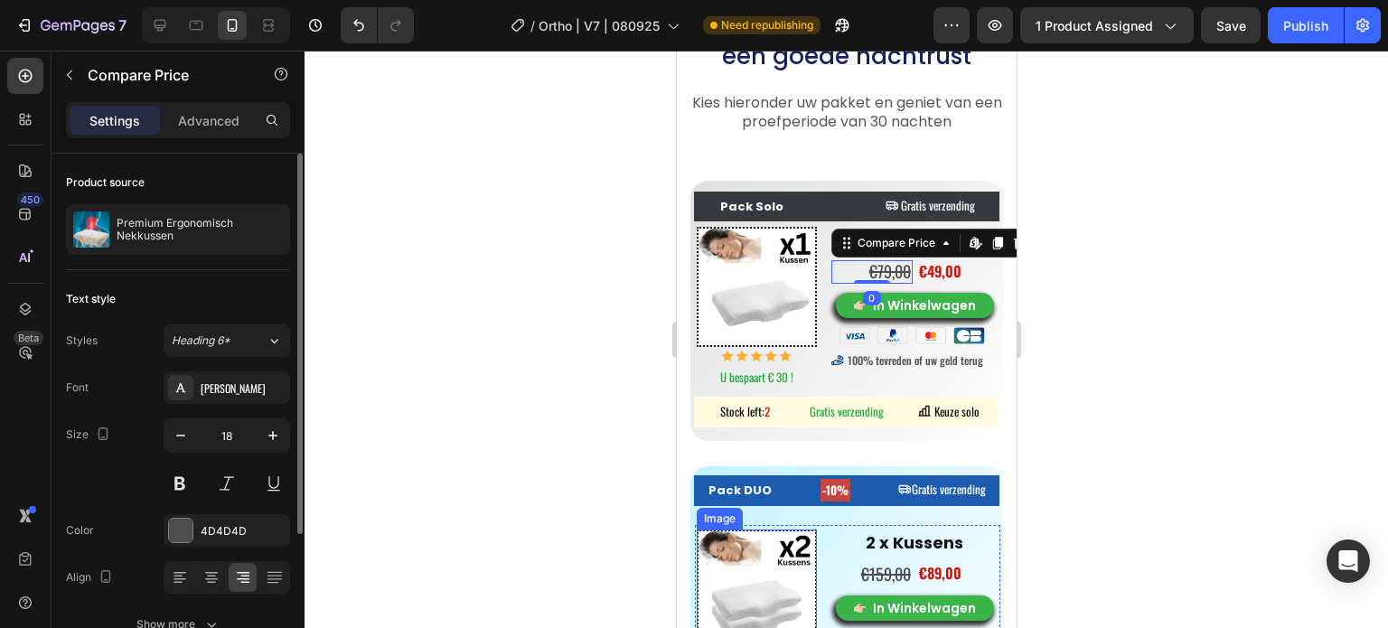
click at [757, 530] on img at bounding box center [756, 590] width 120 height 120
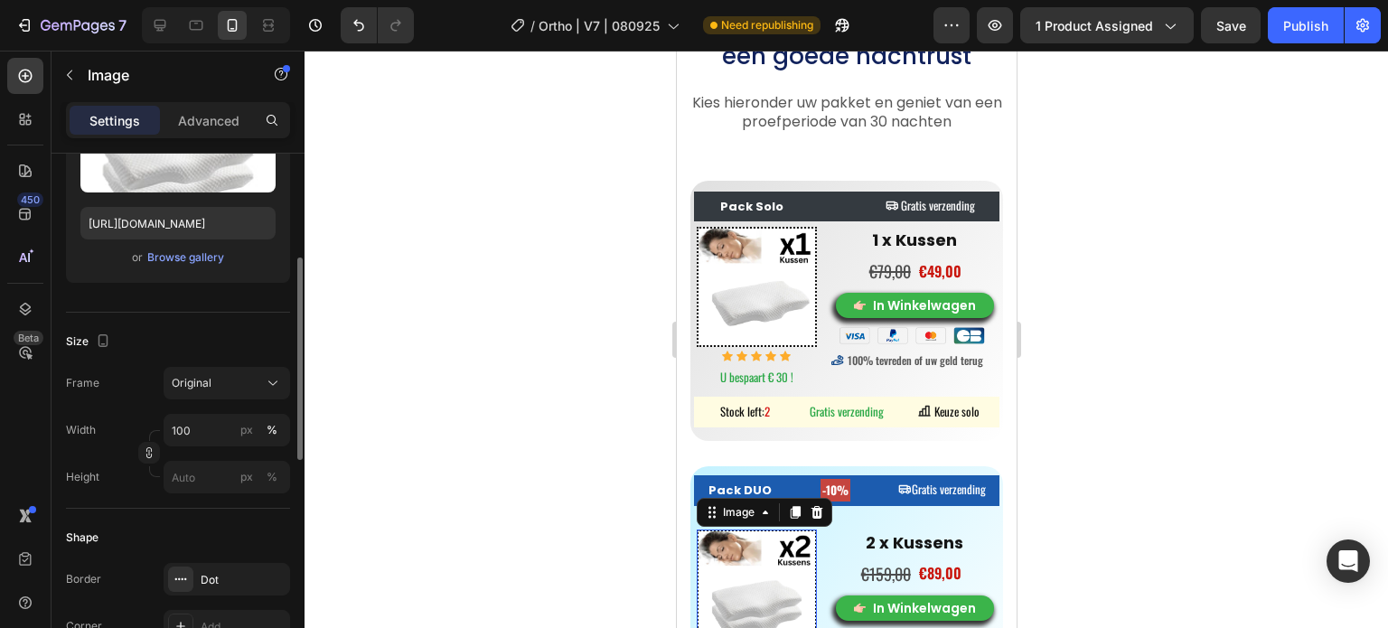
scroll to position [633, 0]
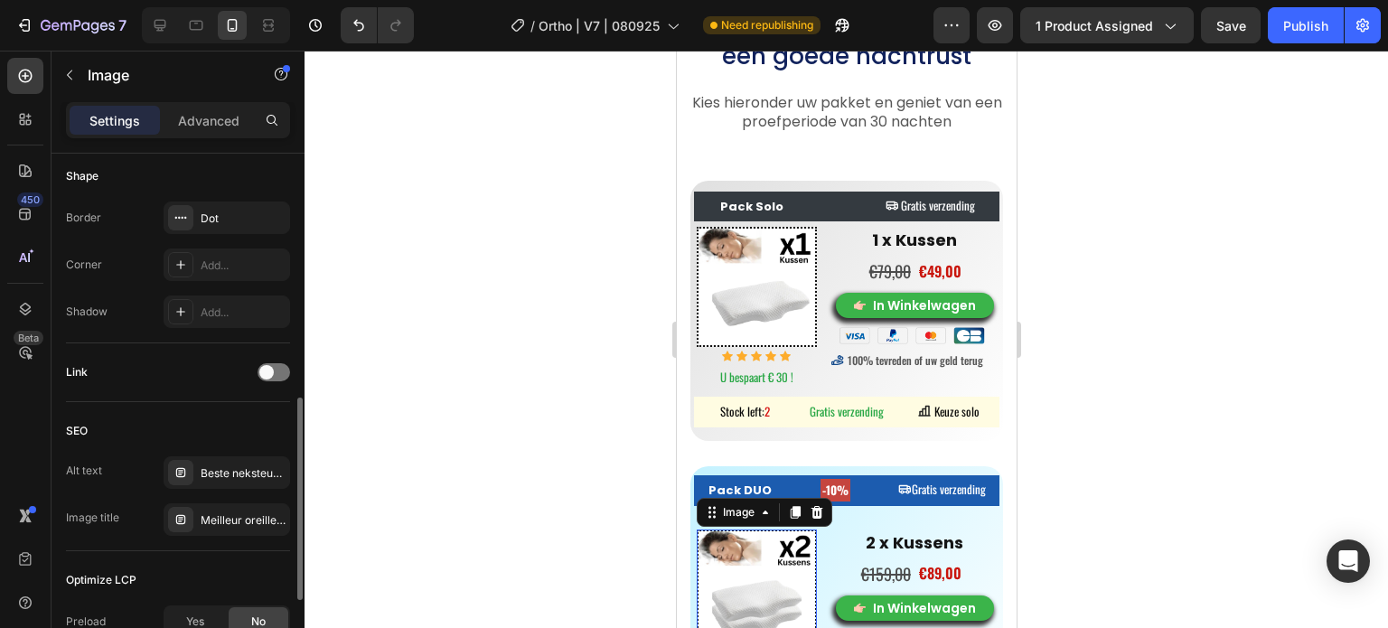
click at [228, 498] on div "Alt text Beste neksteunkussen, traagschuim nekkussen, orthopedisch nekkussen Im…" at bounding box center [178, 496] width 224 height 80
click at [228, 514] on div "Meilleur oreiller cervical, réveil douleur cervicale" at bounding box center [243, 521] width 85 height 16
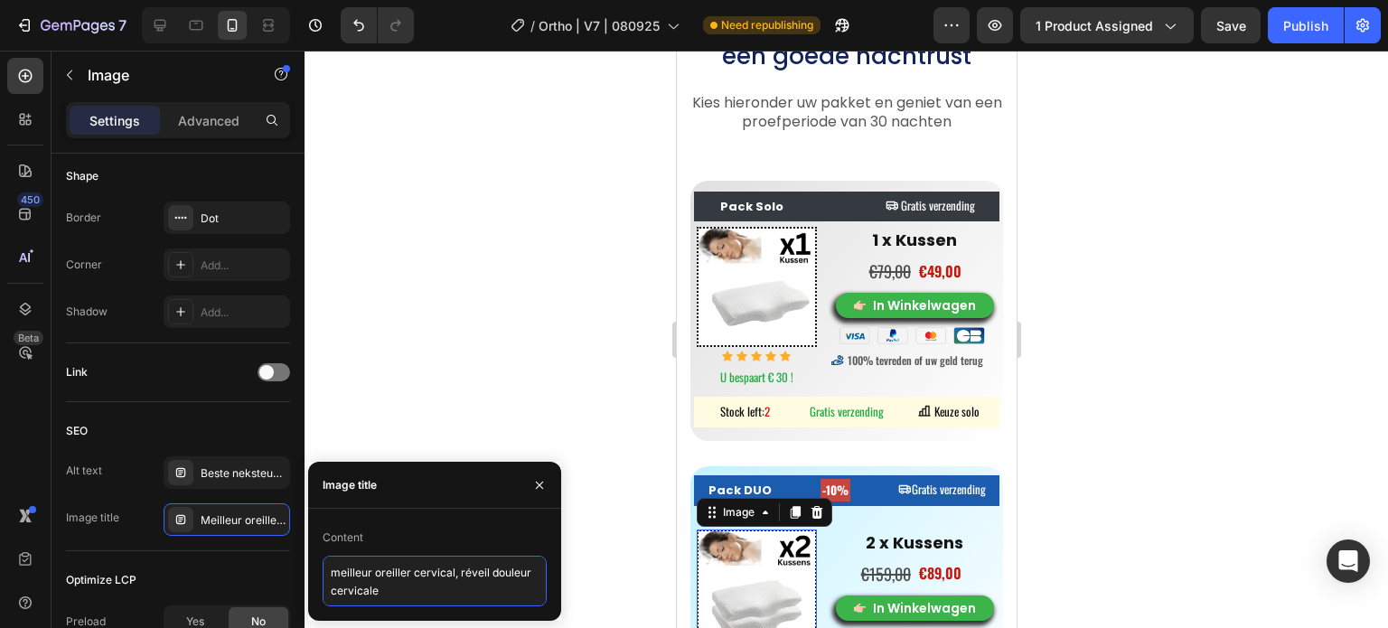
click at [366, 567] on textarea "meilleur oreiller cervical, réveil douleur cervicale" at bounding box center [435, 581] width 224 height 51
paste textarea "beste orthopedisch nekkussen traagschuim V1"
type textarea "beste orthopedisch nekkussen traagschuim V2"
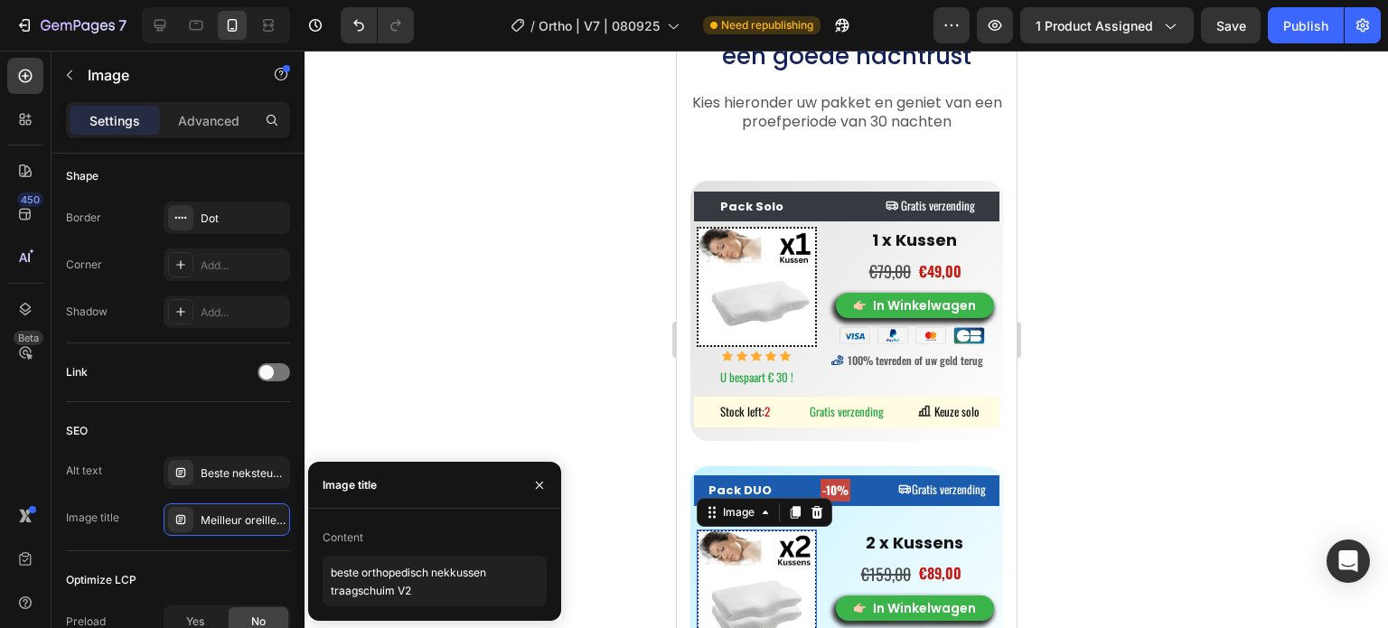
click at [492, 308] on div at bounding box center [847, 340] width 1084 height 578
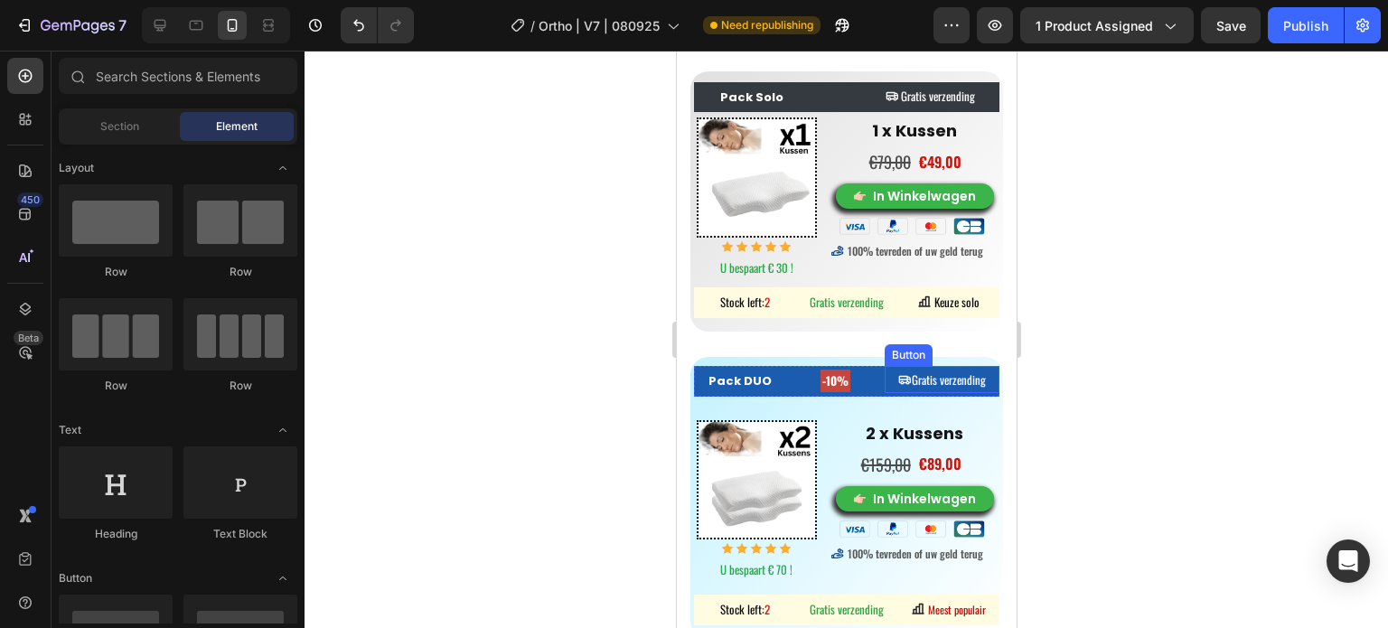
scroll to position [7923, 0]
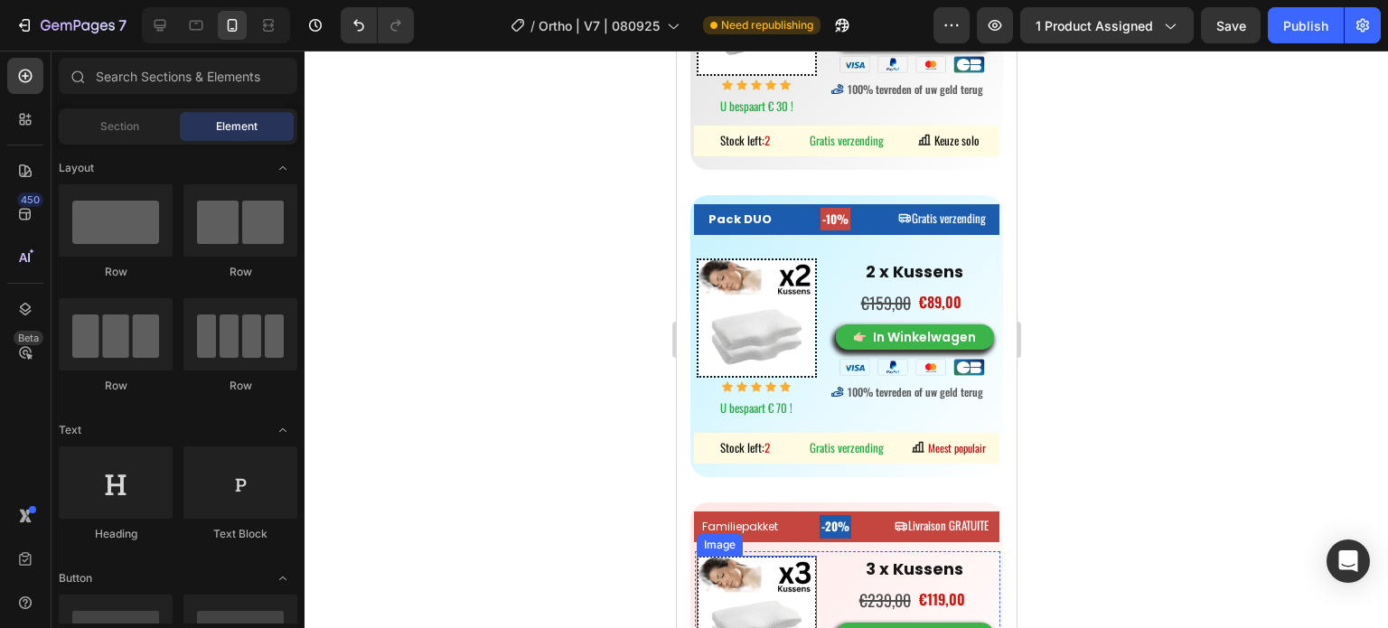
click at [762, 583] on img at bounding box center [756, 616] width 120 height 120
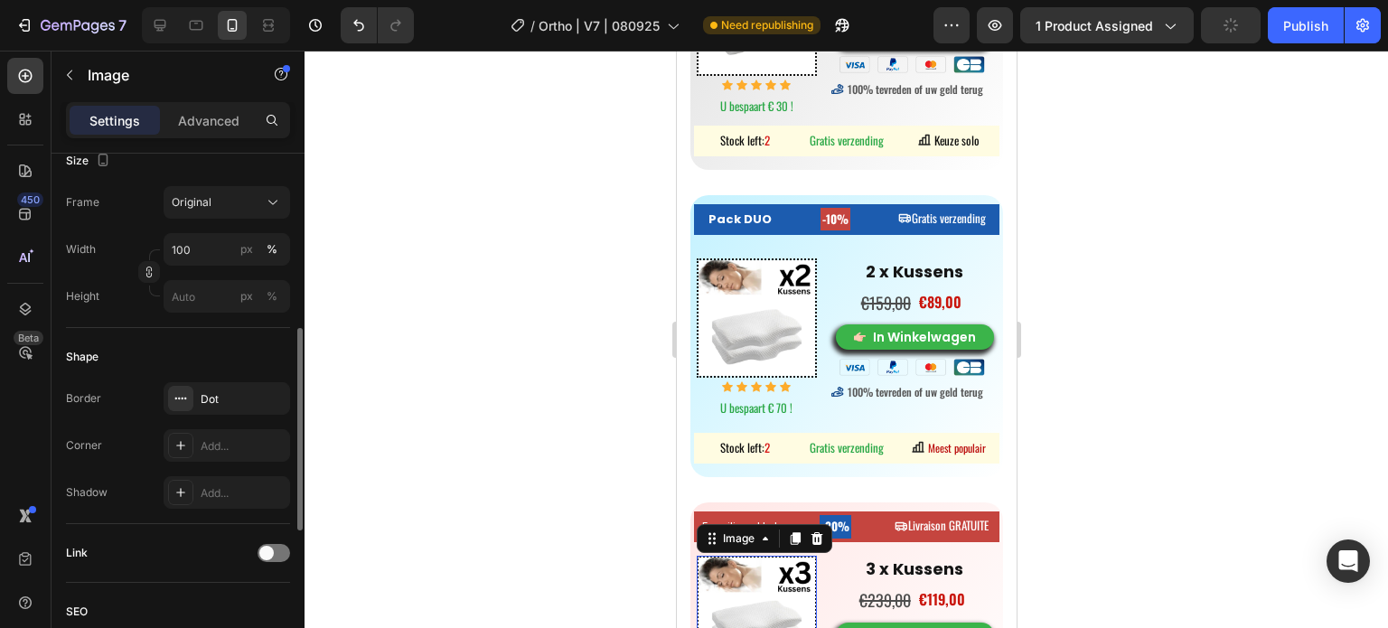
scroll to position [837, 0]
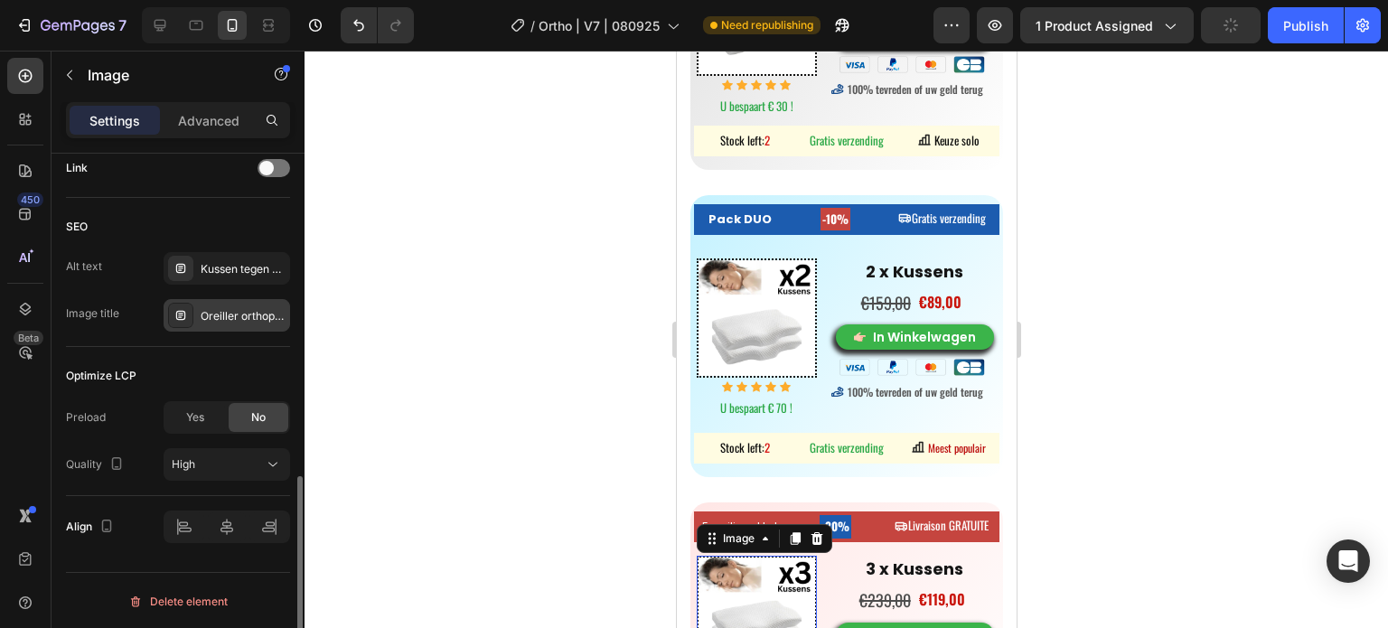
click at [231, 315] on div "Oreiller orthopédique cervical" at bounding box center [243, 316] width 85 height 16
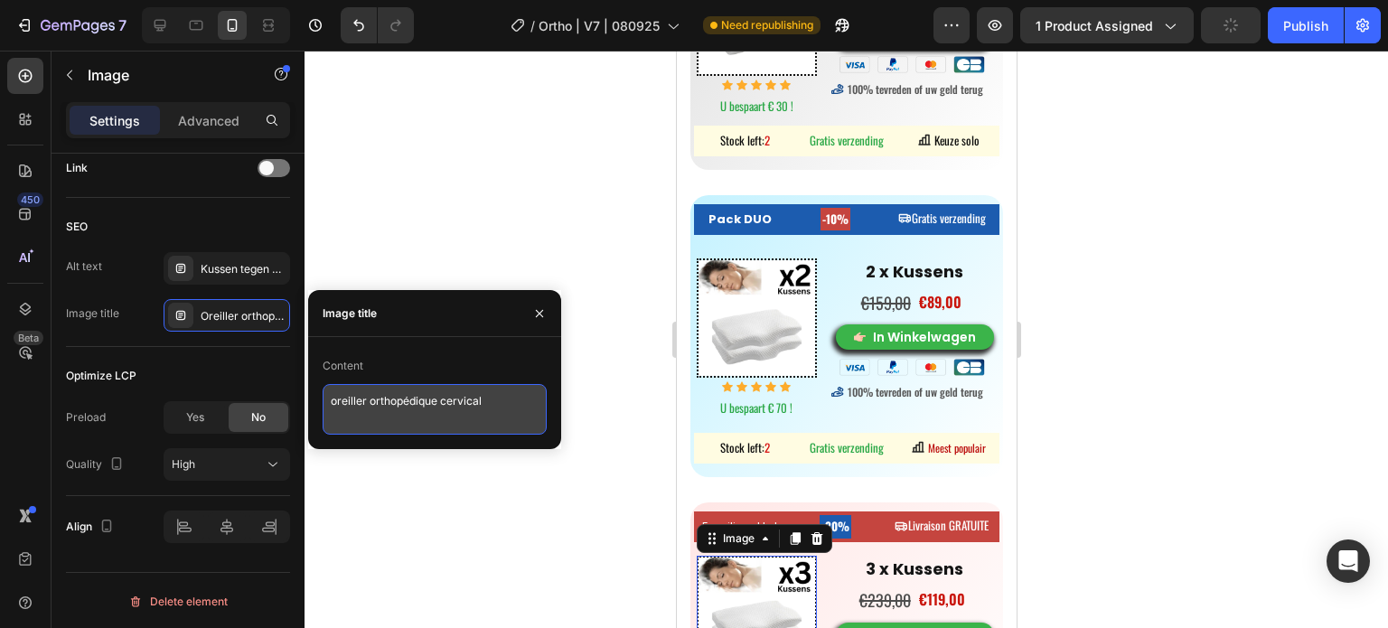
click at [413, 397] on textarea "oreiller orthopédique cervical" at bounding box center [435, 409] width 224 height 51
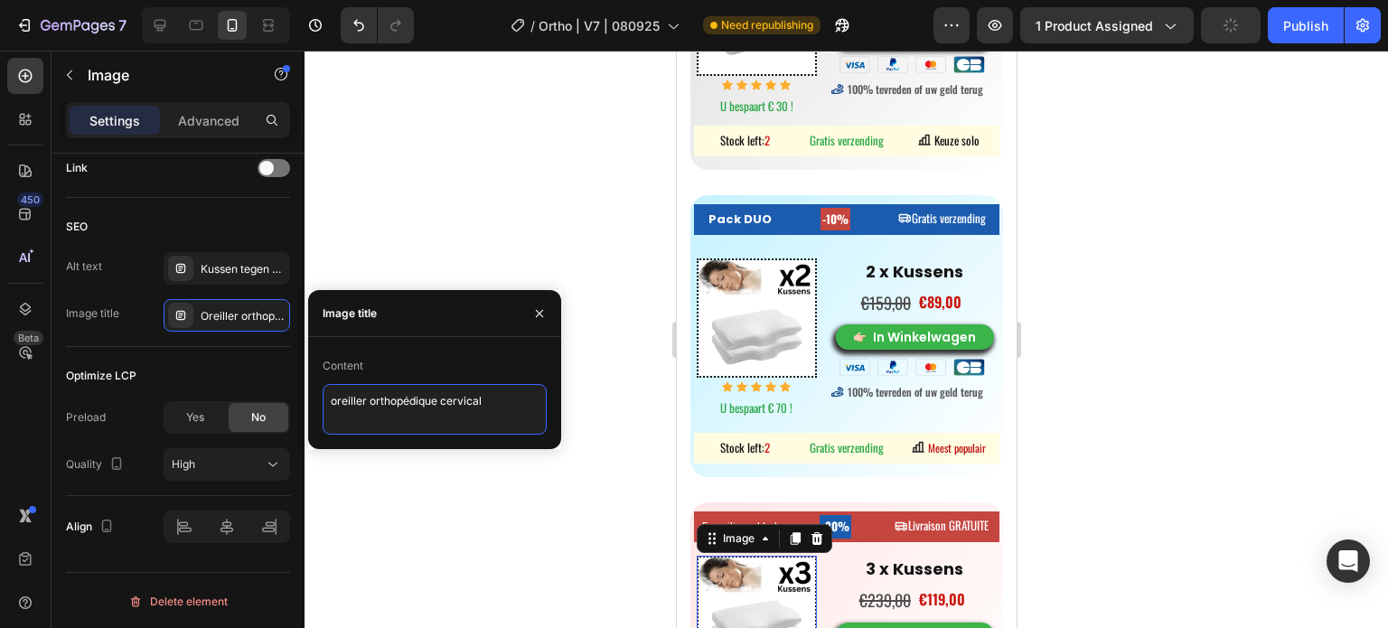
click at [413, 397] on textarea "oreiller orthopédique cervical" at bounding box center [435, 409] width 224 height 51
click at [414, 397] on textarea "oreiller orthopédique cervical" at bounding box center [435, 409] width 224 height 51
paste textarea "beste orthopedisch nekkussen traagschuim V1"
type textarea "beste orthopedisch nekkussen traagschuim V3"
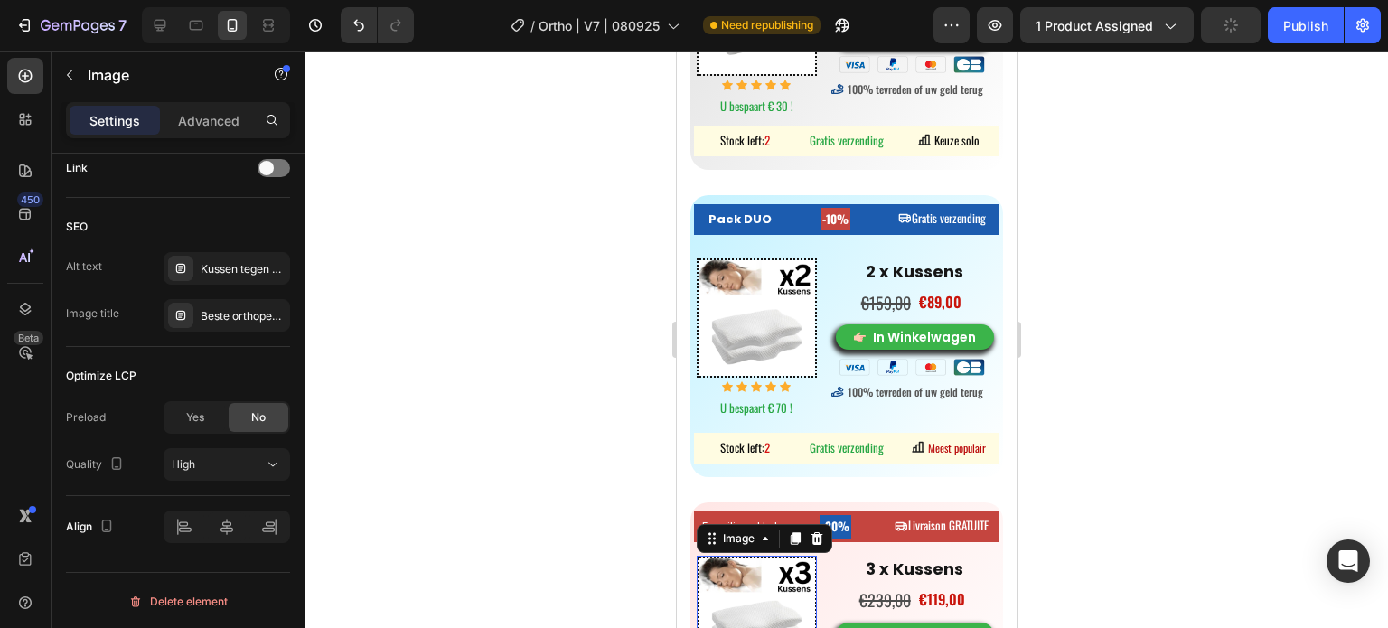
click at [503, 481] on div at bounding box center [847, 340] width 1084 height 578
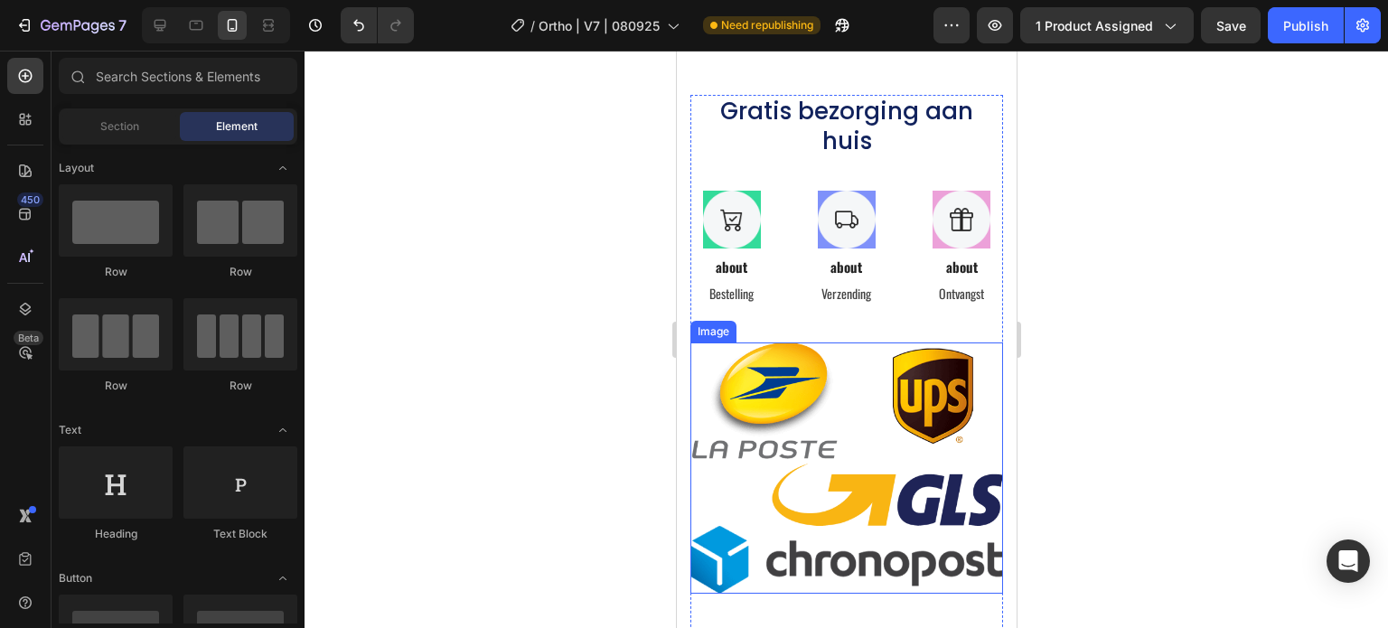
scroll to position [8647, 0]
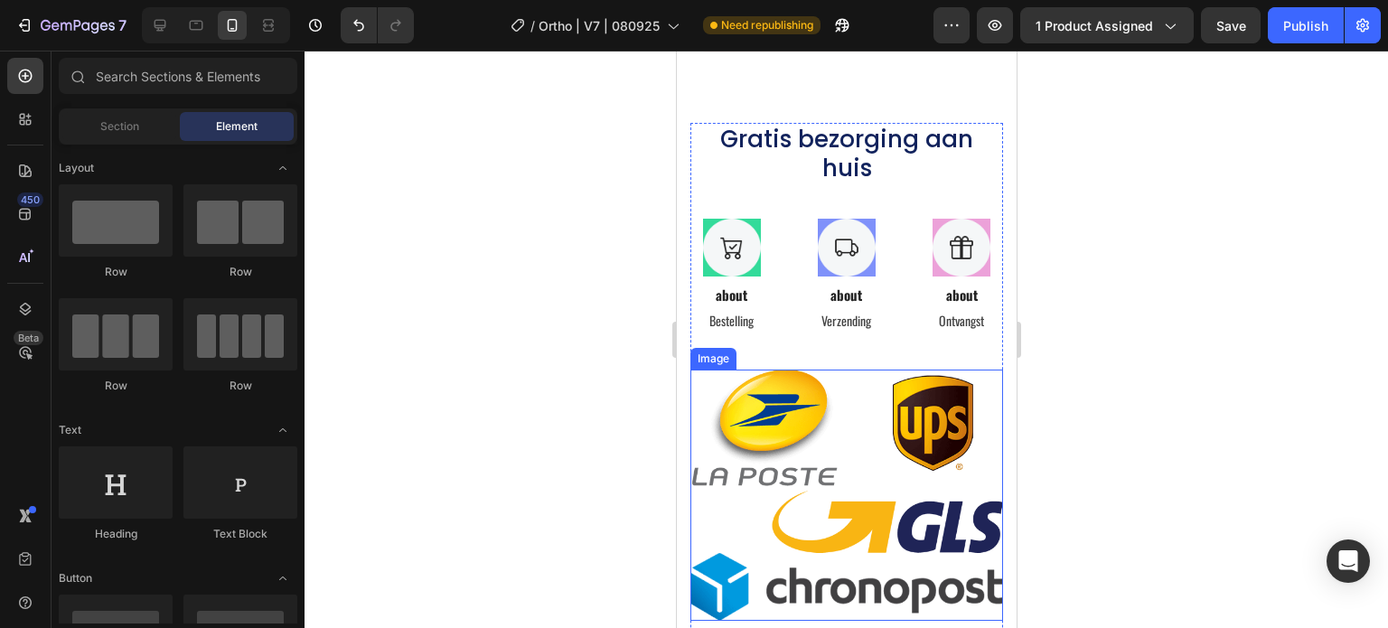
click at [851, 425] on img at bounding box center [846, 495] width 313 height 251
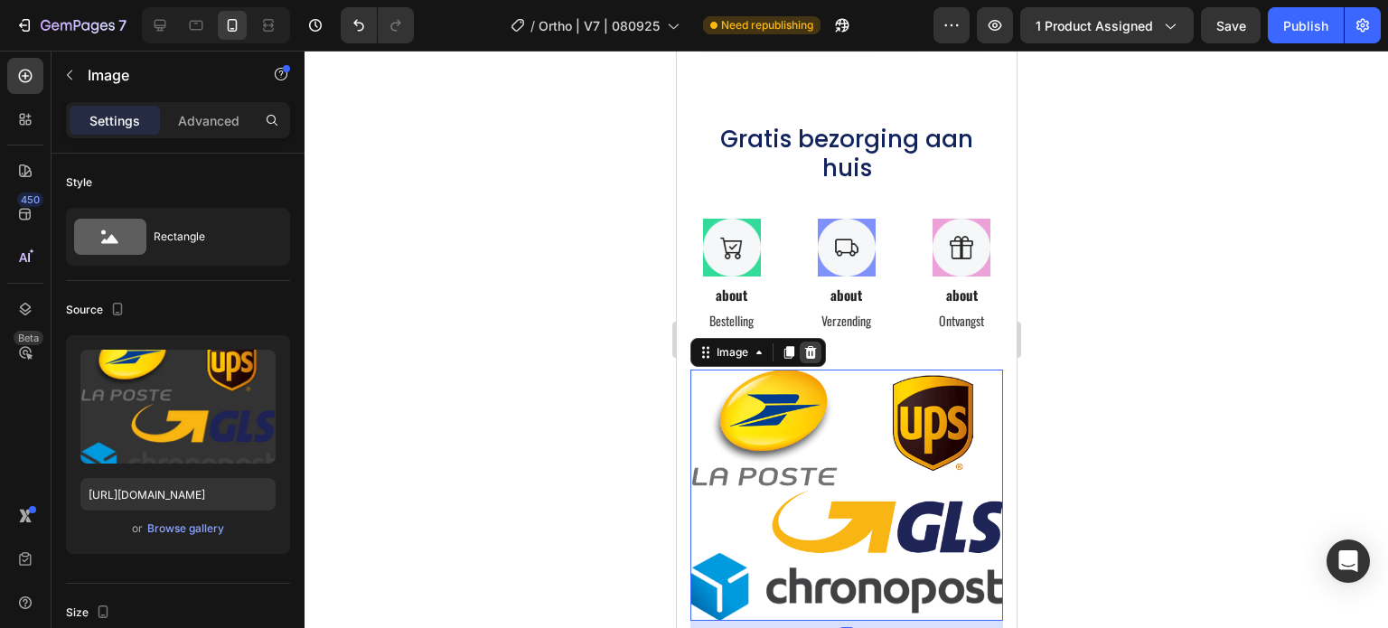
click at [804, 345] on icon at bounding box center [810, 352] width 14 height 14
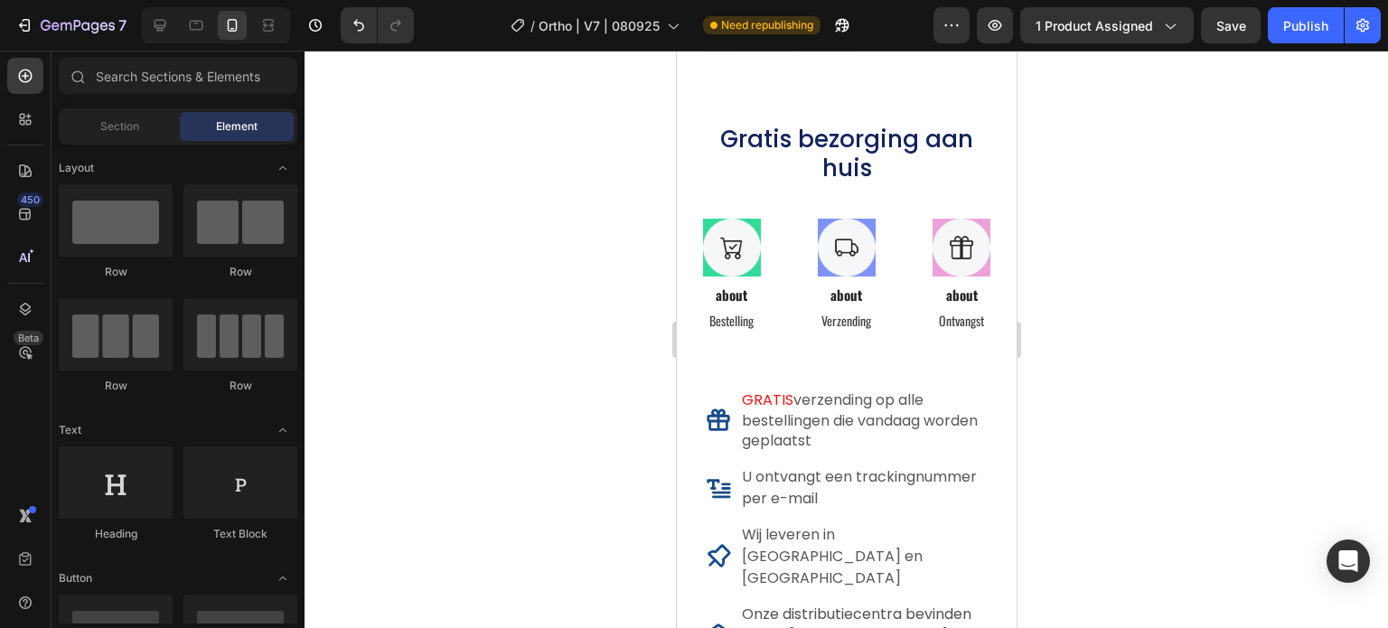
click at [467, 183] on div at bounding box center [847, 340] width 1084 height 578
click at [194, 21] on icon at bounding box center [197, 26] width 14 height 10
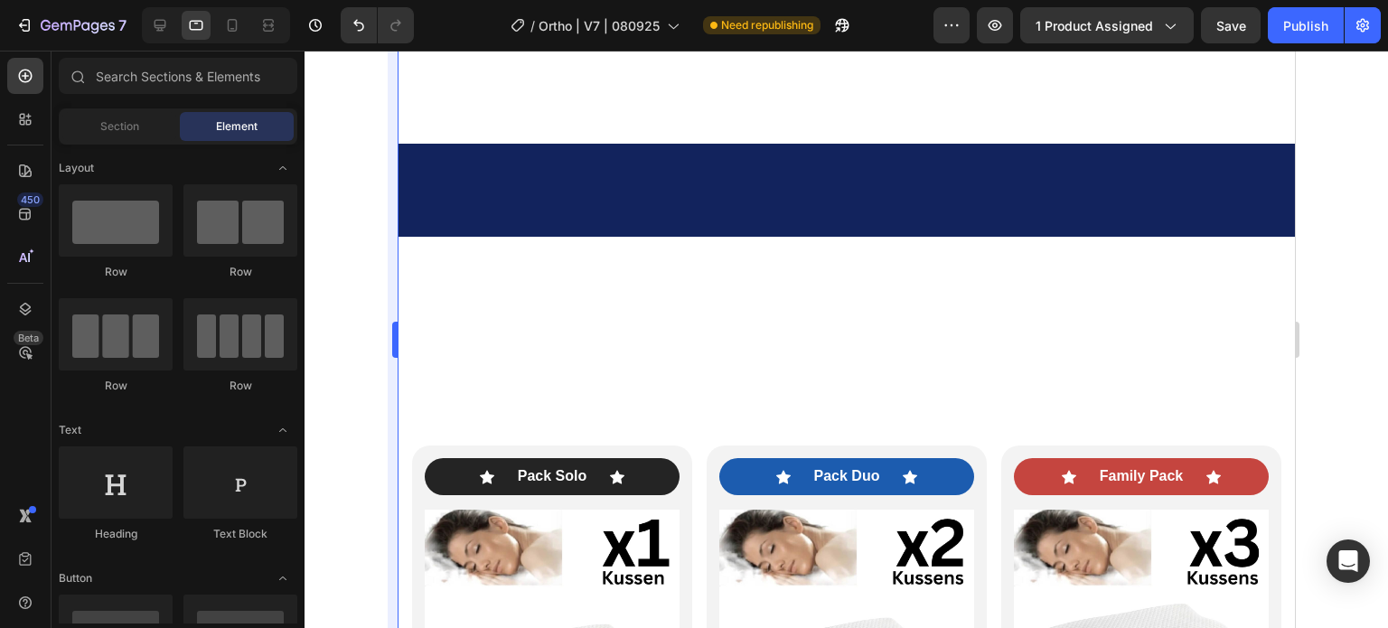
scroll to position [9818, 0]
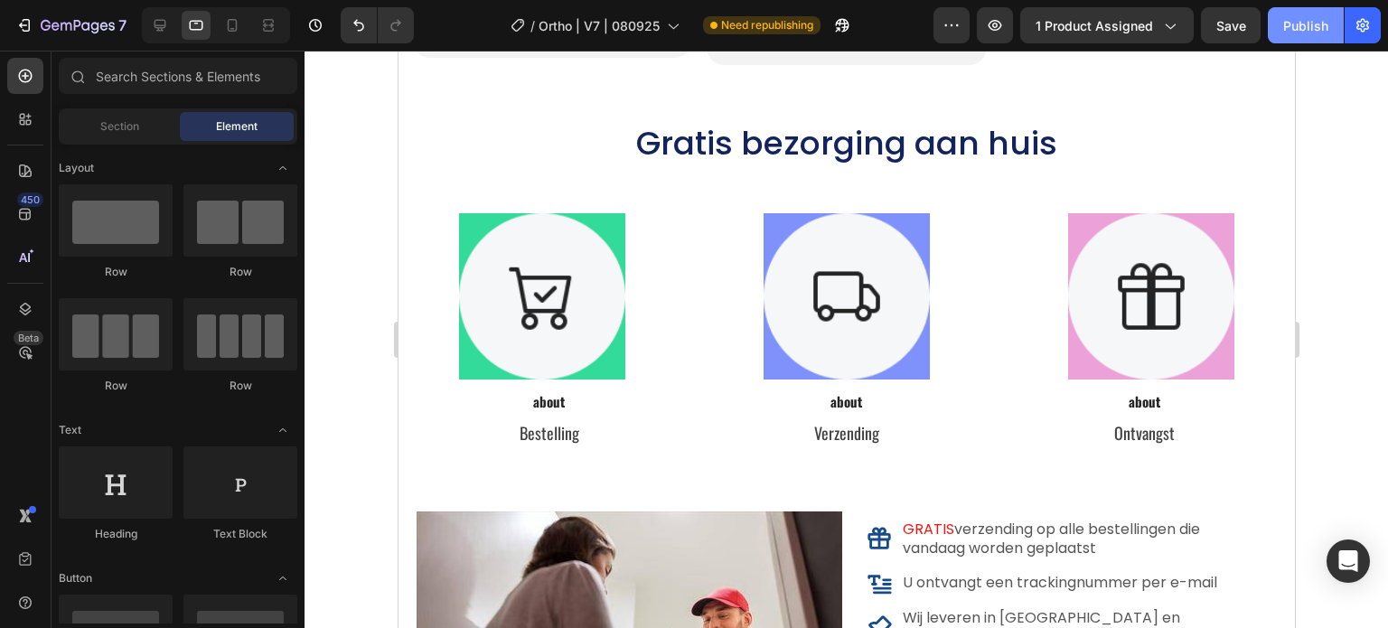
click at [1315, 24] on div "Publish" at bounding box center [1306, 25] width 45 height 19
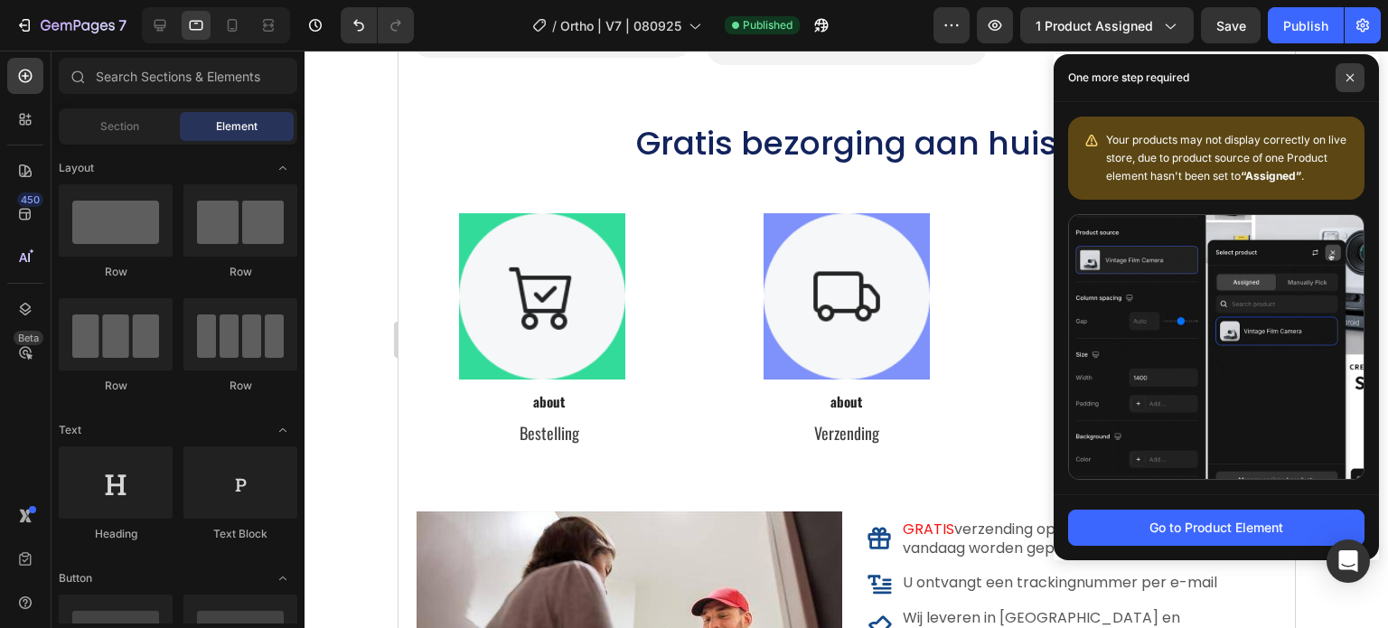
click at [1359, 72] on span at bounding box center [1350, 77] width 29 height 29
